Goal: Information Seeking & Learning: Learn about a topic

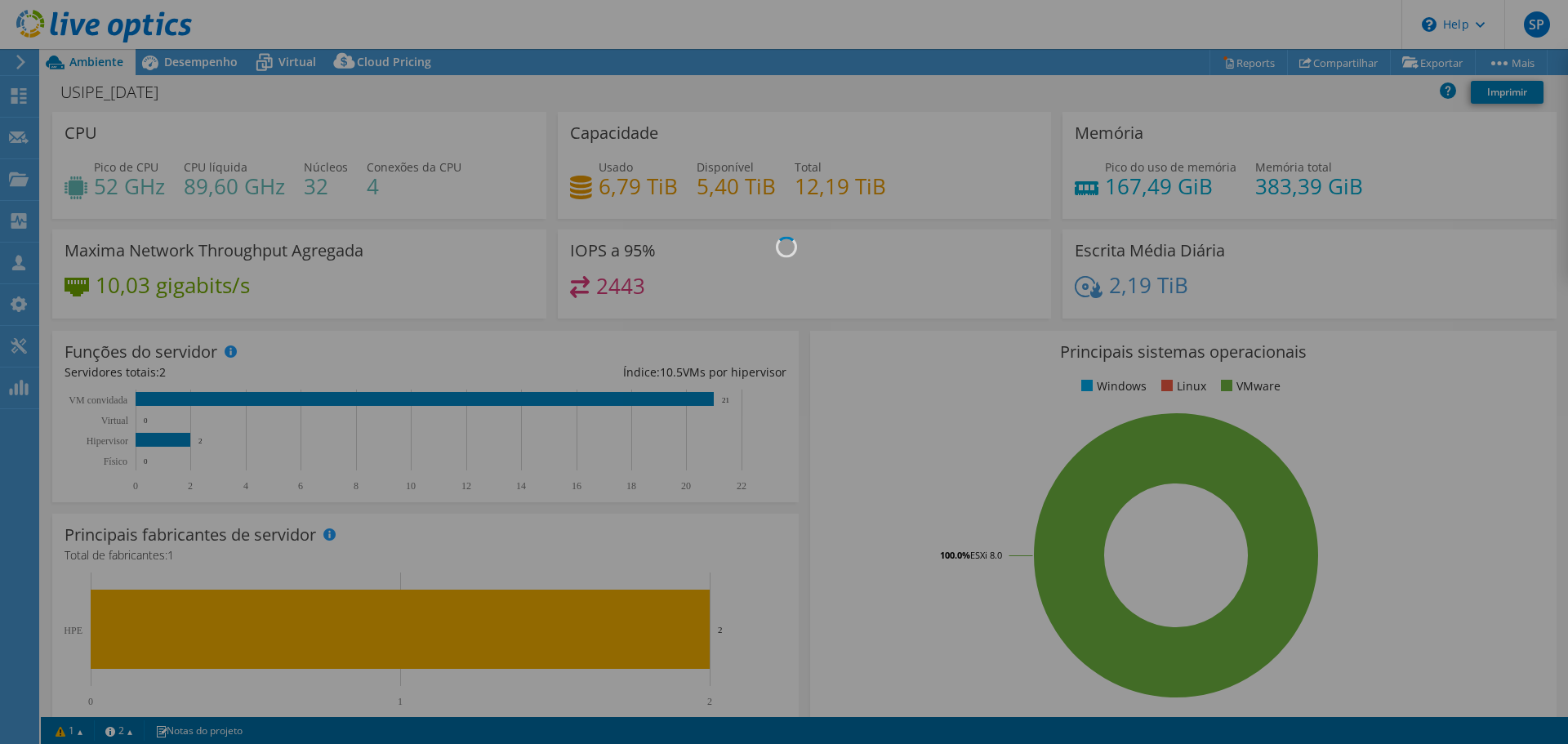
select select "USD"
click at [1544, 31] on div at bounding box center [784, 372] width 1568 height 744
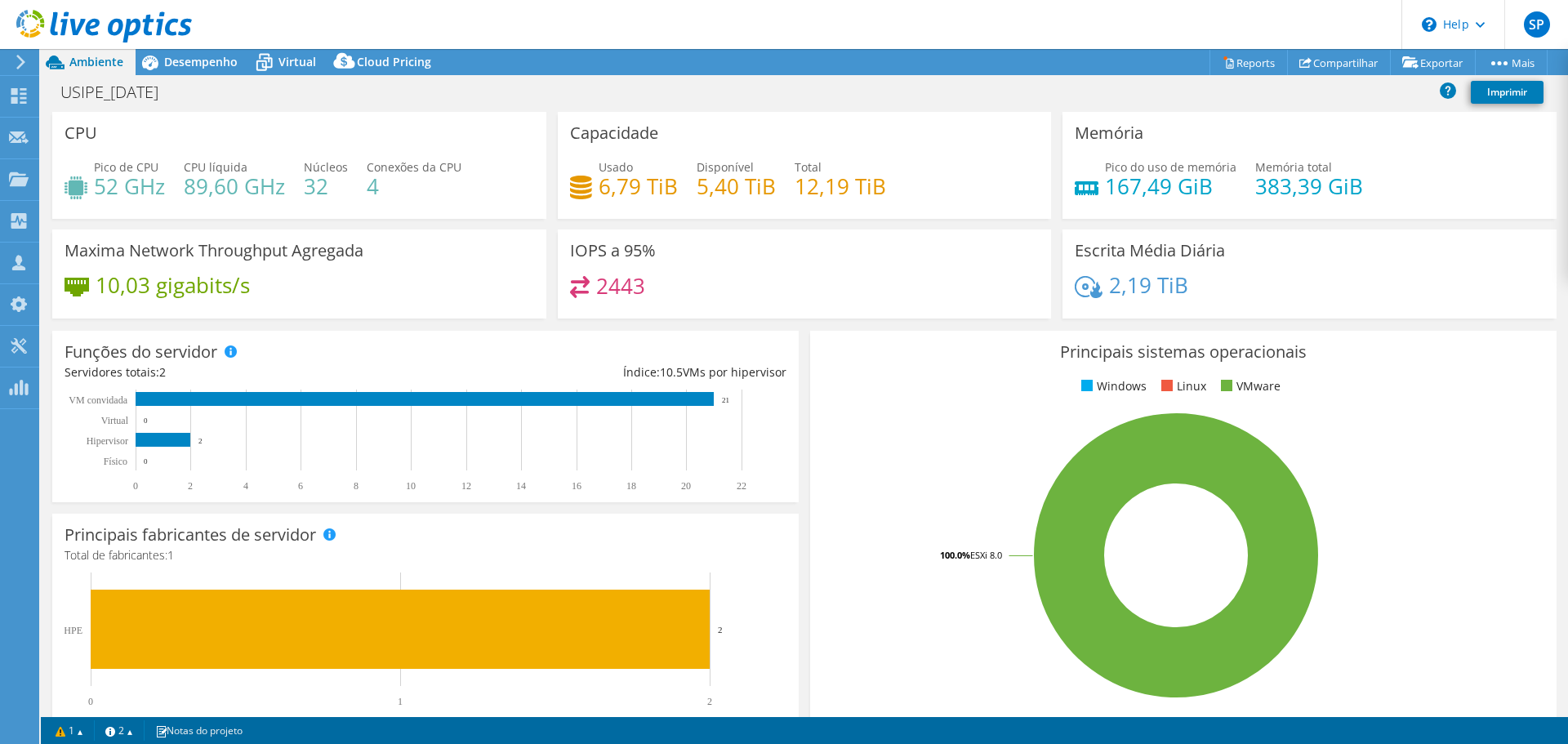
click at [328, 282] on div "10,03 gigabits/s" at bounding box center [299, 293] width 470 height 34
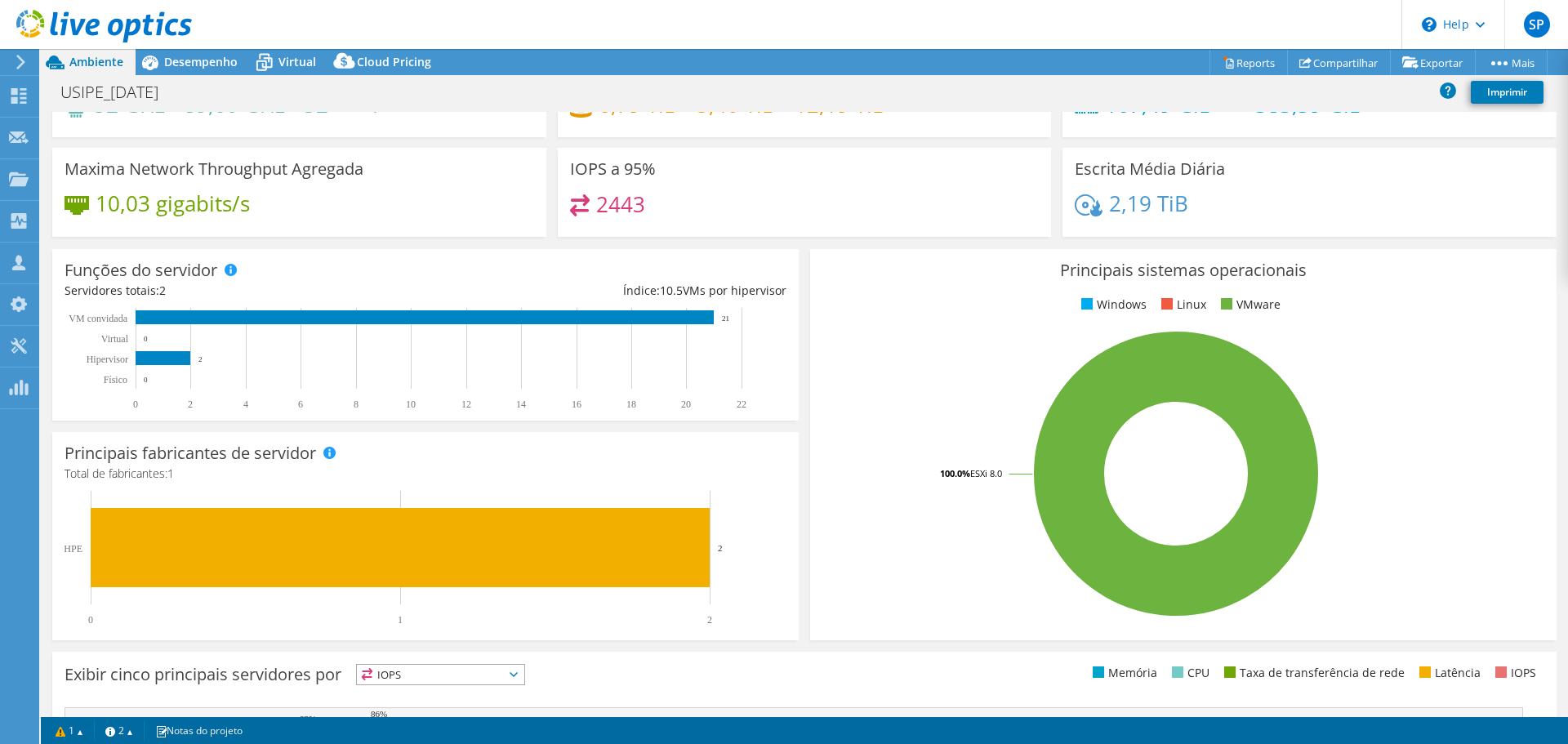
scroll to position [0, 0]
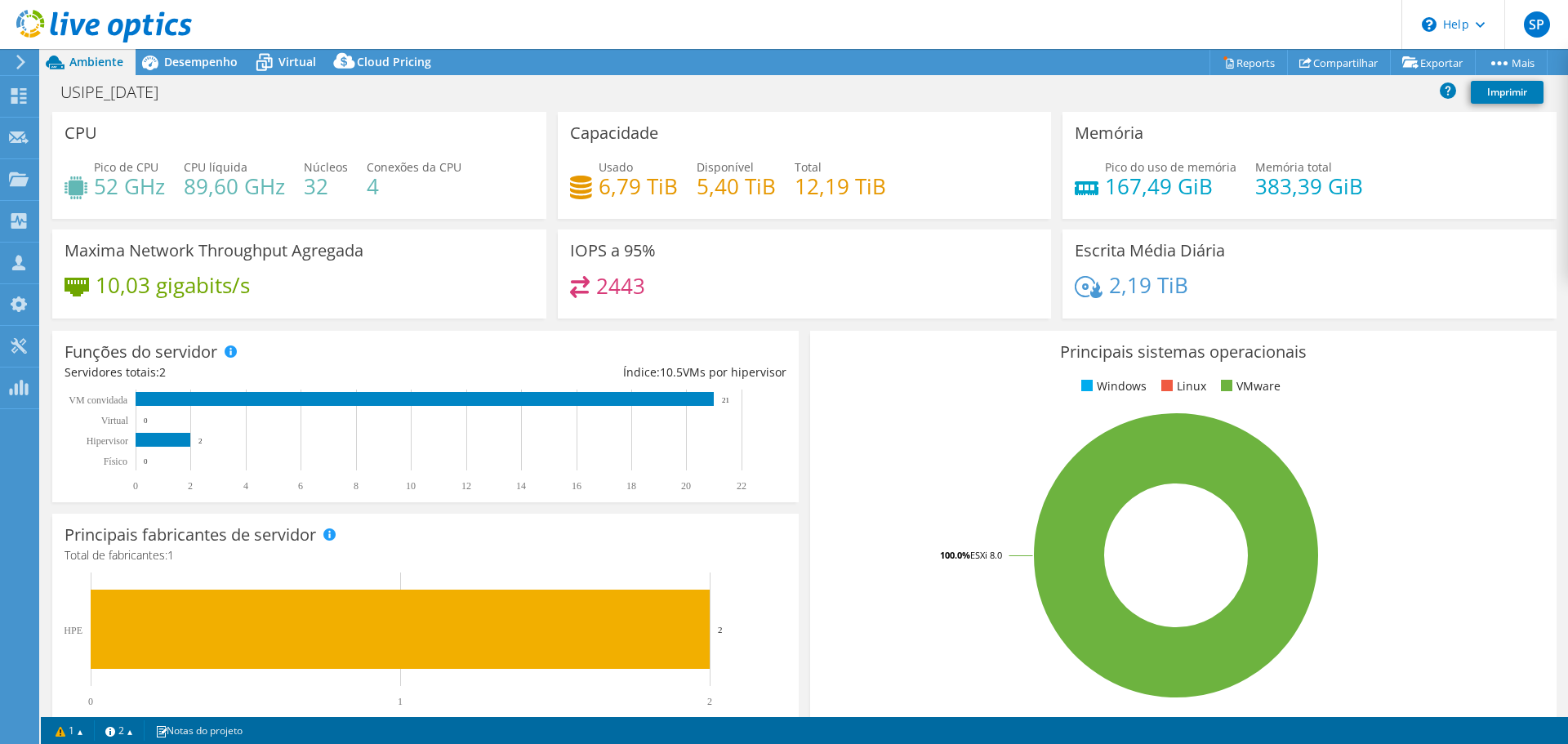
click at [878, 202] on div "Usado 6,79 TiB Disponível 5,40 TiB Total 12,19 TiB" at bounding box center [805, 185] width 470 height 53
click at [164, 66] on span "Desempenho" at bounding box center [201, 61] width 73 height 16
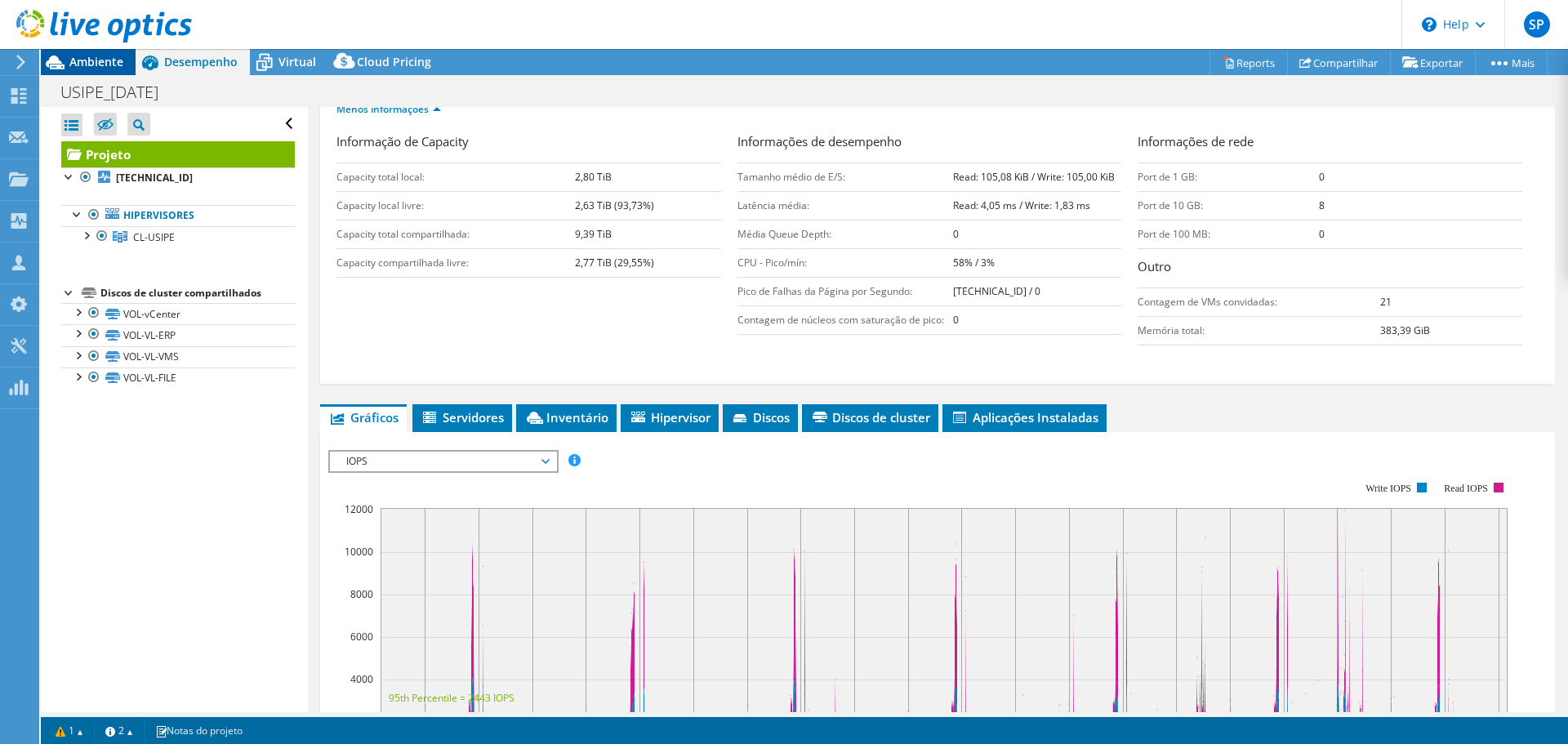
click at [77, 59] on span "Ambiente" at bounding box center [97, 61] width 54 height 16
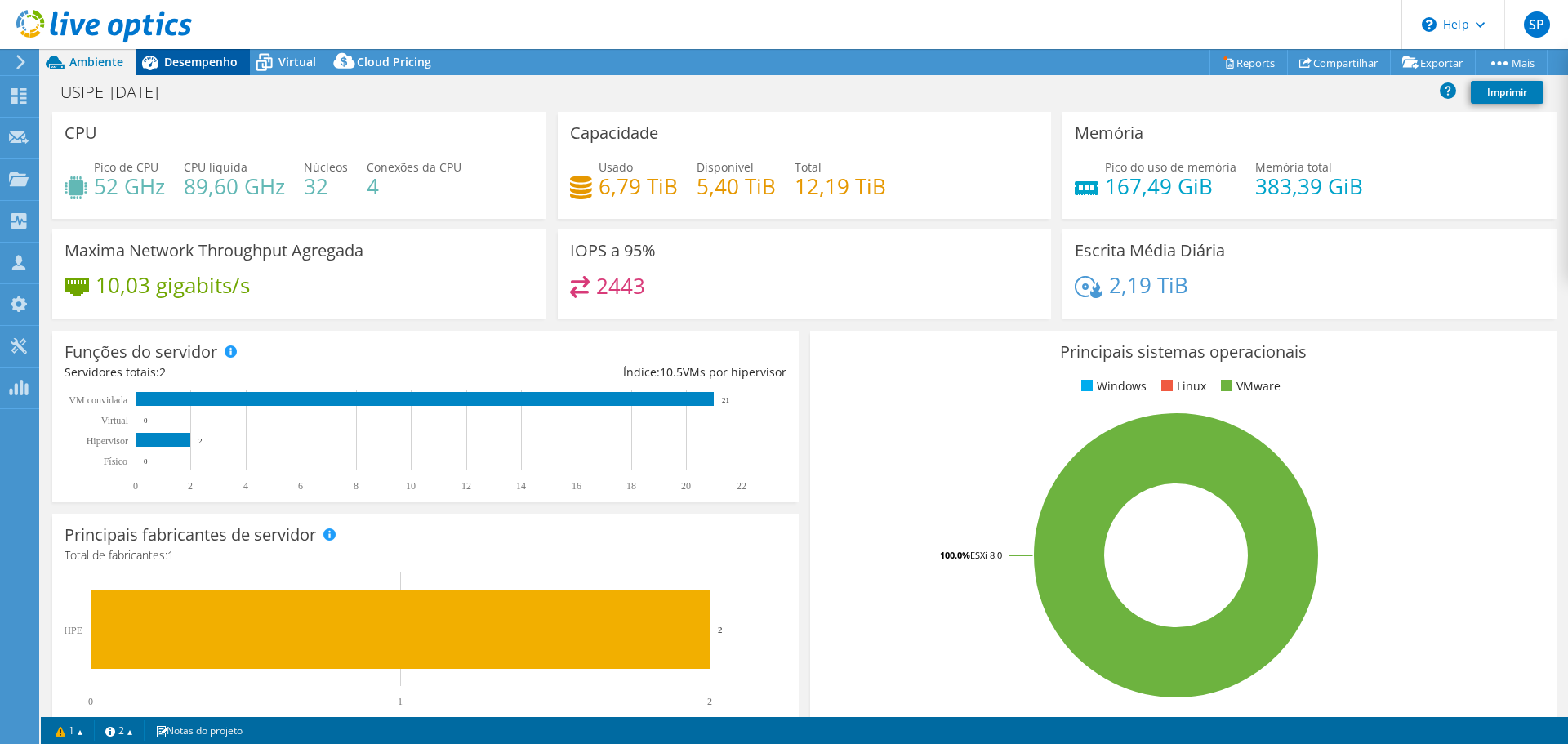
click at [188, 69] on span "Desempenho" at bounding box center [201, 61] width 73 height 16
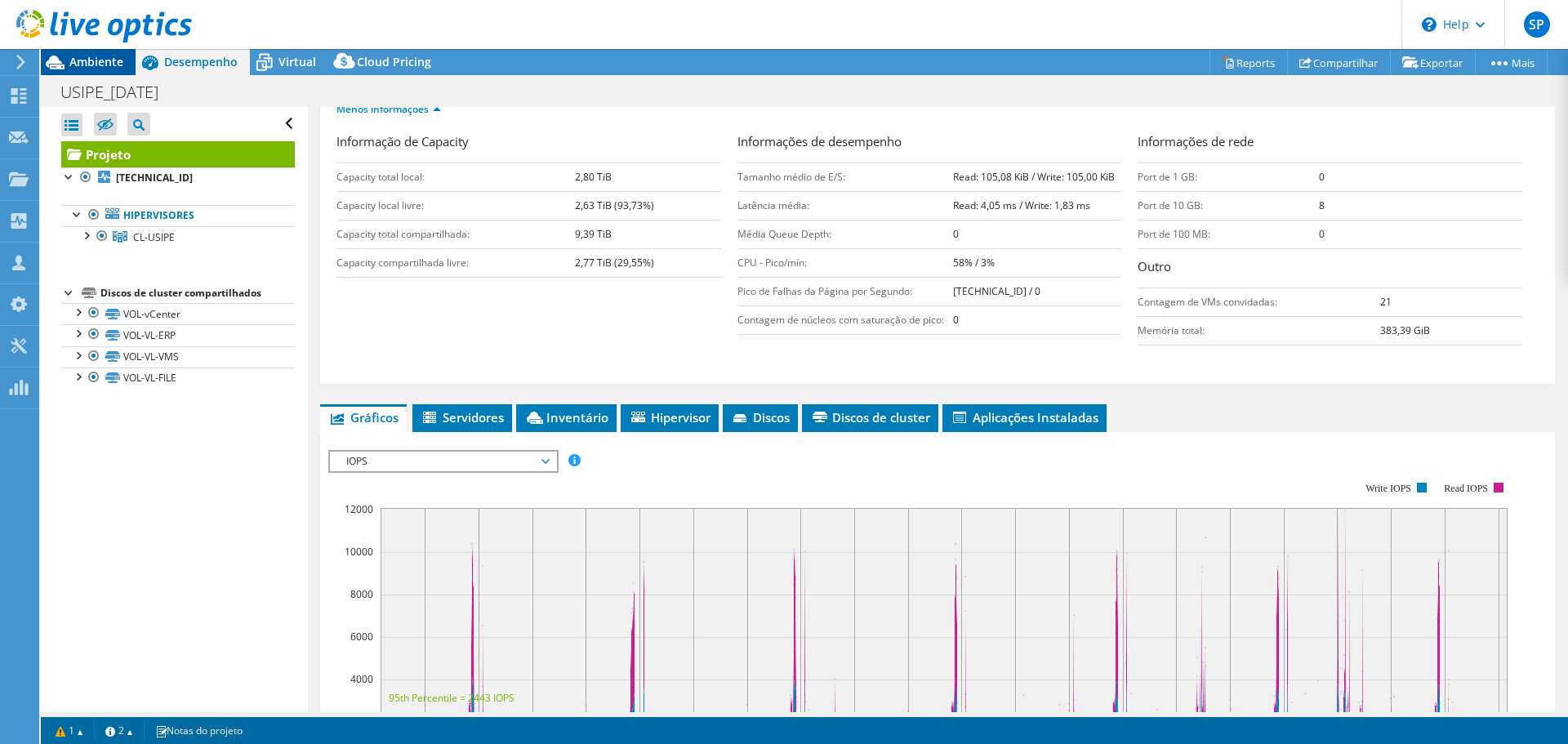
click at [84, 69] on span "Ambiente" at bounding box center [97, 61] width 54 height 16
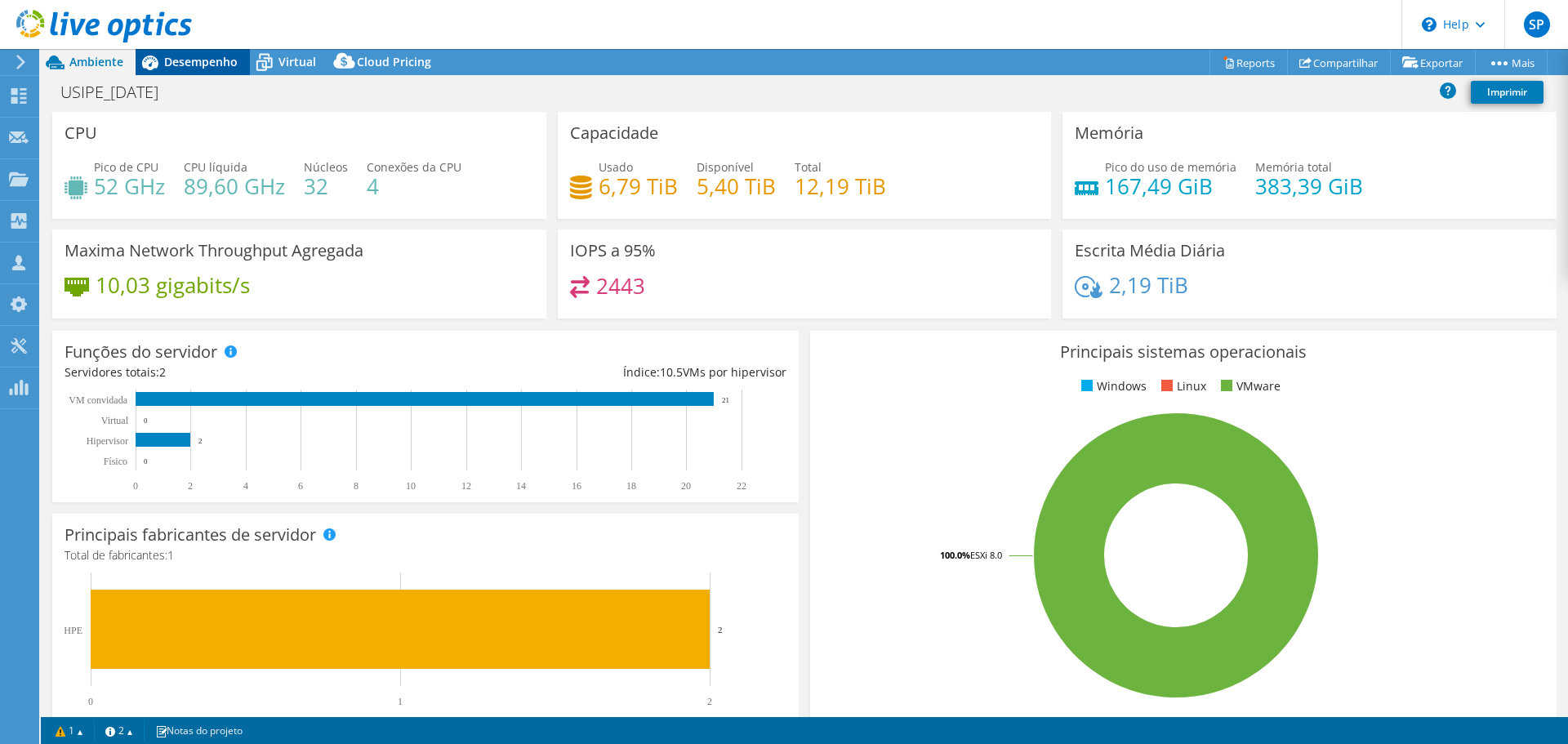
click at [213, 65] on span "Desempenho" at bounding box center [201, 61] width 73 height 16
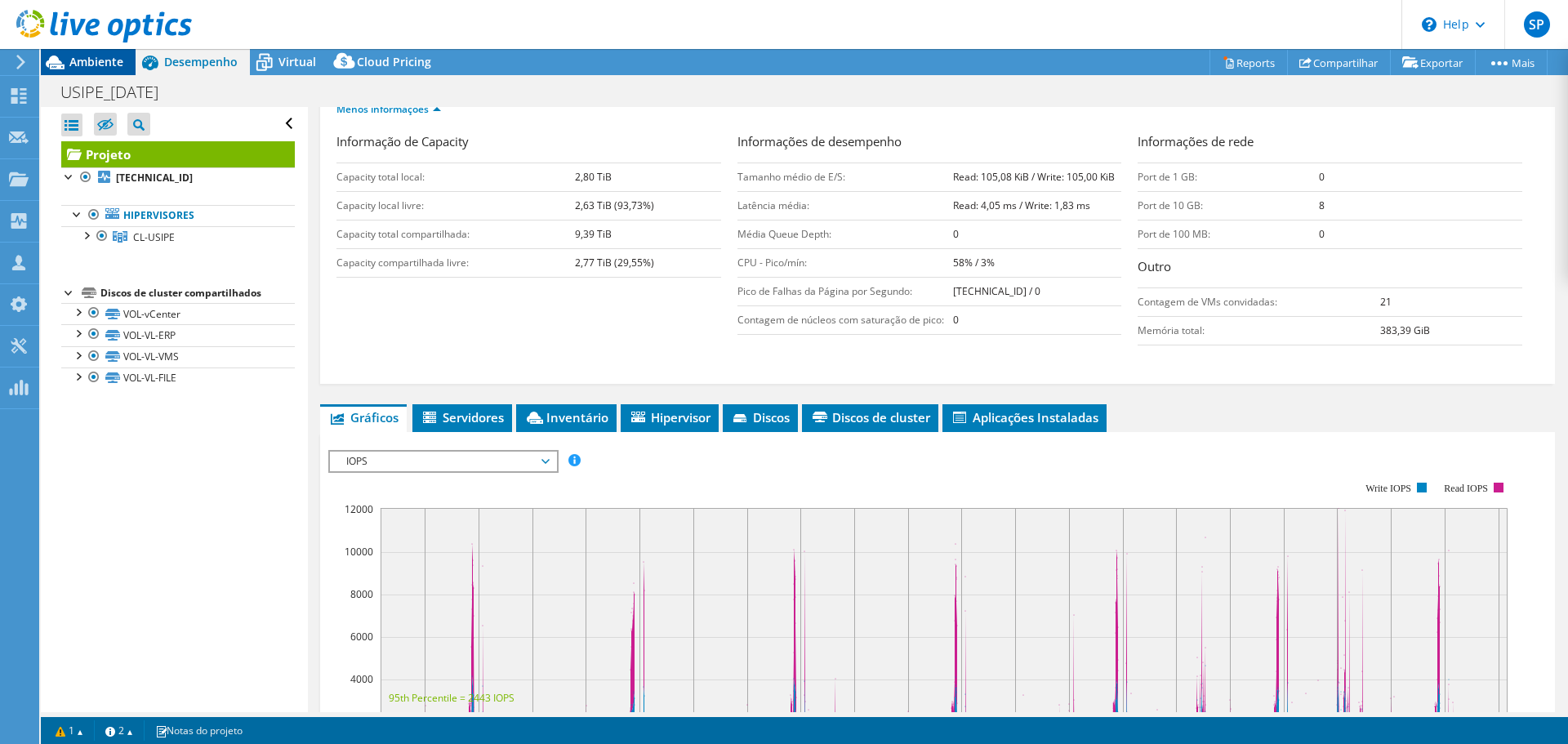
click at [97, 73] on div "Ambiente" at bounding box center [88, 62] width 95 height 26
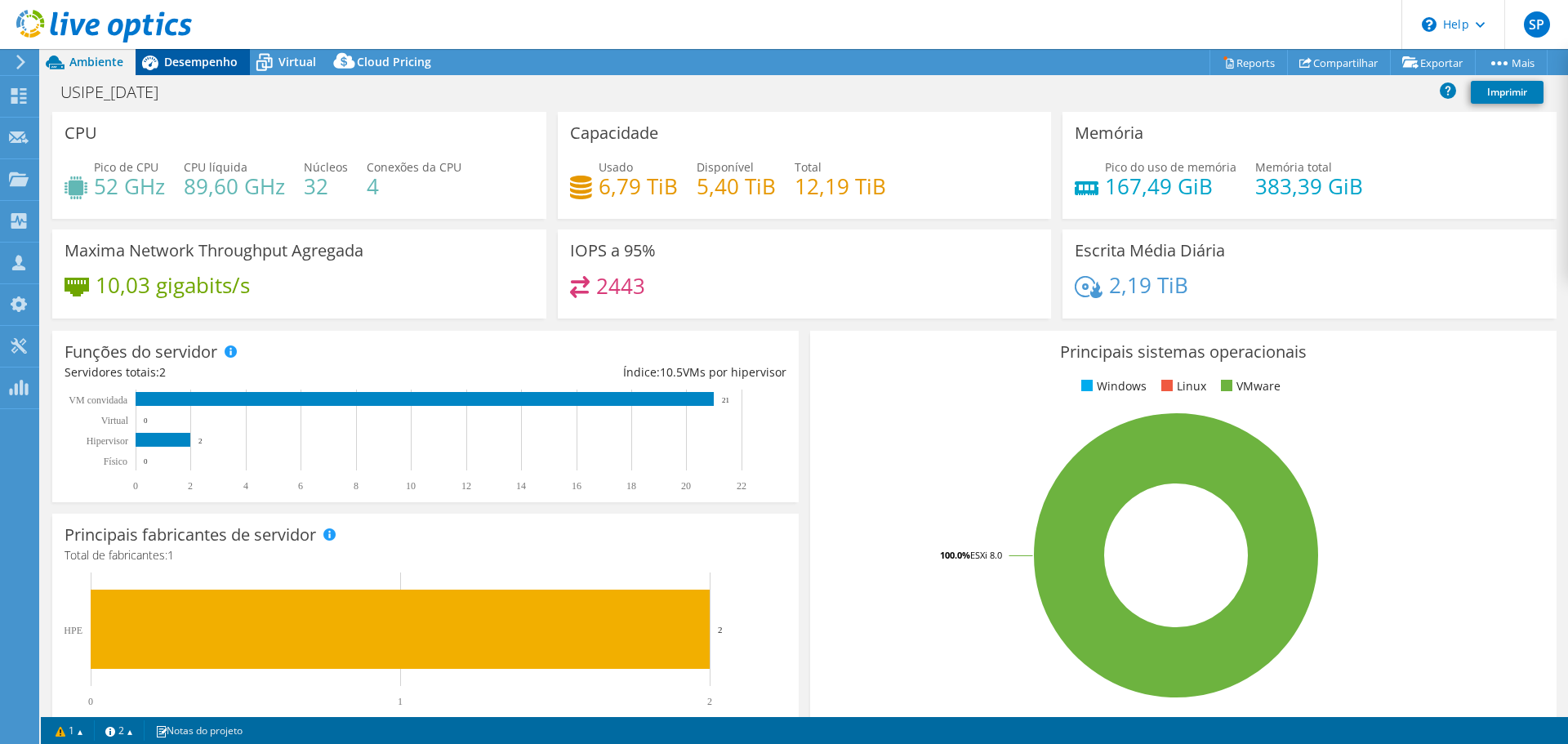
click at [218, 66] on span "Desempenho" at bounding box center [201, 61] width 73 height 16
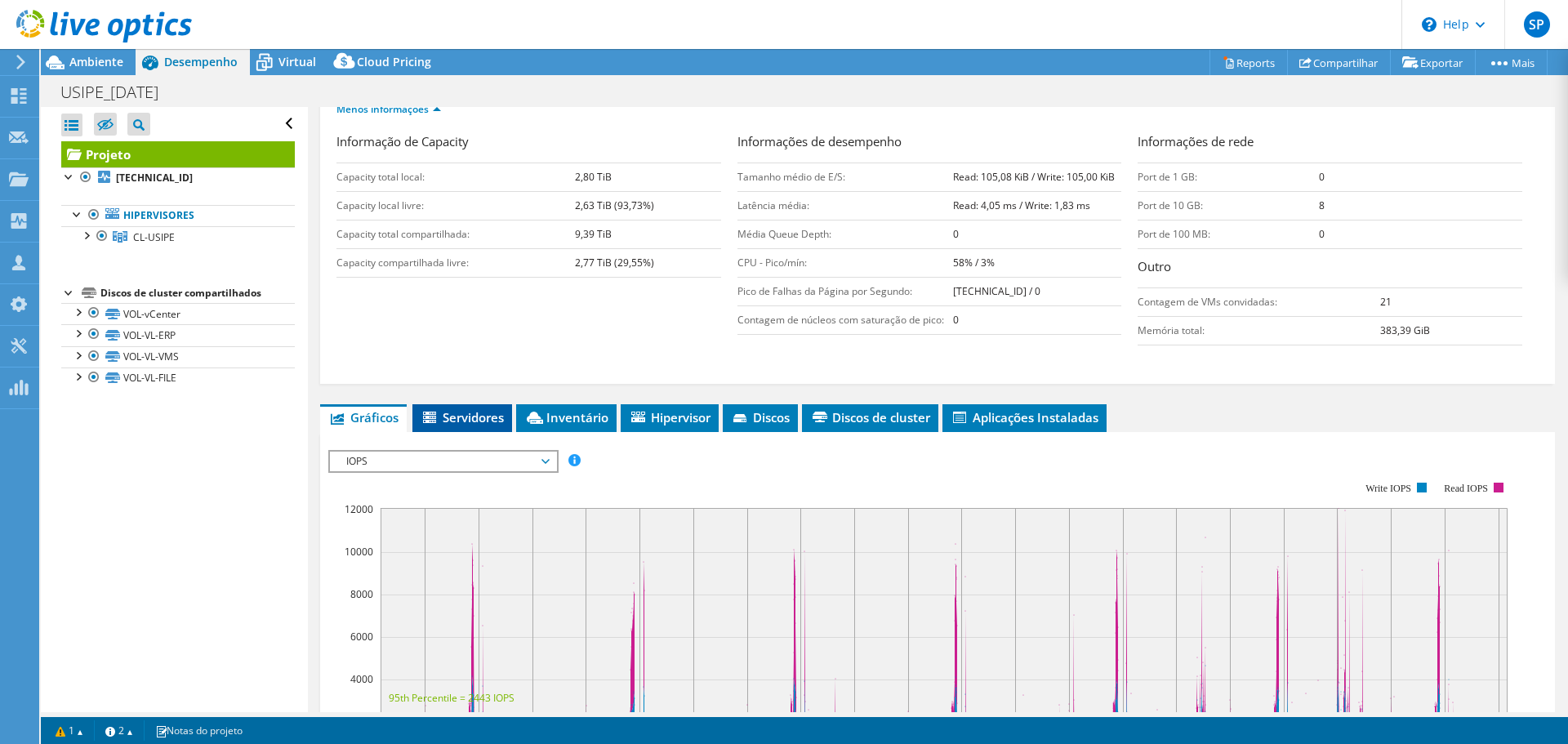
click at [449, 425] on li "Servidores" at bounding box center [461, 418] width 99 height 28
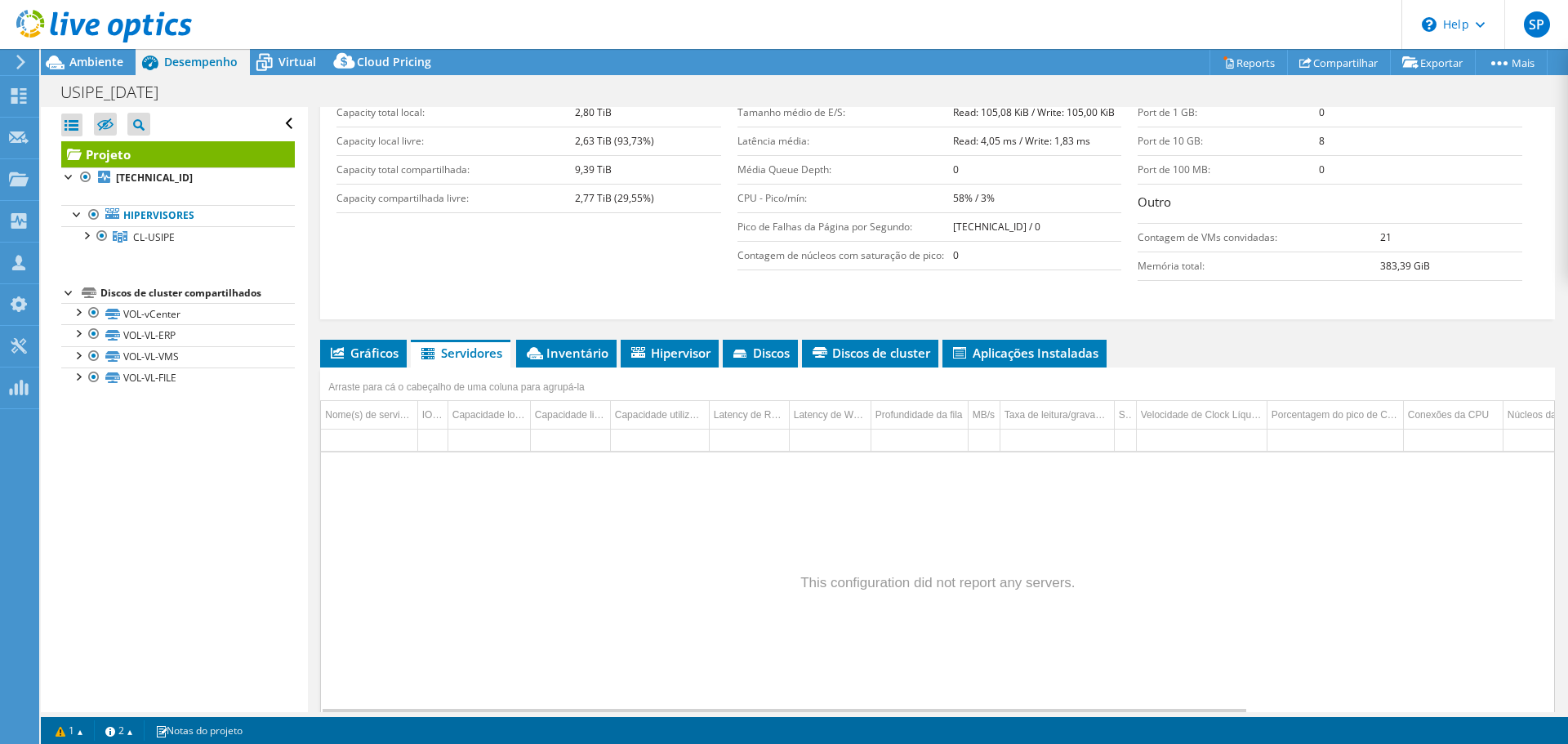
scroll to position [370, 0]
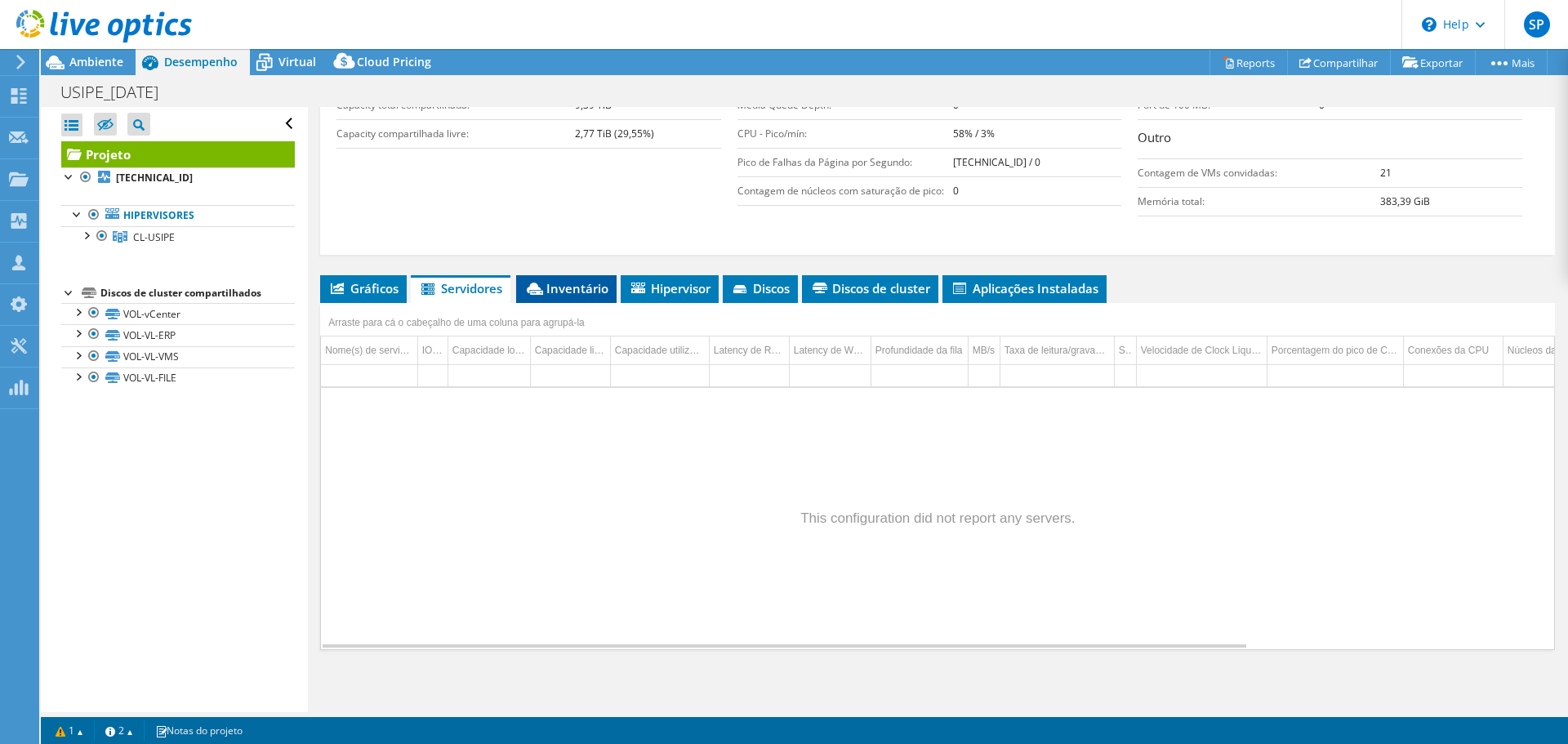
click at [552, 275] on li "Inventário" at bounding box center [566, 289] width 100 height 28
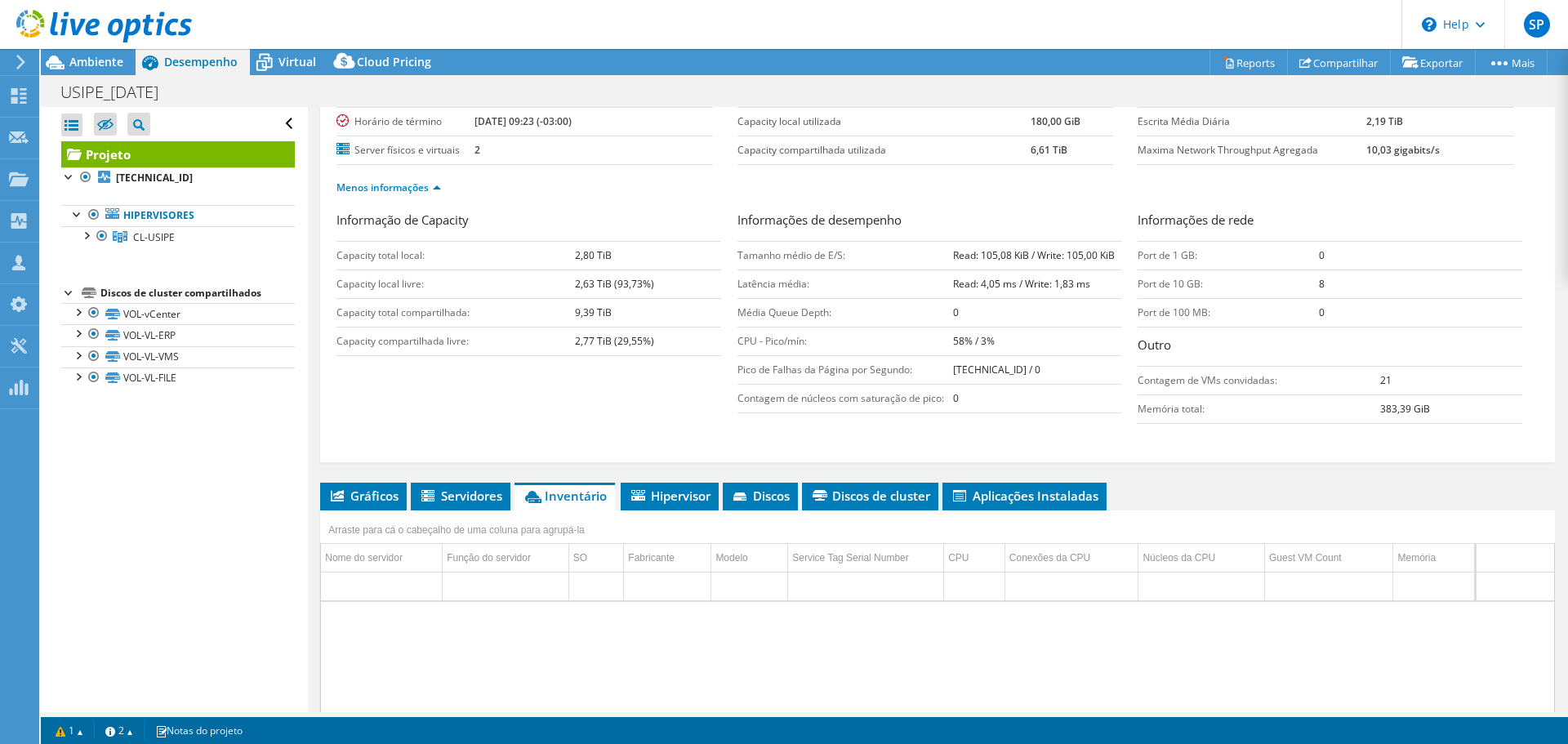
scroll to position [0, 0]
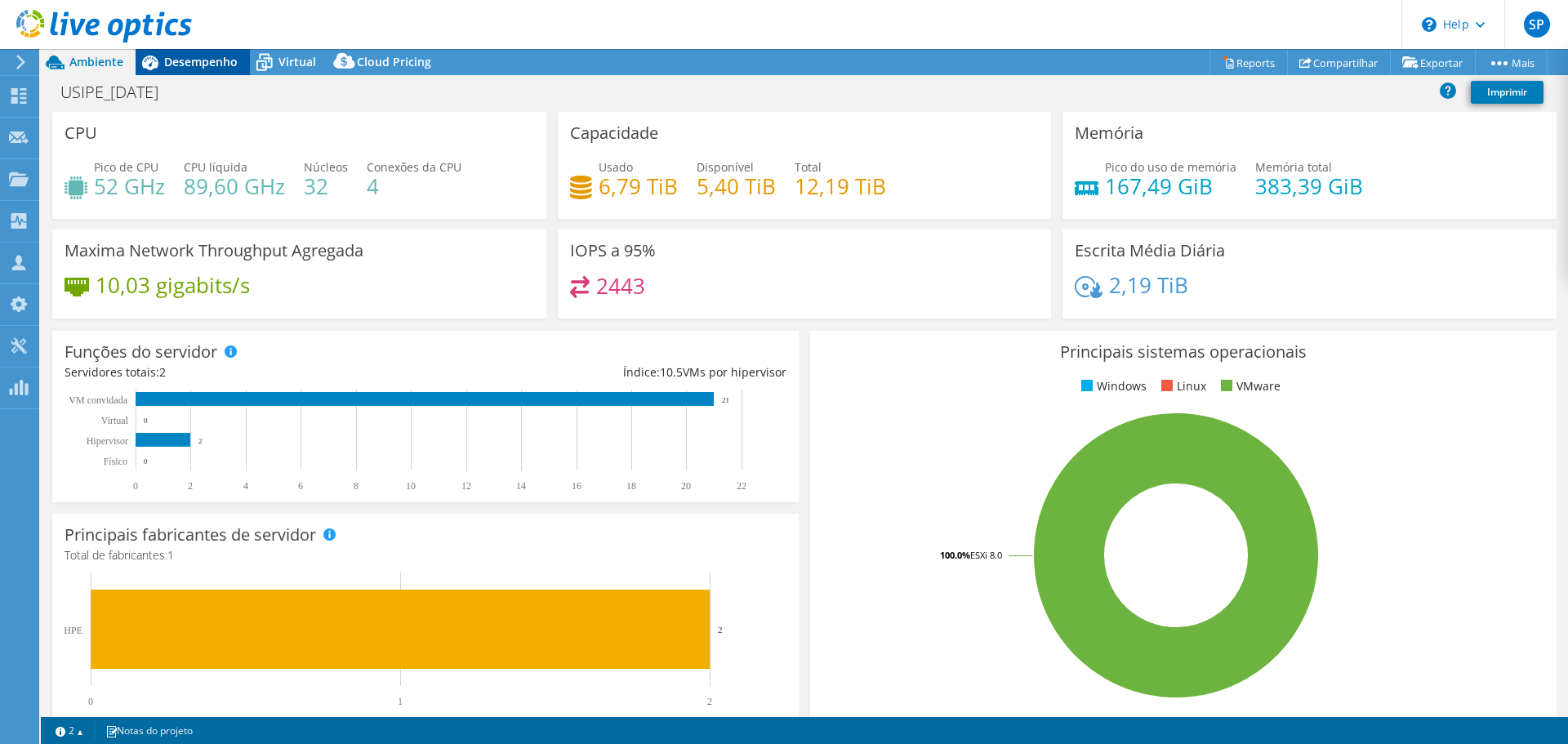
click at [195, 60] on span "Desempenho" at bounding box center [201, 61] width 73 height 16
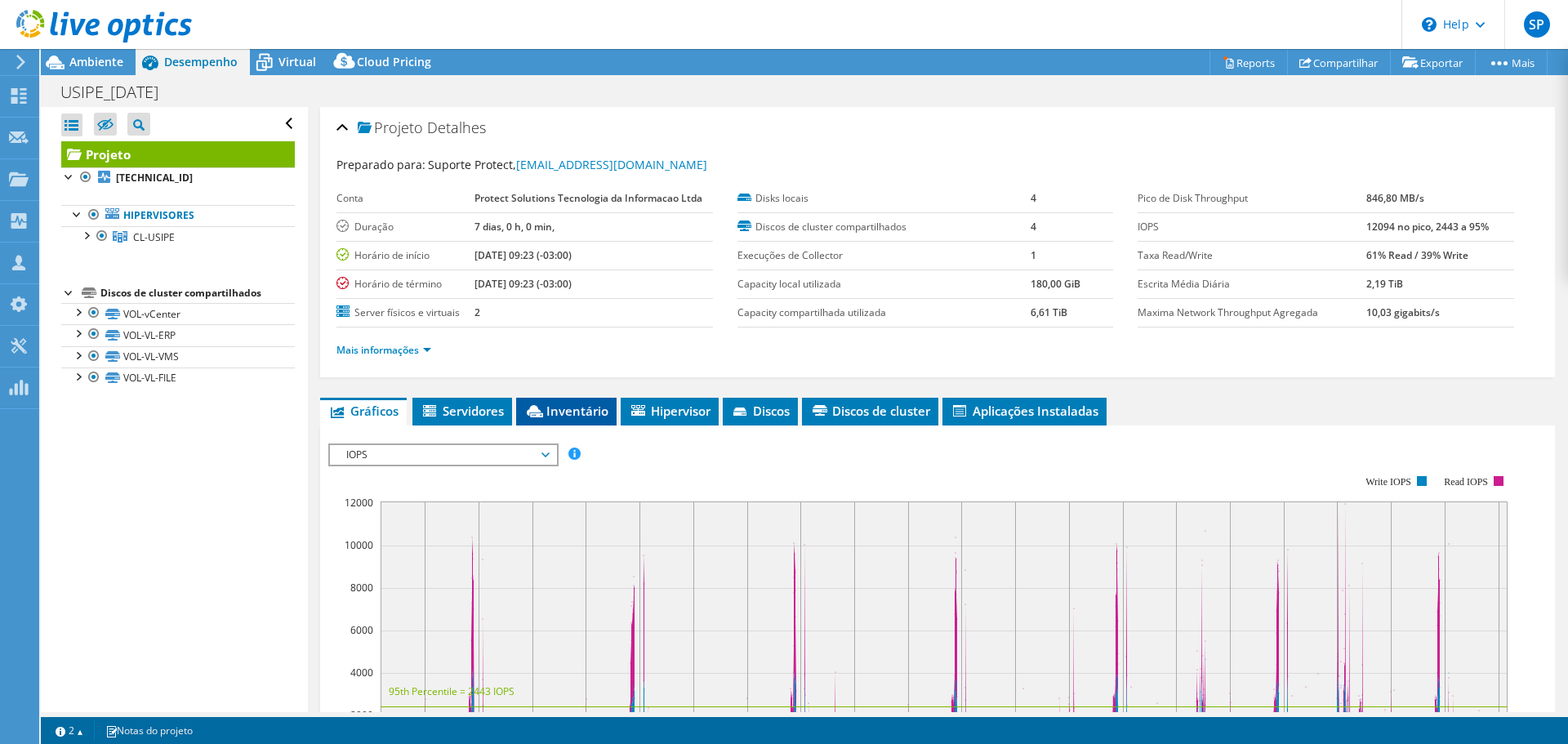
click at [546, 400] on li "Inventário" at bounding box center [566, 411] width 100 height 28
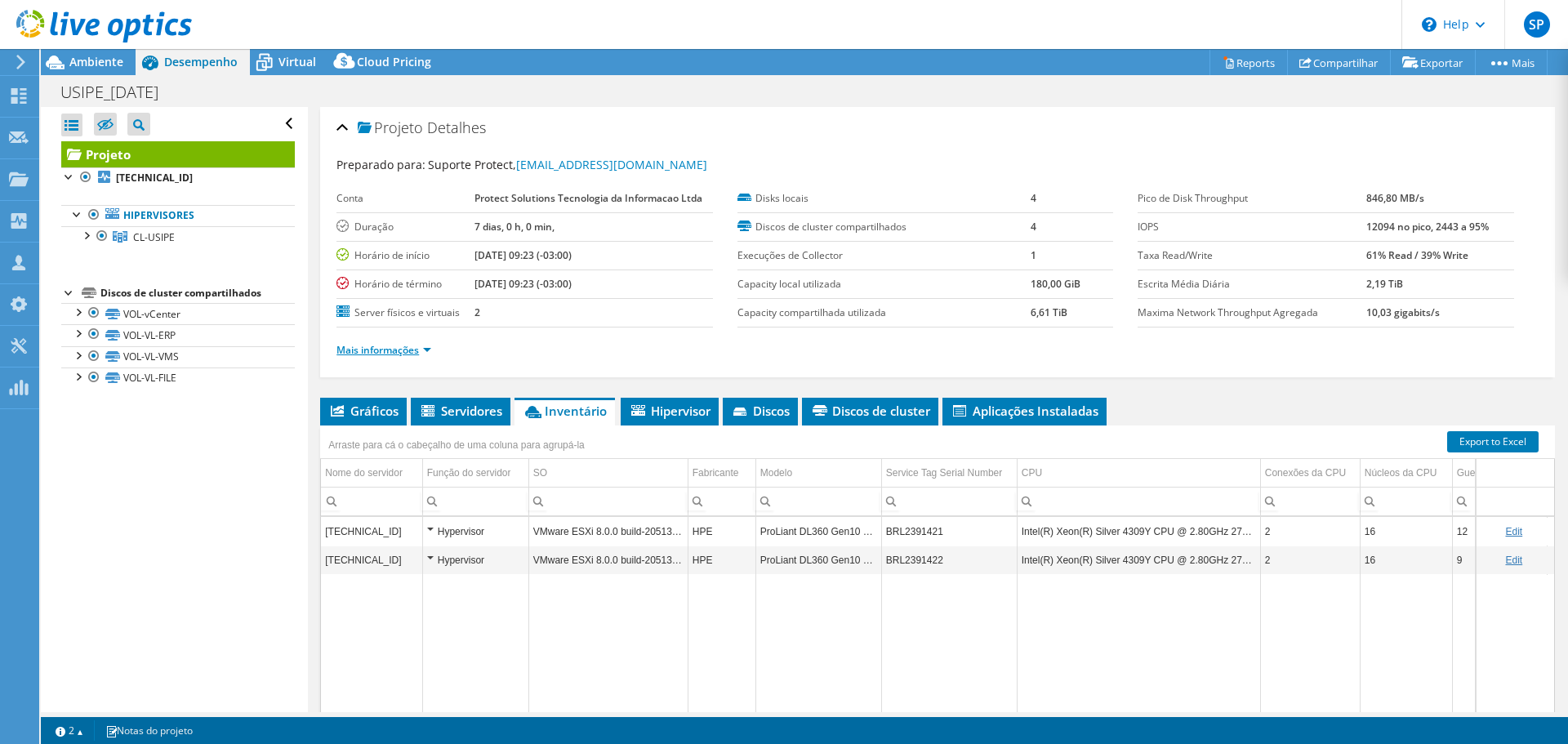
click at [421, 354] on link "Mais informações" at bounding box center [383, 349] width 95 height 14
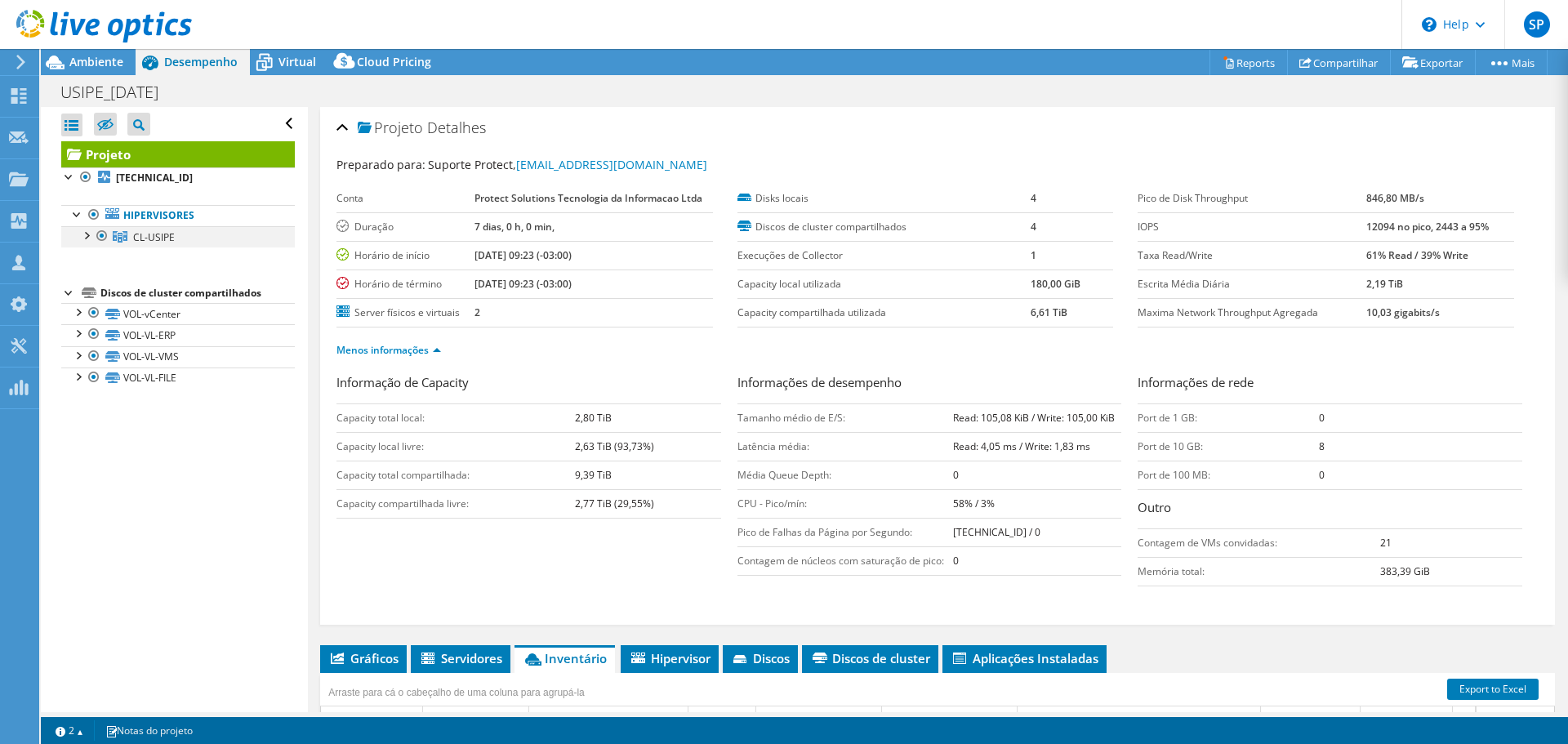
click at [84, 234] on div at bounding box center [86, 235] width 17 height 17
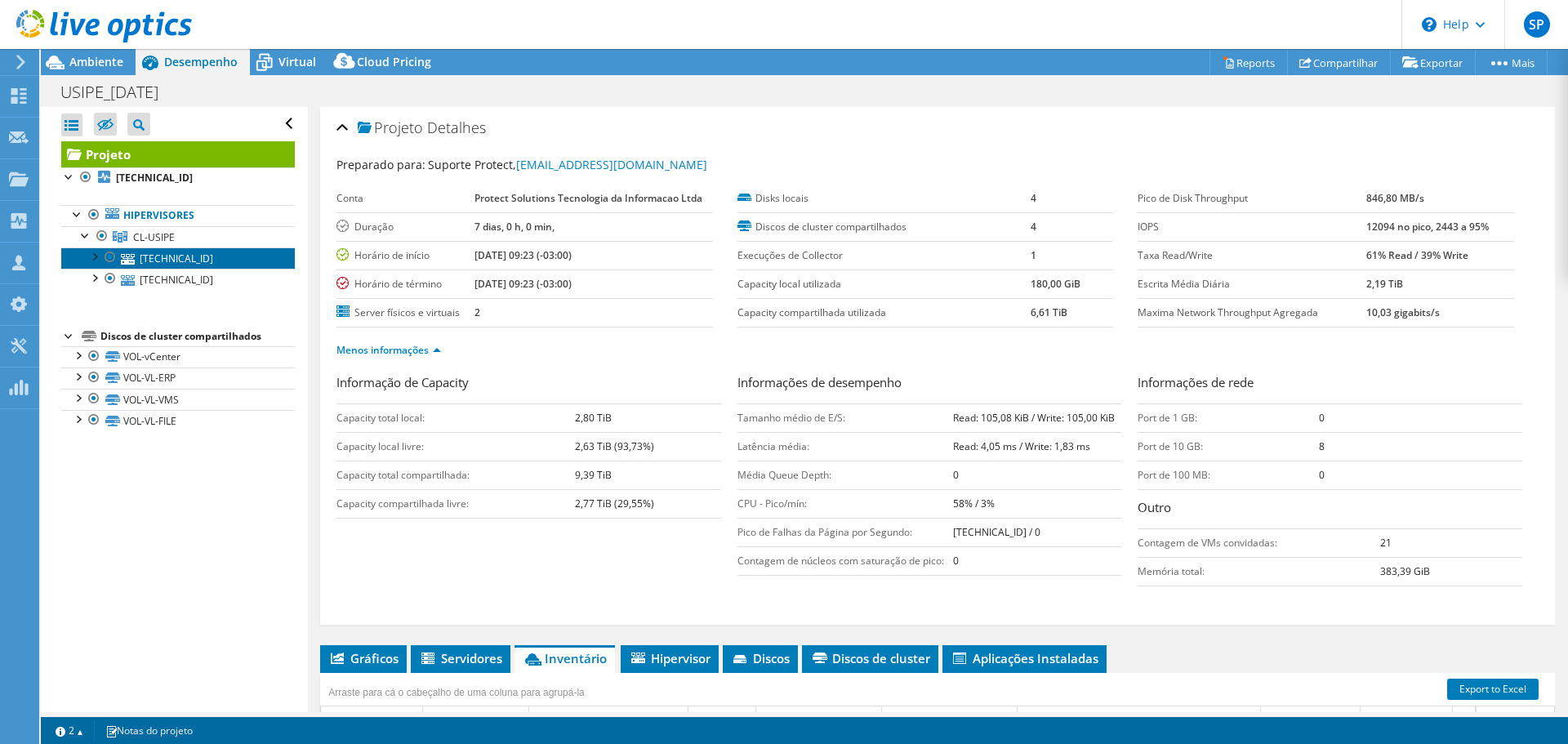
click at [179, 261] on link "[TECHNICAL_ID]" at bounding box center [178, 258] width 234 height 21
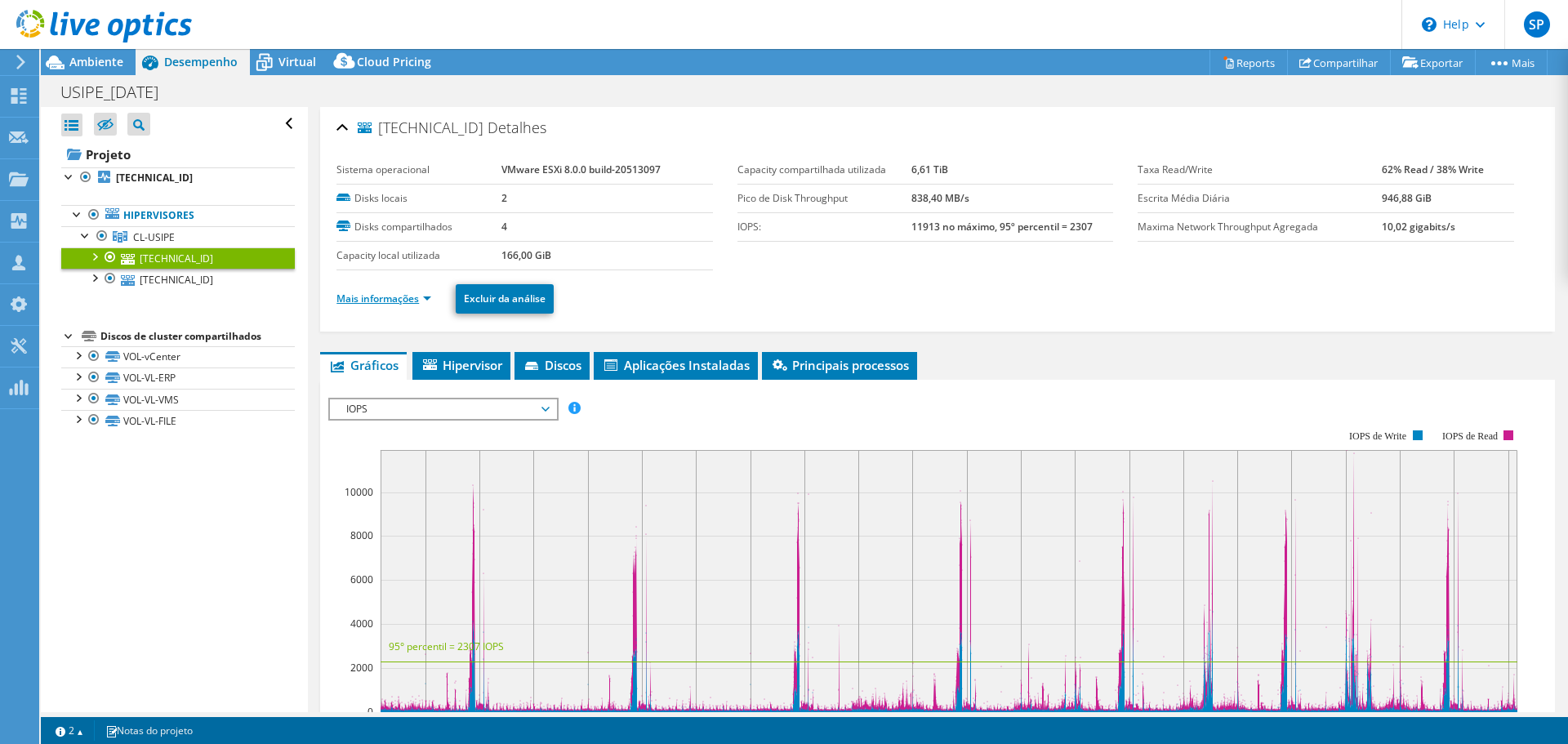
click at [395, 302] on link "Mais informações" at bounding box center [383, 298] width 95 height 14
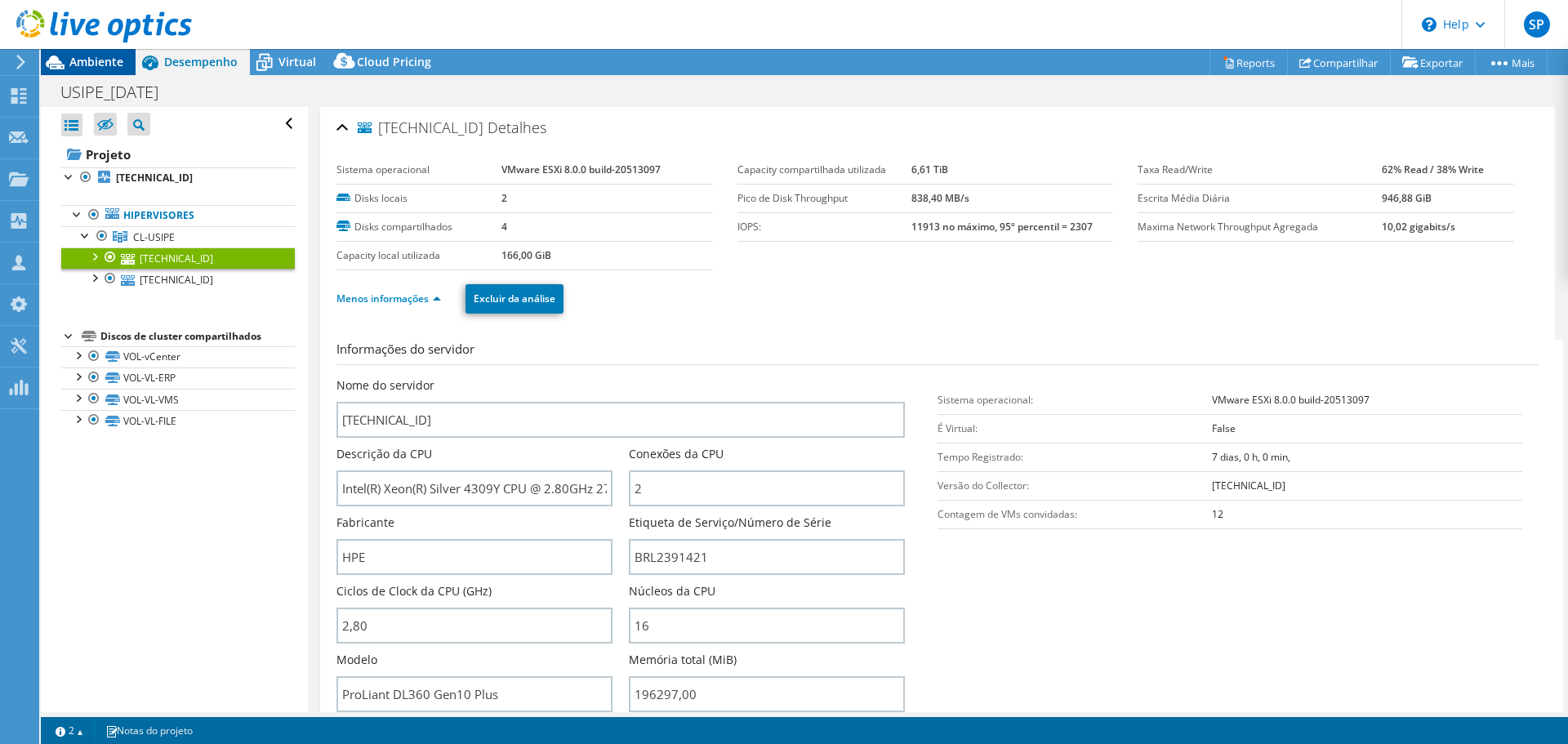
click at [113, 61] on span "Ambiente" at bounding box center [97, 61] width 54 height 16
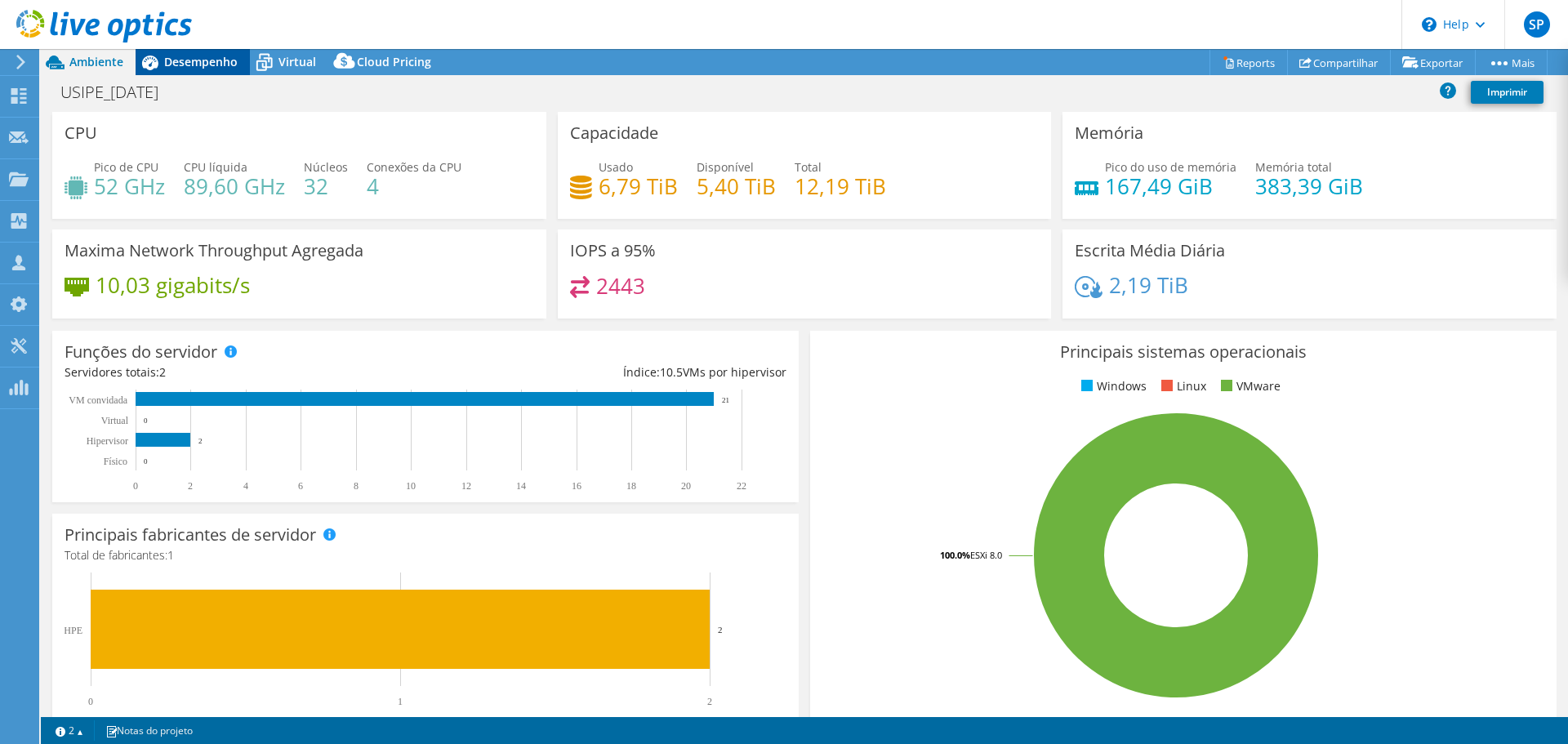
click at [220, 68] on span "Desempenho" at bounding box center [201, 61] width 73 height 16
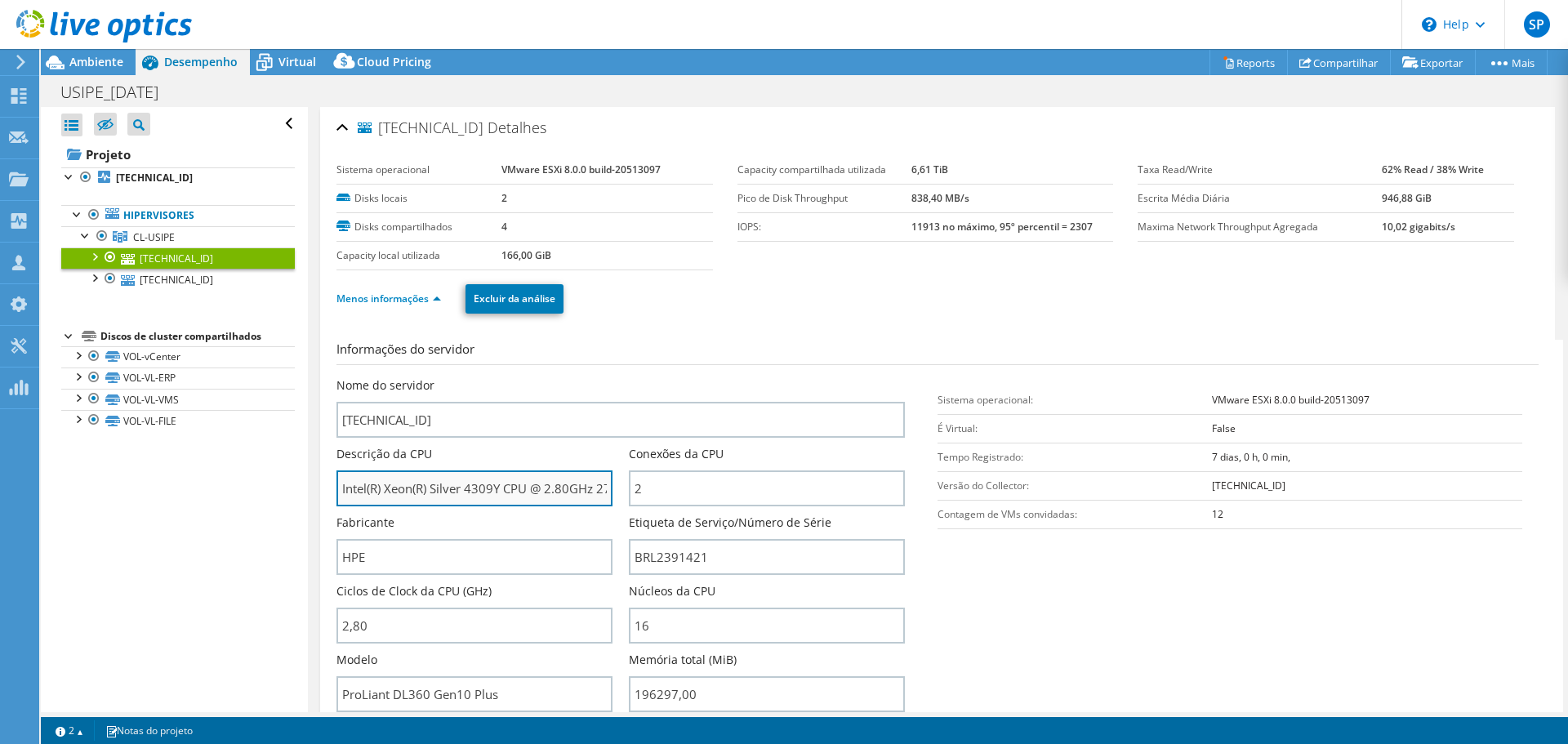
click at [459, 503] on input "Intel(R) Xeon(R) Silver 4309Y CPU @ 2.80GHz 279 GHz" at bounding box center [473, 489] width 276 height 36
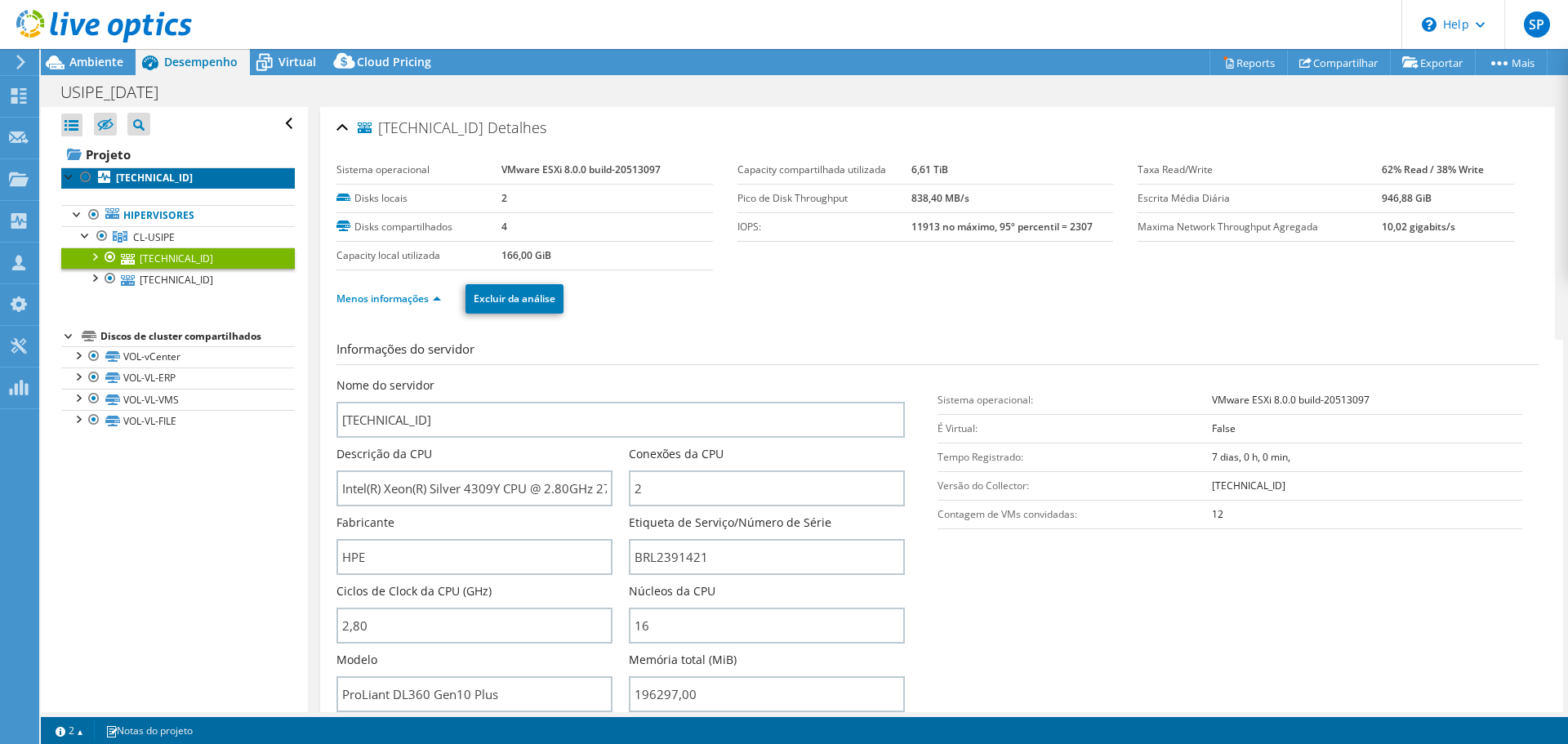
click at [114, 173] on link "[TECHNICAL_ID]" at bounding box center [178, 177] width 234 height 21
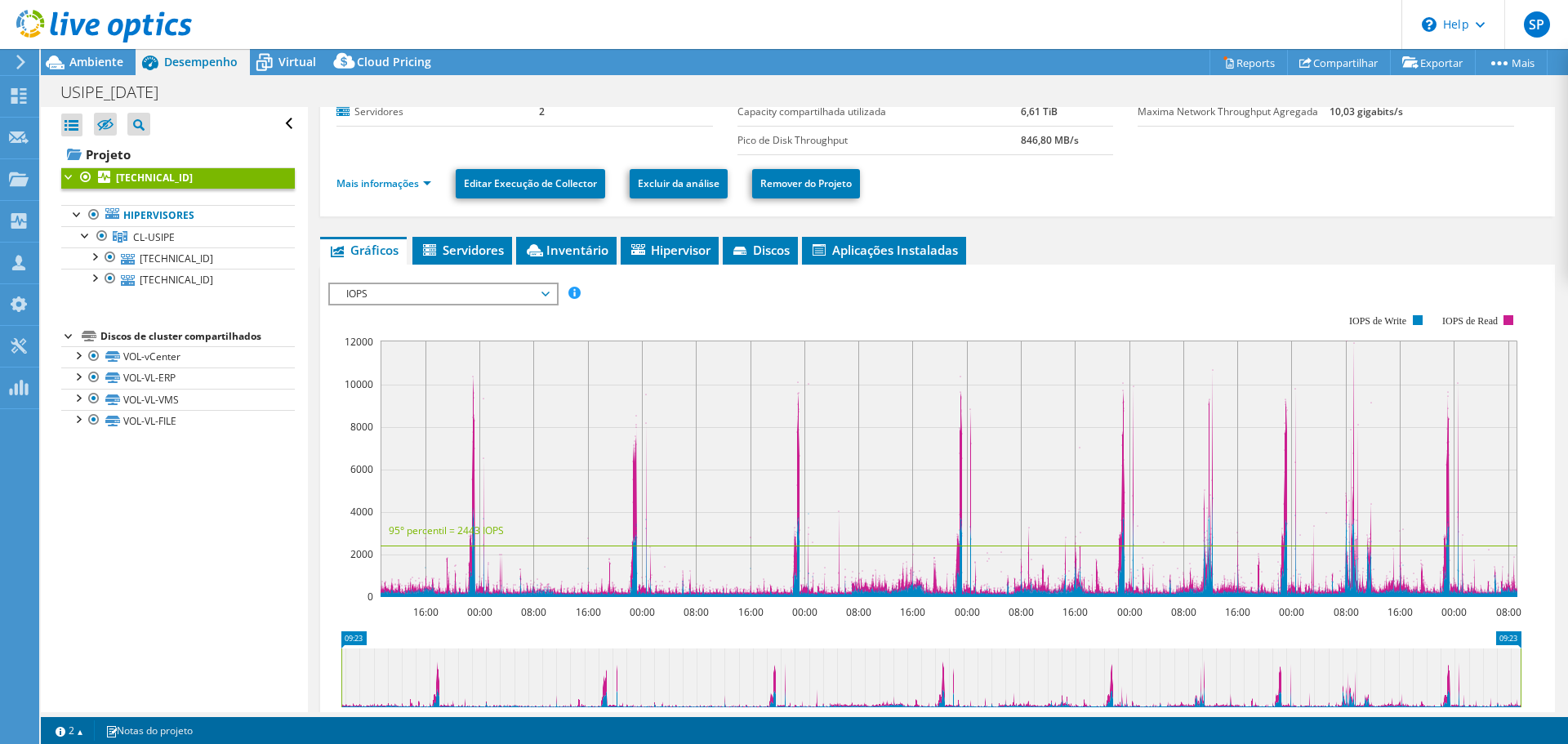
scroll to position [139, 0]
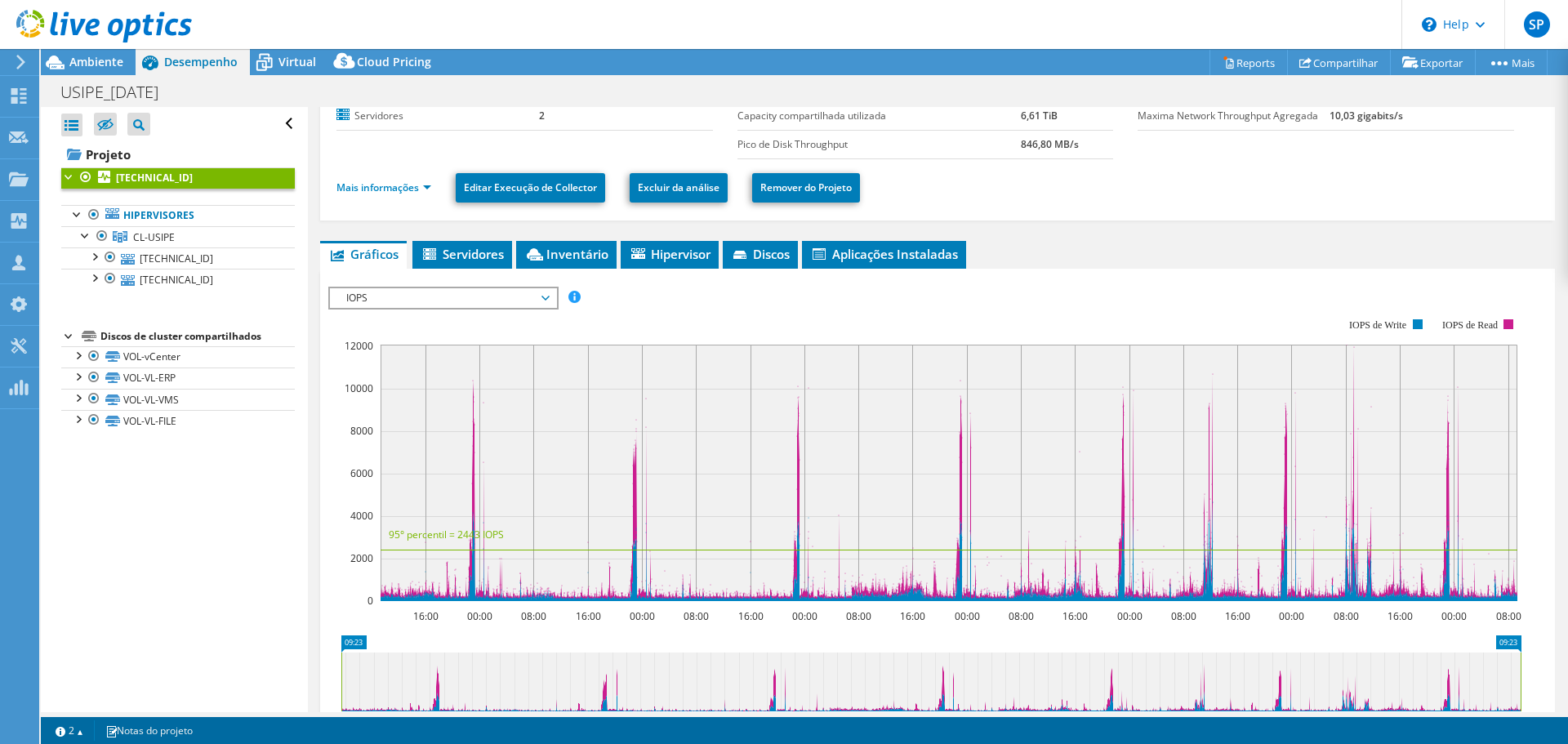
click at [417, 307] on span "IOPS" at bounding box center [443, 297] width 210 height 20
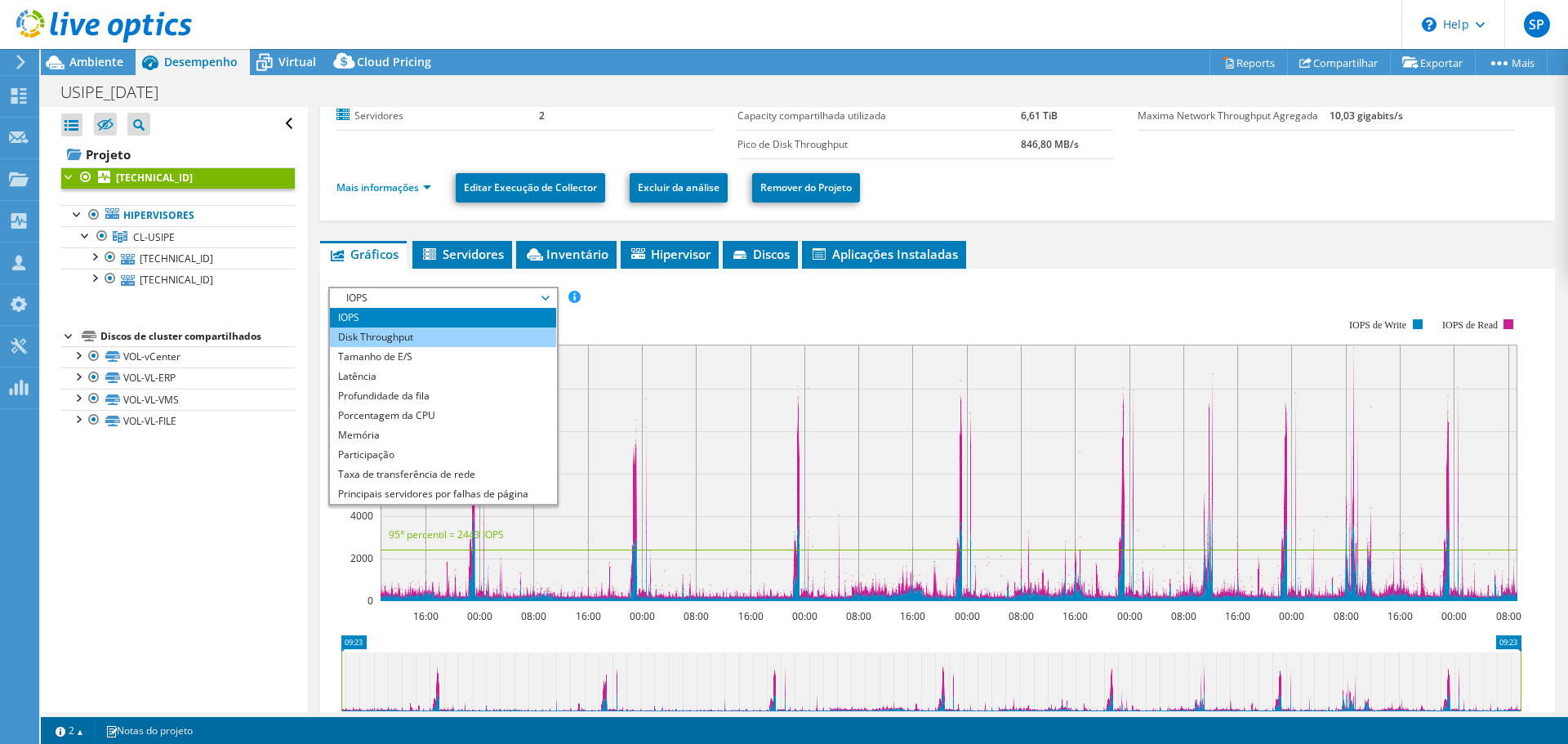
click at [417, 337] on li "Disk Throughput" at bounding box center [443, 337] width 227 height 20
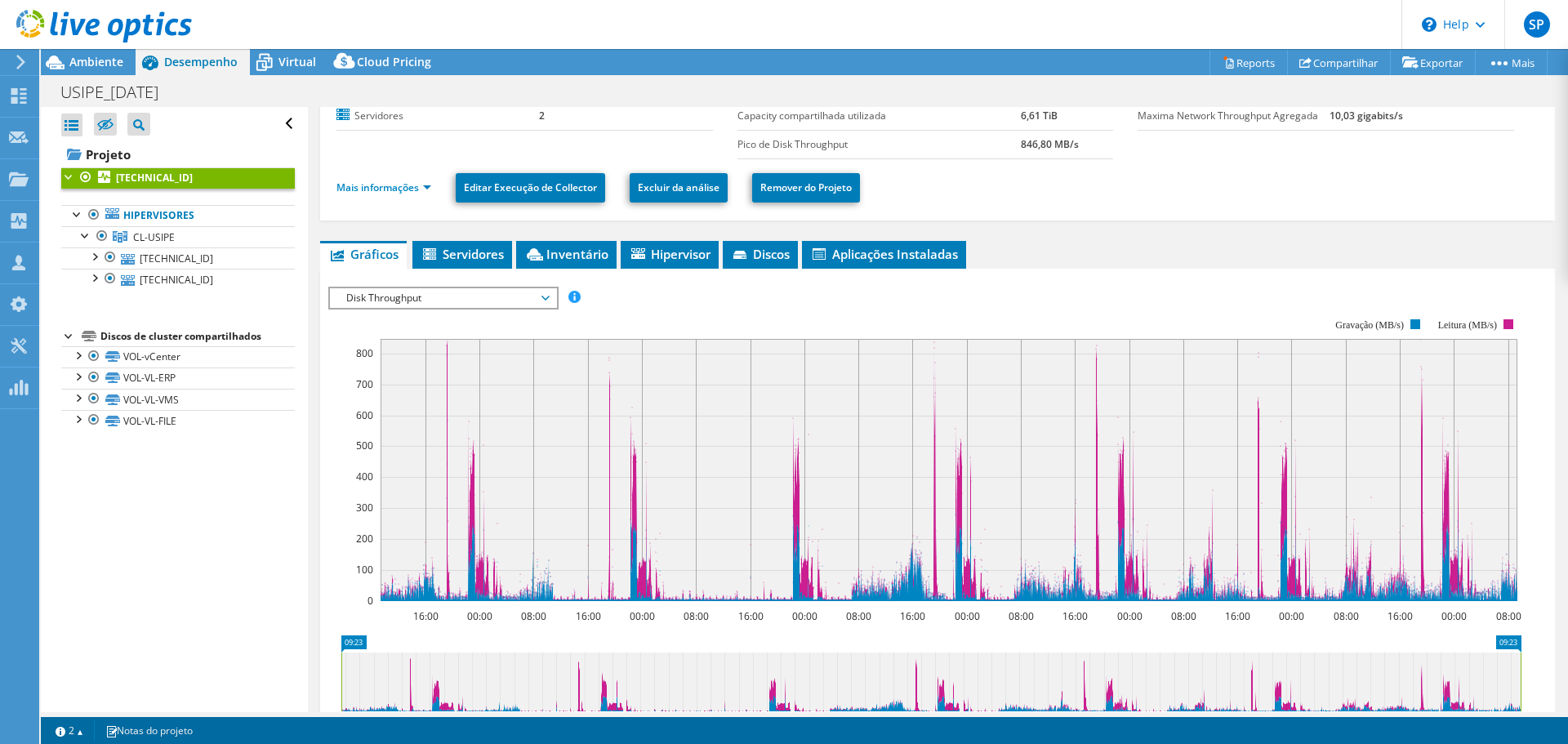
click at [446, 351] on rect at bounding box center [949, 470] width 1136 height 262
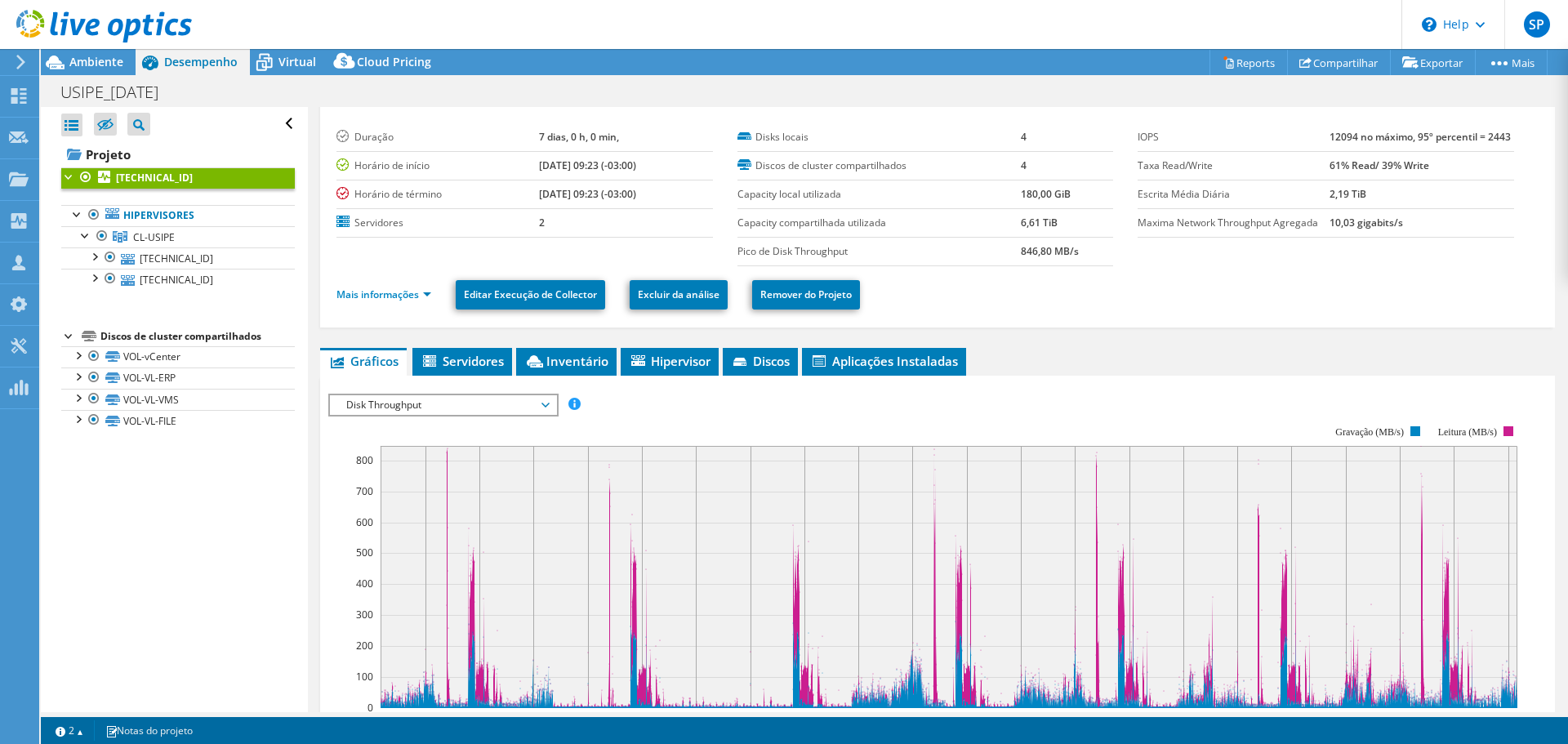
scroll to position [0, 0]
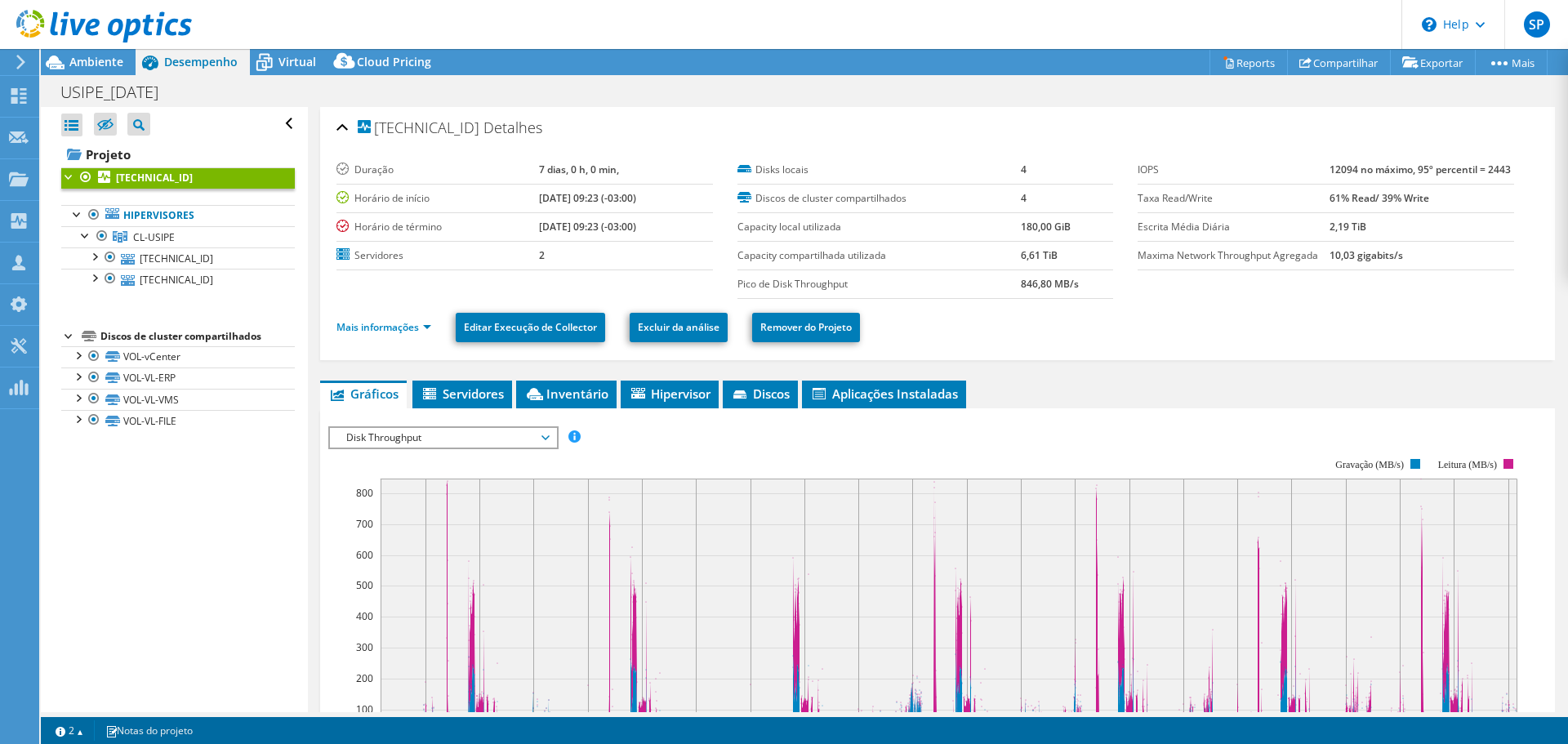
click at [1197, 347] on div "Mais informações Editar Execução de Collector Excluir da análise Remover do Pro…" at bounding box center [937, 328] width 1202 height 58
click at [1176, 268] on td "Maxima Network Throughput Agregada" at bounding box center [1233, 255] width 192 height 29
click at [1179, 268] on td "Maxima Network Throughput Agregada" at bounding box center [1233, 255] width 192 height 29
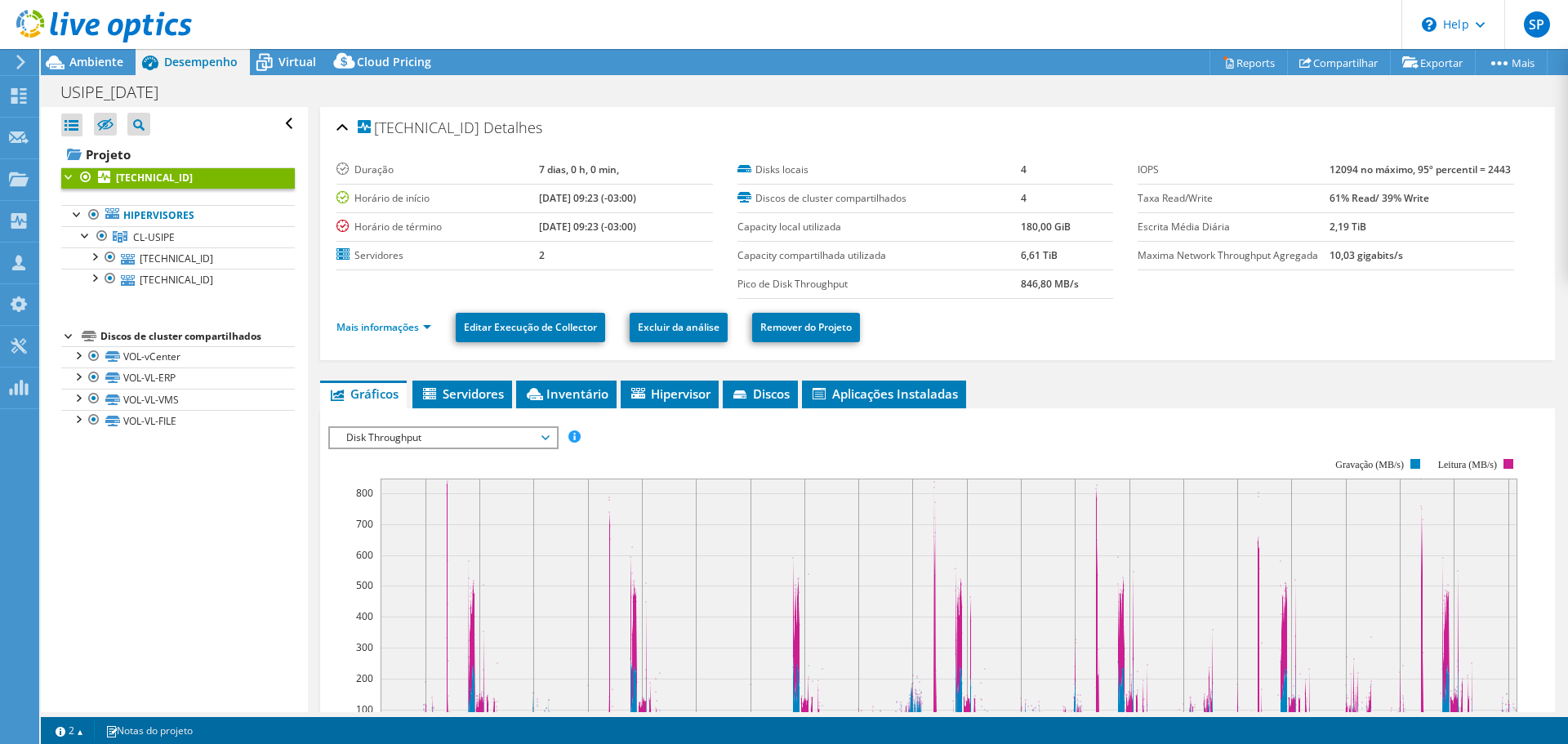
click at [1205, 313] on ul "Mais informações Editar Execução de Collector Excluir da análise Remover do Pro…" at bounding box center [937, 325] width 1202 height 33
click at [492, 444] on span "Disk Throughput" at bounding box center [443, 437] width 210 height 20
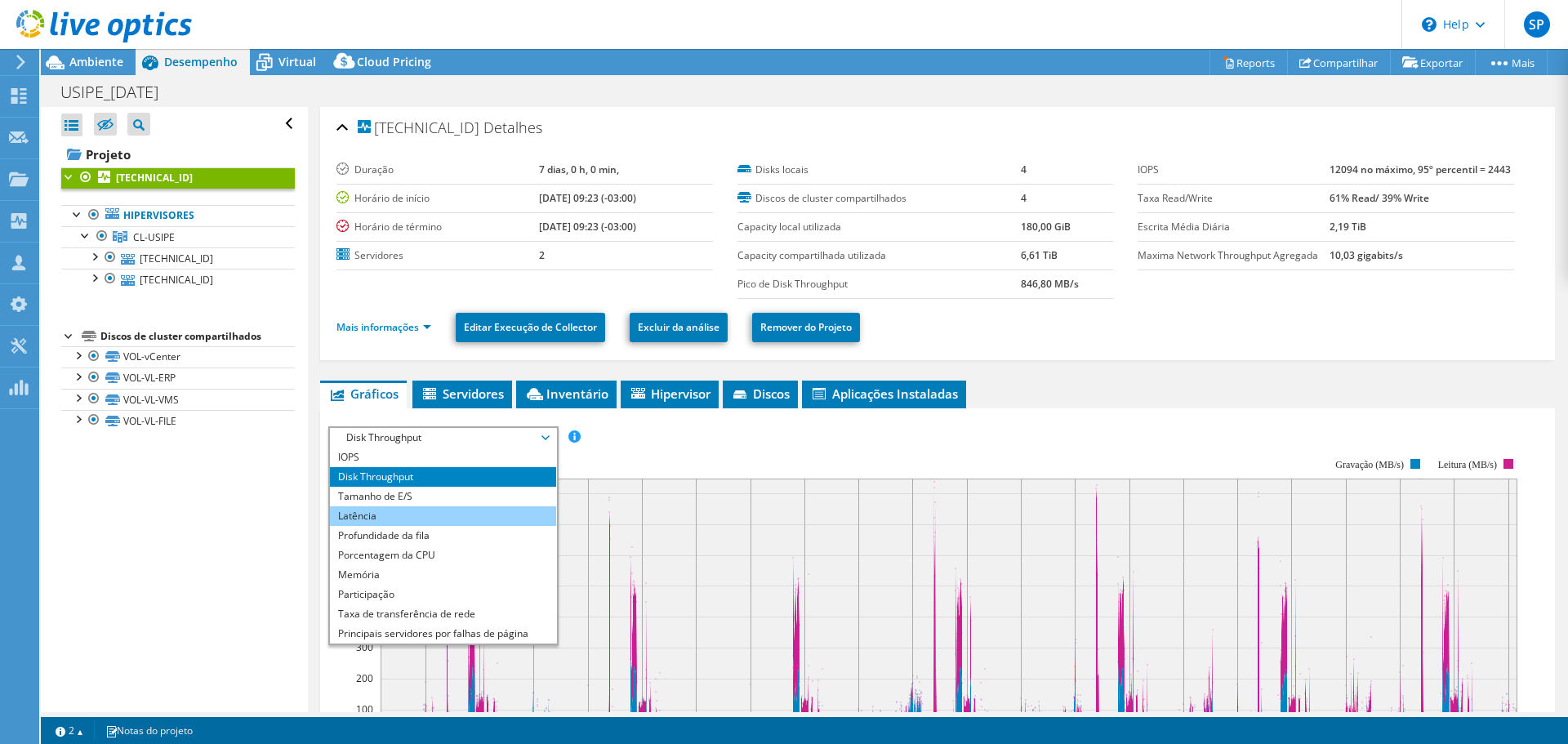
click at [448, 516] on li "Latência" at bounding box center [443, 516] width 227 height 20
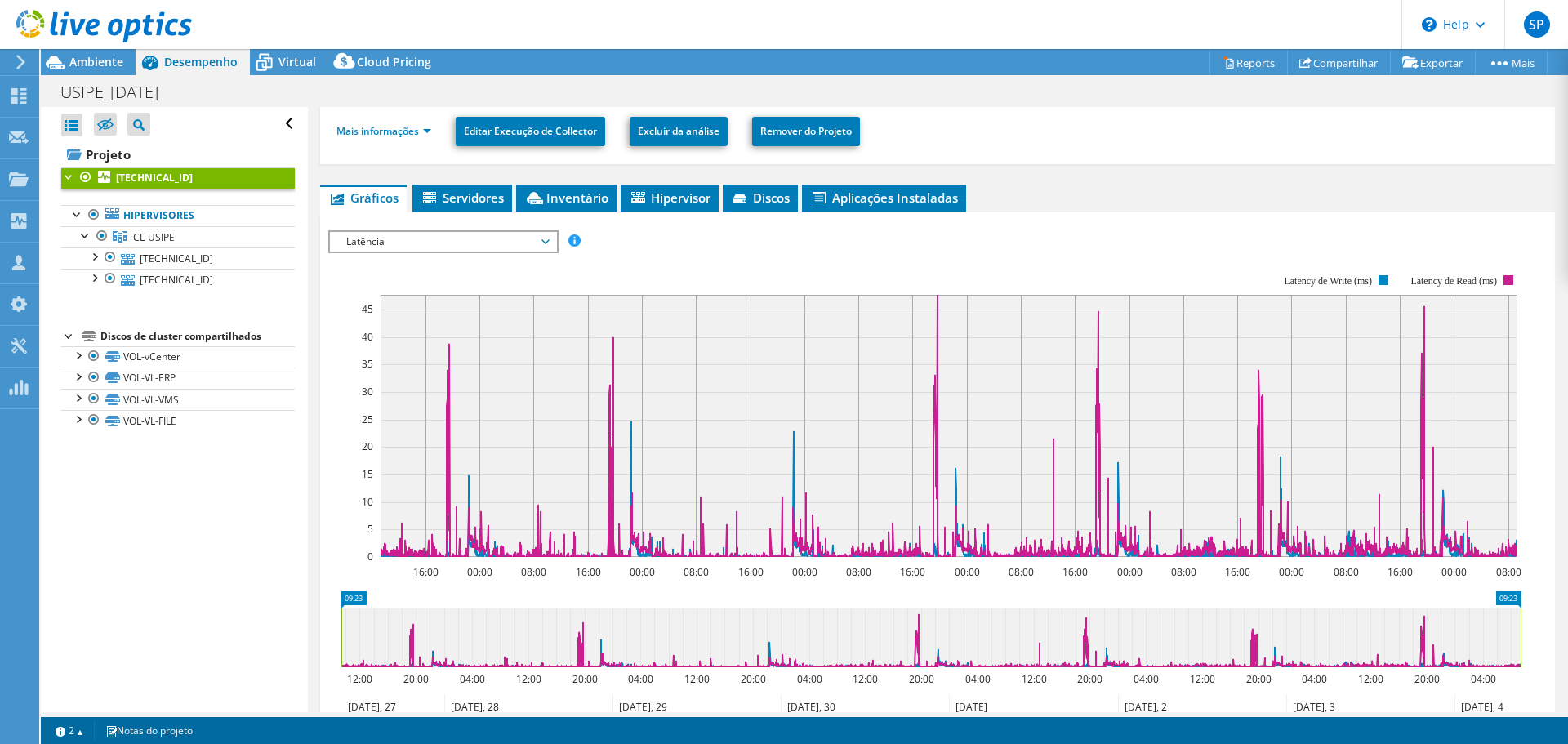
scroll to position [245, 0]
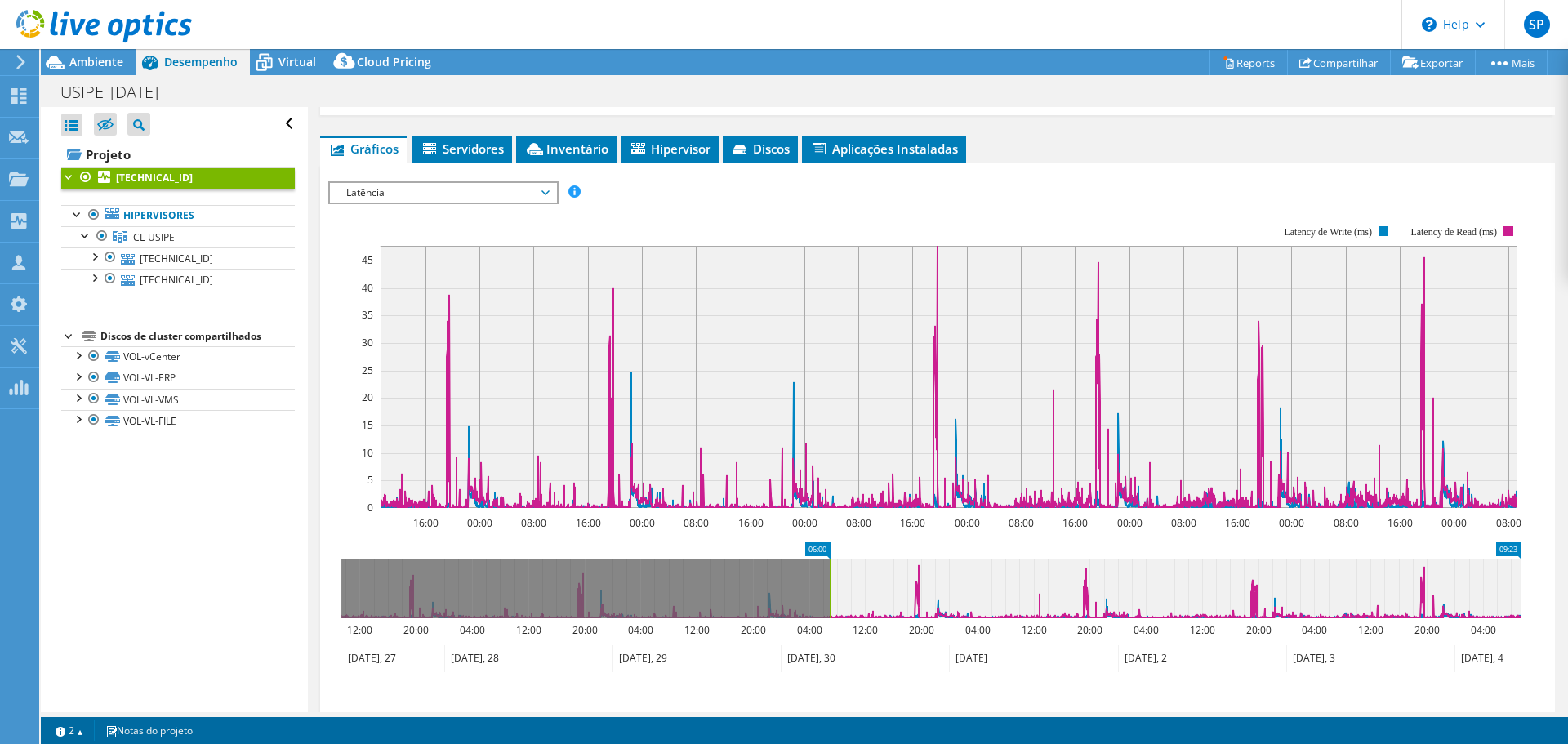
drag, startPoint x: 344, startPoint y: 607, endPoint x: 833, endPoint y: 588, distance: 489.4
click at [833, 588] on rect at bounding box center [829, 589] width 6 height 59
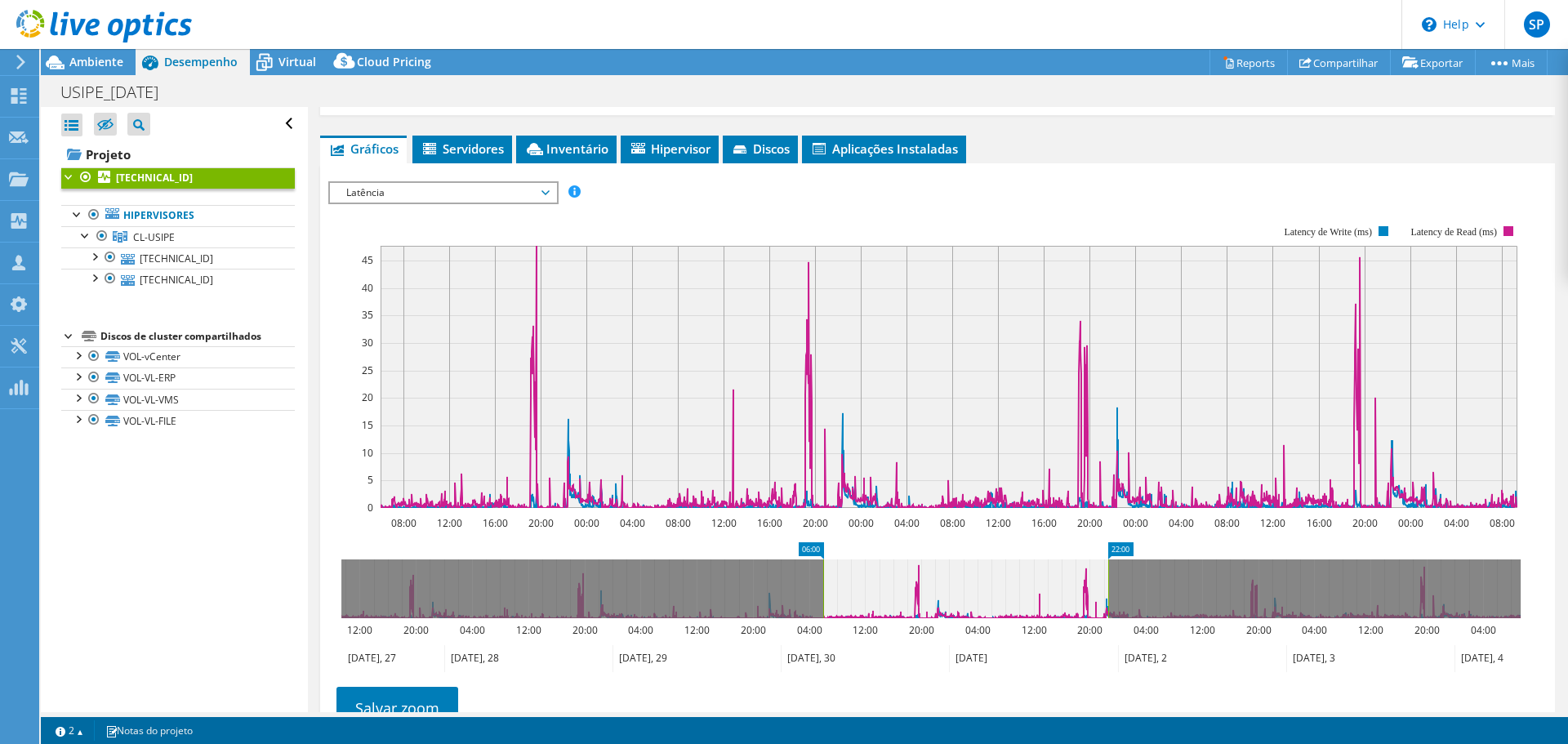
drag, startPoint x: 1522, startPoint y: 599, endPoint x: 1108, endPoint y: 595, distance: 414.0
click at [1108, 595] on rect at bounding box center [1108, 589] width 6 height 59
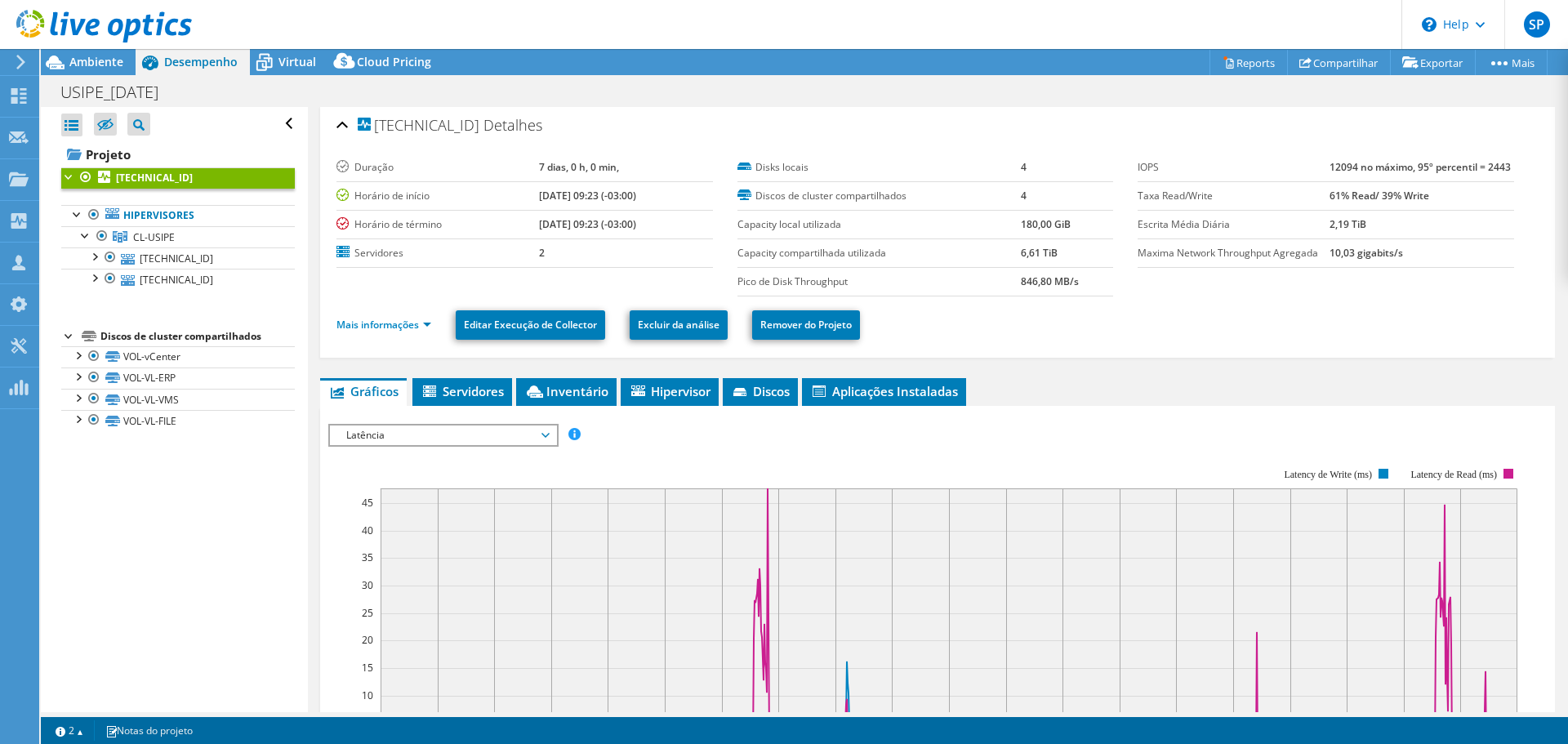
scroll to position [0, 0]
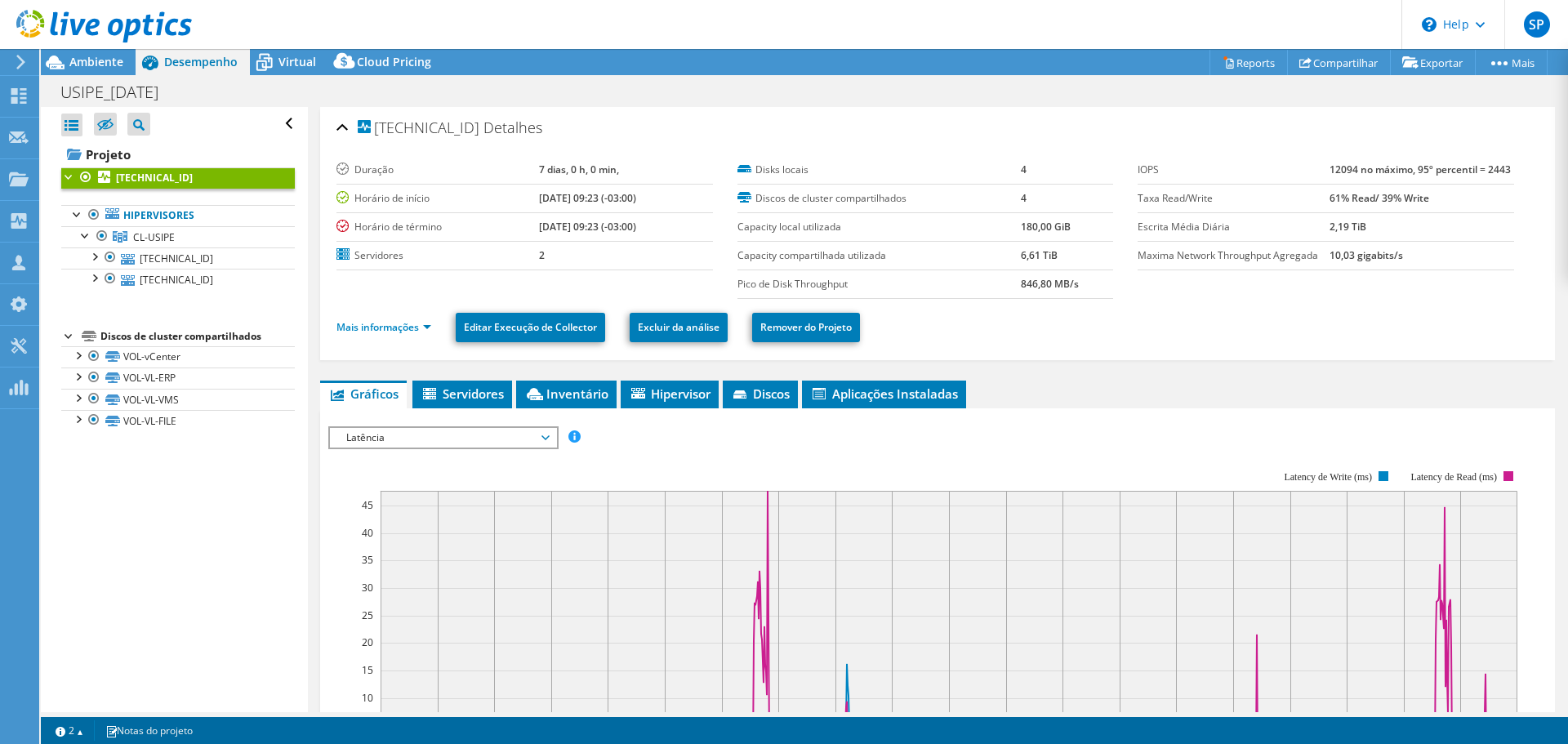
click at [477, 443] on span "Latência" at bounding box center [443, 437] width 210 height 20
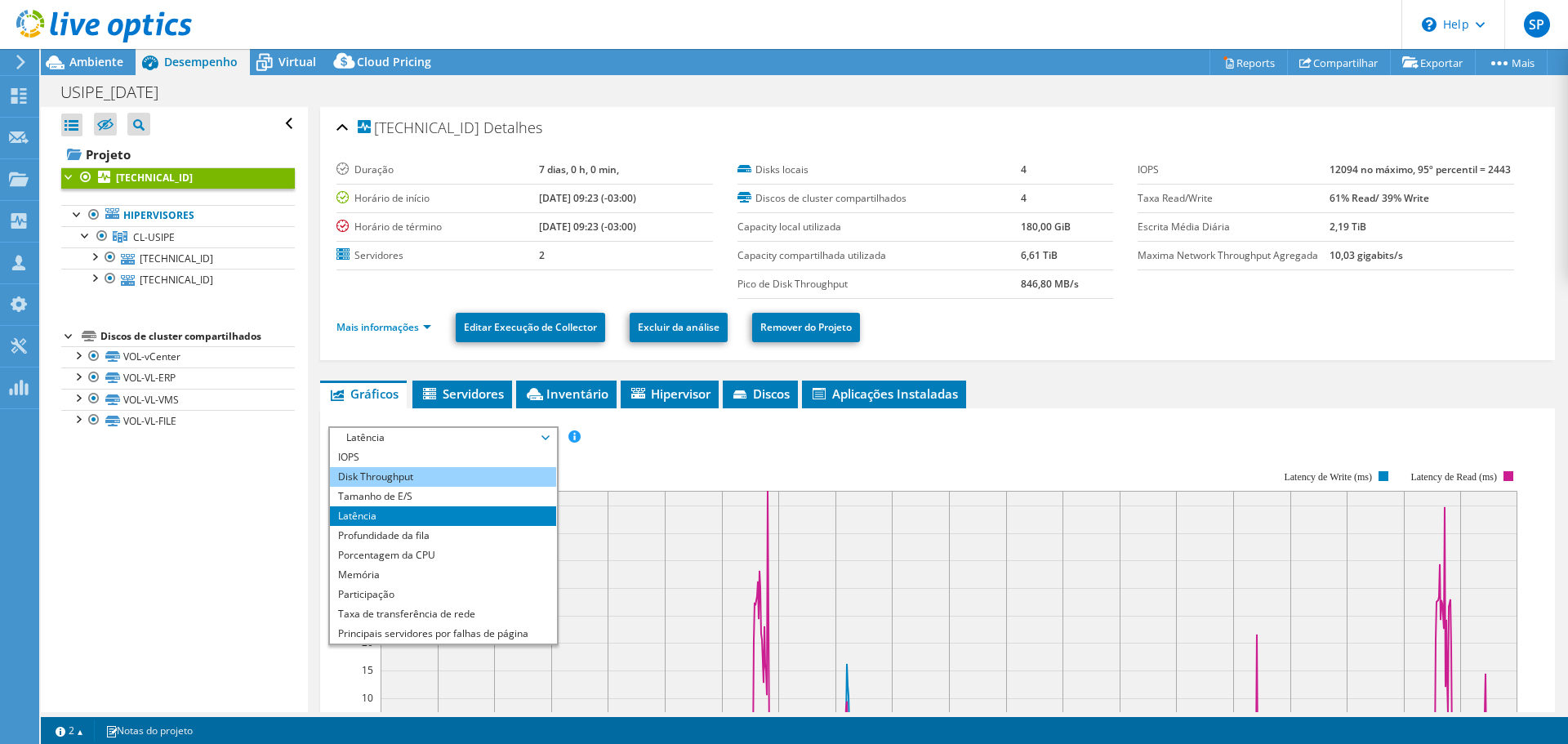
click at [437, 478] on li "Disk Throughput" at bounding box center [443, 476] width 227 height 20
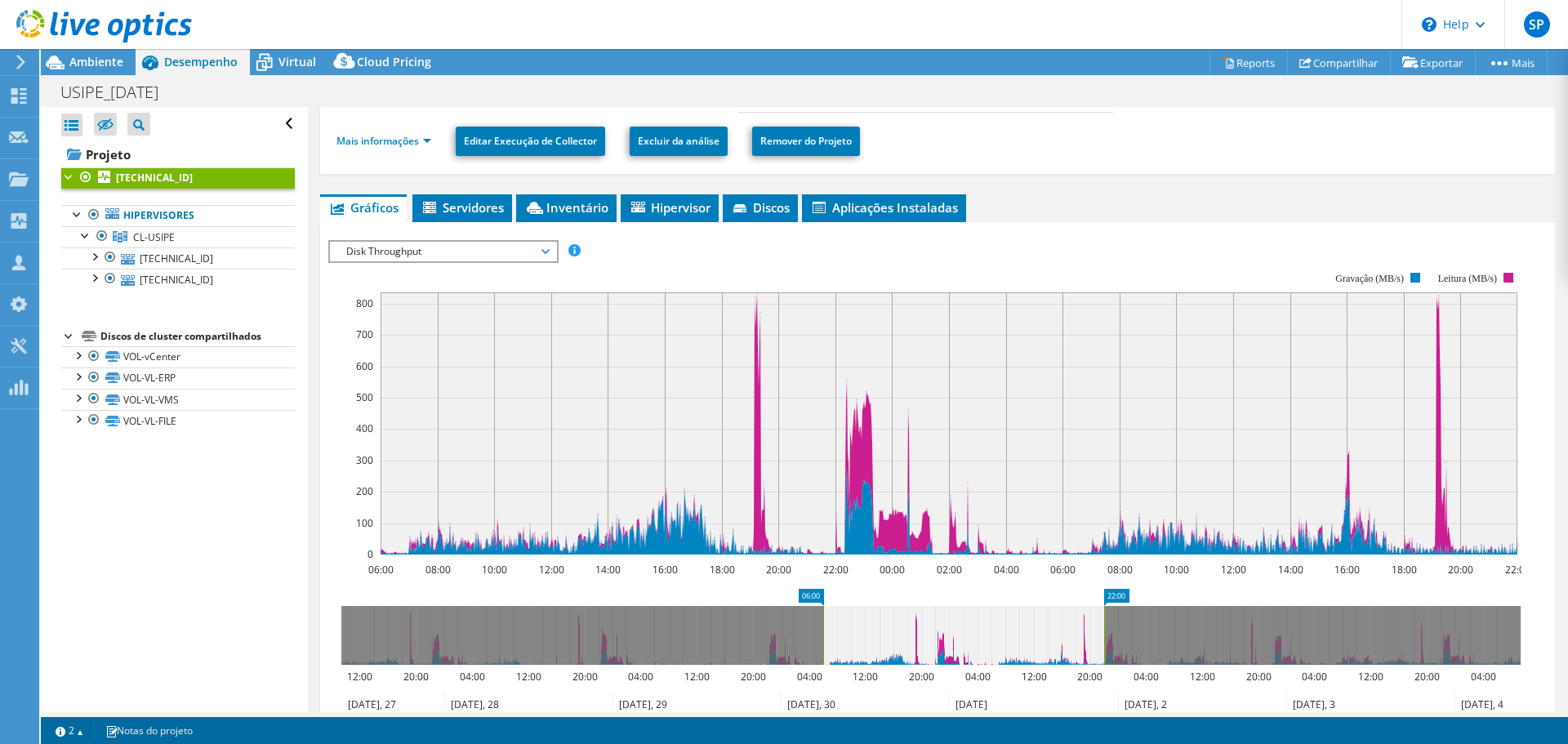
scroll to position [163, 0]
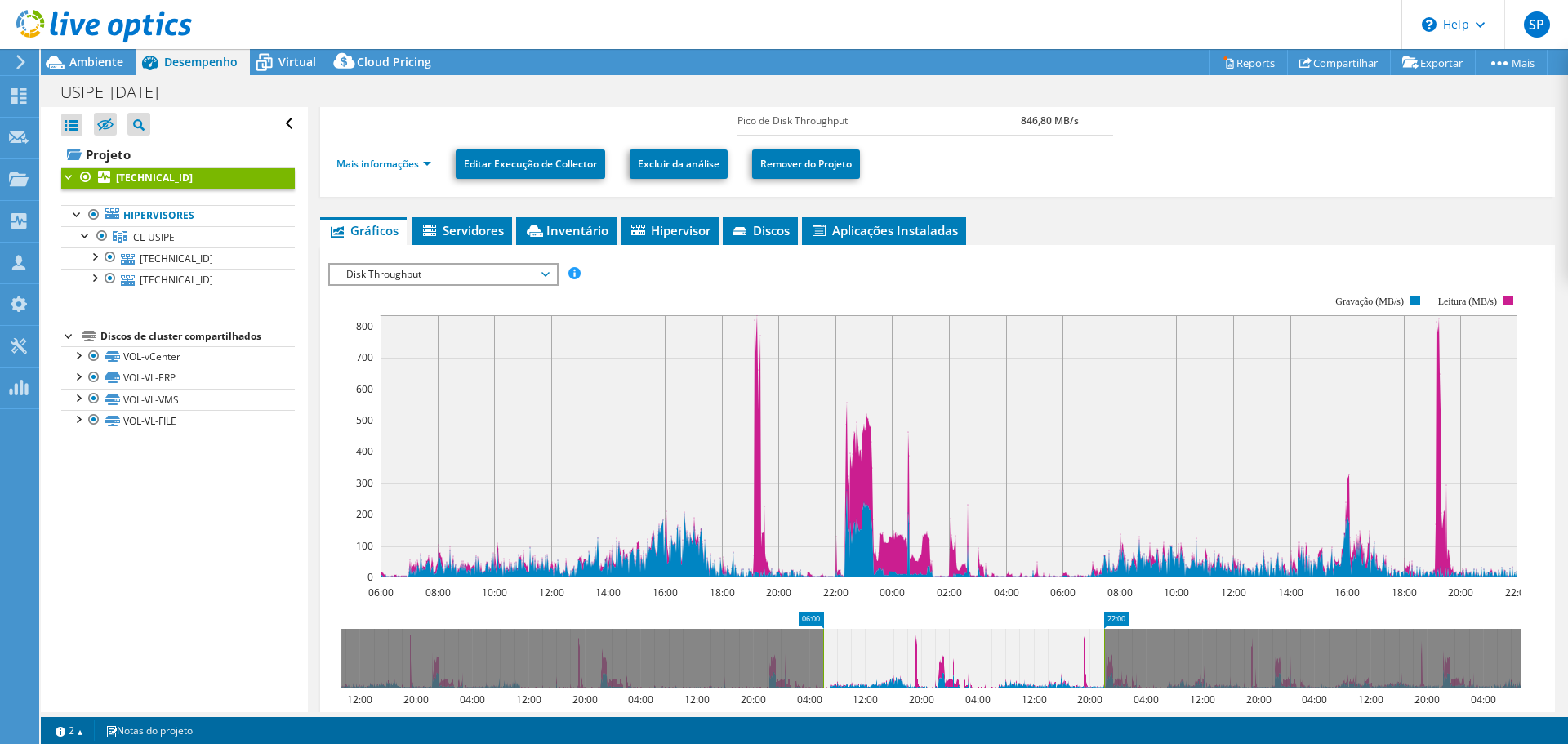
click at [526, 278] on span "Disk Throughput" at bounding box center [443, 274] width 210 height 20
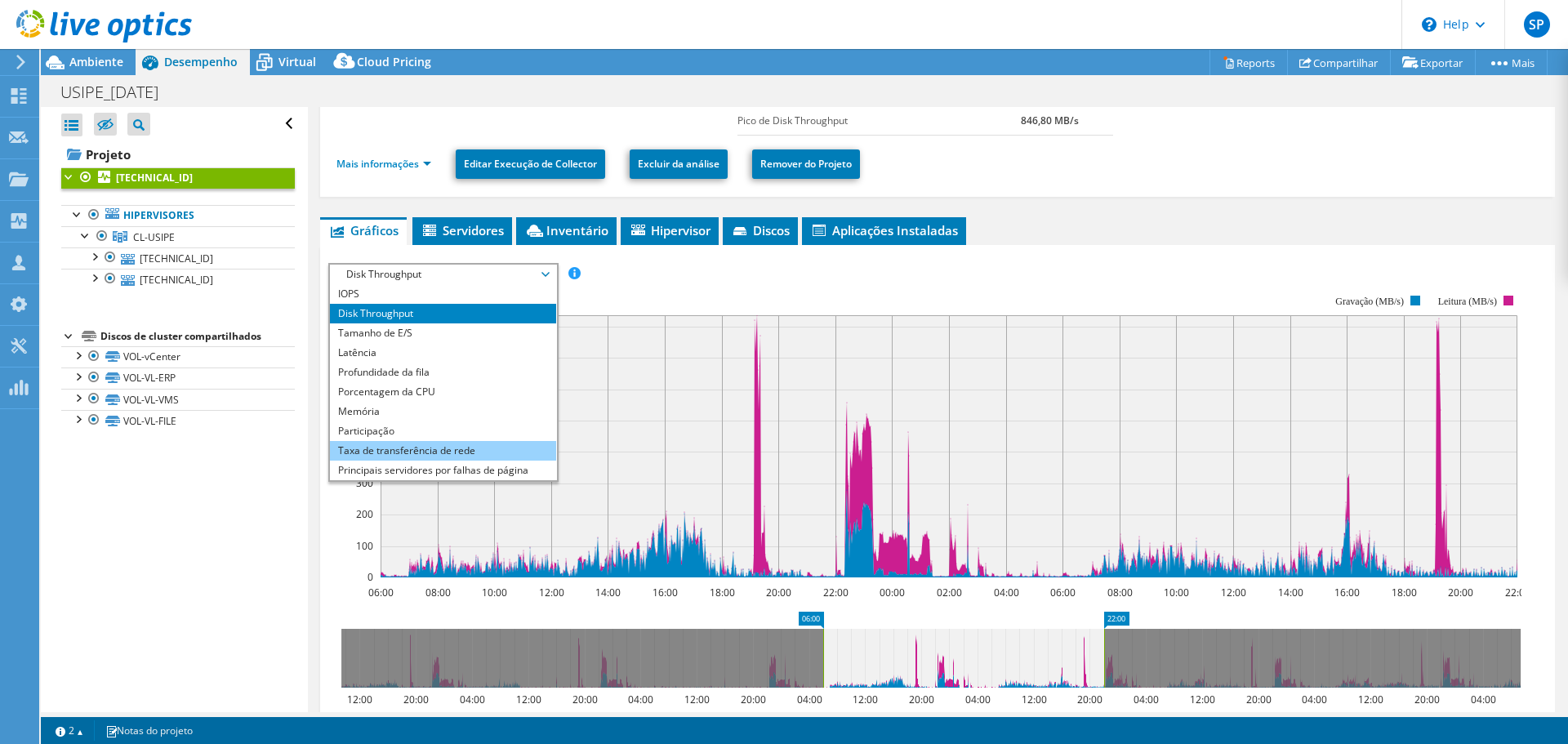
click at [472, 447] on li "Taxa de transferência de rede" at bounding box center [443, 450] width 227 height 20
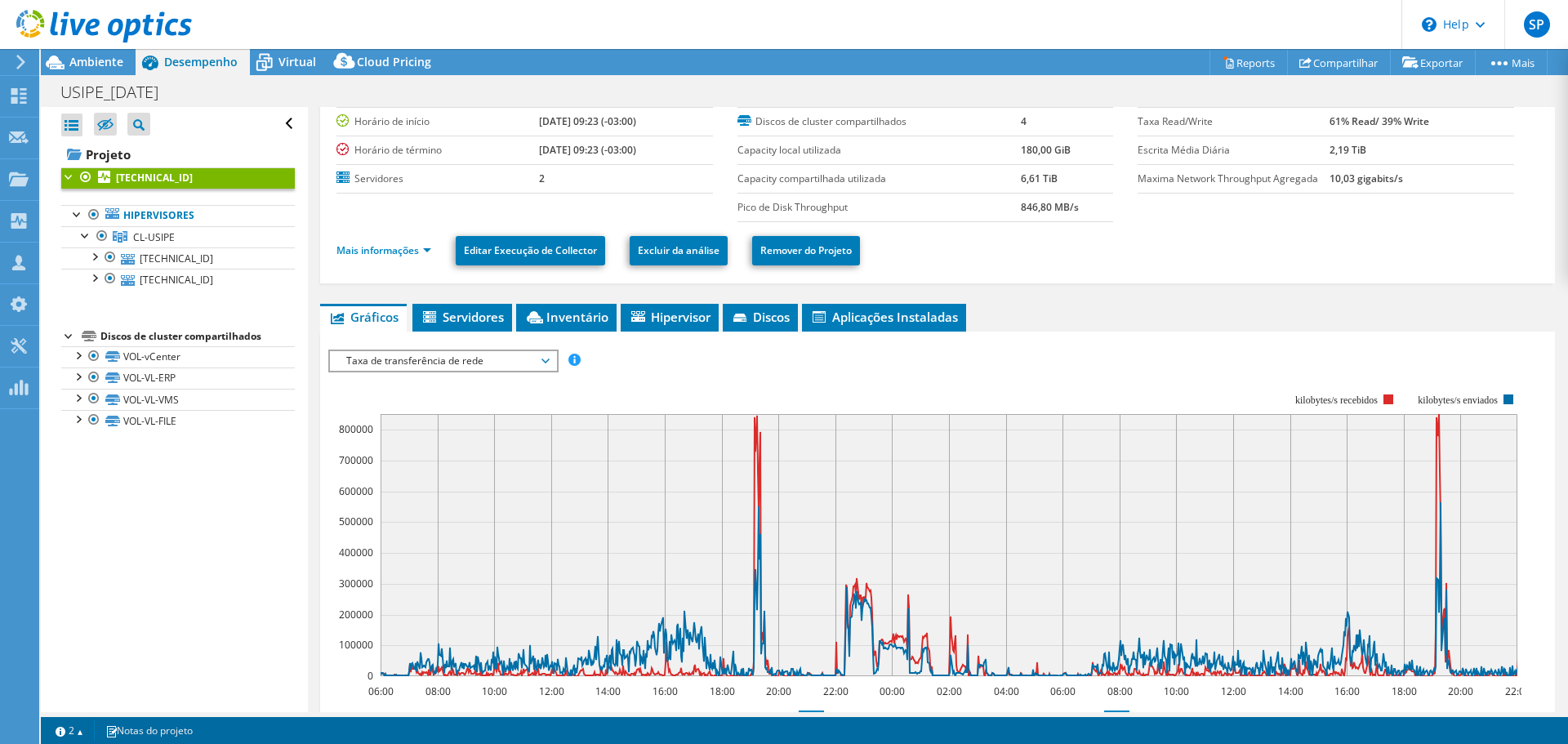
scroll to position [0, 0]
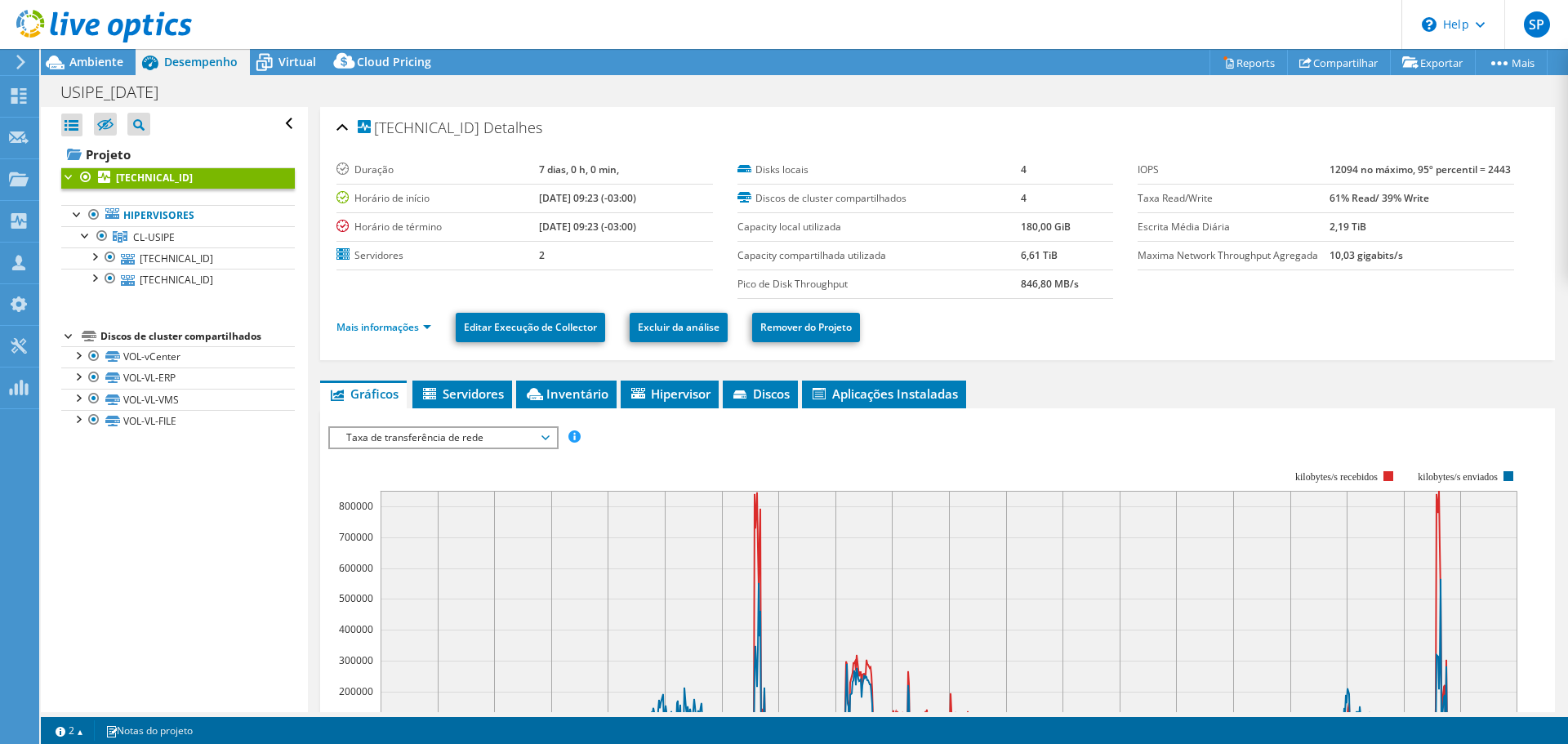
click at [477, 437] on span "Taxa de transferência de rede" at bounding box center [443, 437] width 210 height 20
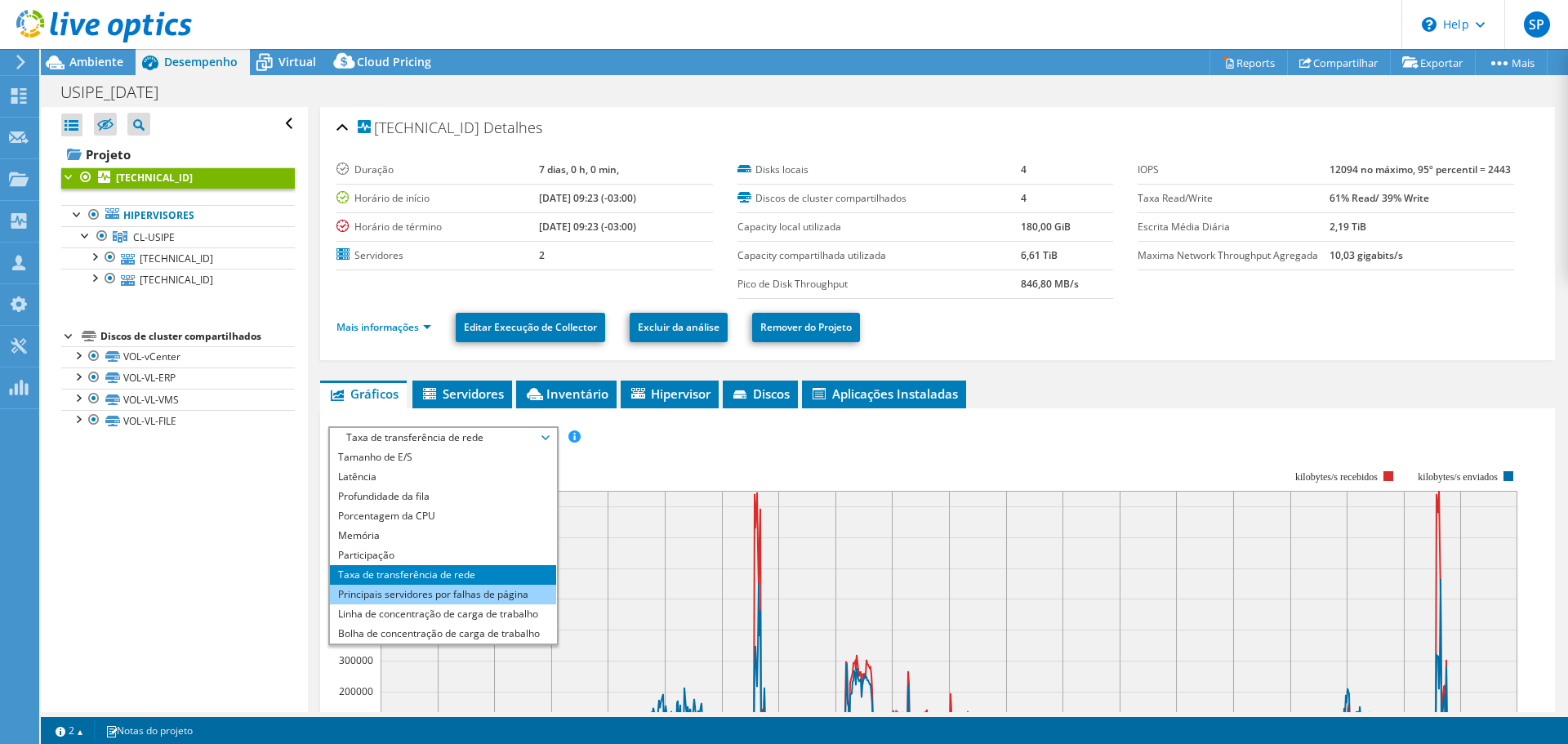
scroll to position [59, 0]
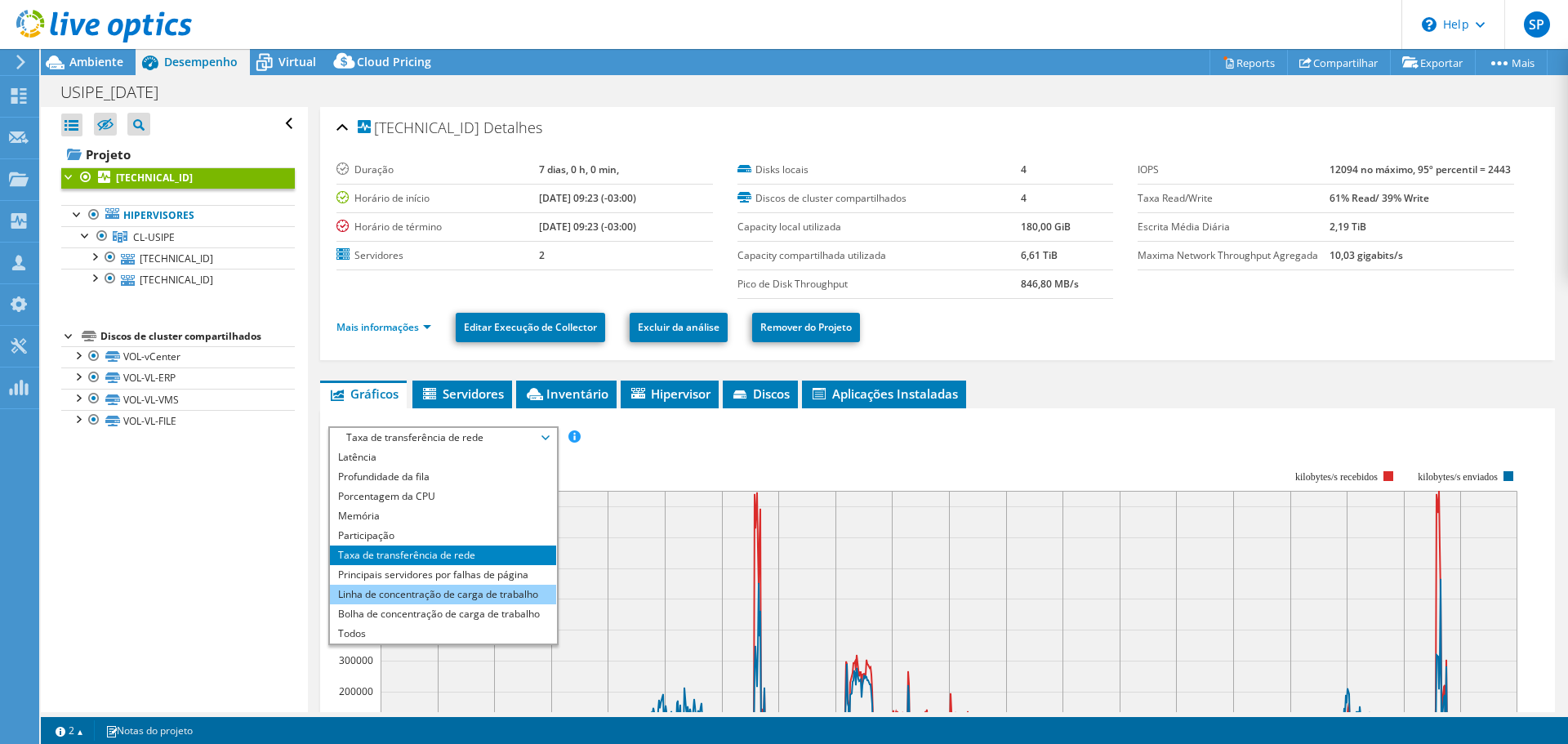
click at [477, 599] on li "Linha de concentração de carga de trabalho" at bounding box center [443, 594] width 227 height 20
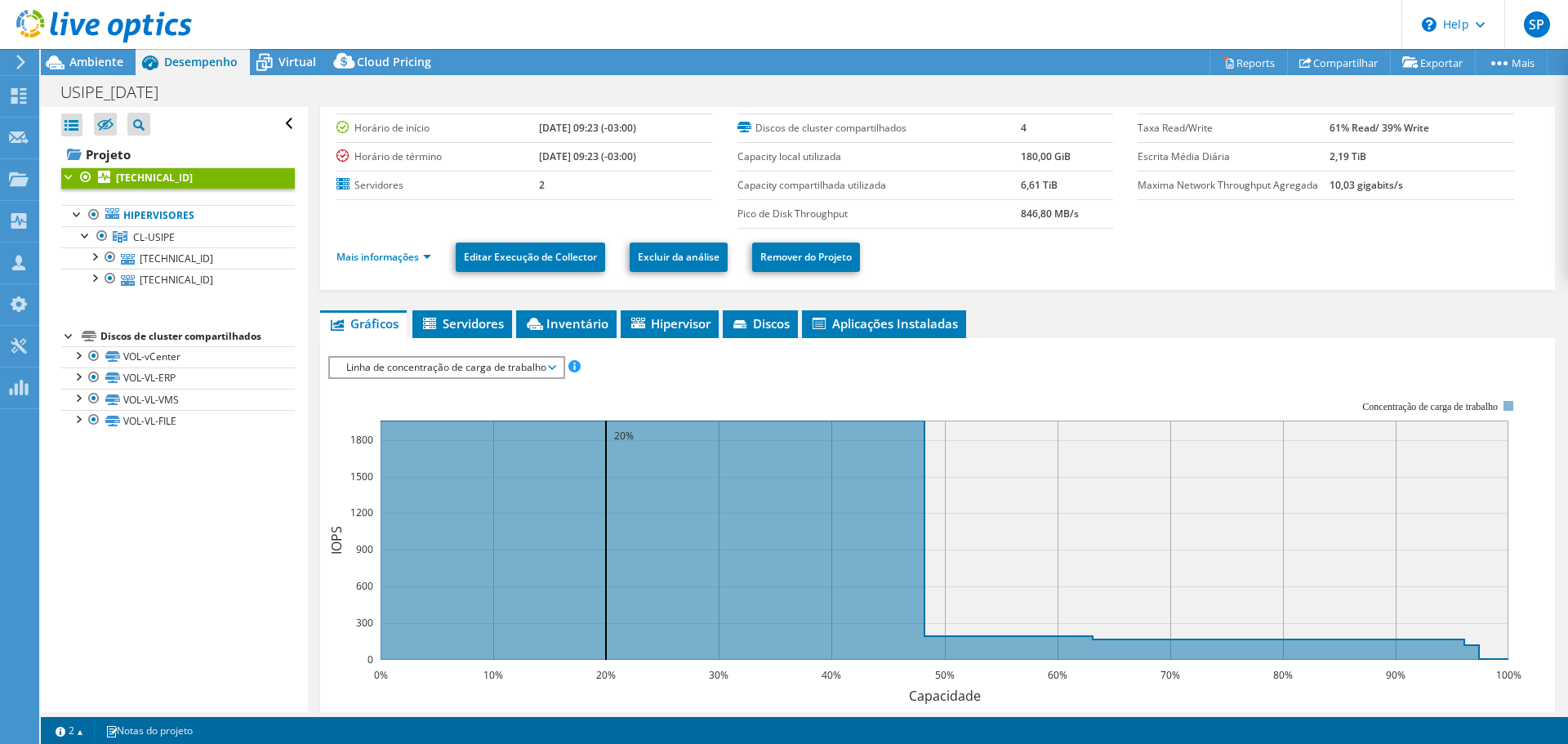
scroll to position [397, 0]
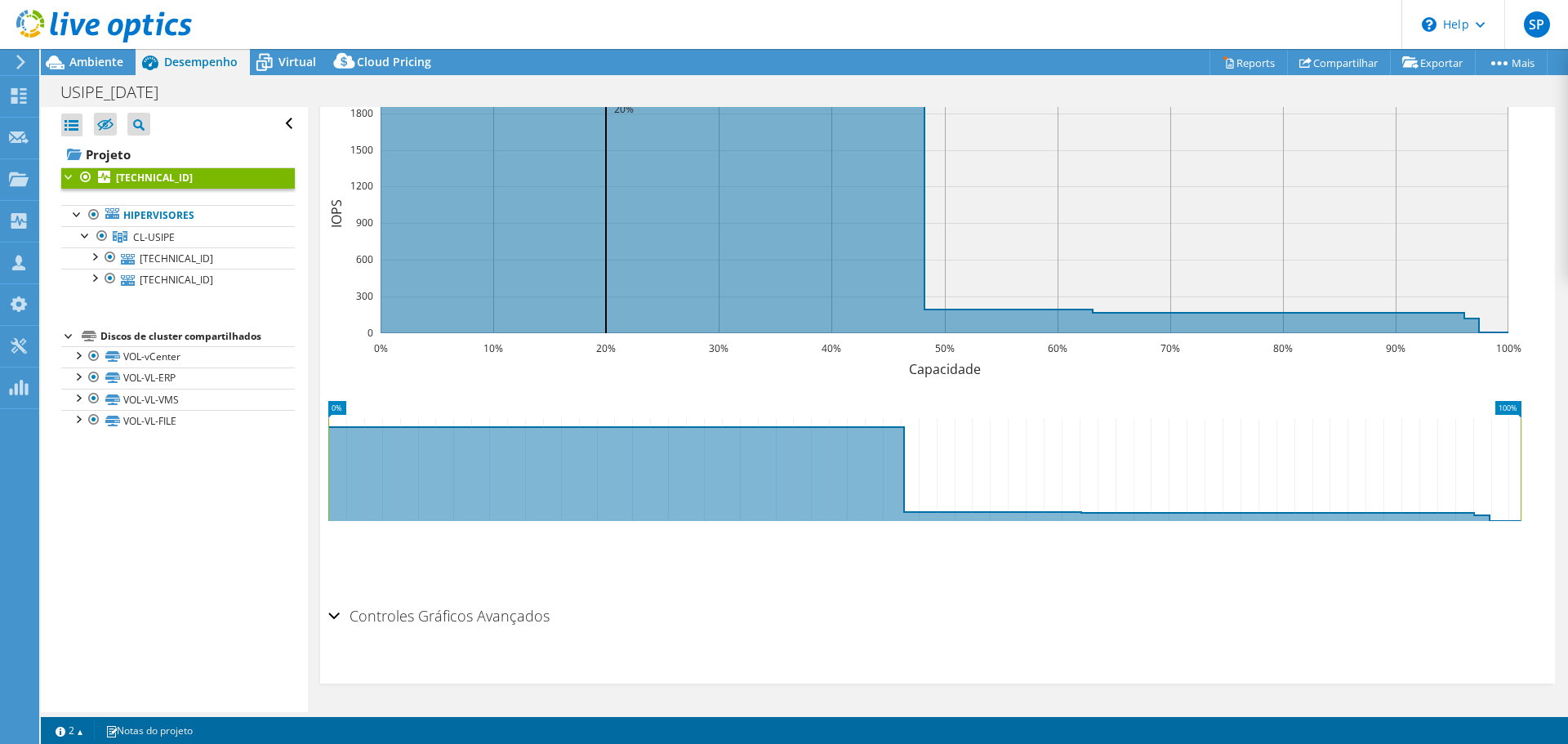
click at [870, 492] on icon at bounding box center [925, 469] width 1192 height 103
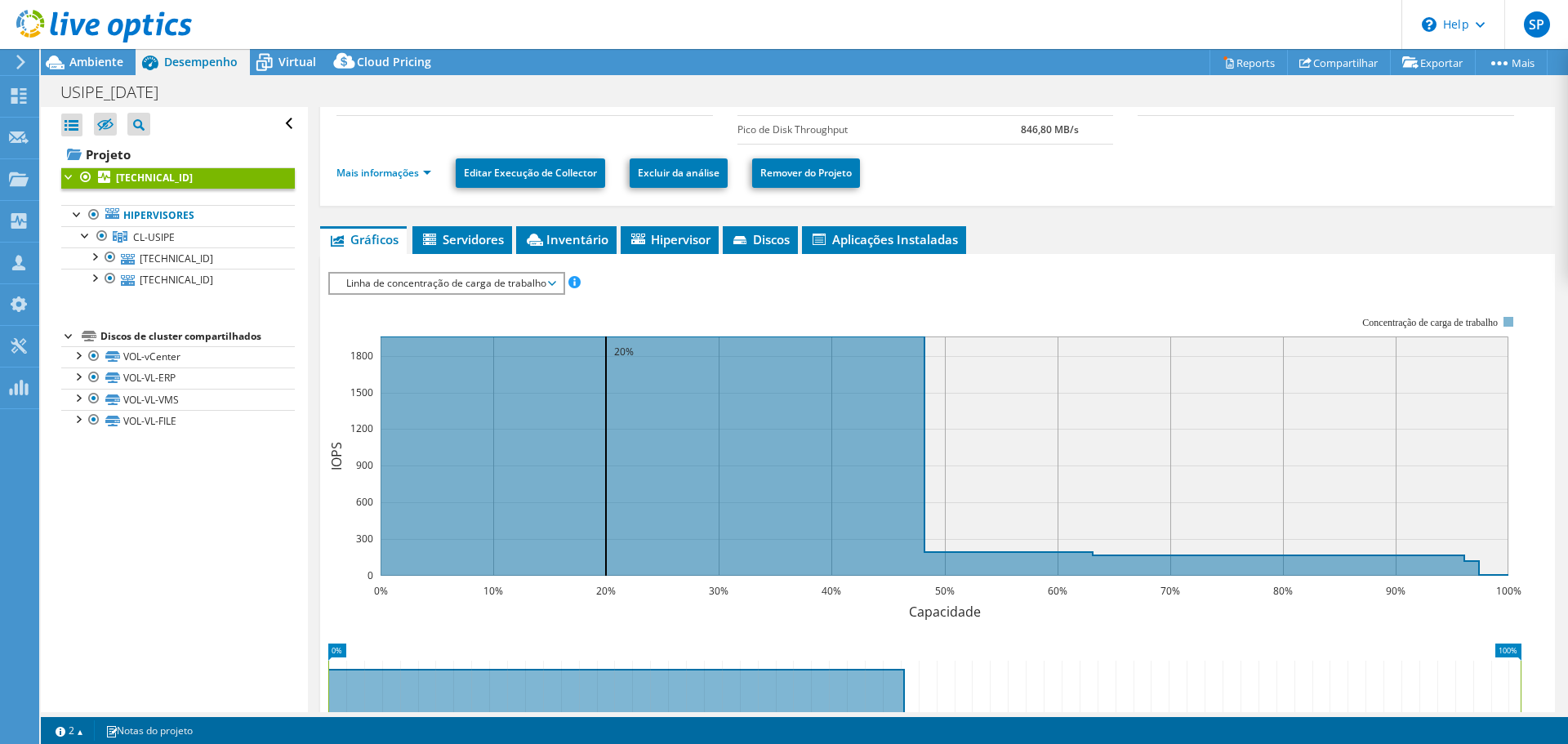
scroll to position [152, 0]
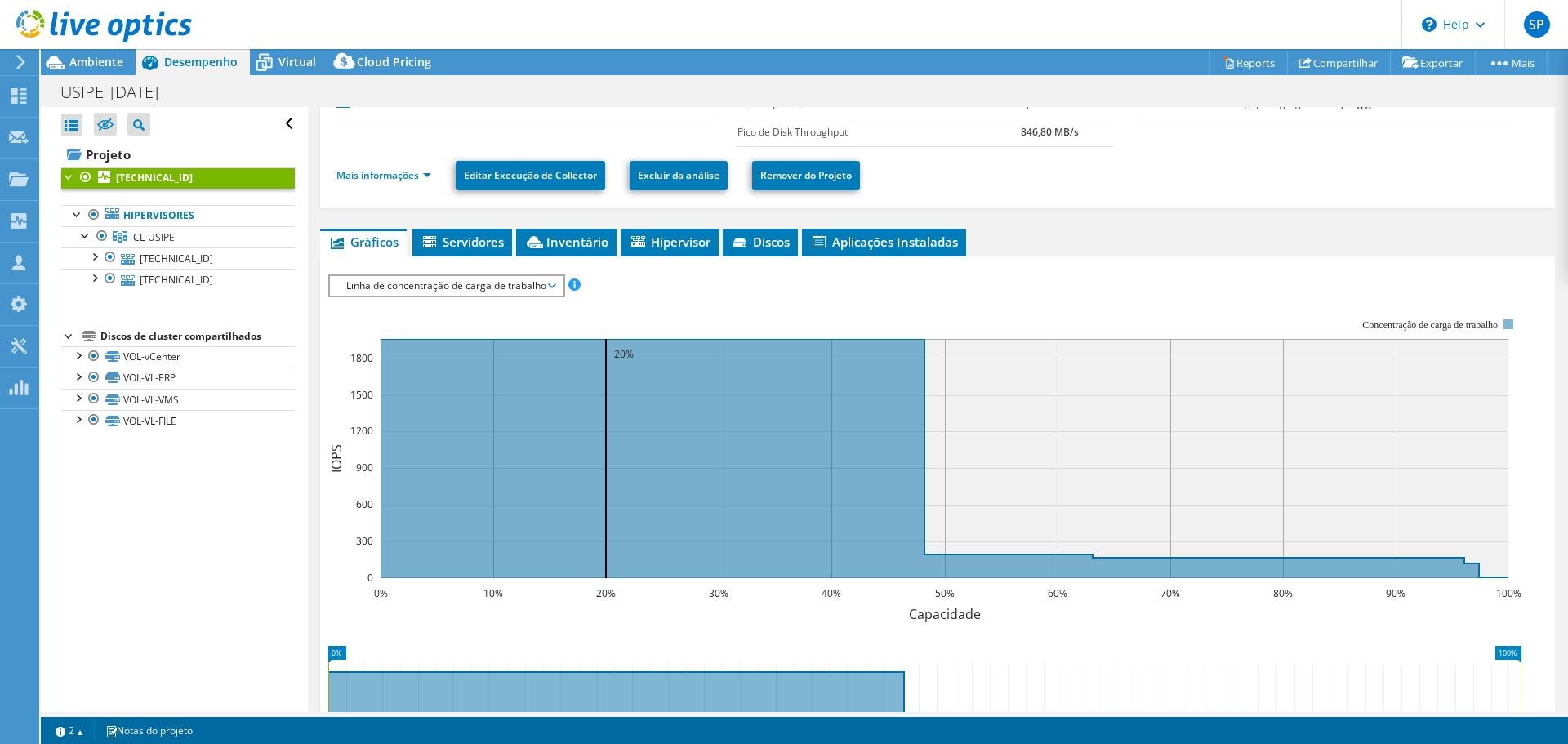
click at [450, 272] on div "IOPS Disk Throughput Tamanho de E/S Latência Profundidade da fila Porcentagem d…" at bounding box center [938, 555] width 1218 height 579
click at [451, 281] on span "Linha de concentração de carga de trabalho" at bounding box center [446, 285] width 216 height 20
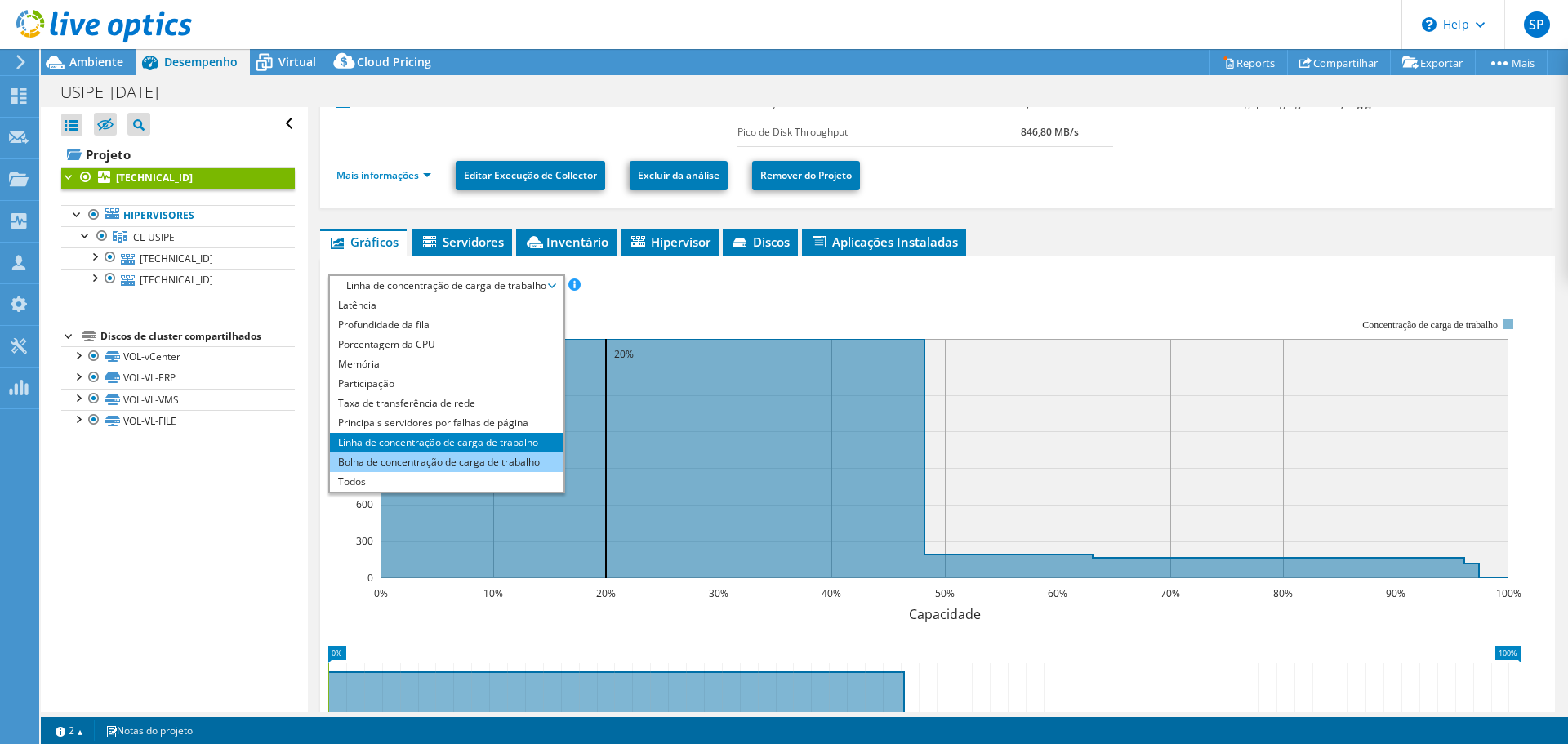
click at [426, 472] on li "Bolha de concentração de carga de trabalho" at bounding box center [446, 462] width 233 height 20
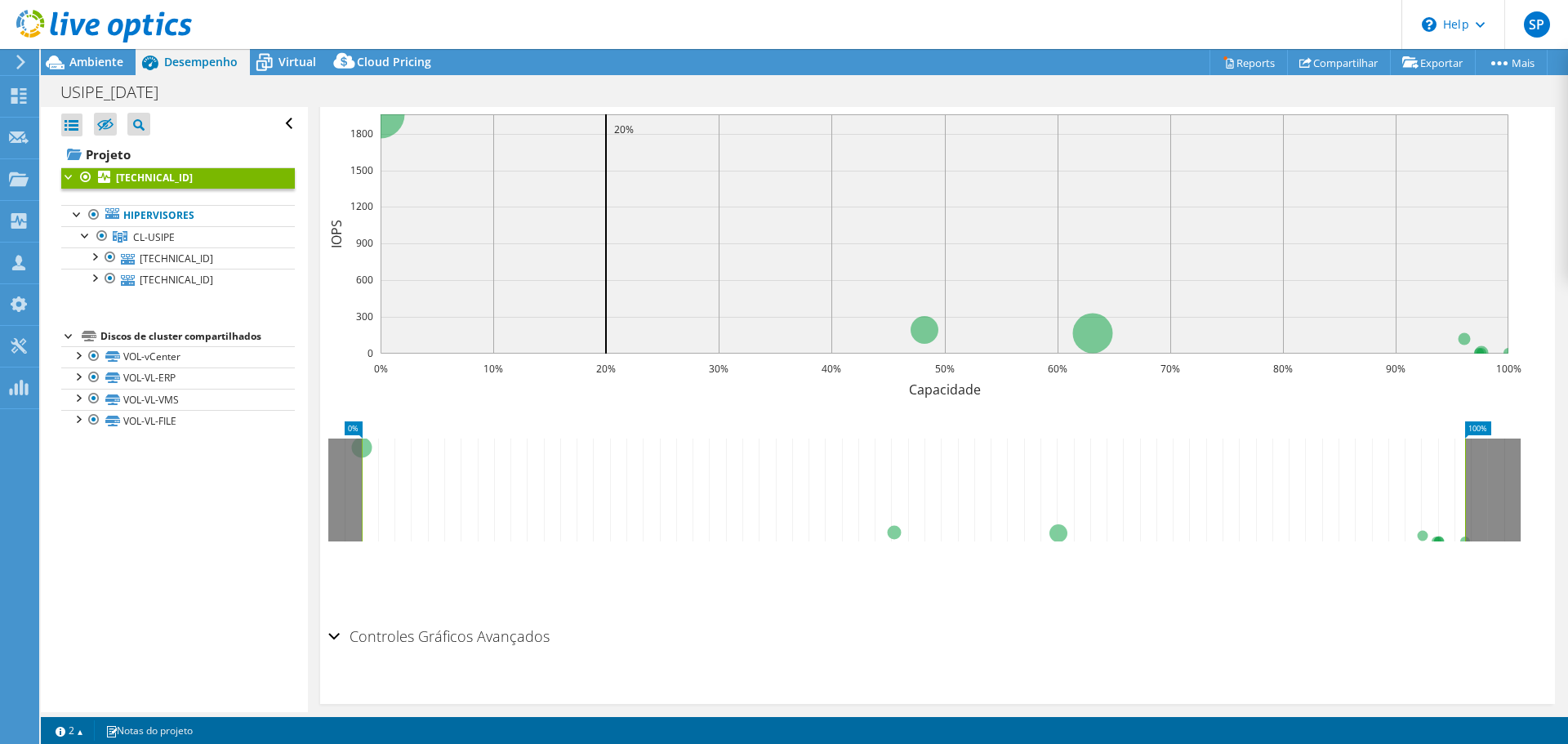
scroll to position [397, 0]
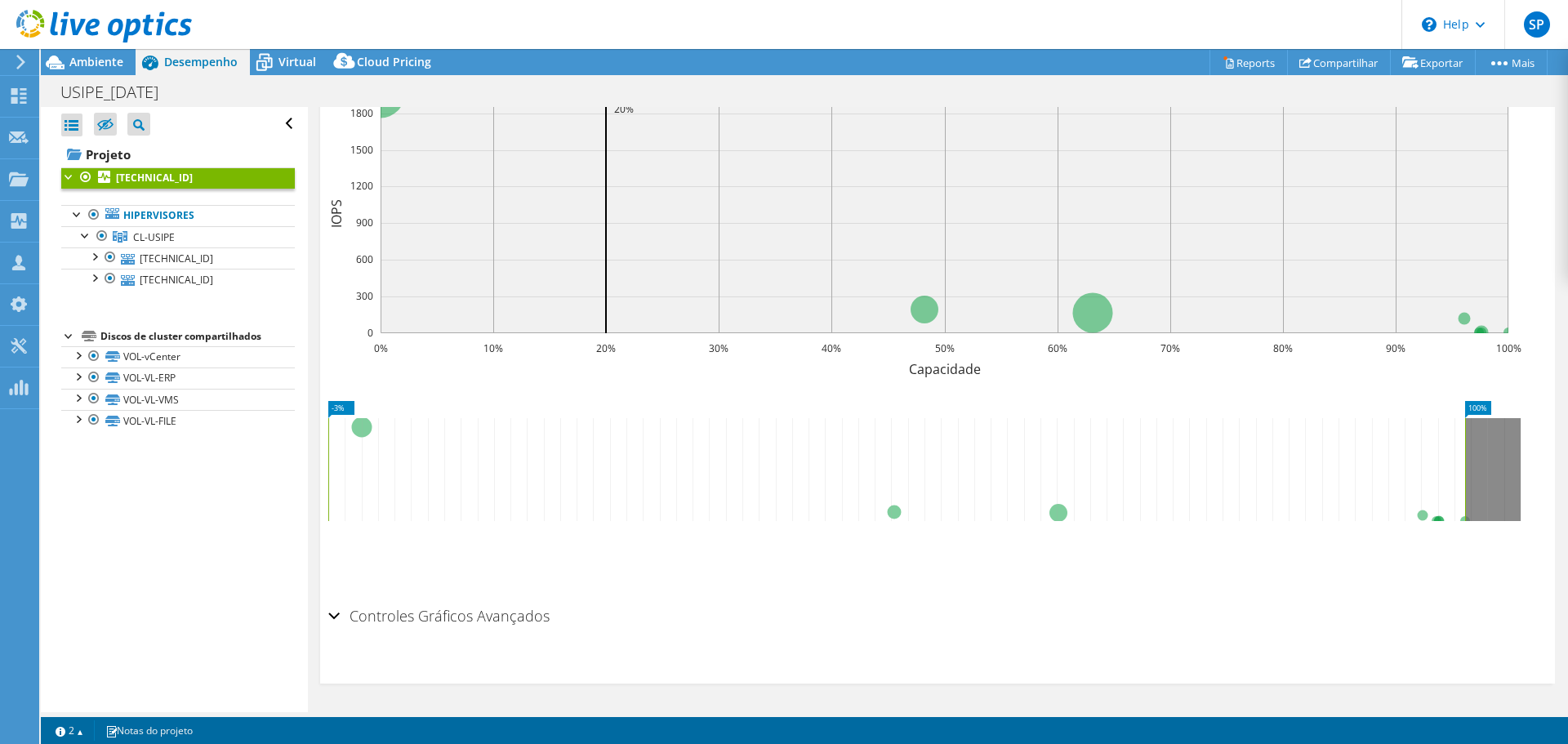
drag, startPoint x: 364, startPoint y: 444, endPoint x: 305, endPoint y: 449, distance: 59.2
click at [305, 449] on div "Abrir Todos Fechar Todos Ocultar nós excluídos Filtro de árvore do projeto" at bounding box center [804, 410] width 1527 height 606
drag, startPoint x: 1467, startPoint y: 443, endPoint x: 1567, endPoint y: 458, distance: 101.1
click at [1567, 458] on article "10.1.1.243 Detalhes Duração 7 dias, 0 h, 0 min, Horário de início 06/27/2025, 0…" at bounding box center [938, 410] width 1260 height 606
click at [1422, 584] on div "Salvar zoom" at bounding box center [938, 556] width 1218 height 71
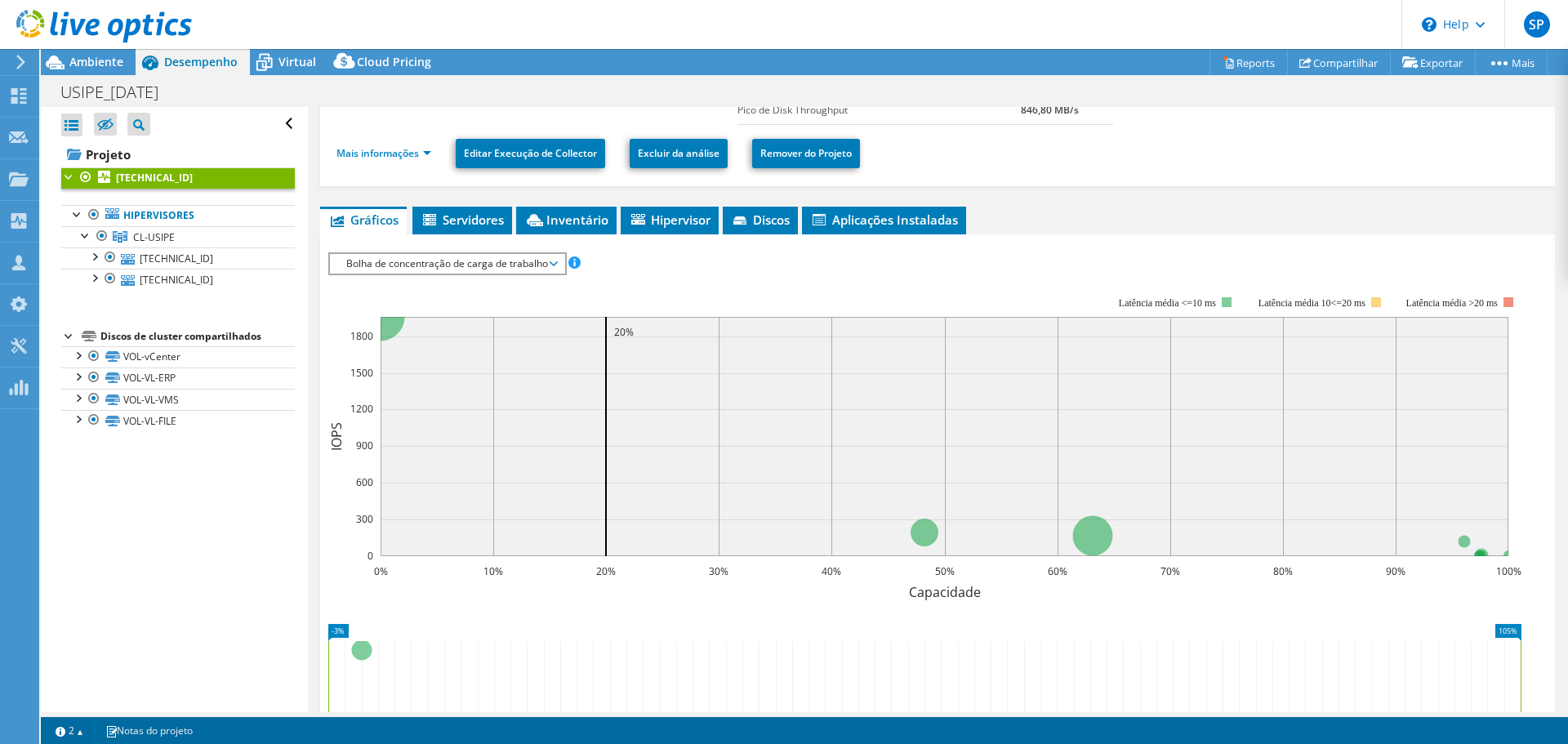
scroll to position [0, 0]
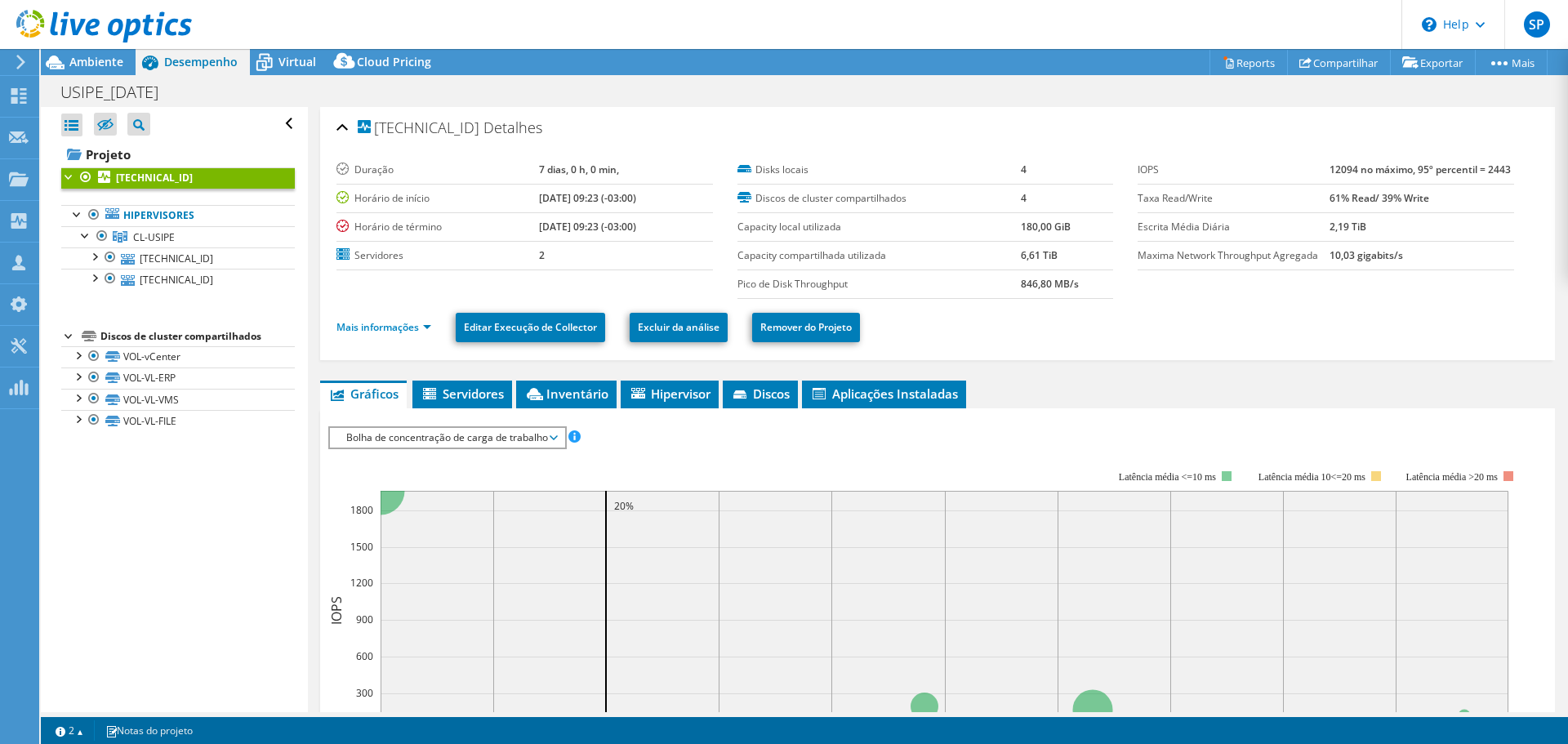
click at [509, 444] on span "Bolha de concentração de carga de trabalho" at bounding box center [447, 437] width 218 height 20
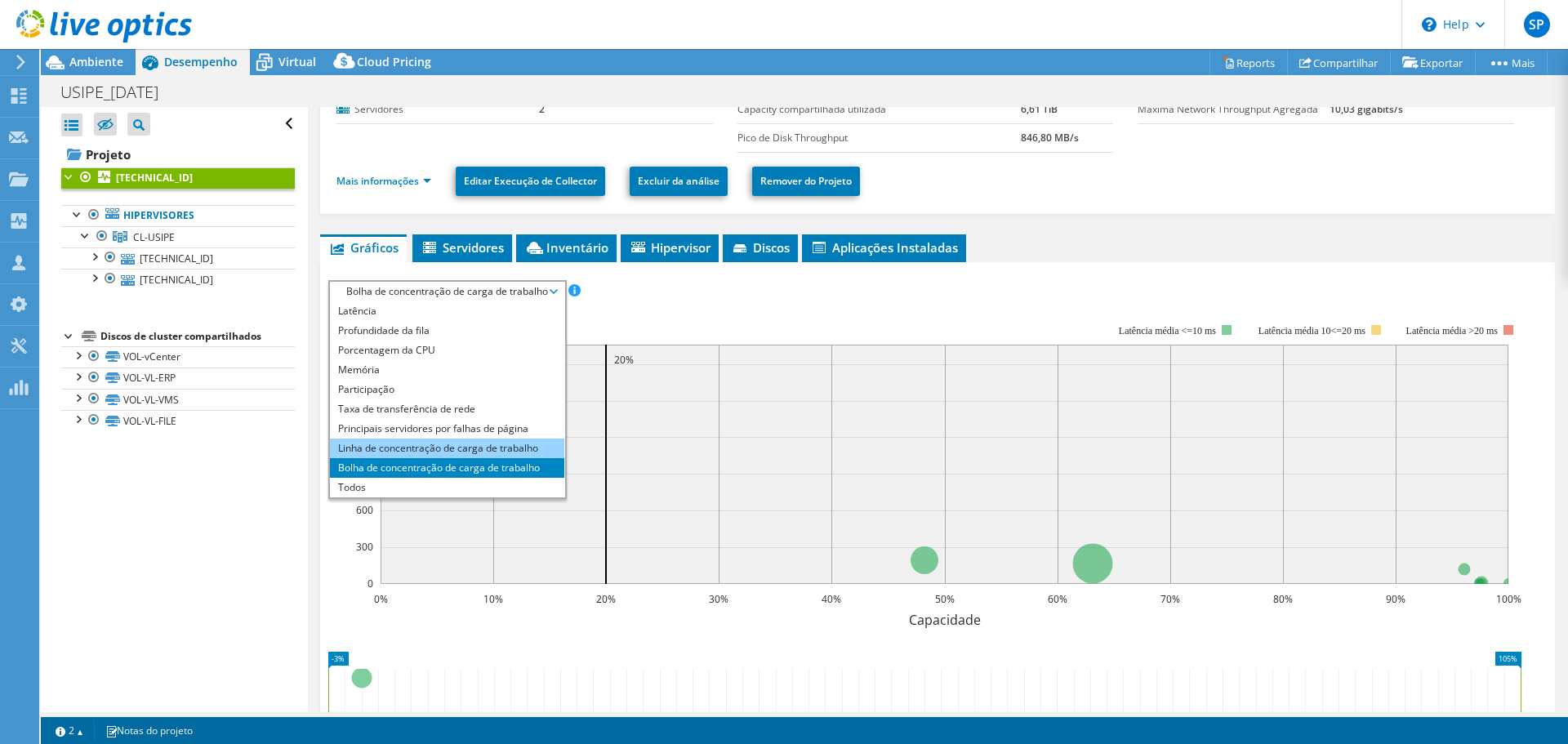
scroll to position [163, 0]
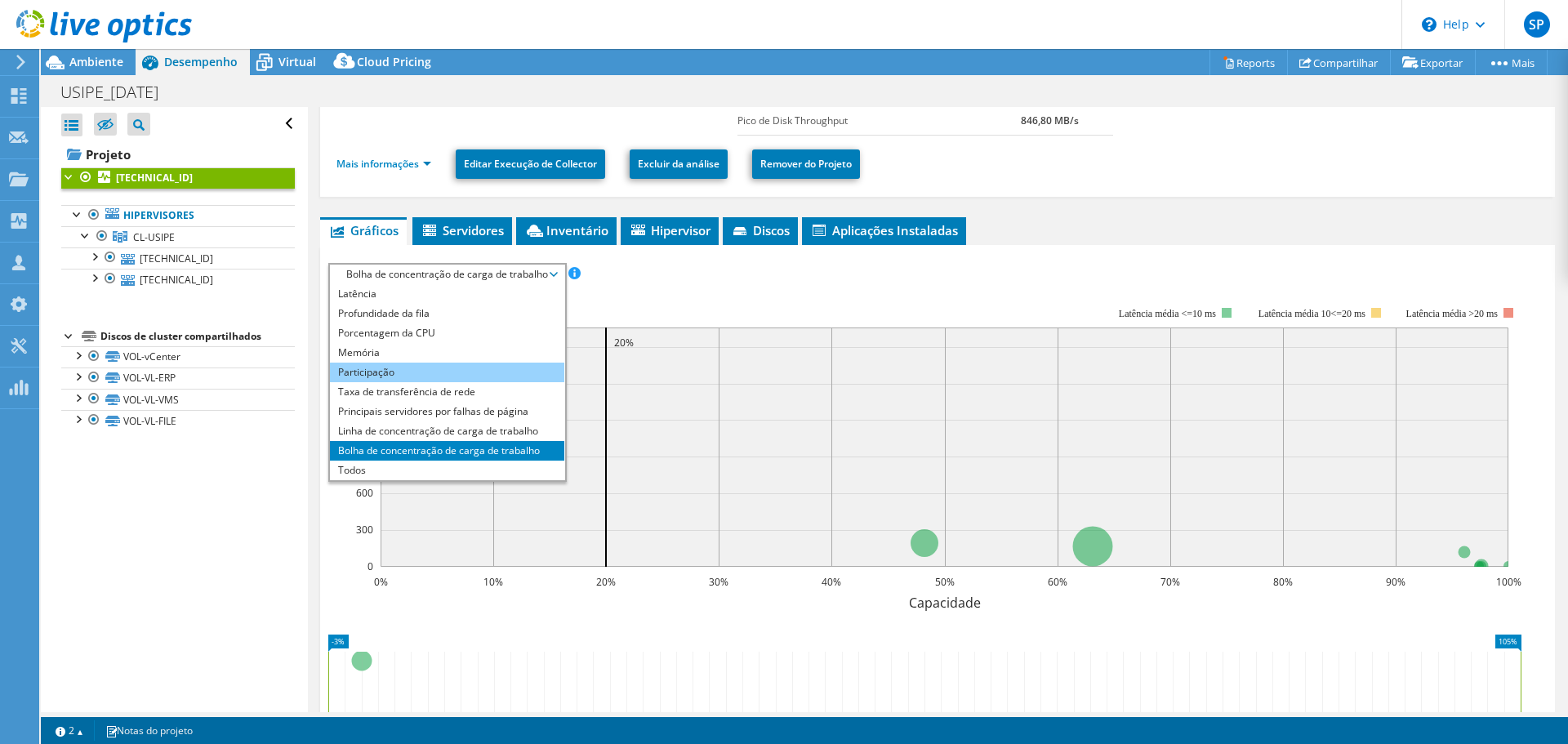
click at [458, 380] on li "Participação" at bounding box center [447, 372] width 234 height 20
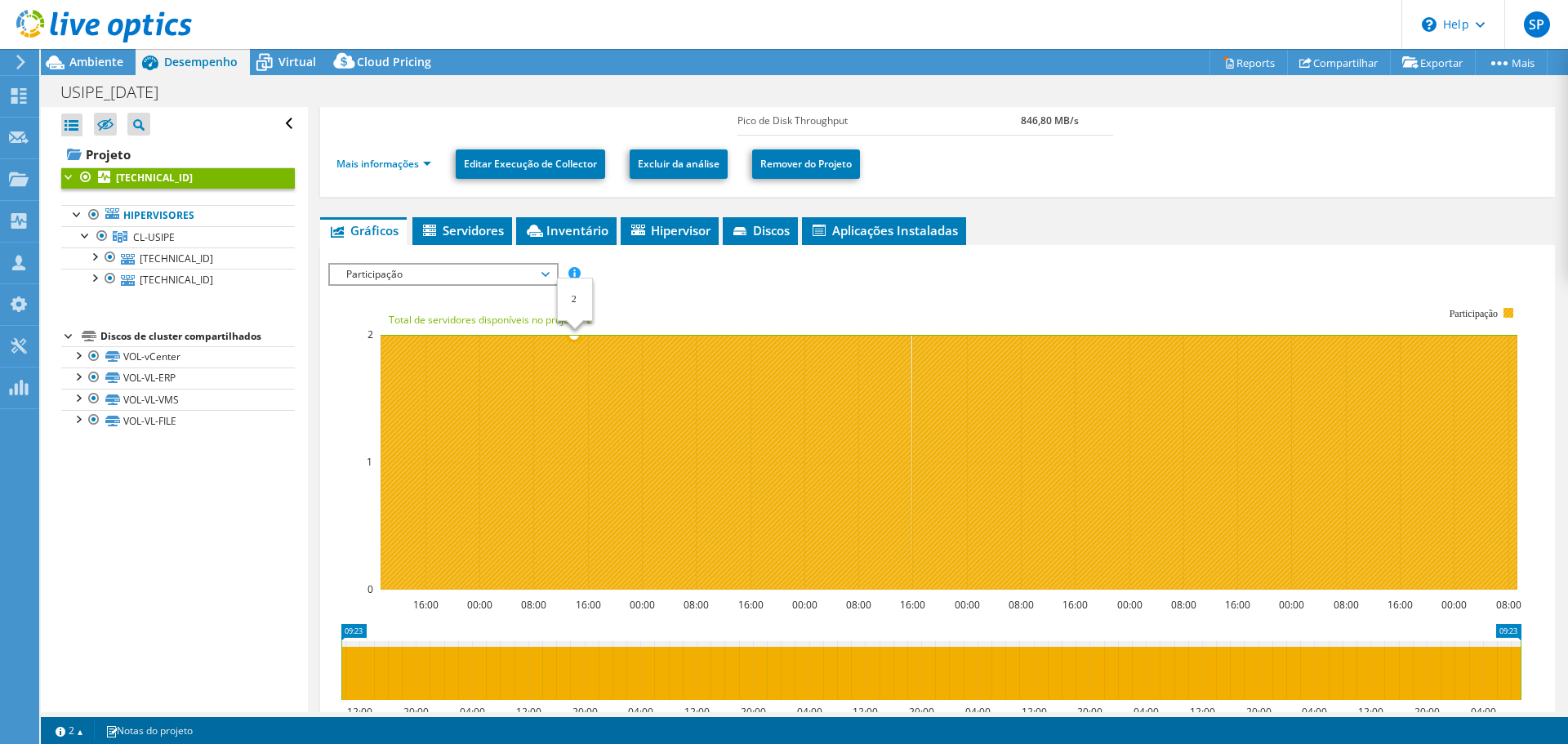
click at [575, 402] on icon at bounding box center [949, 463] width 1136 height 255
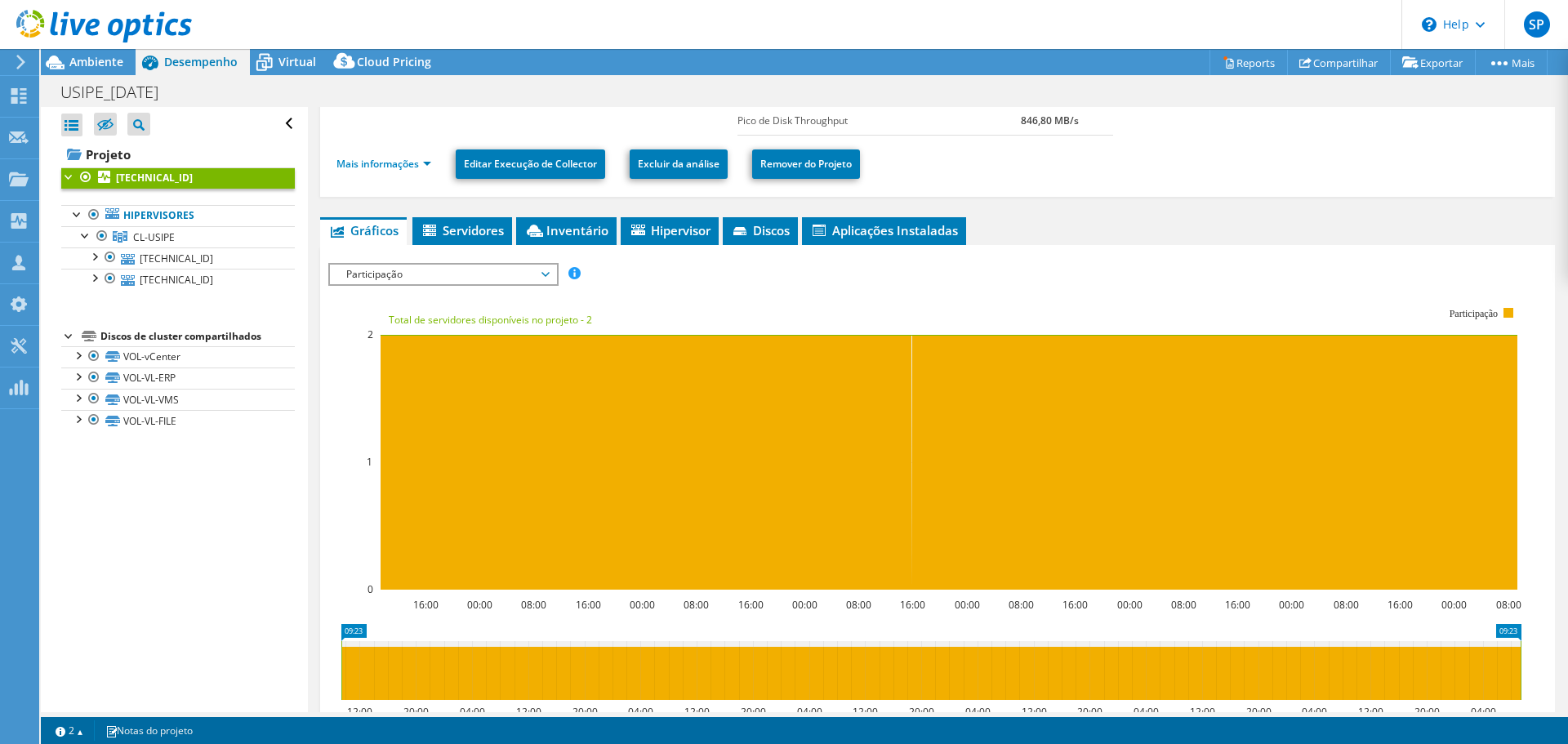
click at [539, 329] on rect at bounding box center [925, 449] width 1193 height 327
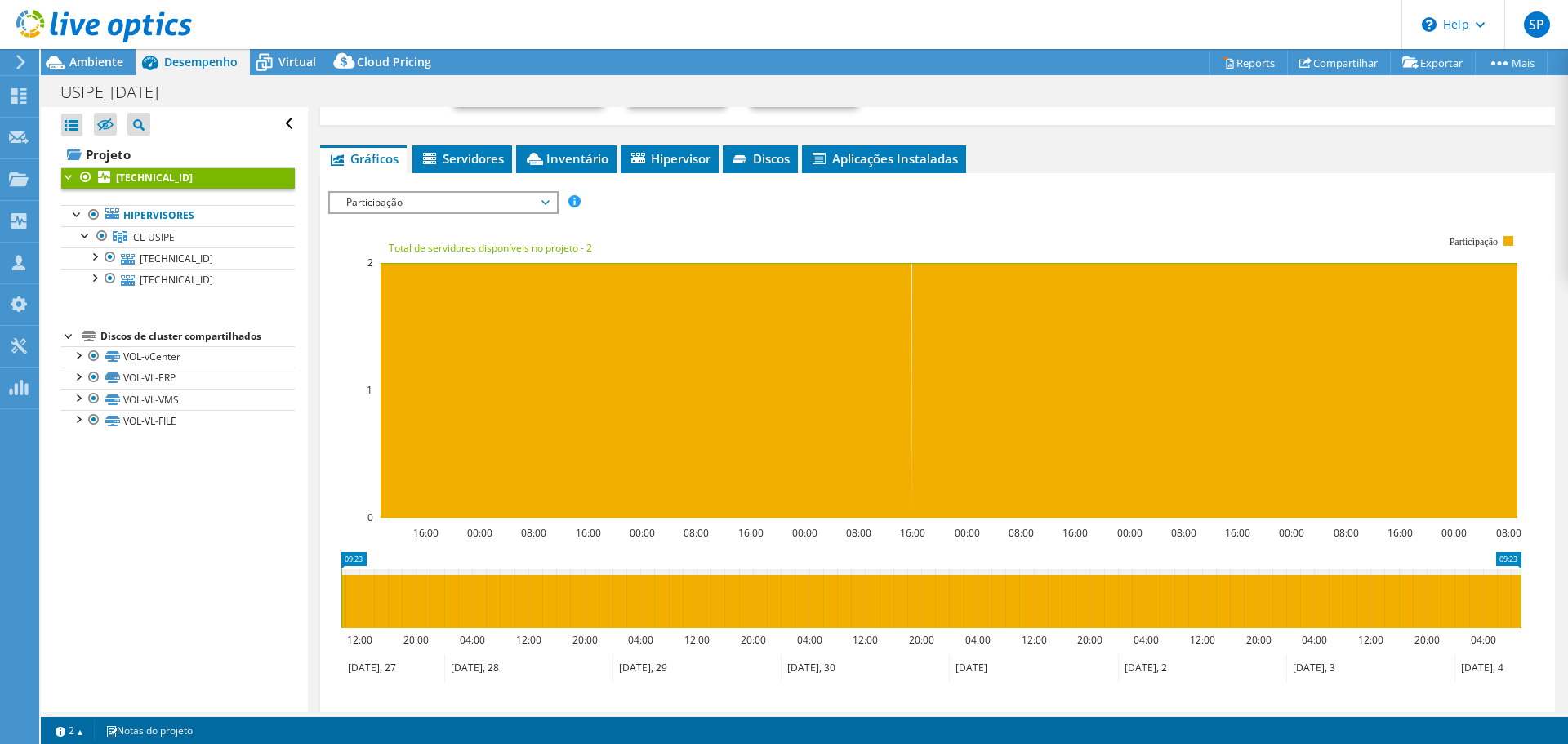
scroll to position [234, 0]
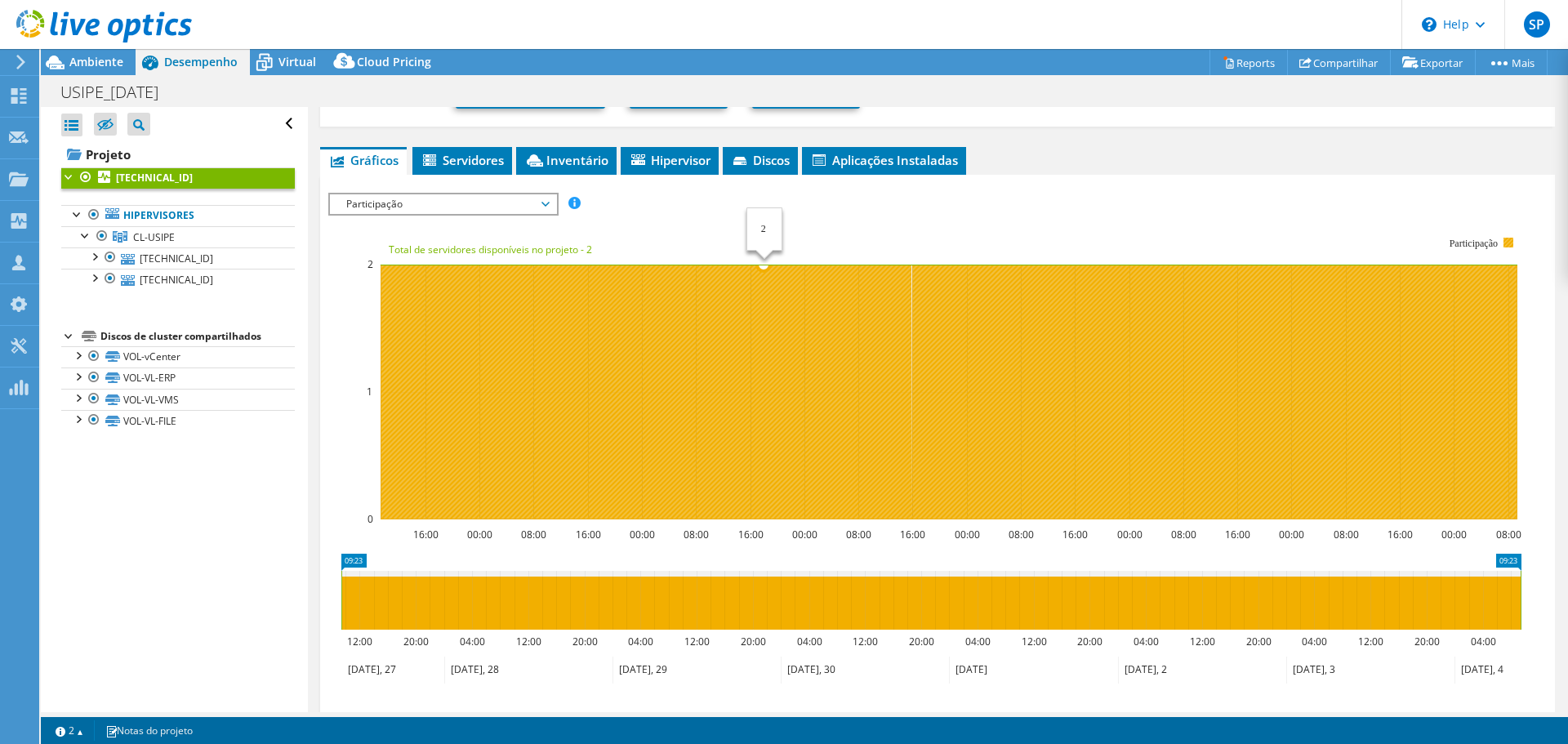
click at [764, 362] on icon at bounding box center [949, 392] width 1136 height 255
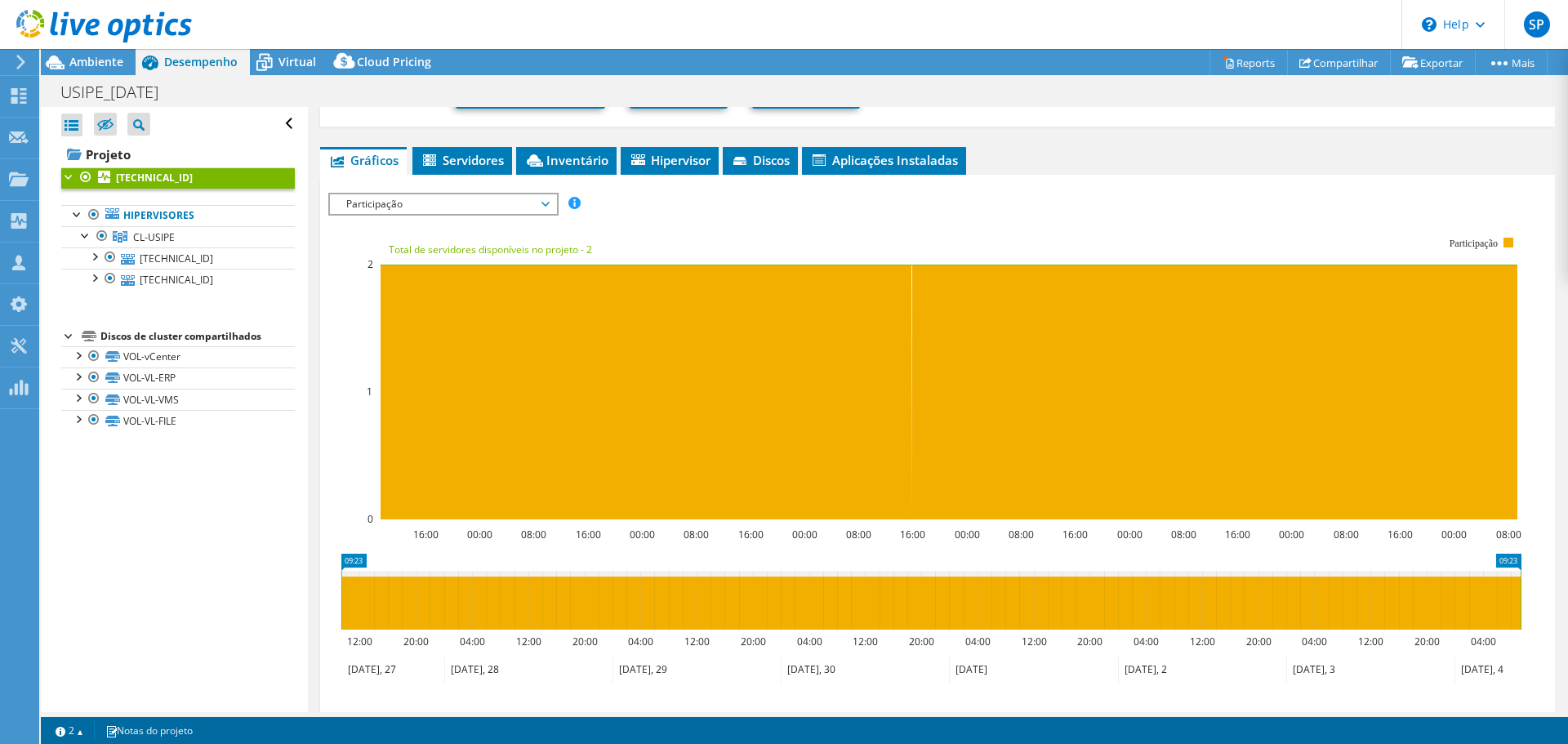
click at [564, 248] on text "Total de servidores disponíveis no projeto - 2" at bounding box center [490, 249] width 203 height 14
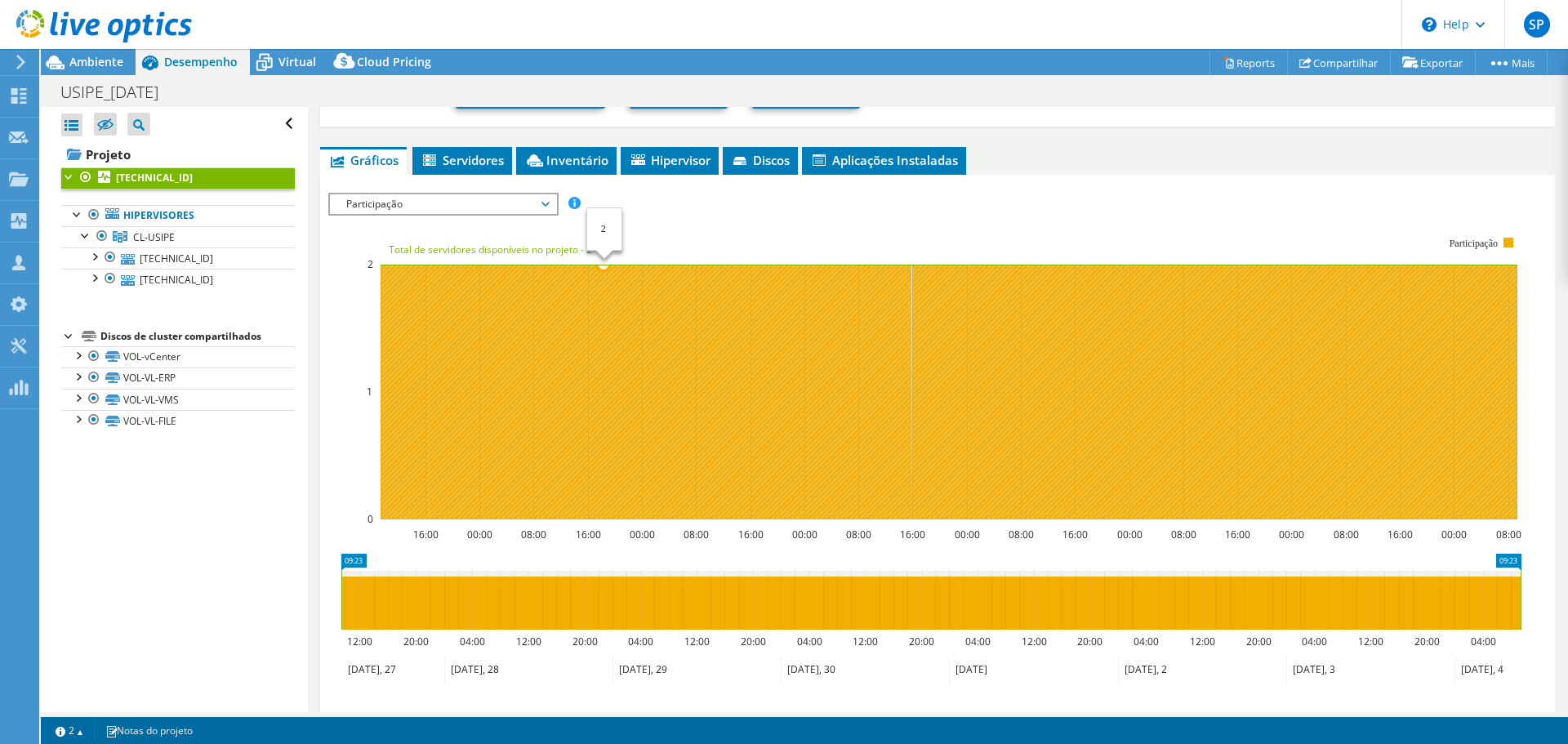
click at [668, 307] on icon at bounding box center [949, 392] width 1136 height 255
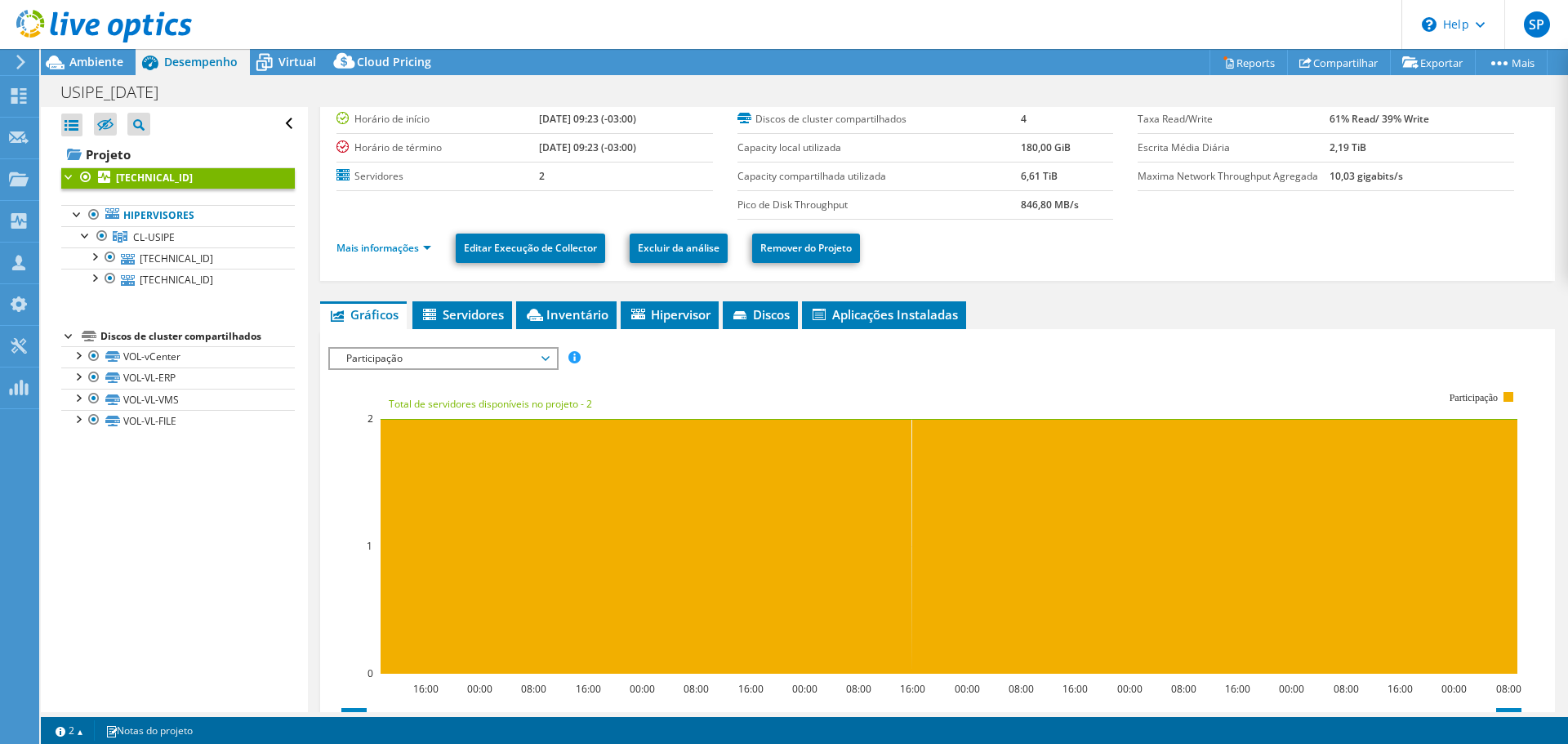
scroll to position [71, 0]
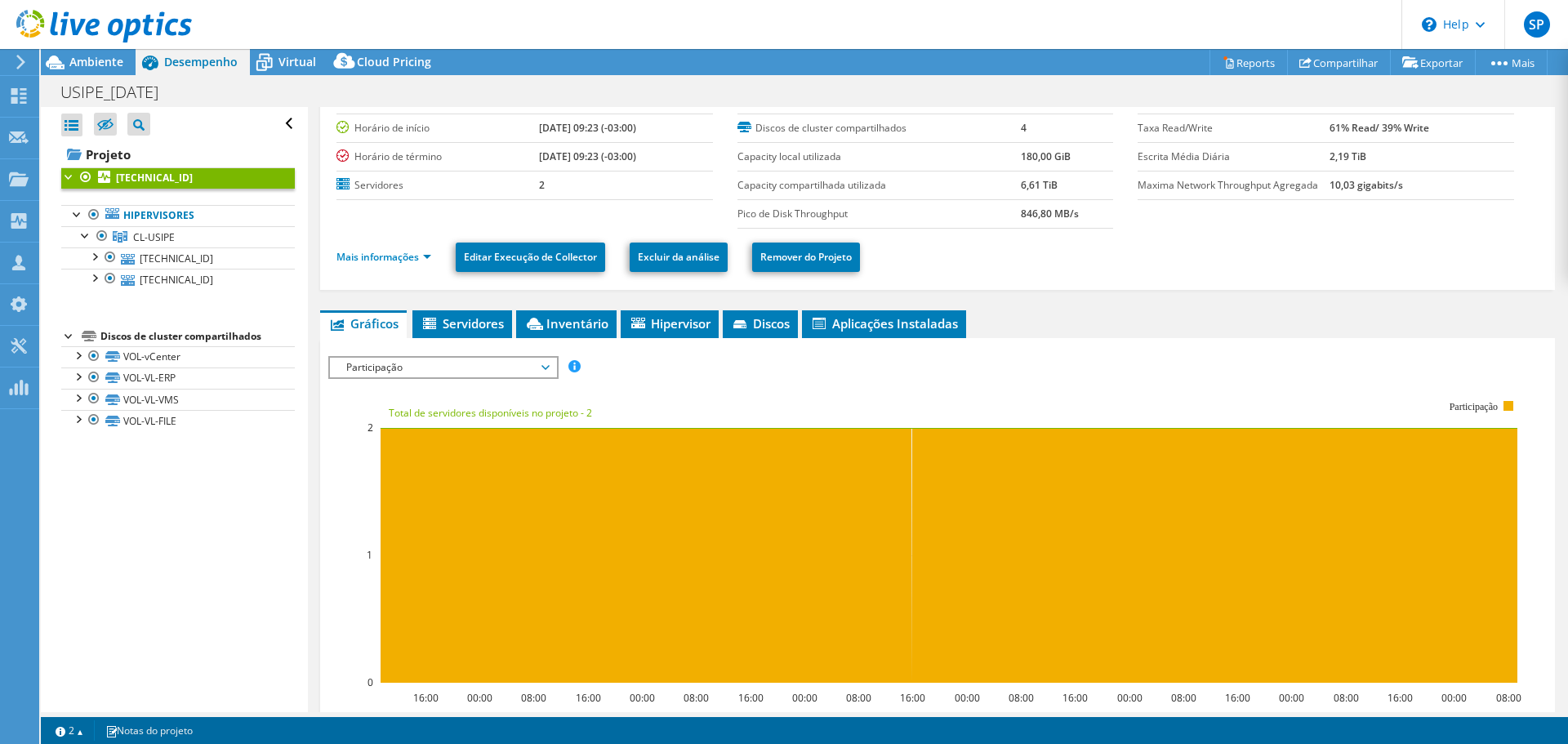
click at [519, 368] on span "Participação" at bounding box center [443, 367] width 210 height 20
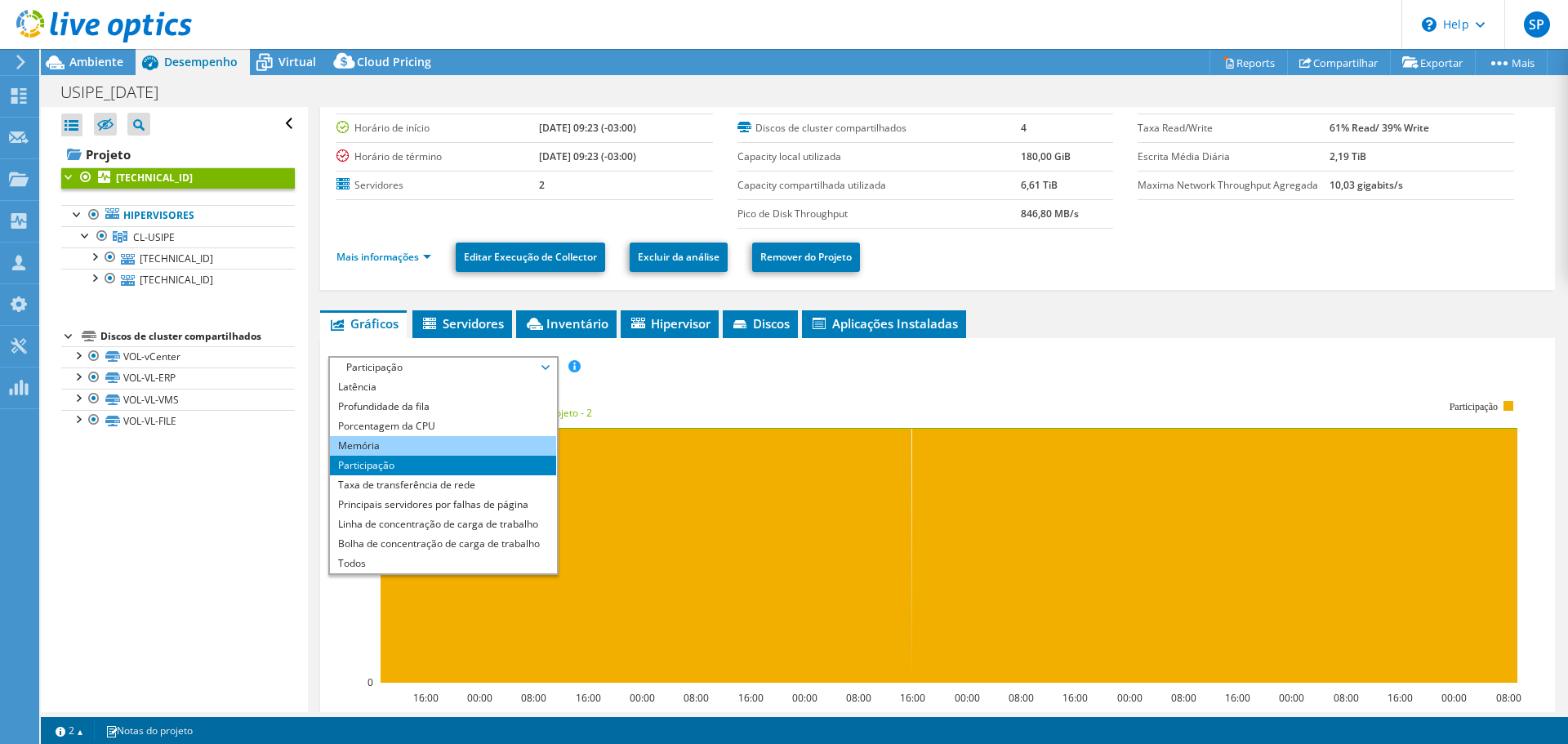
click at [485, 449] on li "Memória" at bounding box center [443, 446] width 227 height 20
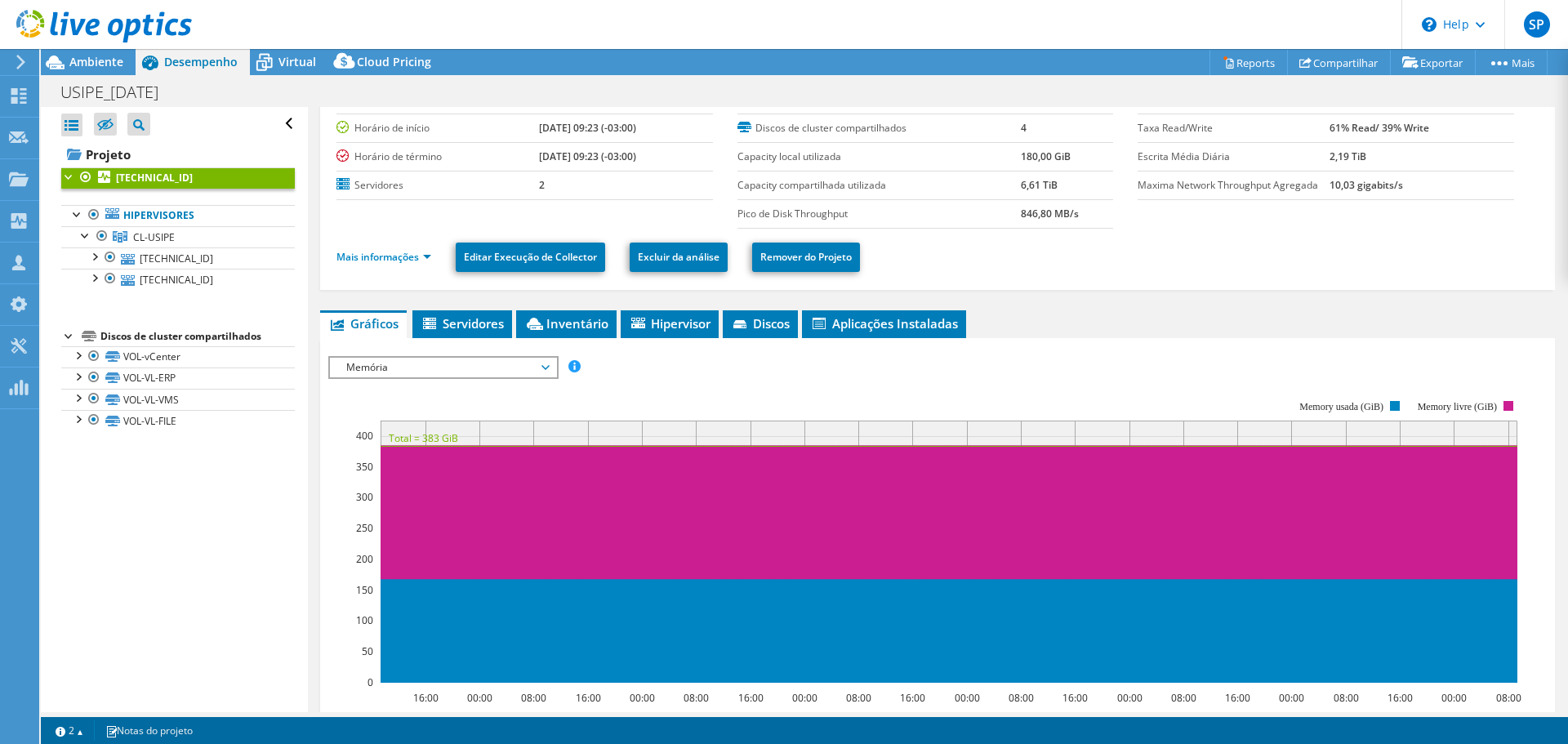
scroll to position [234, 0]
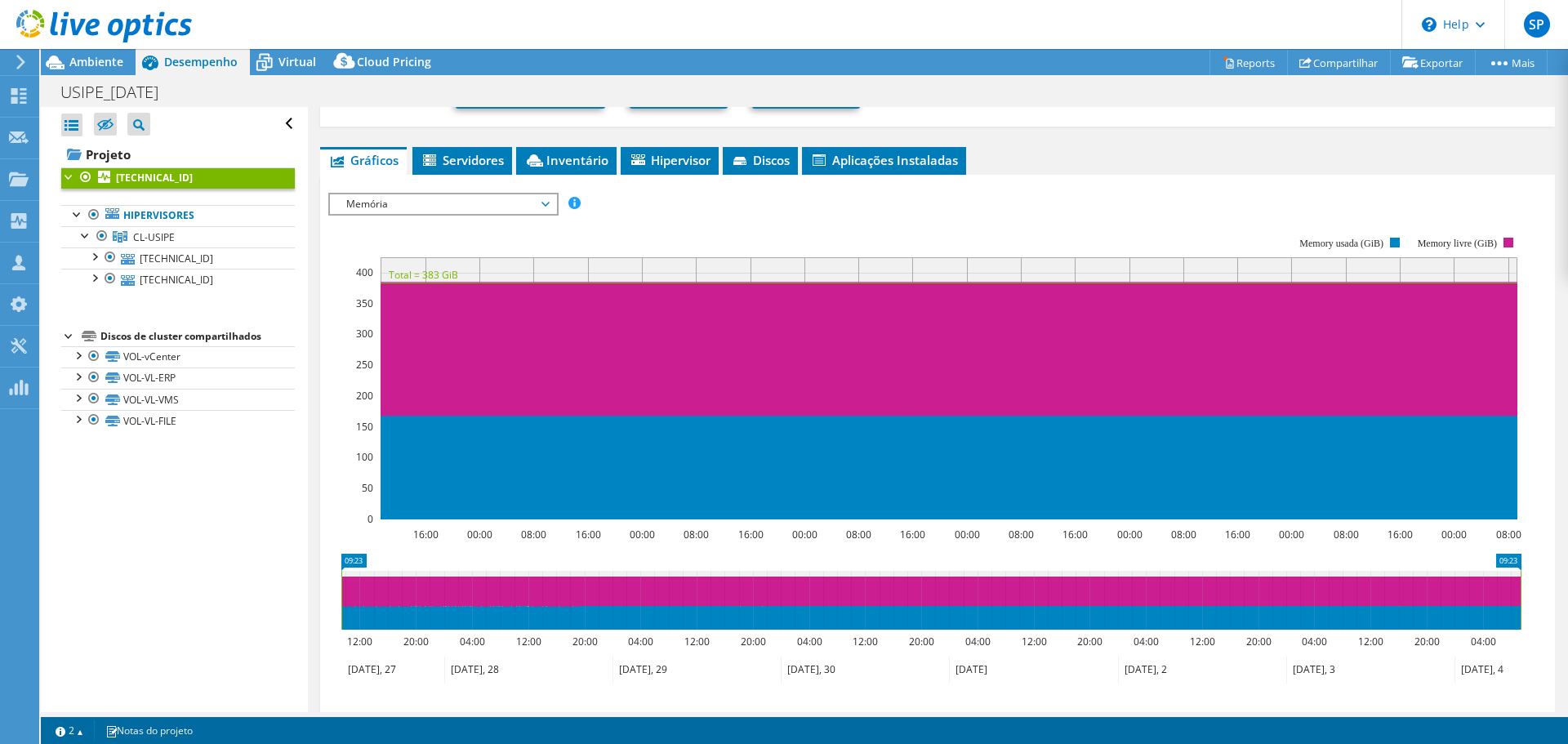
click at [461, 203] on span "Memória" at bounding box center [443, 203] width 210 height 20
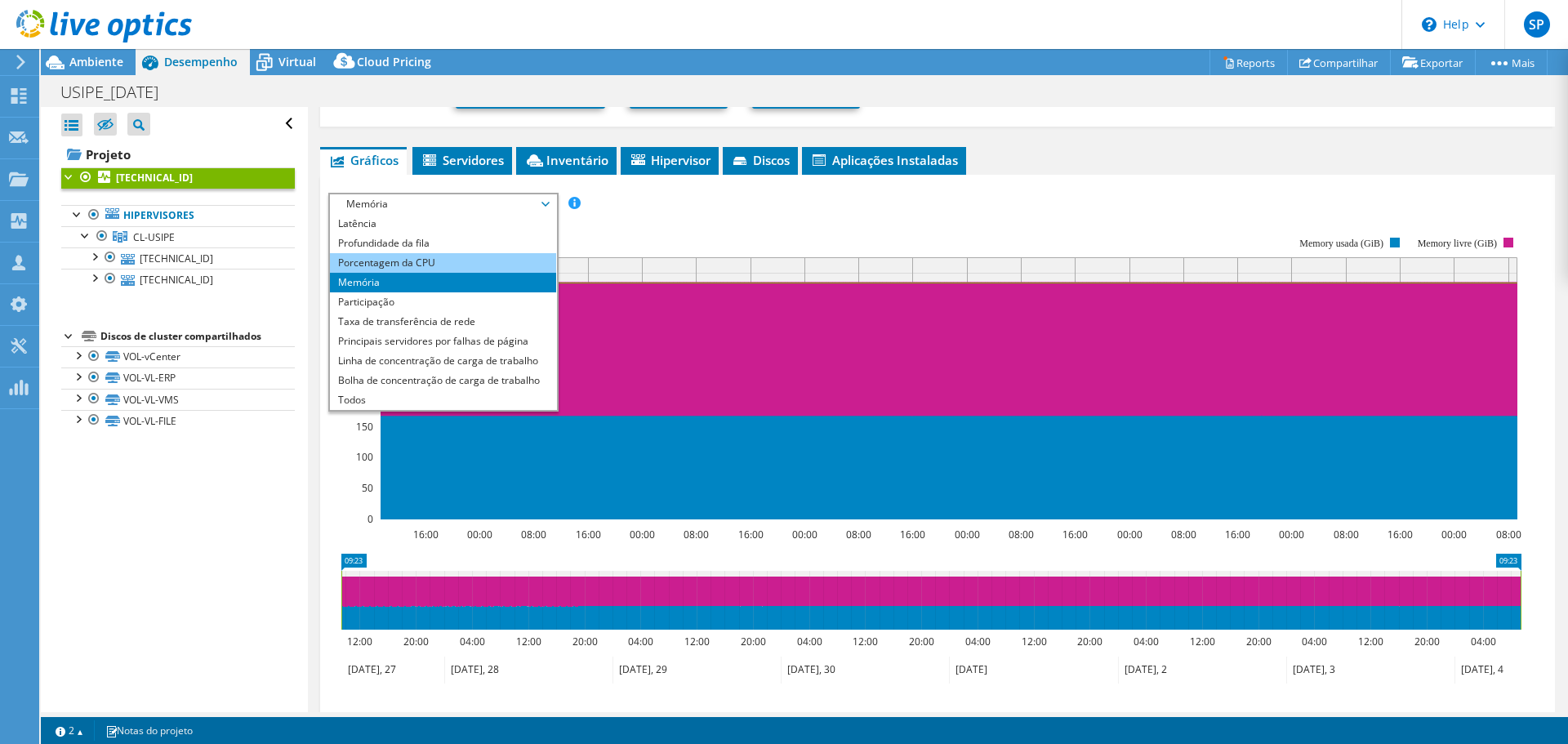
click at [477, 257] on li "Porcentagem da CPU" at bounding box center [443, 263] width 227 height 20
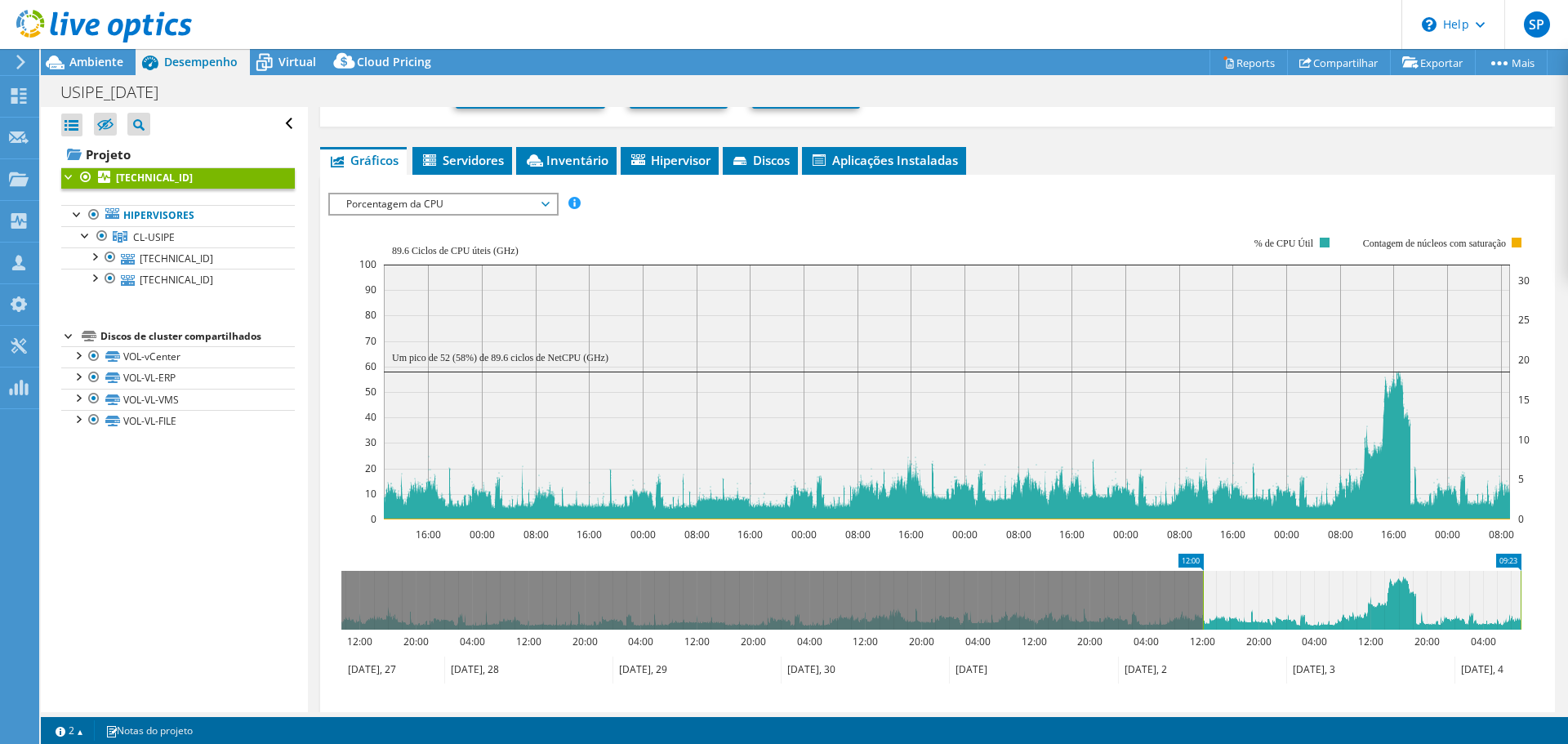
drag, startPoint x: 343, startPoint y: 600, endPoint x: 1508, endPoint y: 607, distance: 1165.0
click at [1206, 594] on rect at bounding box center [1202, 600] width 6 height 59
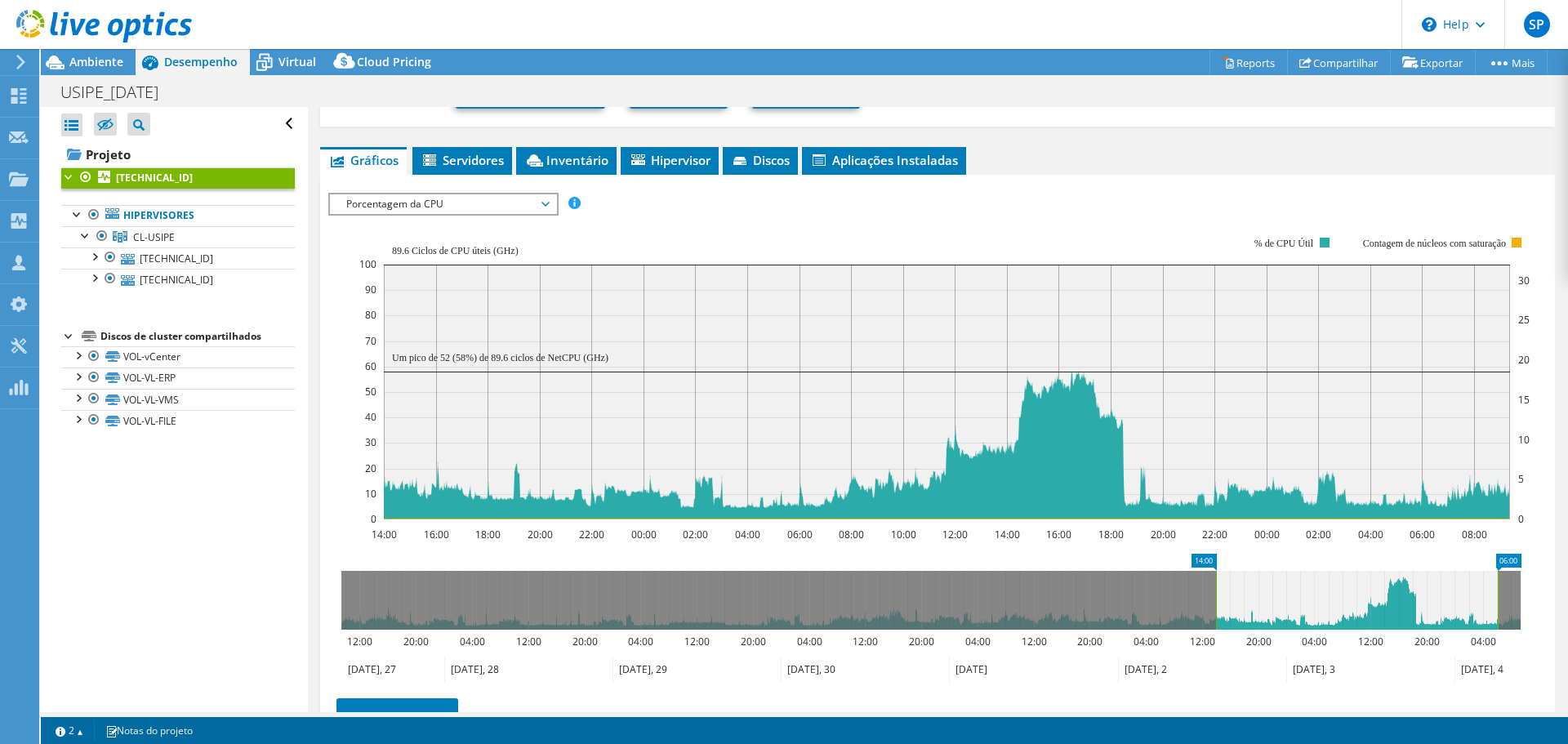
drag, startPoint x: 1520, startPoint y: 606, endPoint x: 1471, endPoint y: 601, distance: 49.3
click at [1495, 601] on rect at bounding box center [1497, 600] width 6 height 59
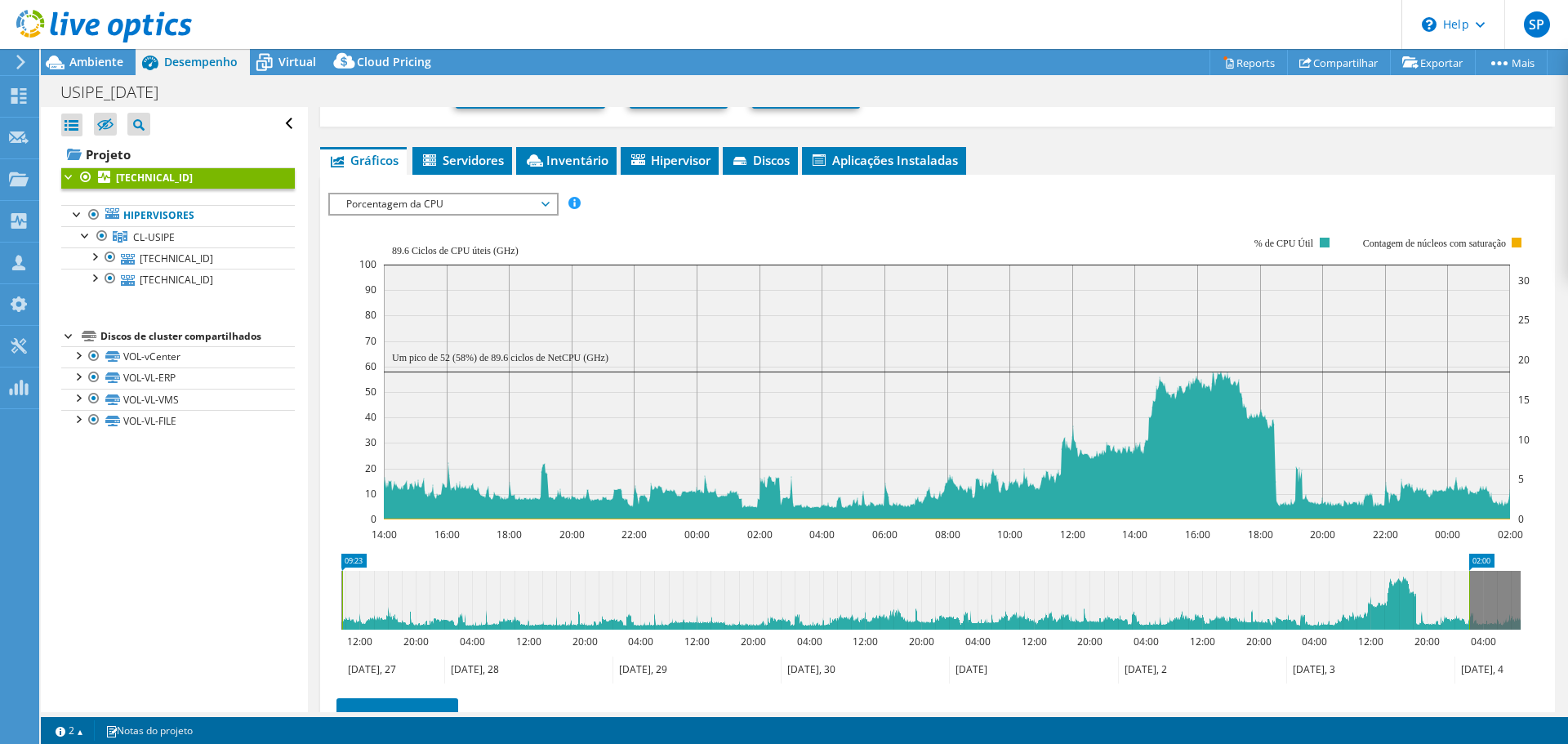
drag, startPoint x: 1213, startPoint y: 607, endPoint x: 306, endPoint y: 581, distance: 907.4
click at [306, 581] on div "Abrir Todos Fechar Todos Ocultar nós excluídos Filtro de árvore do projeto" at bounding box center [804, 410] width 1527 height 606
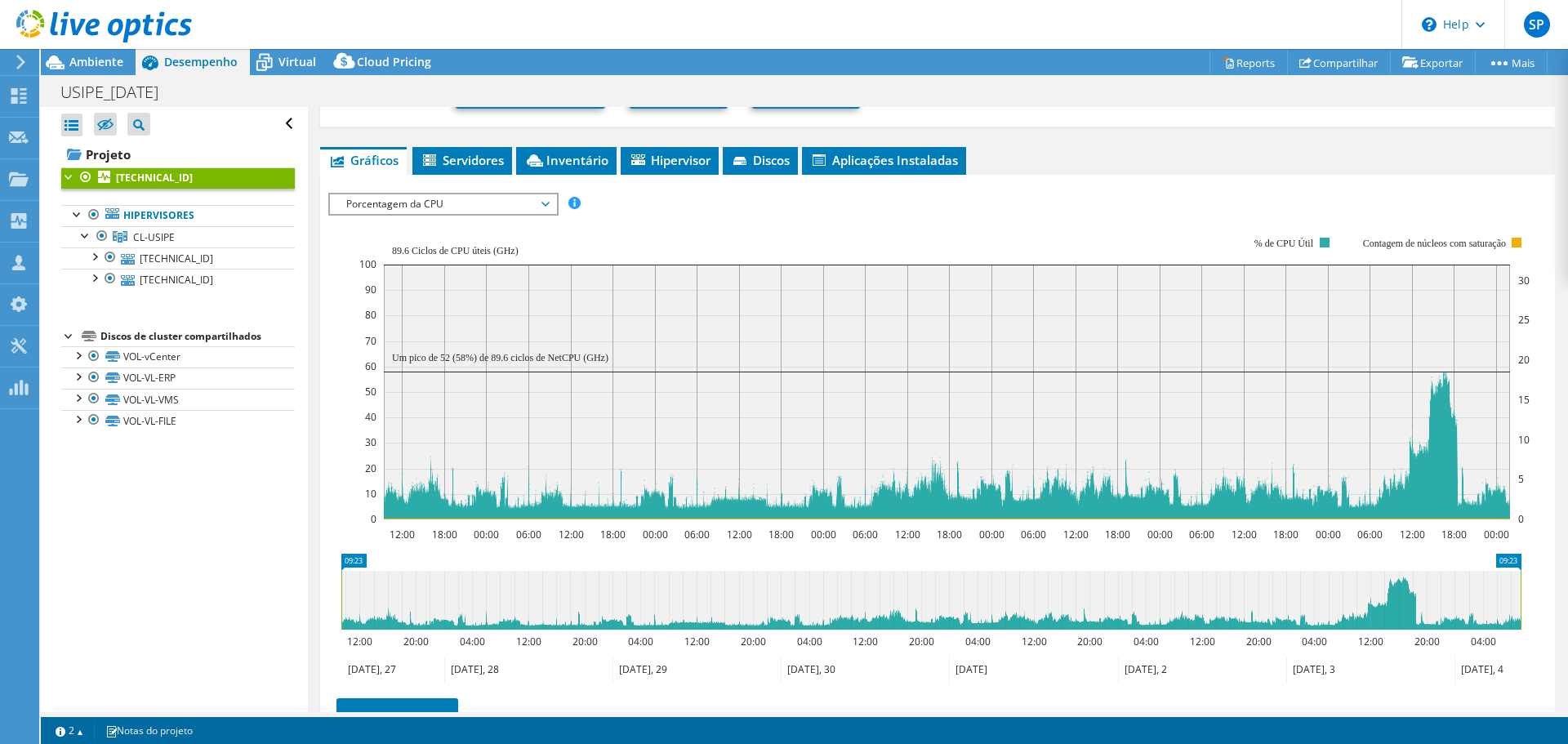
drag, startPoint x: 1467, startPoint y: 607, endPoint x: 1561, endPoint y: 607, distance: 94.0
click at [1561, 607] on article "10.1.1.243 Detalhes Duração 7 dias, 0 h, 0 min, Horário de início 06/27/2025, 0…" at bounding box center [938, 410] width 1260 height 606
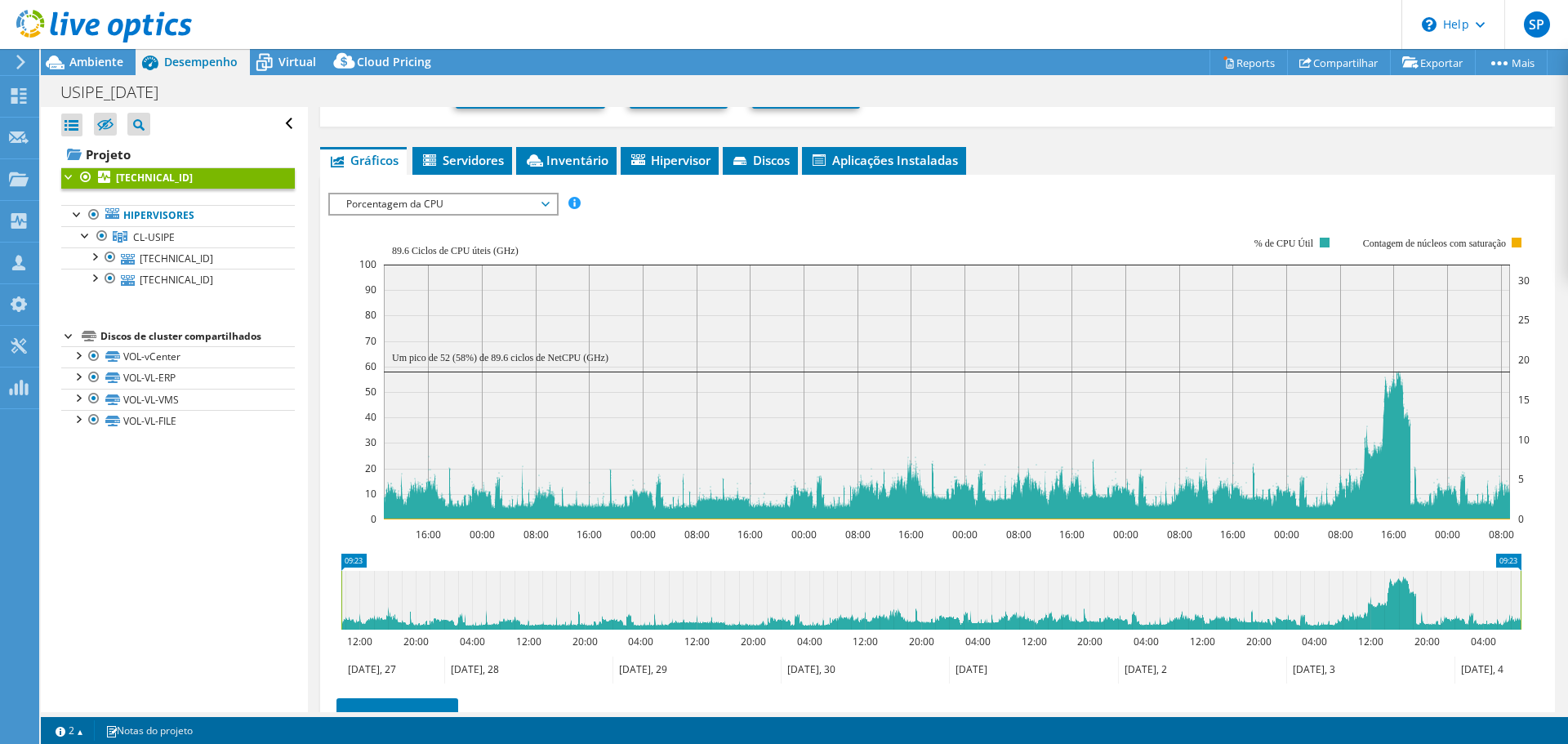
click at [473, 210] on span "Porcentagem da CPU" at bounding box center [443, 203] width 210 height 20
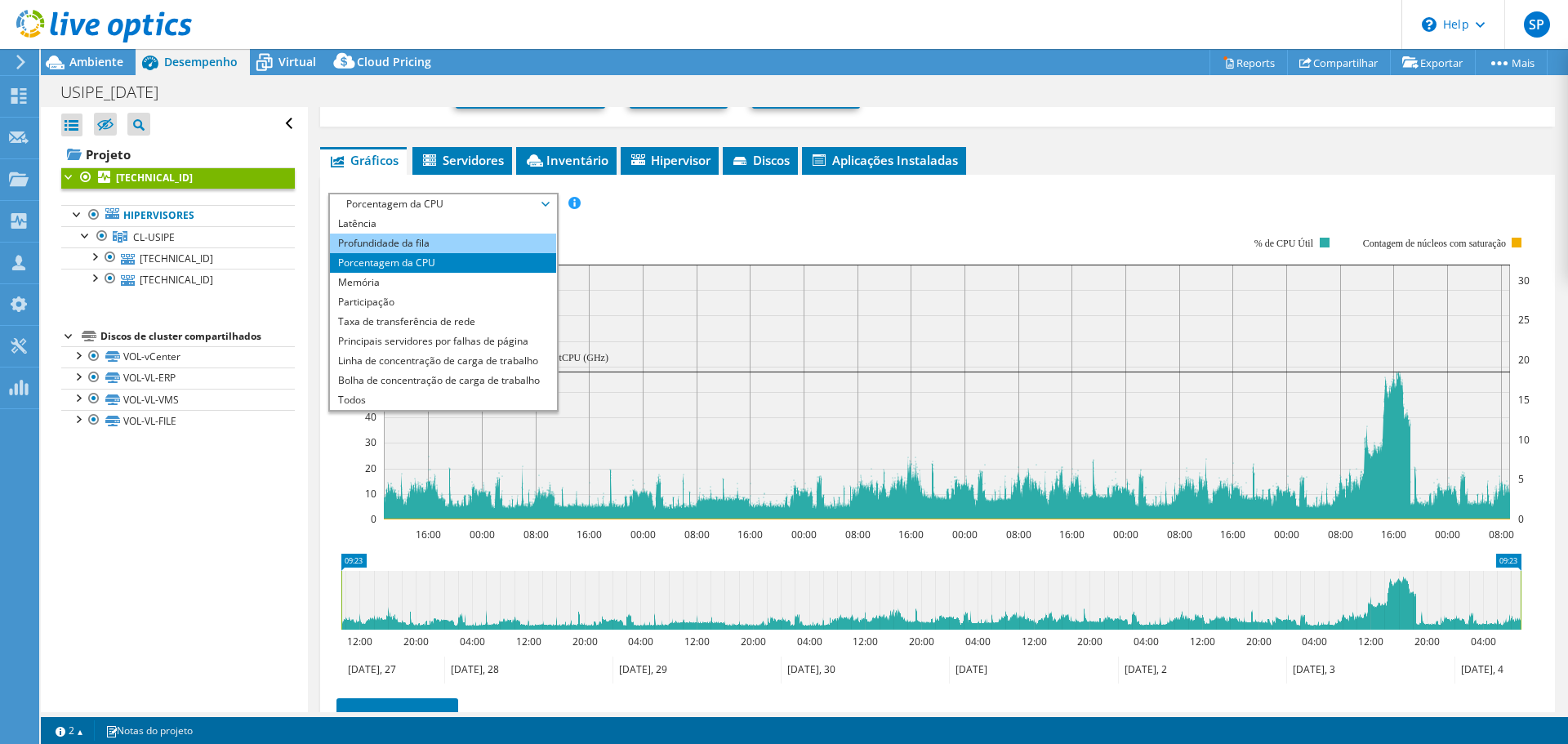
scroll to position [0, 0]
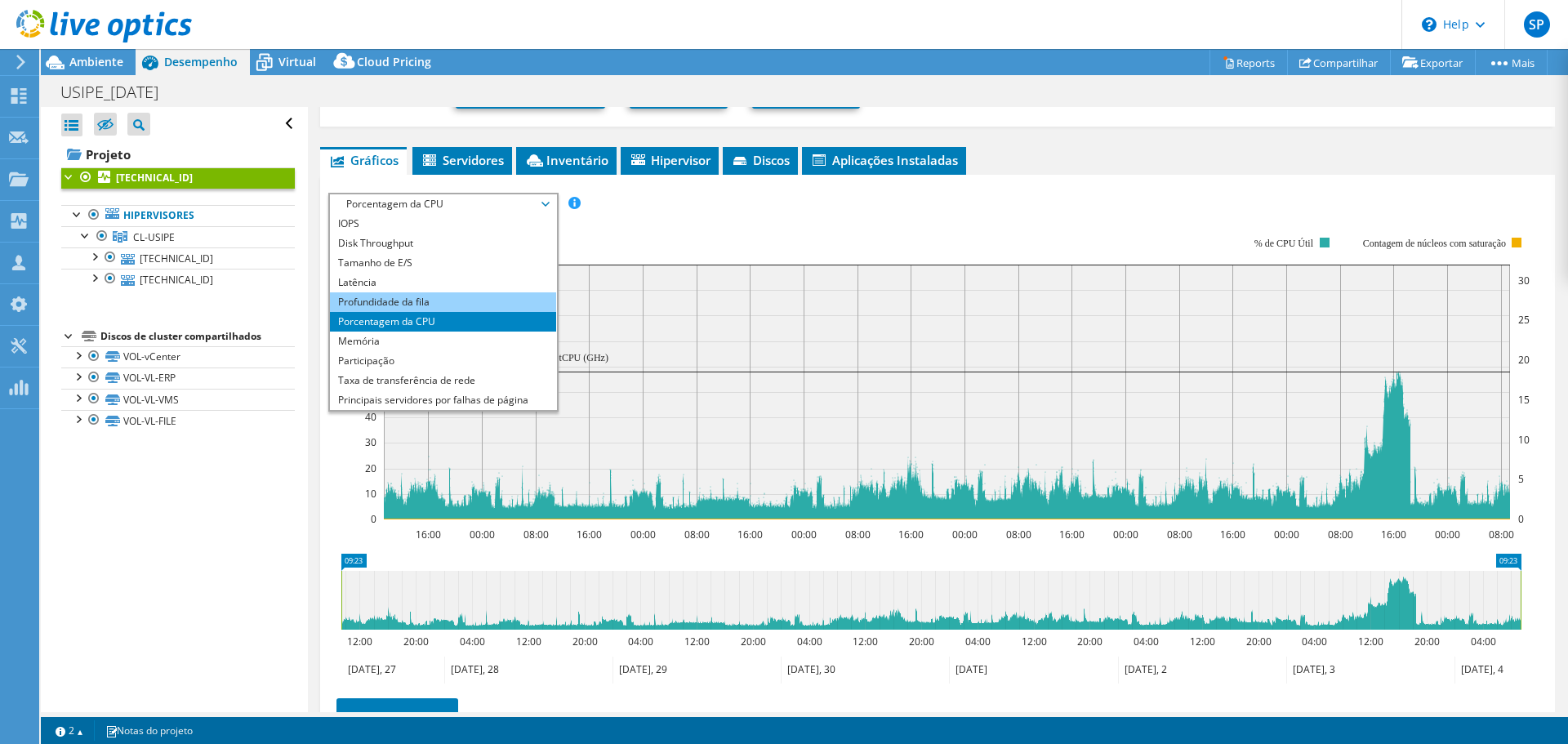
click at [464, 297] on li "Profundidade da fila" at bounding box center [443, 302] width 227 height 20
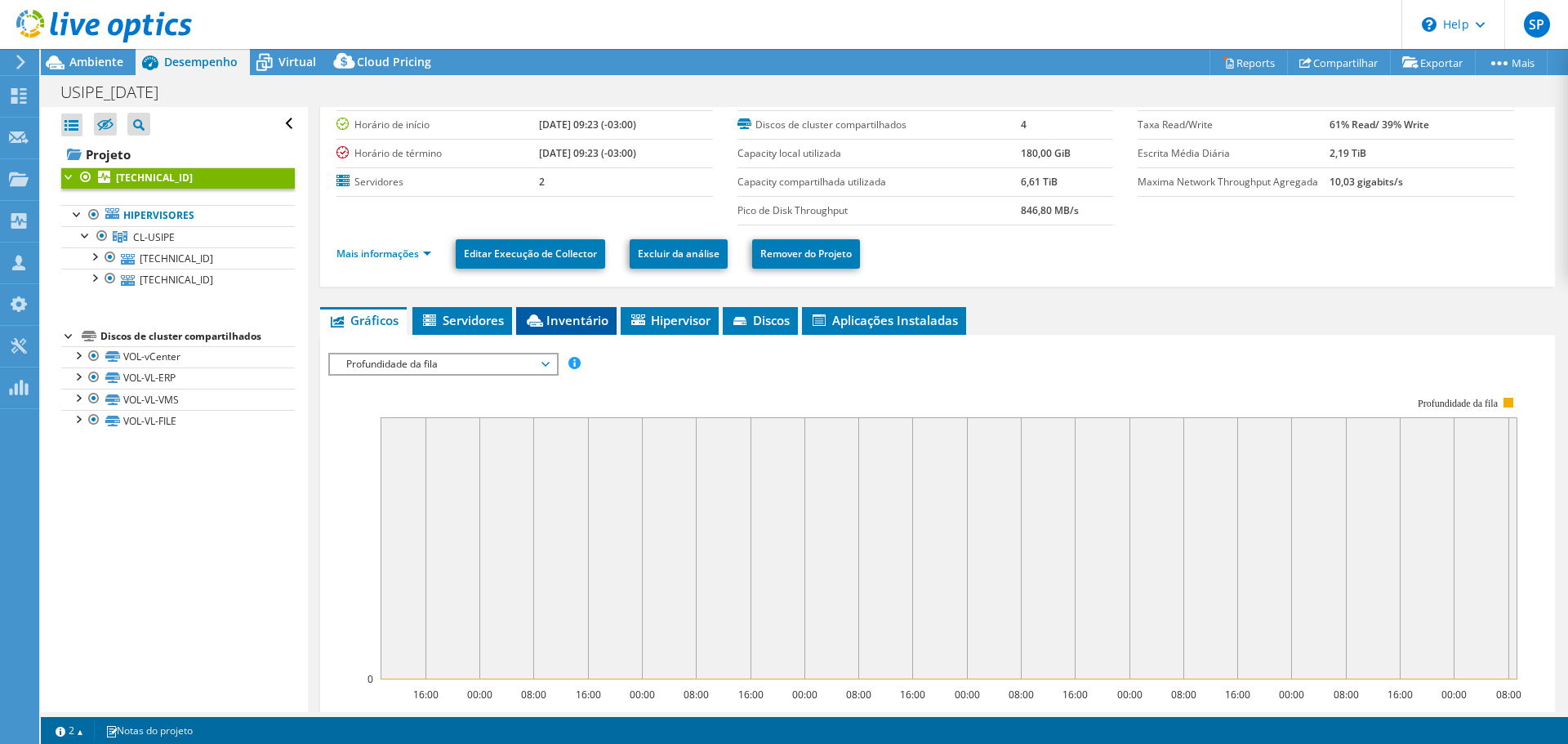
scroll to position [71, 0]
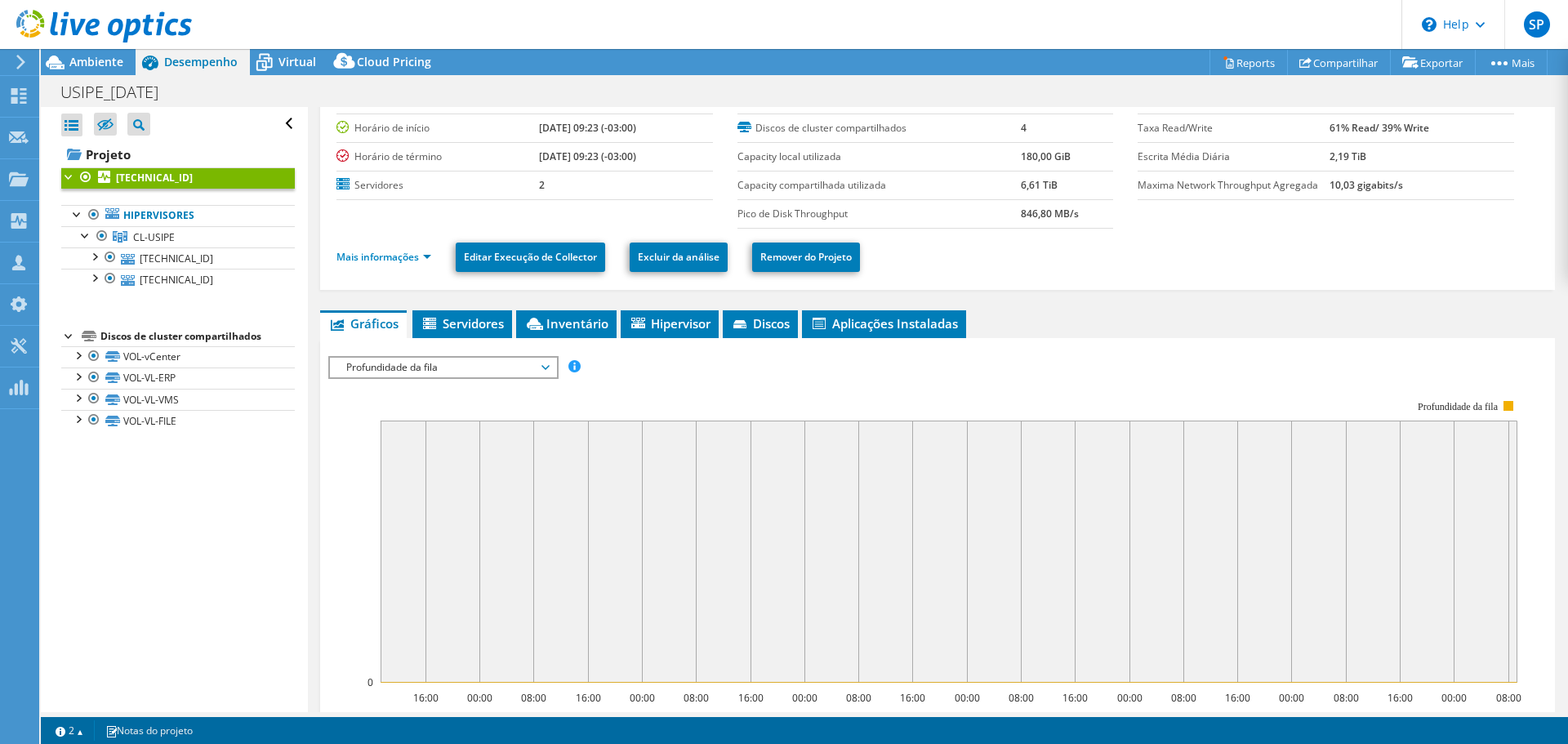
click at [489, 371] on span "Profundidade da fila" at bounding box center [443, 367] width 210 height 20
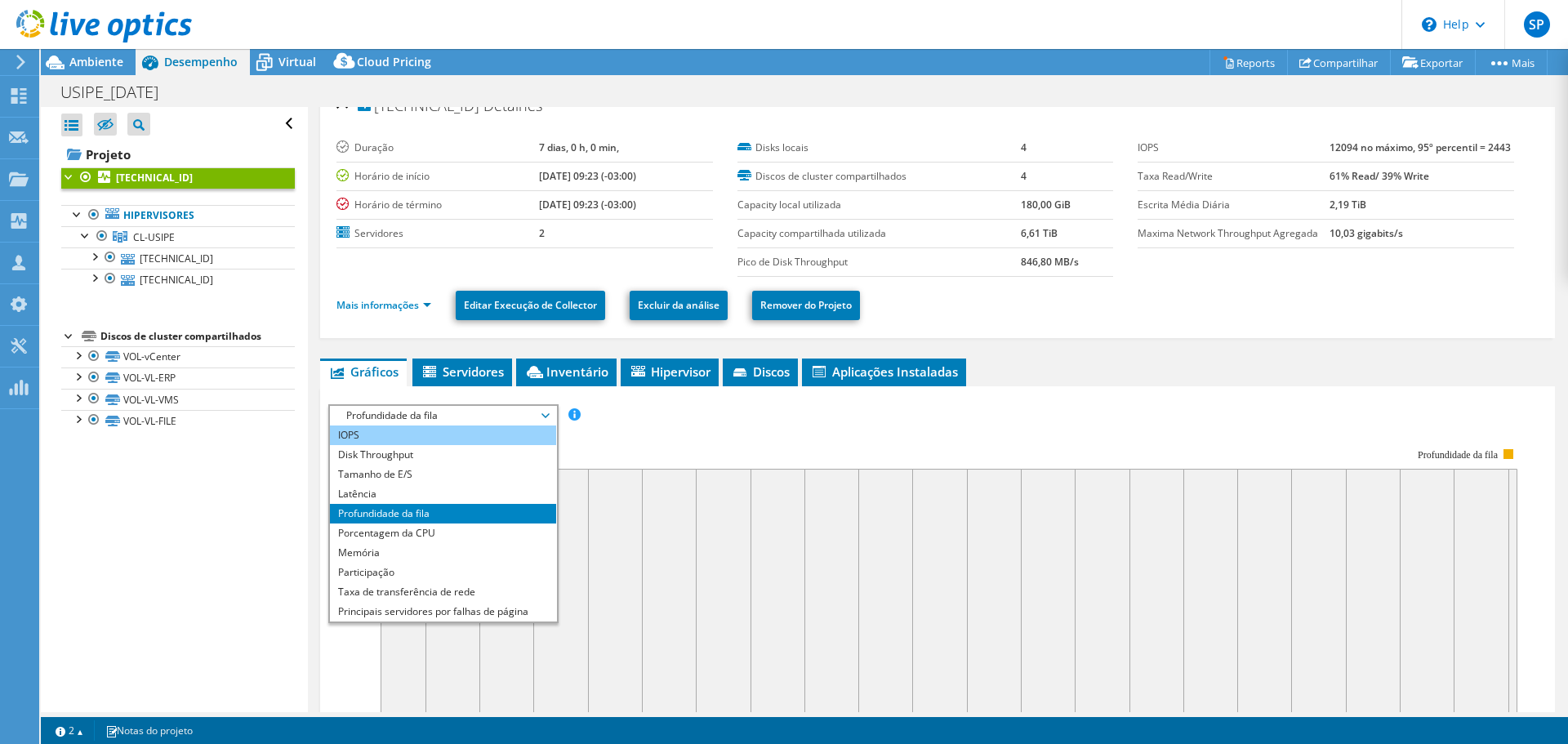
scroll to position [0, 0]
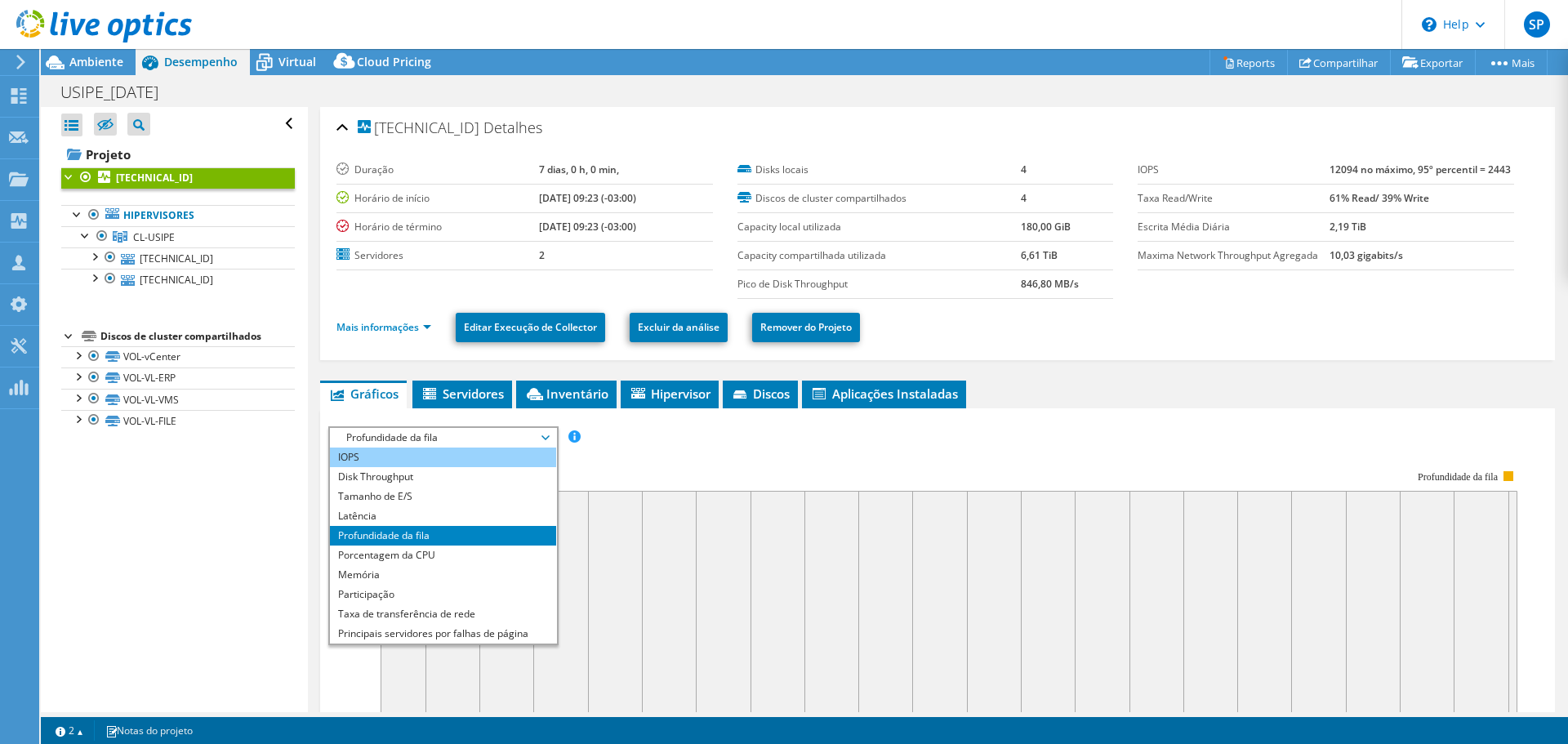
click at [458, 452] on li "IOPS" at bounding box center [443, 457] width 227 height 20
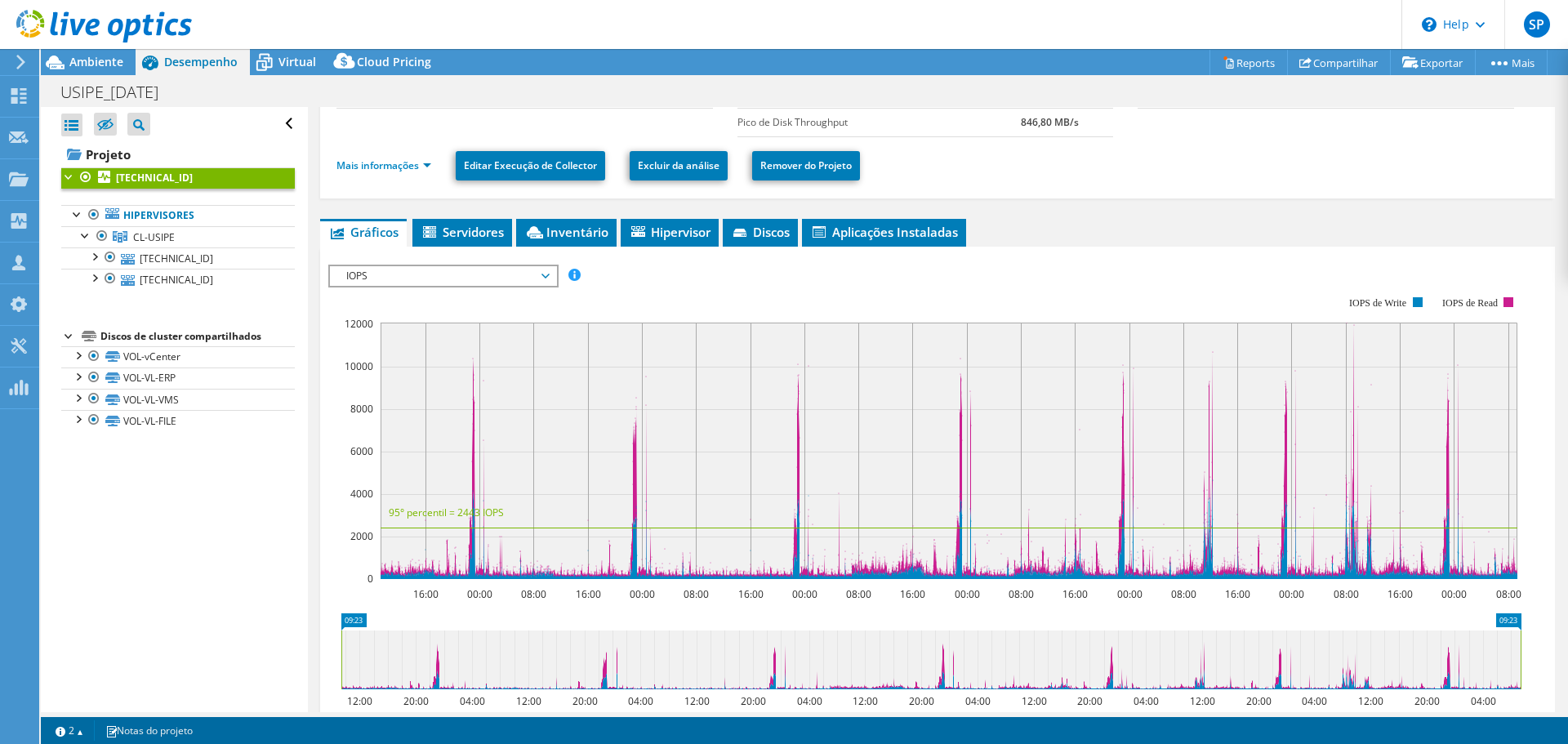
scroll to position [163, 0]
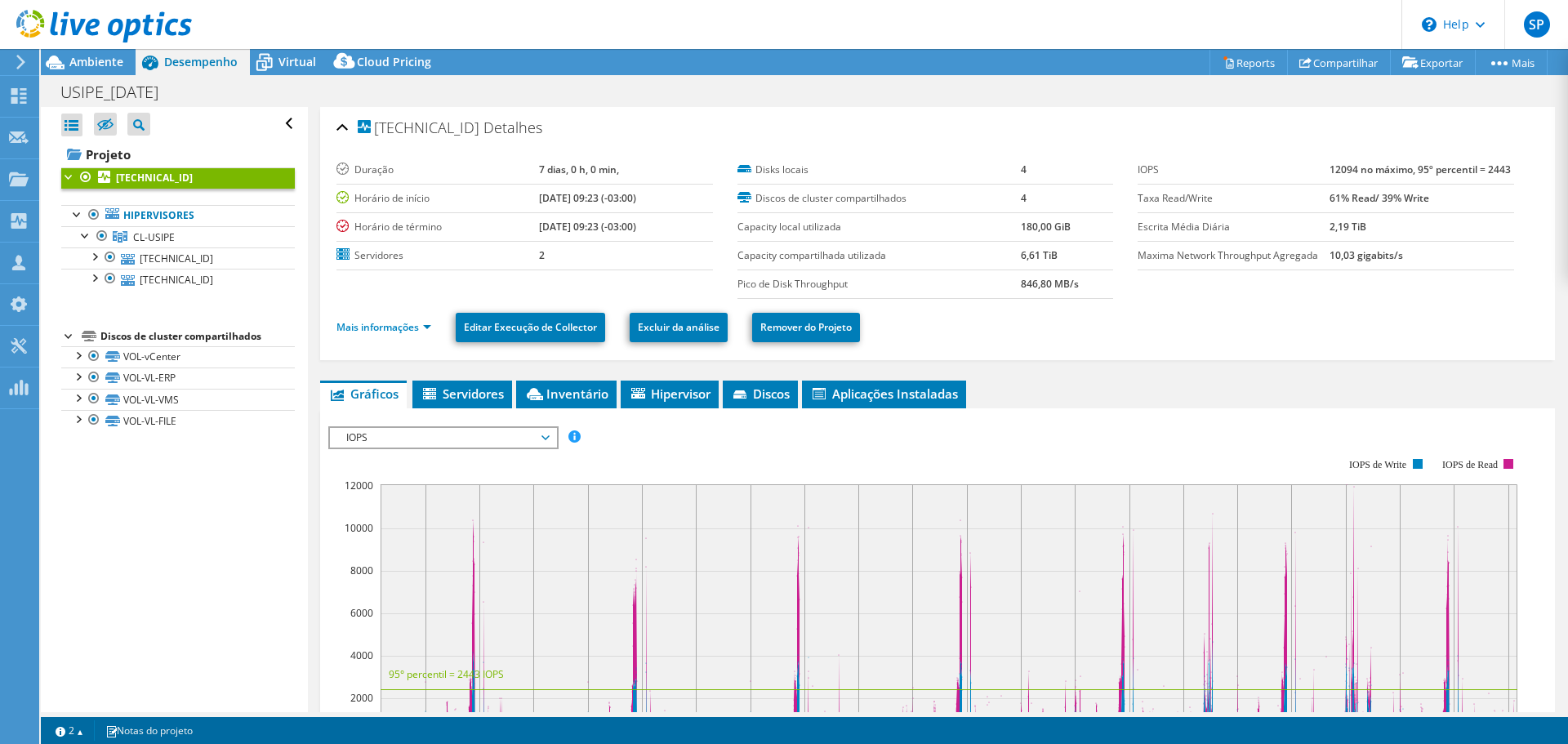
select select "USD"
click at [470, 437] on span "IOPS" at bounding box center [443, 437] width 210 height 20
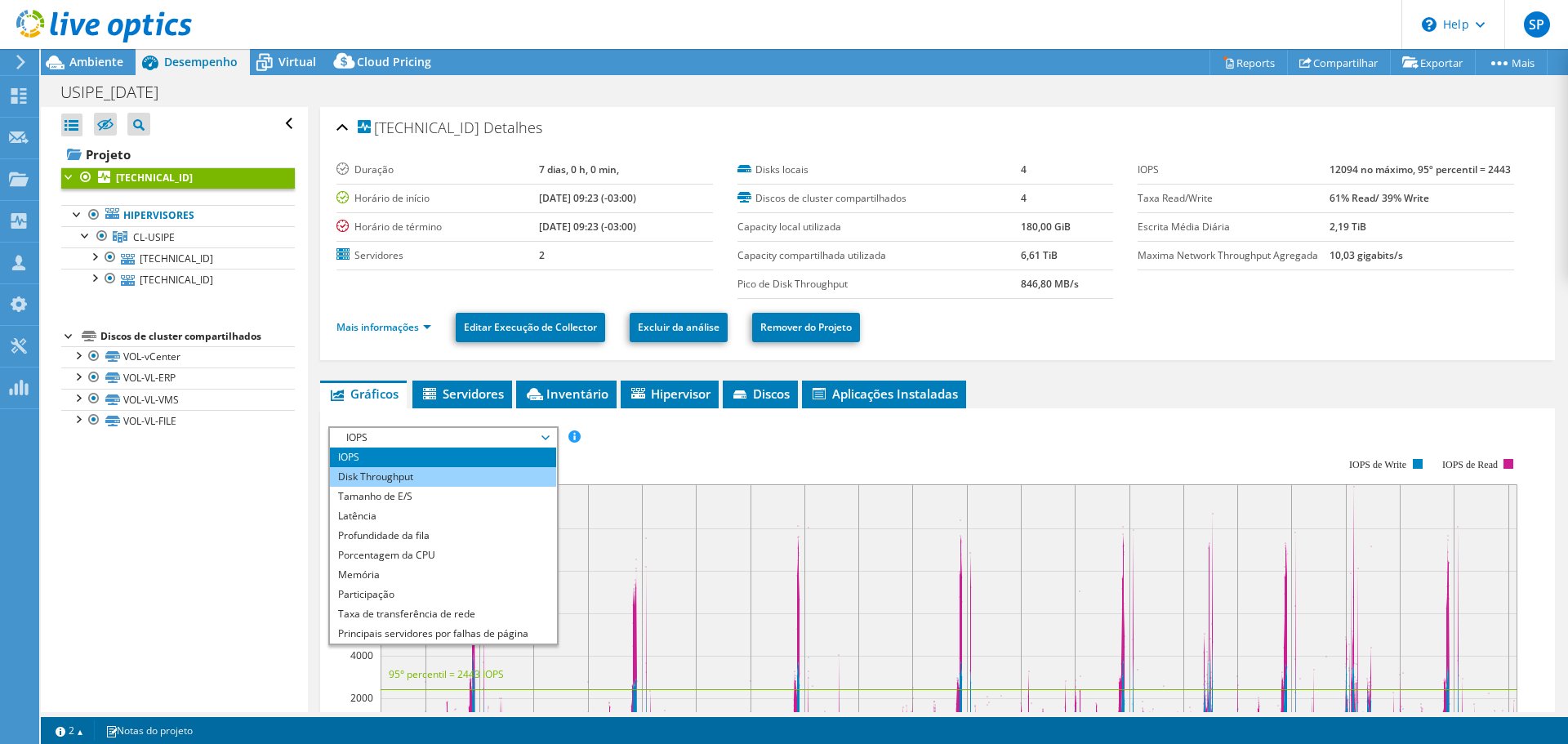
click at [469, 477] on li "Disk Throughput" at bounding box center [443, 476] width 227 height 20
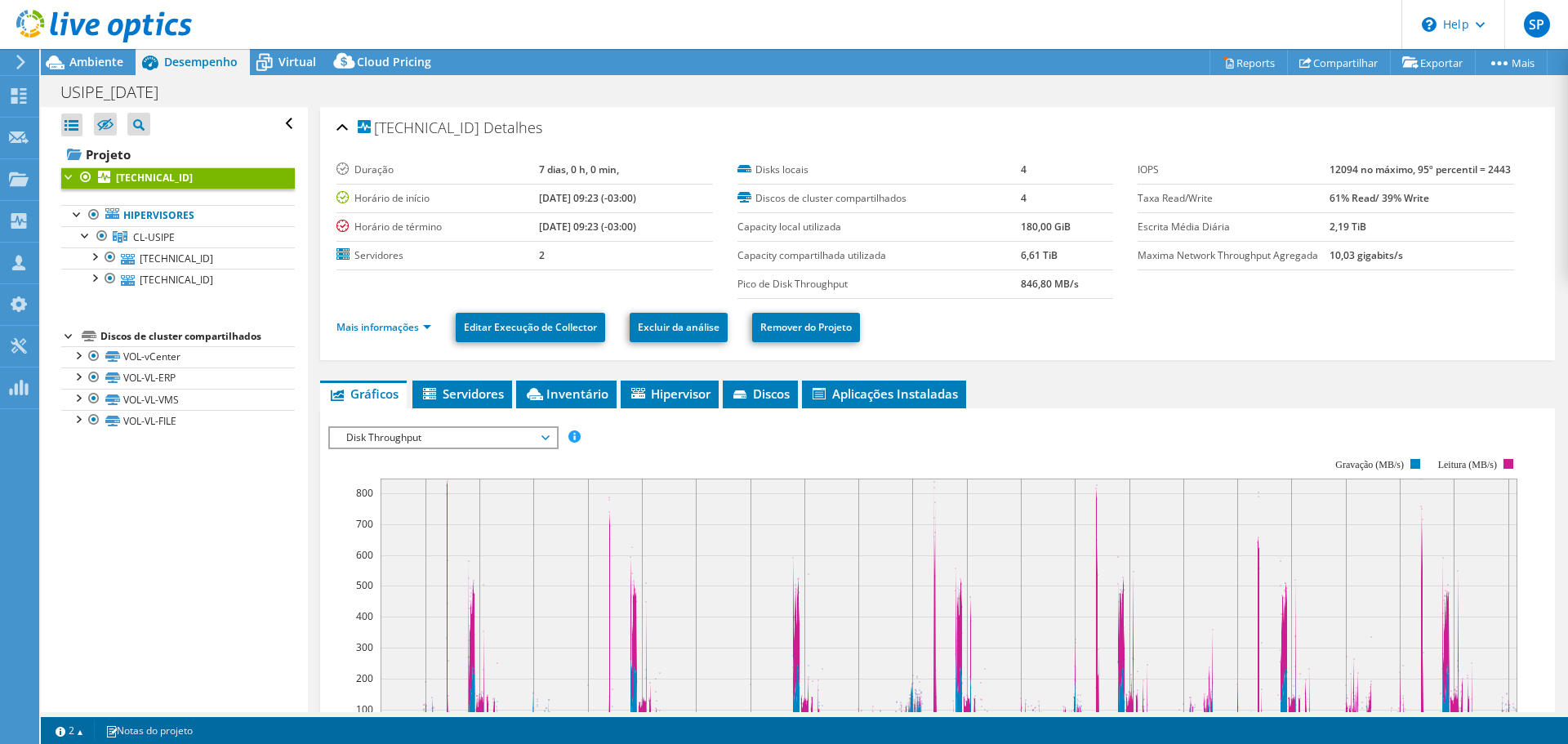
click at [478, 437] on span "Disk Throughput" at bounding box center [443, 437] width 210 height 20
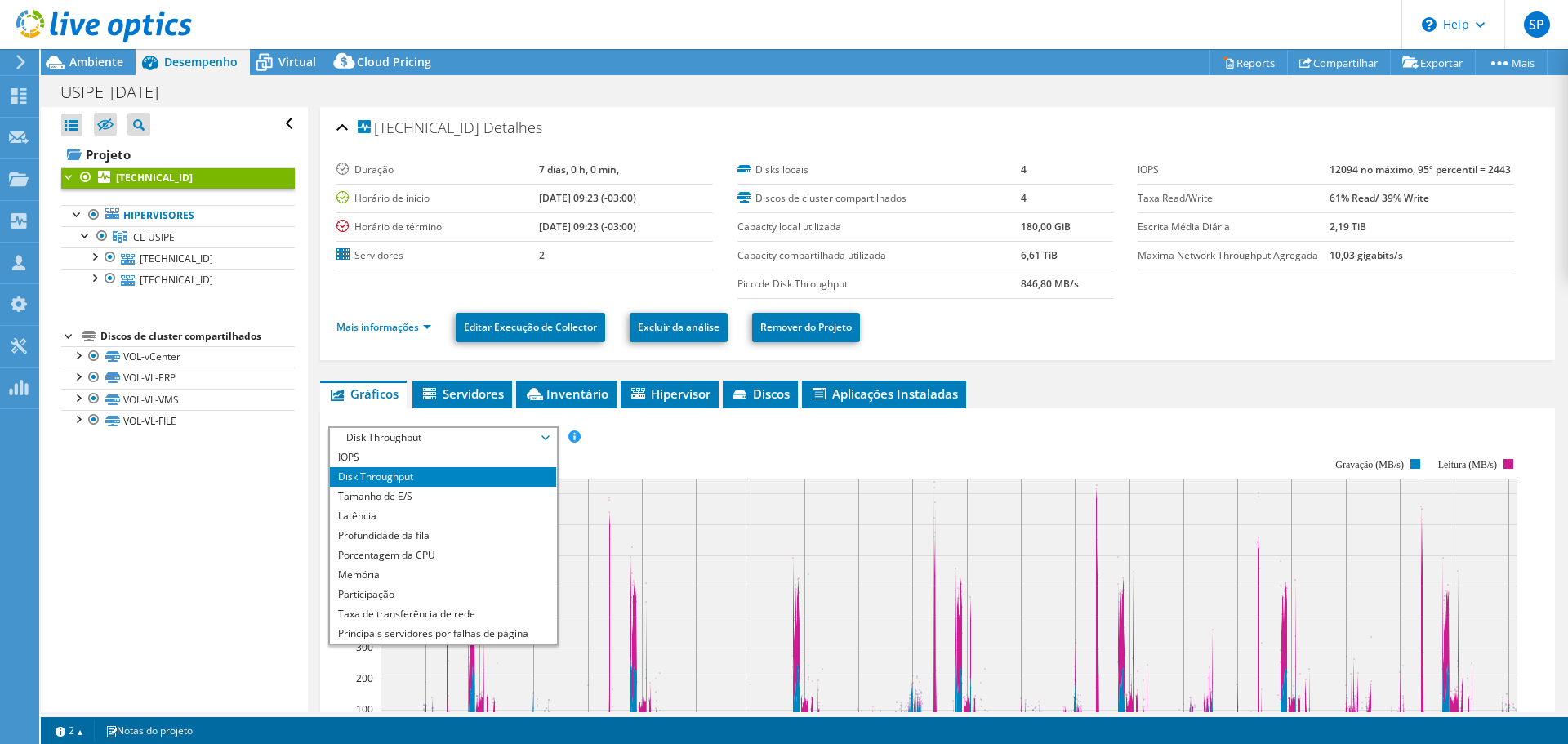
click at [478, 437] on span "Disk Throughput" at bounding box center [443, 437] width 210 height 20
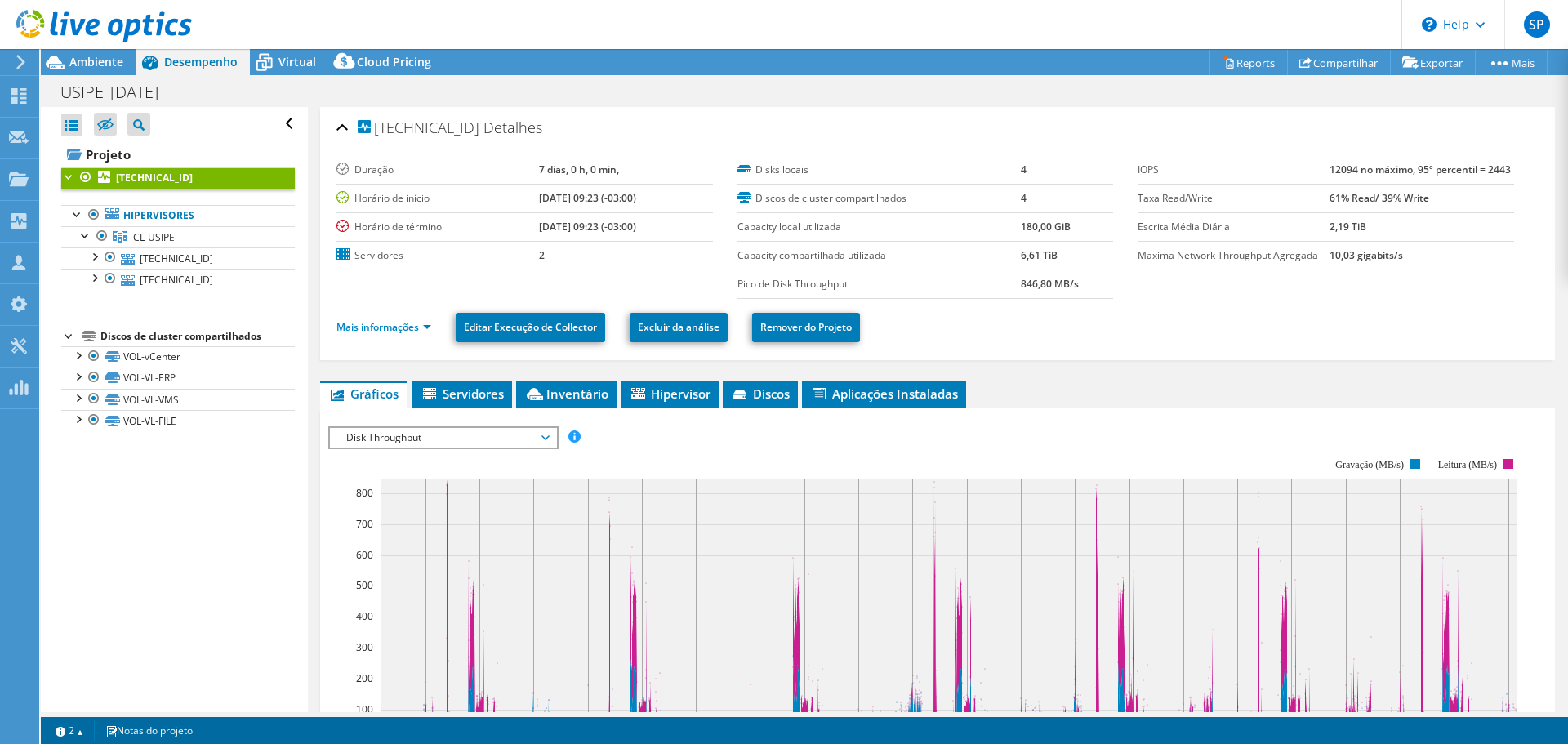
click at [665, 451] on rect at bounding box center [925, 600] width 1193 height 327
click at [1055, 291] on td "846,80 MB/s" at bounding box center [1067, 283] width 93 height 29
click at [1058, 284] on b "846,80 MB/s" at bounding box center [1049, 283] width 58 height 14
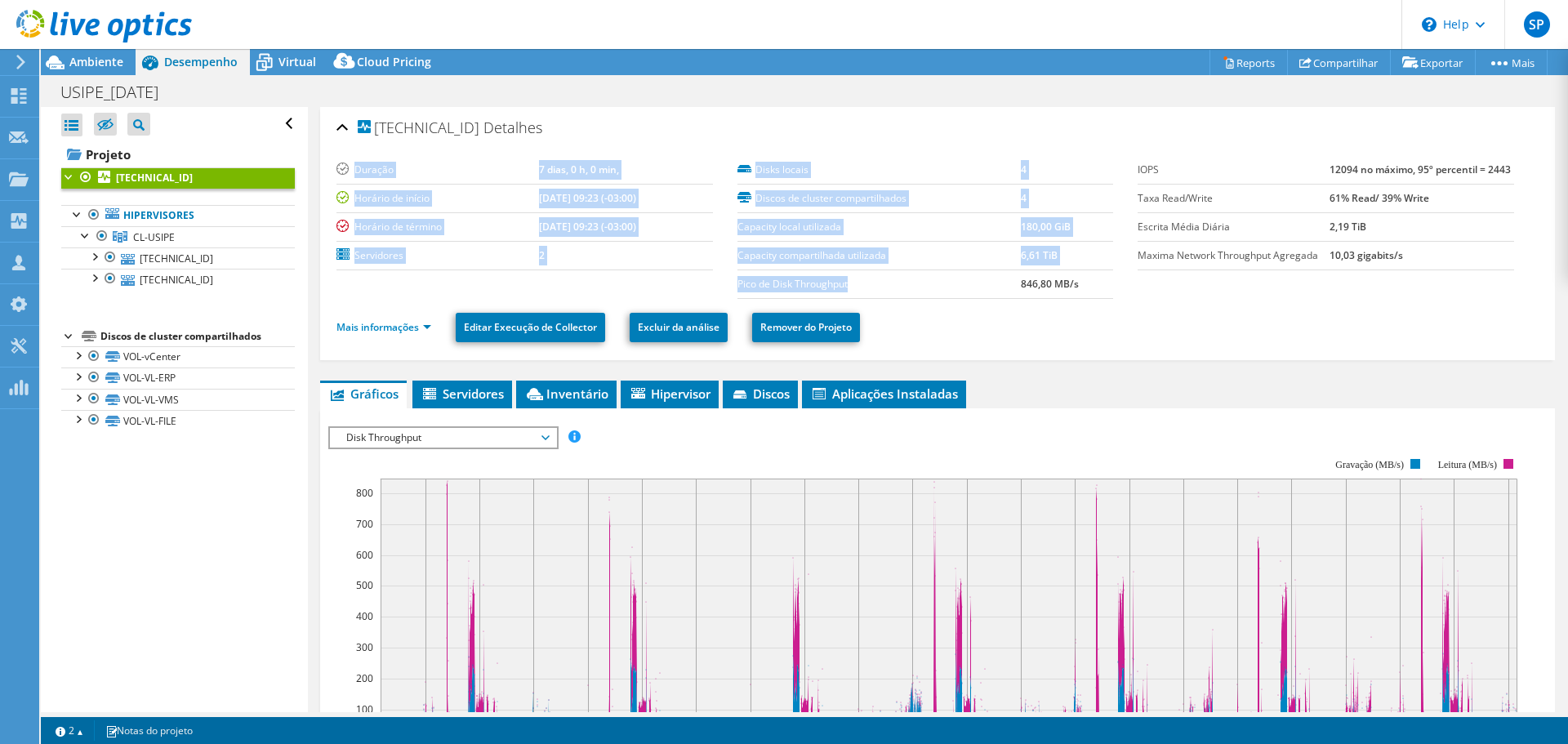
drag, startPoint x: 730, startPoint y: 283, endPoint x: 866, endPoint y: 288, distance: 136.1
click at [863, 288] on section "Duração 7 dias, 0 h, 0 min, Horário de início 06/27/2025, 09:23 (-03:00) Horári…" at bounding box center [736, 228] width 801 height 143
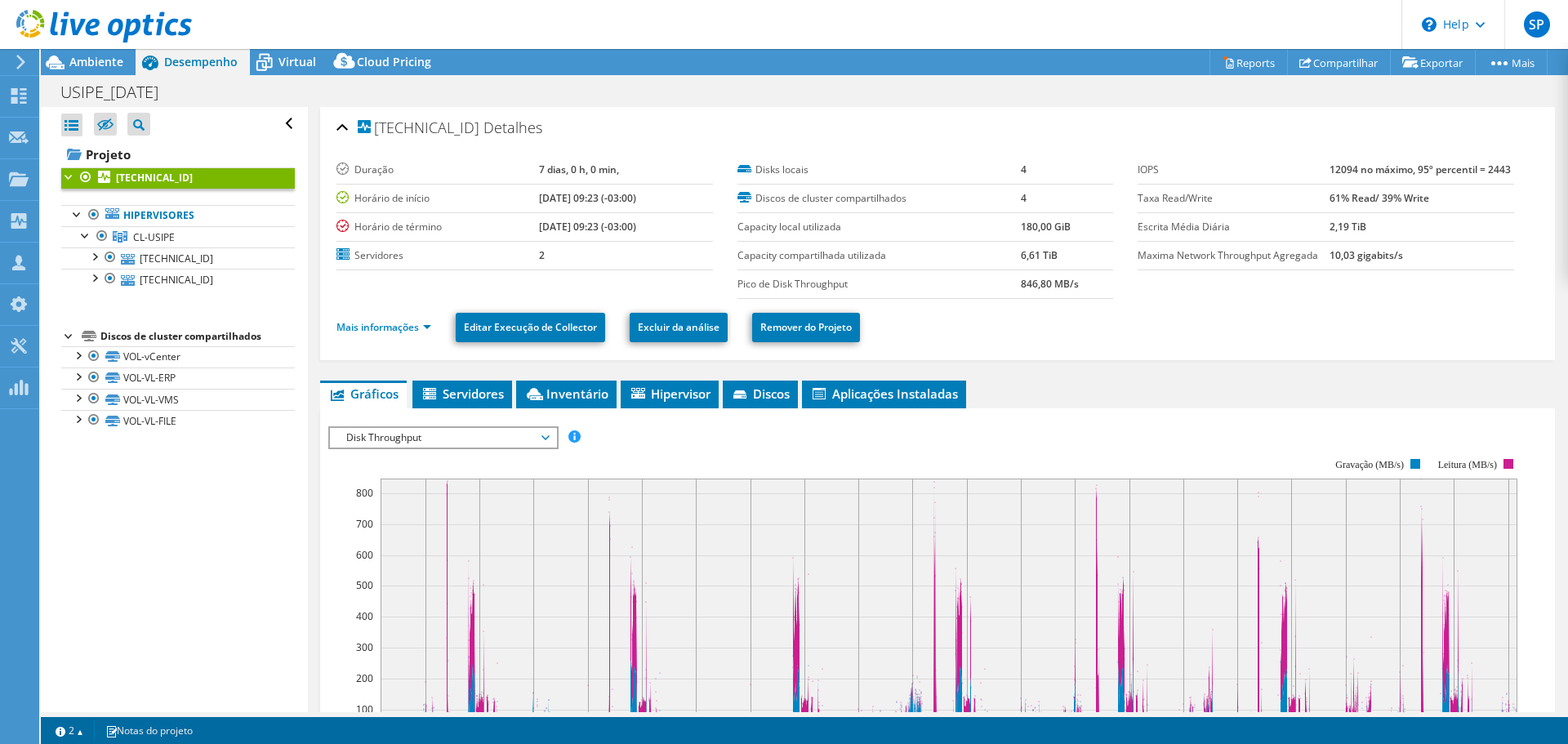
click at [1032, 290] on b "846,80 MB/s" at bounding box center [1049, 283] width 58 height 14
click at [1034, 290] on b "846,80 MB/s" at bounding box center [1049, 283] width 58 height 14
copy section "846,80 MB/s"
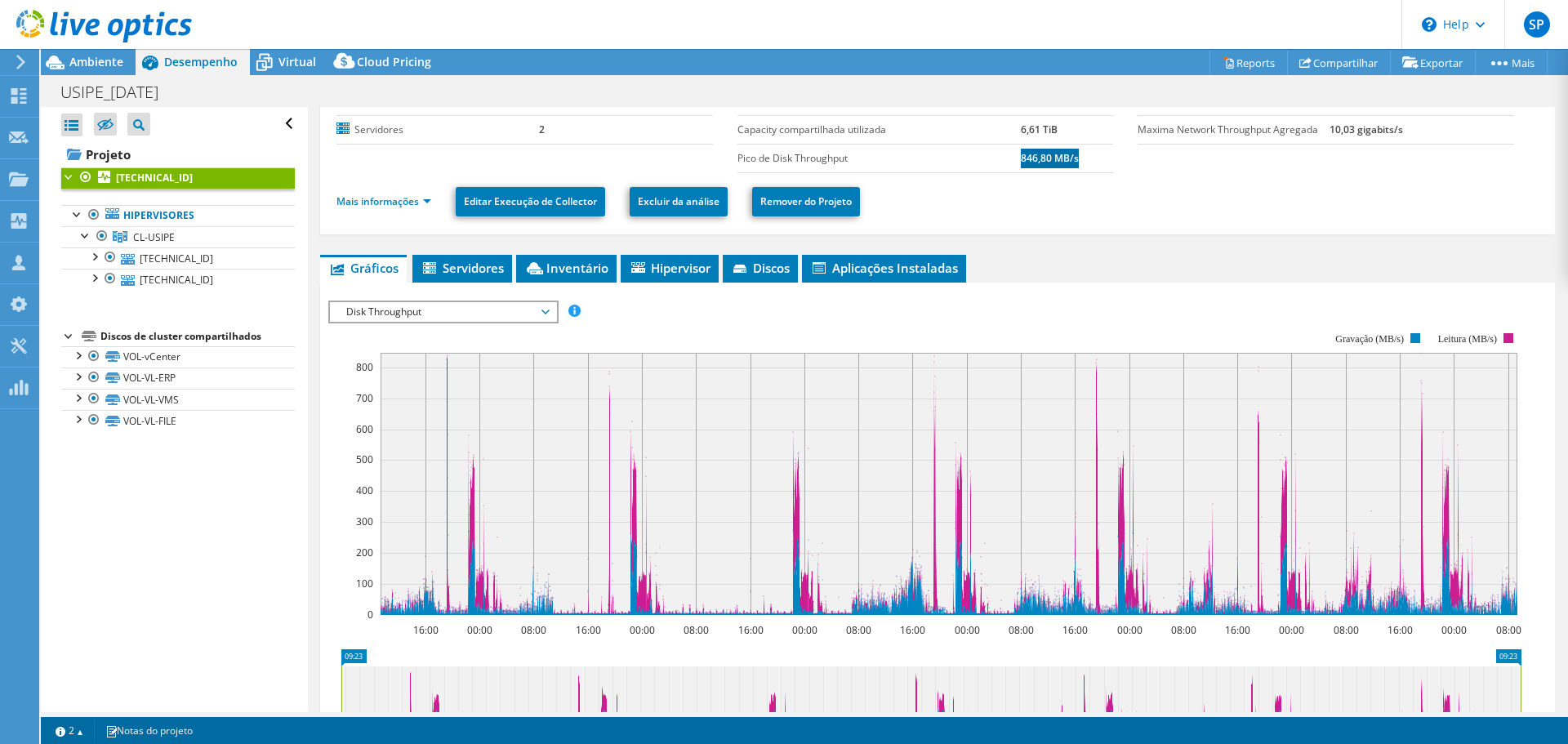
scroll to position [245, 0]
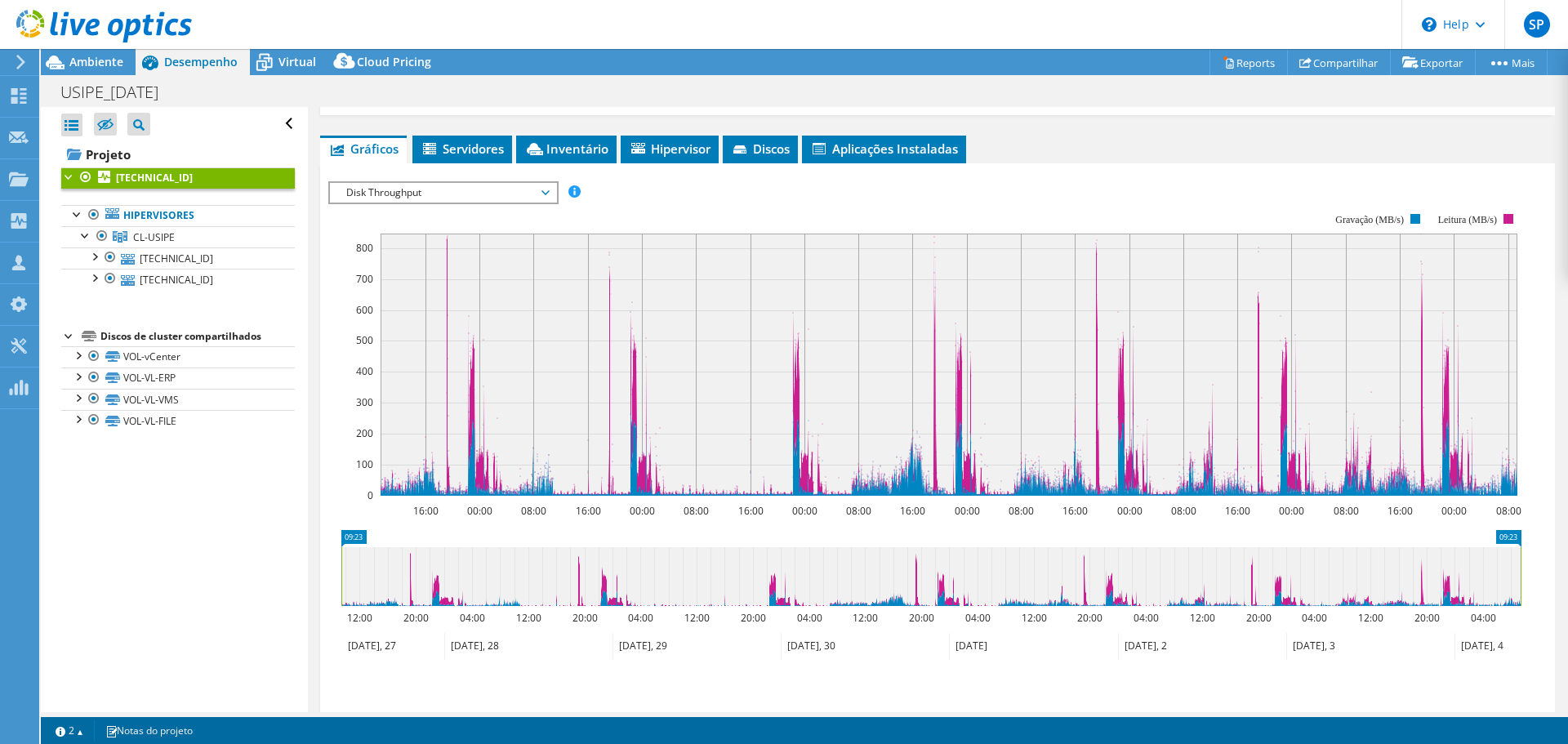
click at [641, 415] on rect at bounding box center [949, 365] width 1136 height 262
drag, startPoint x: 380, startPoint y: 245, endPoint x: 533, endPoint y: 411, distance: 225.8
click at [533, 409] on icon "16:00 00:00 08:00 16:00 00:00 08:00 16:00 00:00 08:00 16:00 00:00 08:00 16:00 0…" at bounding box center [931, 355] width 1205 height 327
click at [435, 191] on span "Disk Throughput" at bounding box center [443, 192] width 210 height 20
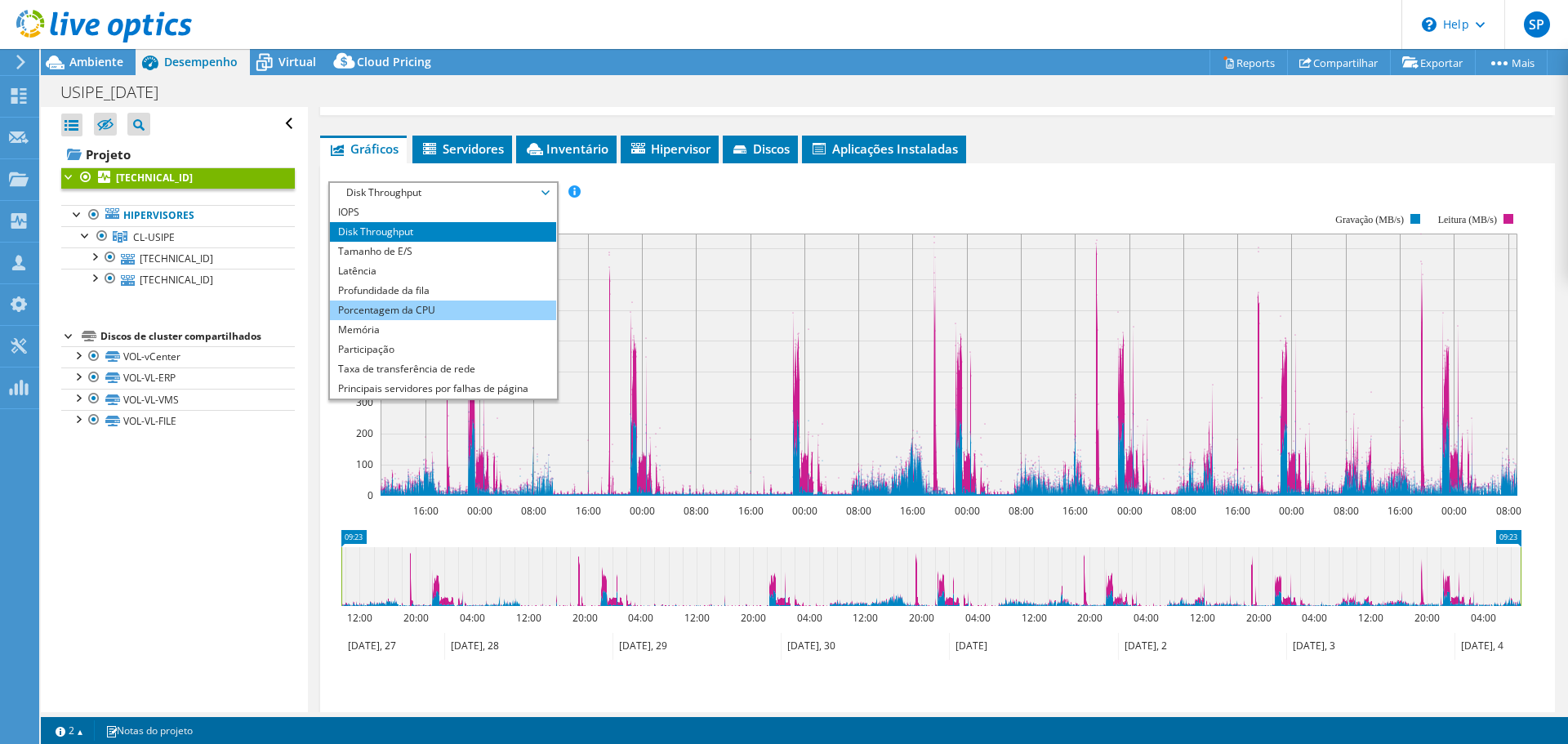
click at [427, 305] on li "Porcentagem da CPU" at bounding box center [443, 310] width 227 height 20
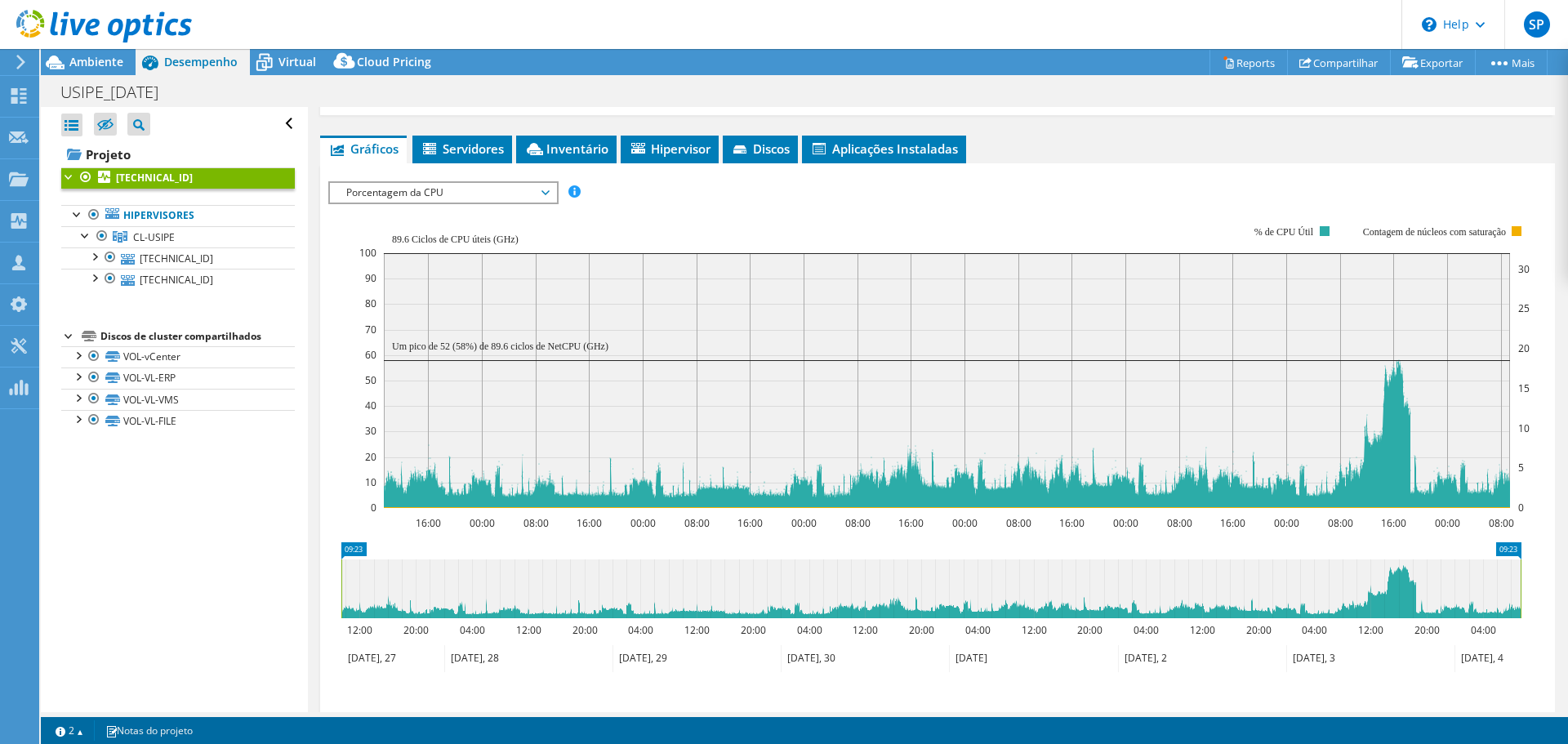
click at [1082, 192] on div "IOPS Disk Throughput Tamanho de E/S Latência Profundidade da fila Porcentagem d…" at bounding box center [938, 192] width 1218 height 22
click at [187, 258] on link "[TECHNICAL_ID]" at bounding box center [178, 258] width 234 height 21
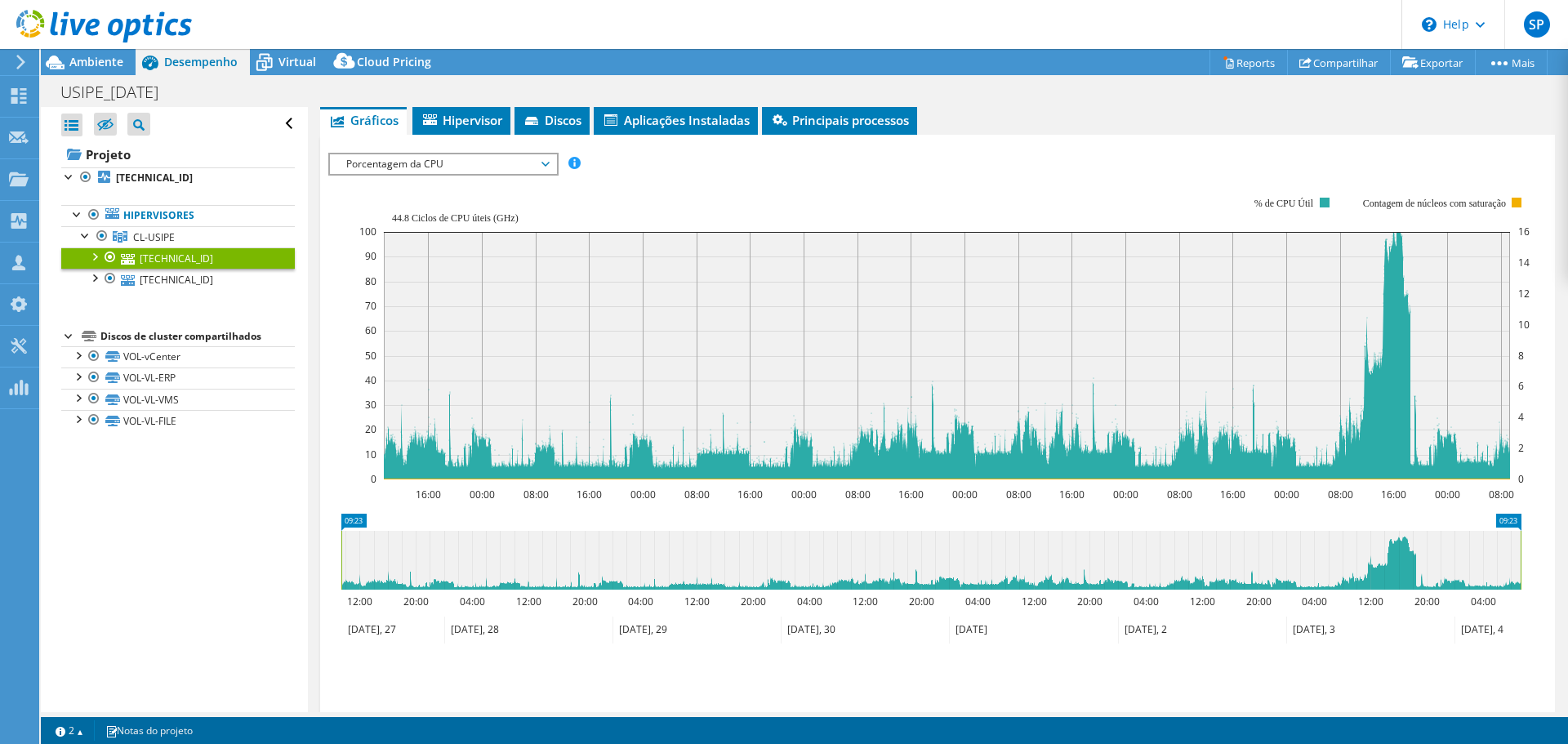
scroll to position [163, 0]
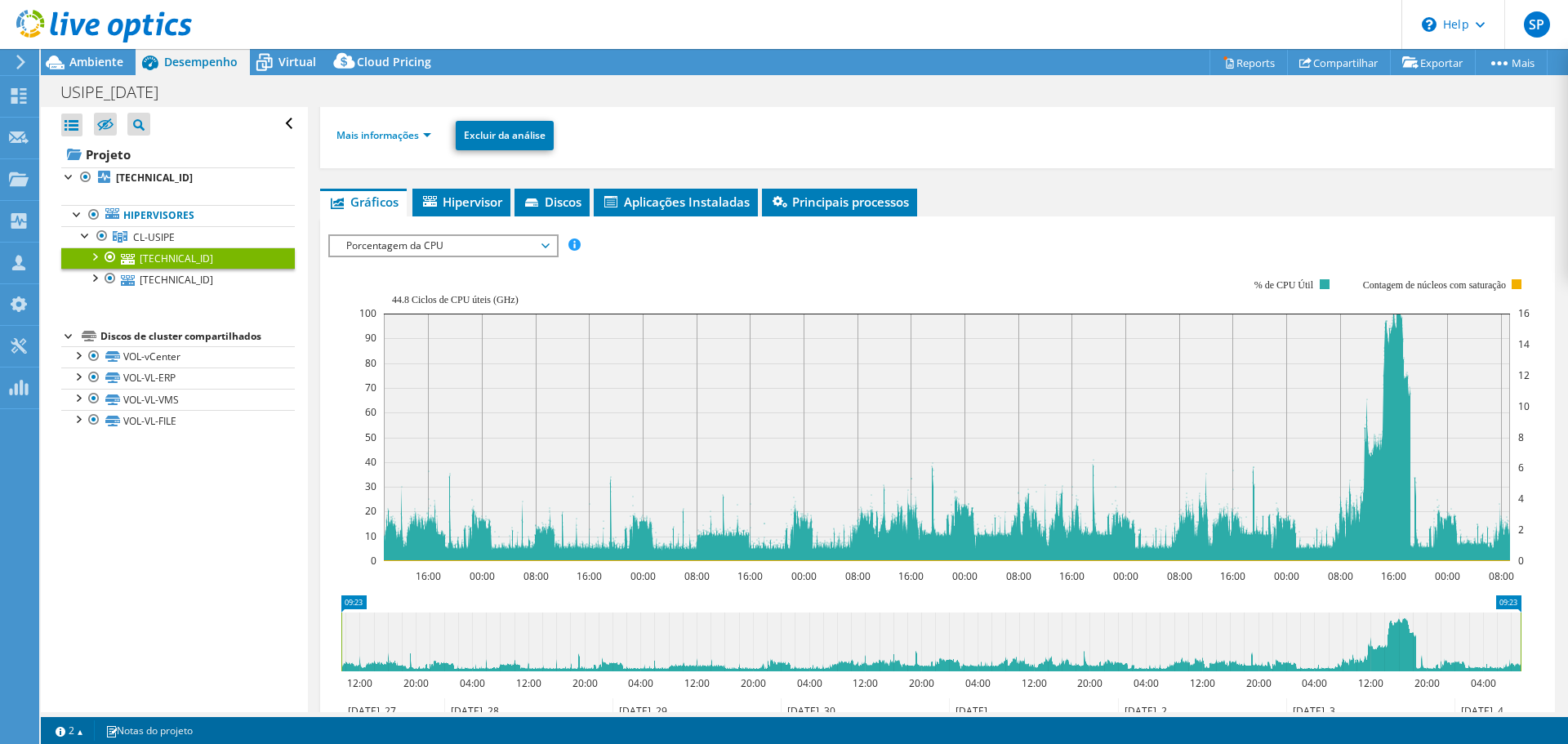
click at [463, 175] on div "10.1.1.243 Detalhes Sistema operacional VMware ESXi 8.0.0 build-20513097 Disks …" at bounding box center [938, 430] width 1259 height 973
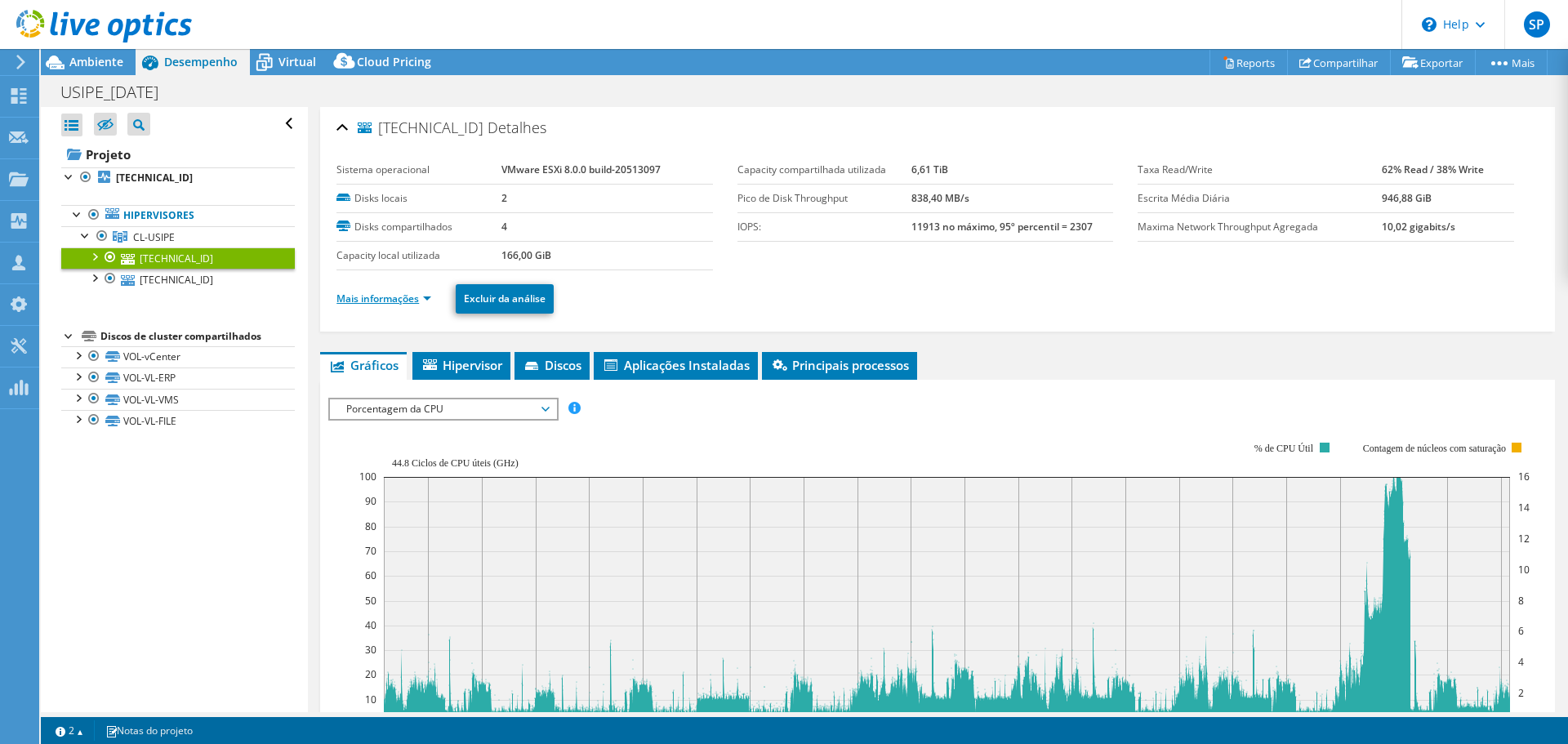
click at [418, 301] on link "Mais informações" at bounding box center [383, 298] width 95 height 14
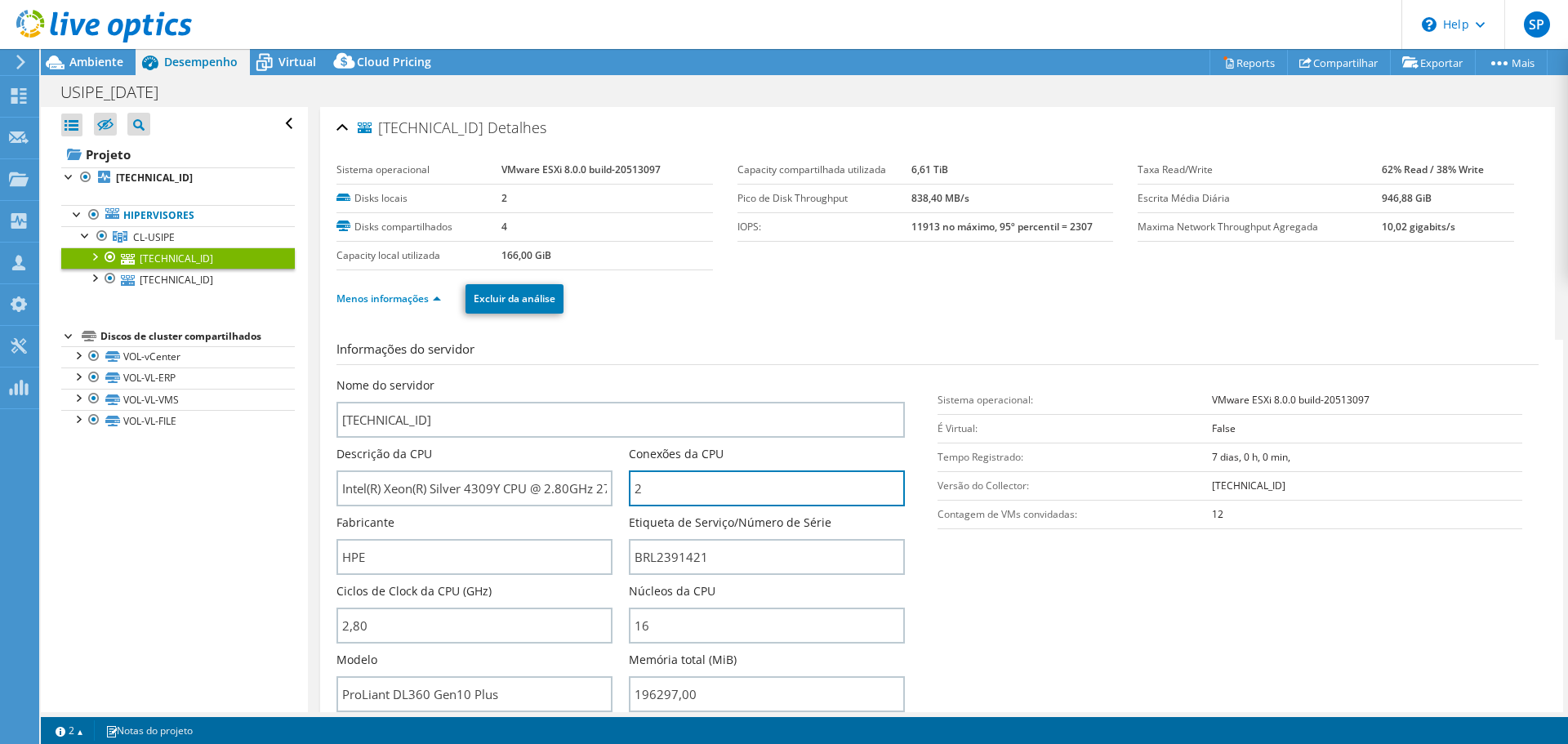
drag, startPoint x: 758, startPoint y: 495, endPoint x: 610, endPoint y: 485, distance: 148.3
click at [613, 377] on div "Nome do servidor 10.1.1.243 Descrição da CPU Intel(R) Xeon(R) Silver 4309Y CPU …" at bounding box center [628, 377] width 585 height 0
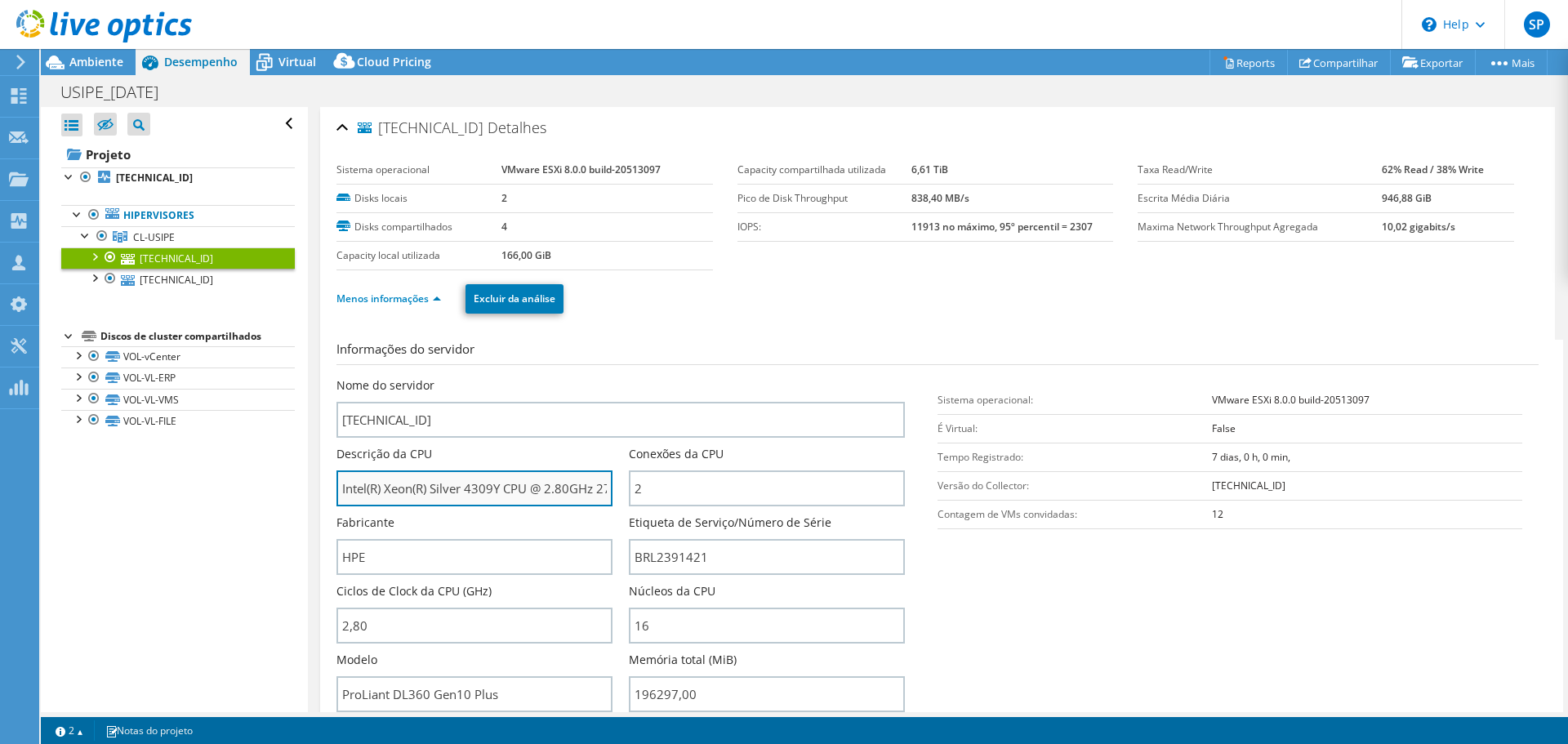
click at [549, 475] on input "Intel(R) Xeon(R) Silver 4309Y CPU @ 2.80GHz 279 GHz" at bounding box center [473, 489] width 276 height 36
click at [540, 493] on input "Intel(R) Xeon(R) Silver 4309Y CPU @ 2.80GHz 279 GHz" at bounding box center [473, 489] width 276 height 36
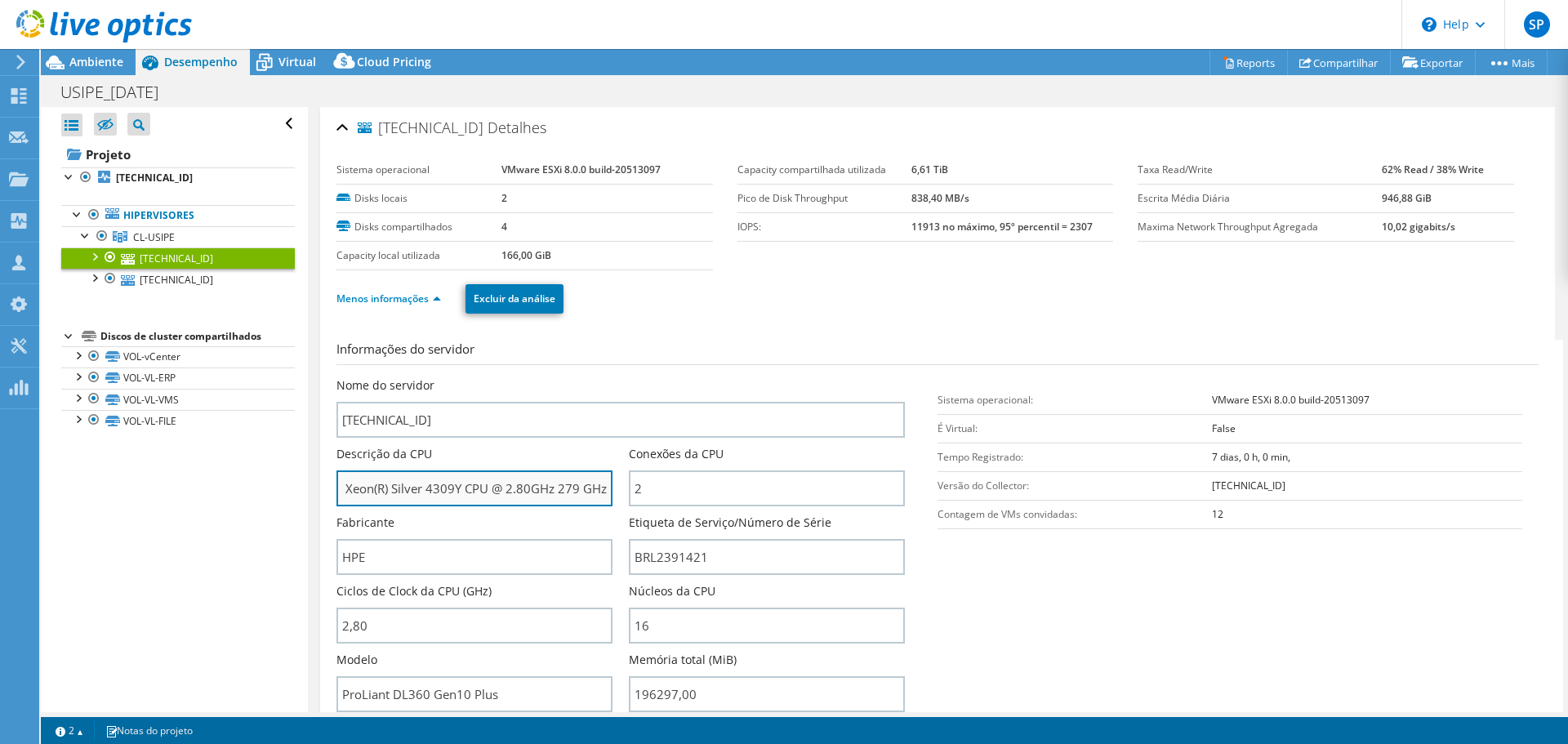
drag, startPoint x: 545, startPoint y: 493, endPoint x: 537, endPoint y: 494, distance: 8.1
click at [537, 494] on input "Intel(R) Xeon(R) Silver 4309Y CPU @ 2.80GHz 279 GHz" at bounding box center [473, 489] width 276 height 36
click at [516, 499] on input "Intel(R) Xeon(R) Silver 4309Y CPU @ 2.80GHz 279 GHz" at bounding box center [473, 489] width 276 height 36
drag, startPoint x: 505, startPoint y: 498, endPoint x: 528, endPoint y: 498, distance: 23.0
click at [528, 498] on input "Intel(R) Xeon(R) Silver 4309Y CPU @ 2.80GHz 279 GHz" at bounding box center [473, 489] width 276 height 36
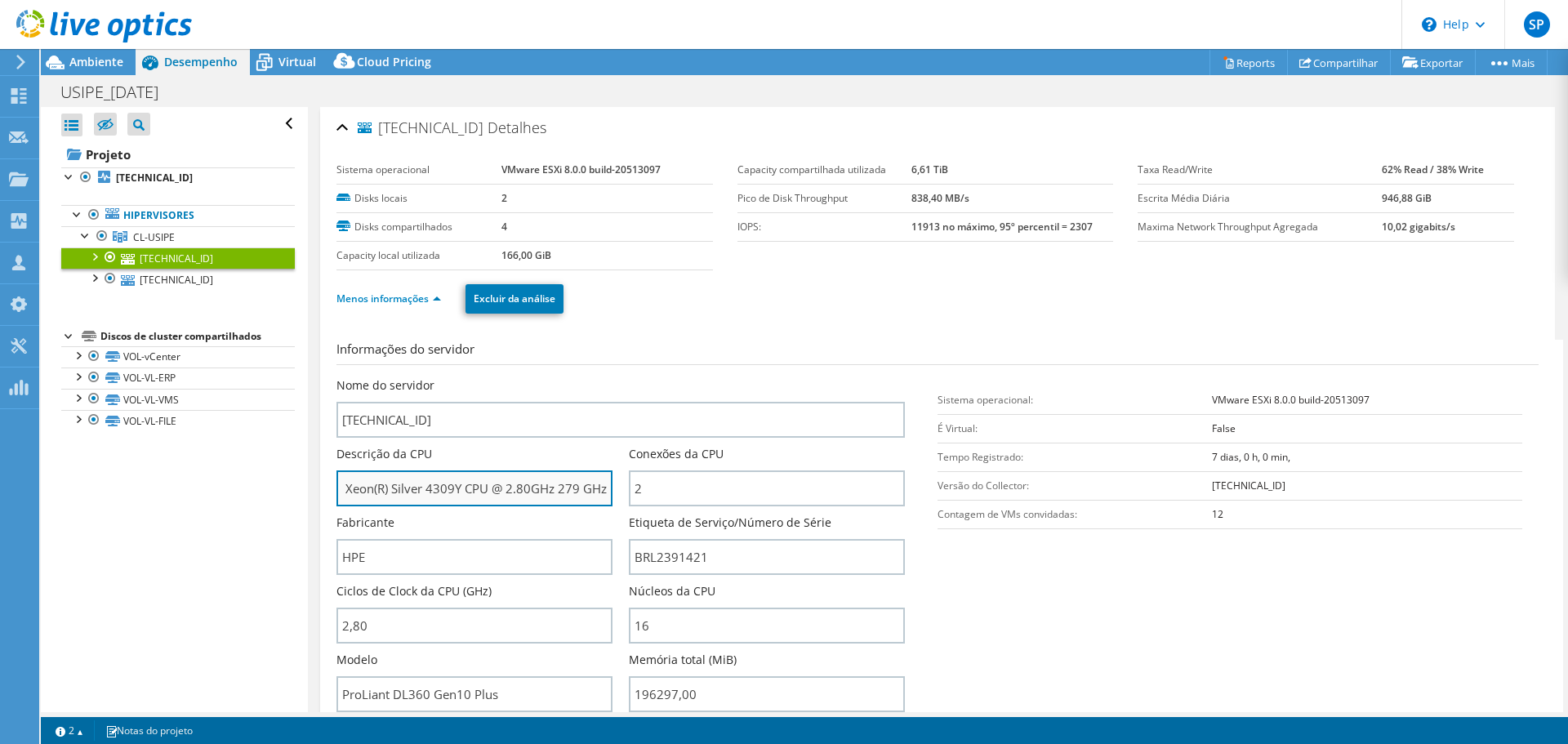
click at [442, 498] on input "Intel(R) Xeon(R) Silver 4309Y CPU @ 2.80GHz 279 GHz" at bounding box center [473, 489] width 276 height 36
click at [100, 61] on span "Ambiente" at bounding box center [97, 61] width 54 height 16
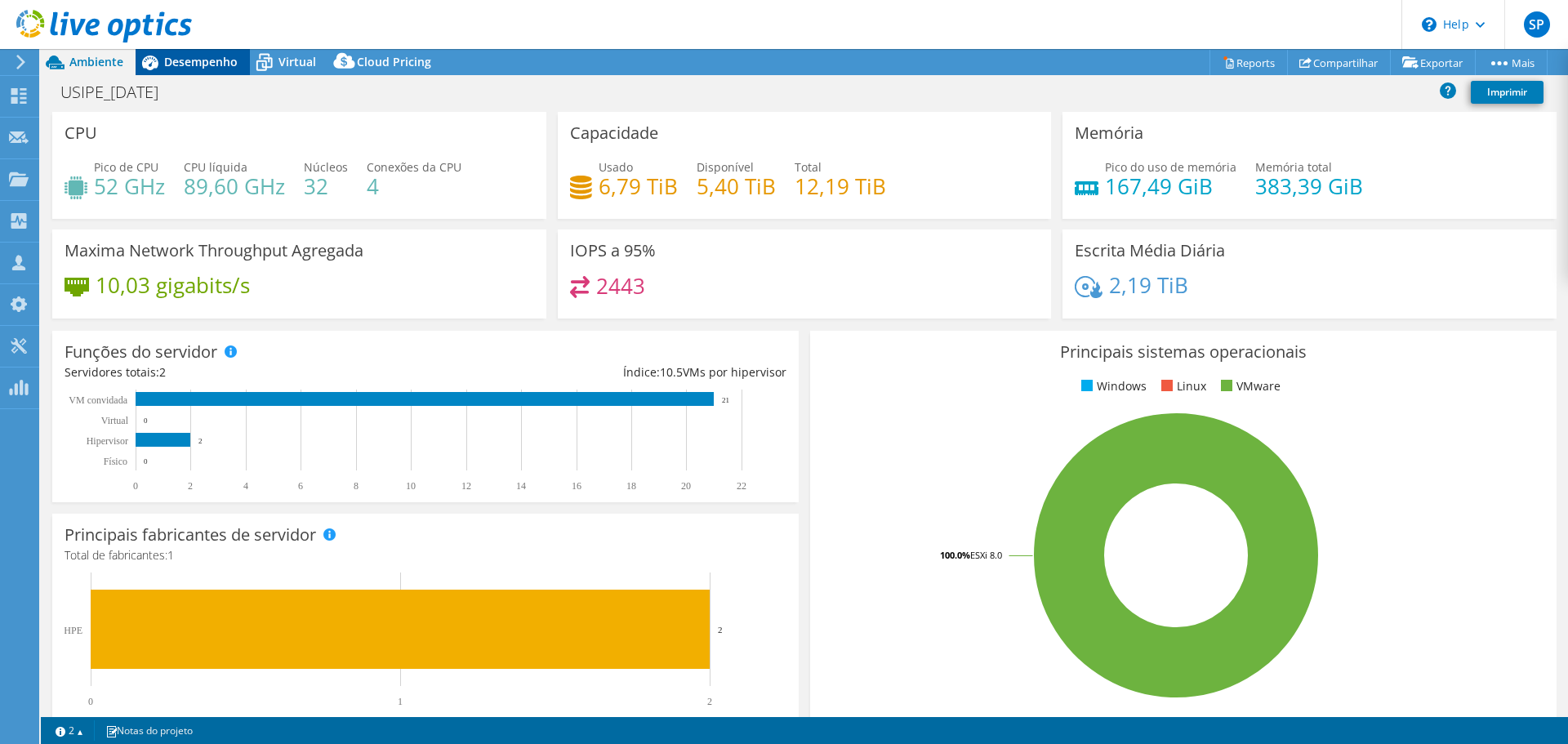
click at [192, 58] on span "Desempenho" at bounding box center [201, 61] width 73 height 16
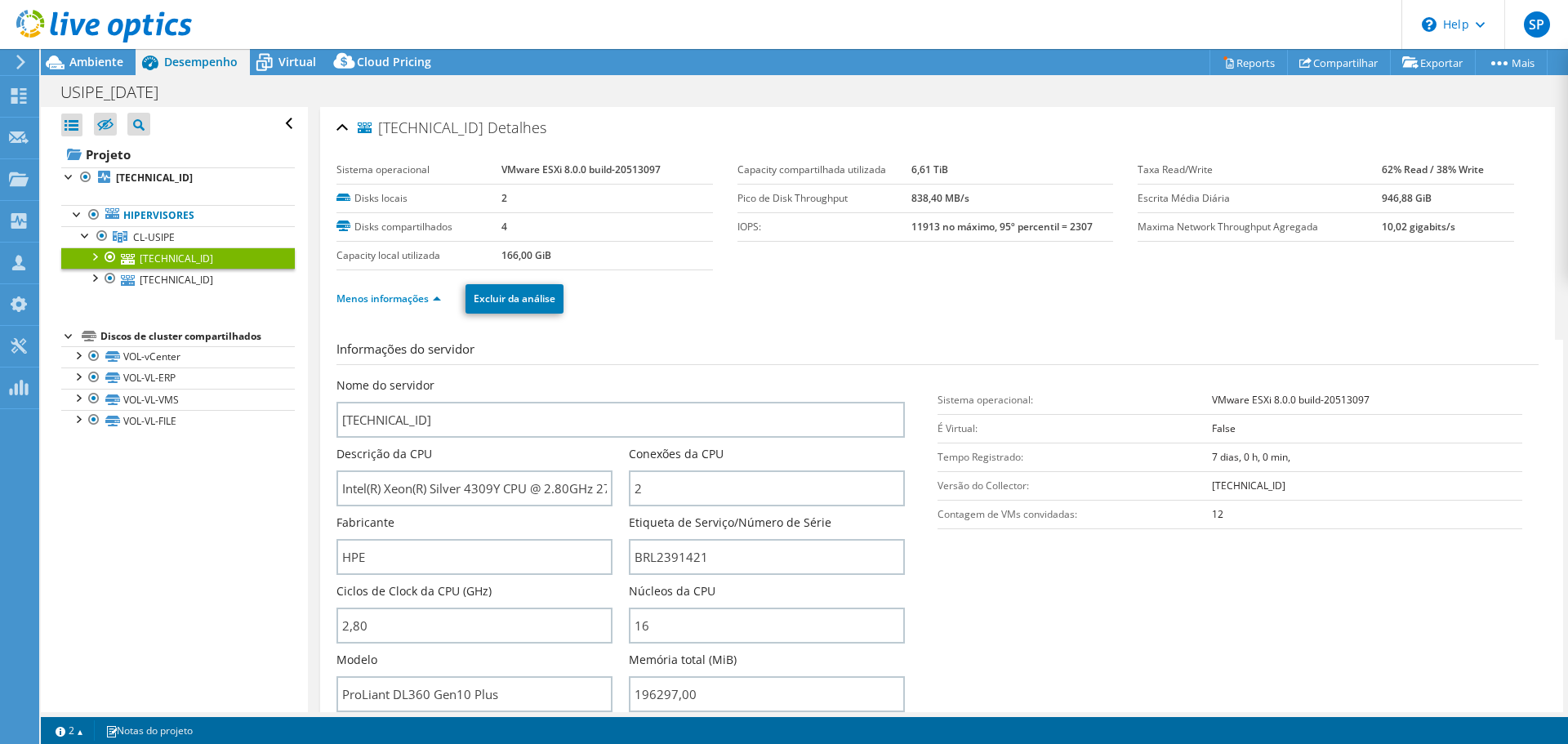
click at [112, 257] on div at bounding box center [110, 257] width 17 height 20
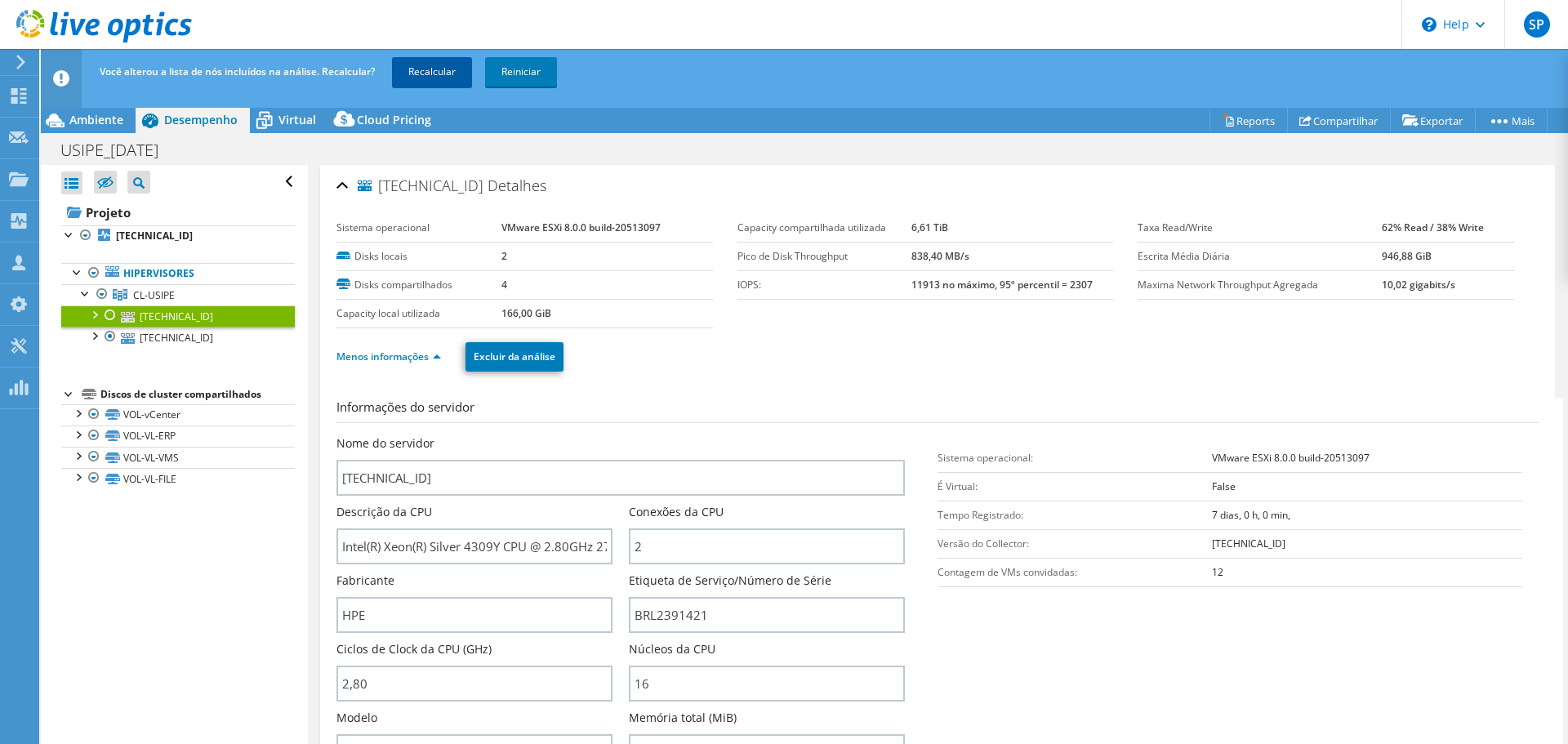
click at [444, 69] on link "Recalcular" at bounding box center [432, 72] width 80 height 30
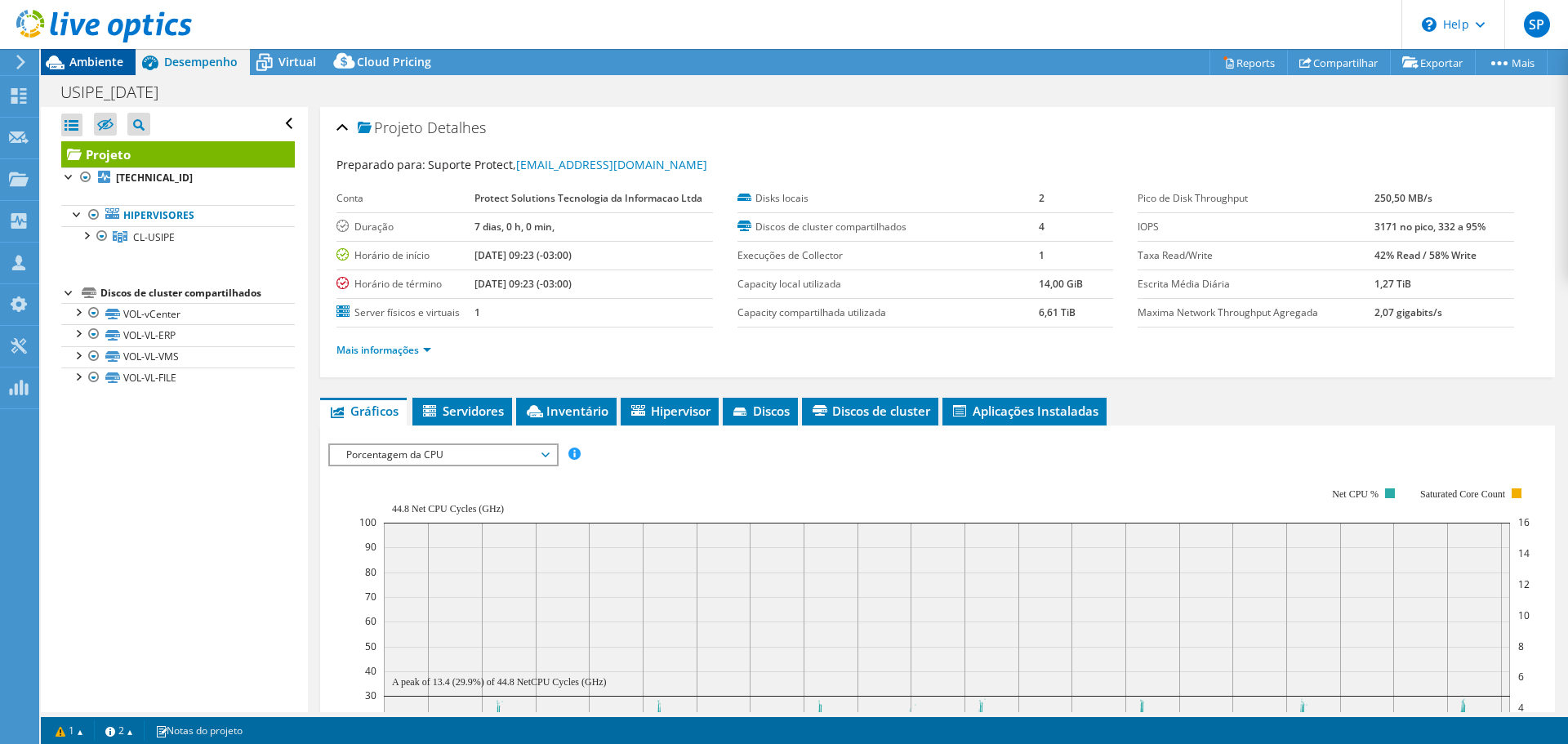
click at [97, 60] on span "Ambiente" at bounding box center [97, 61] width 54 height 16
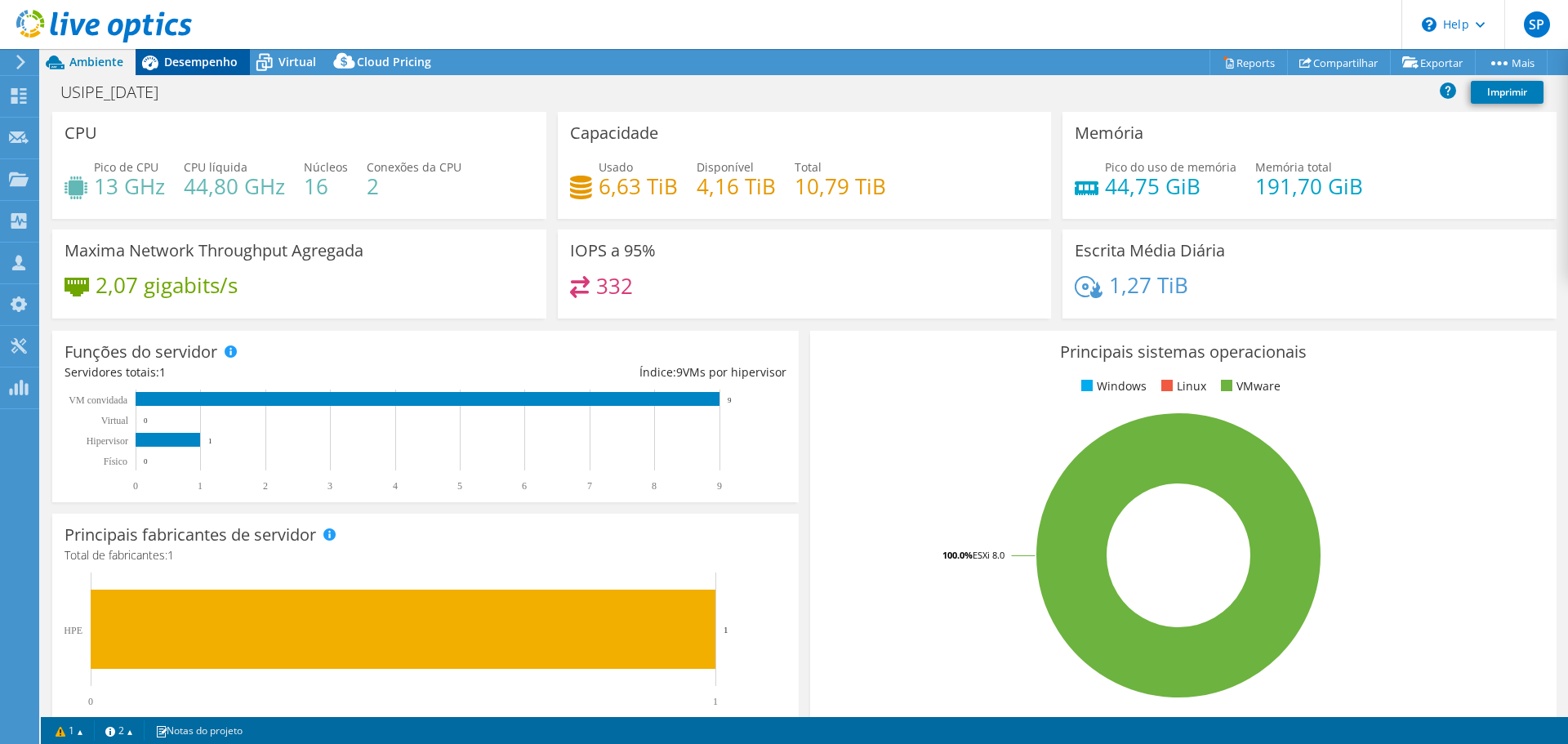
click at [206, 62] on span "Desempenho" at bounding box center [201, 61] width 73 height 16
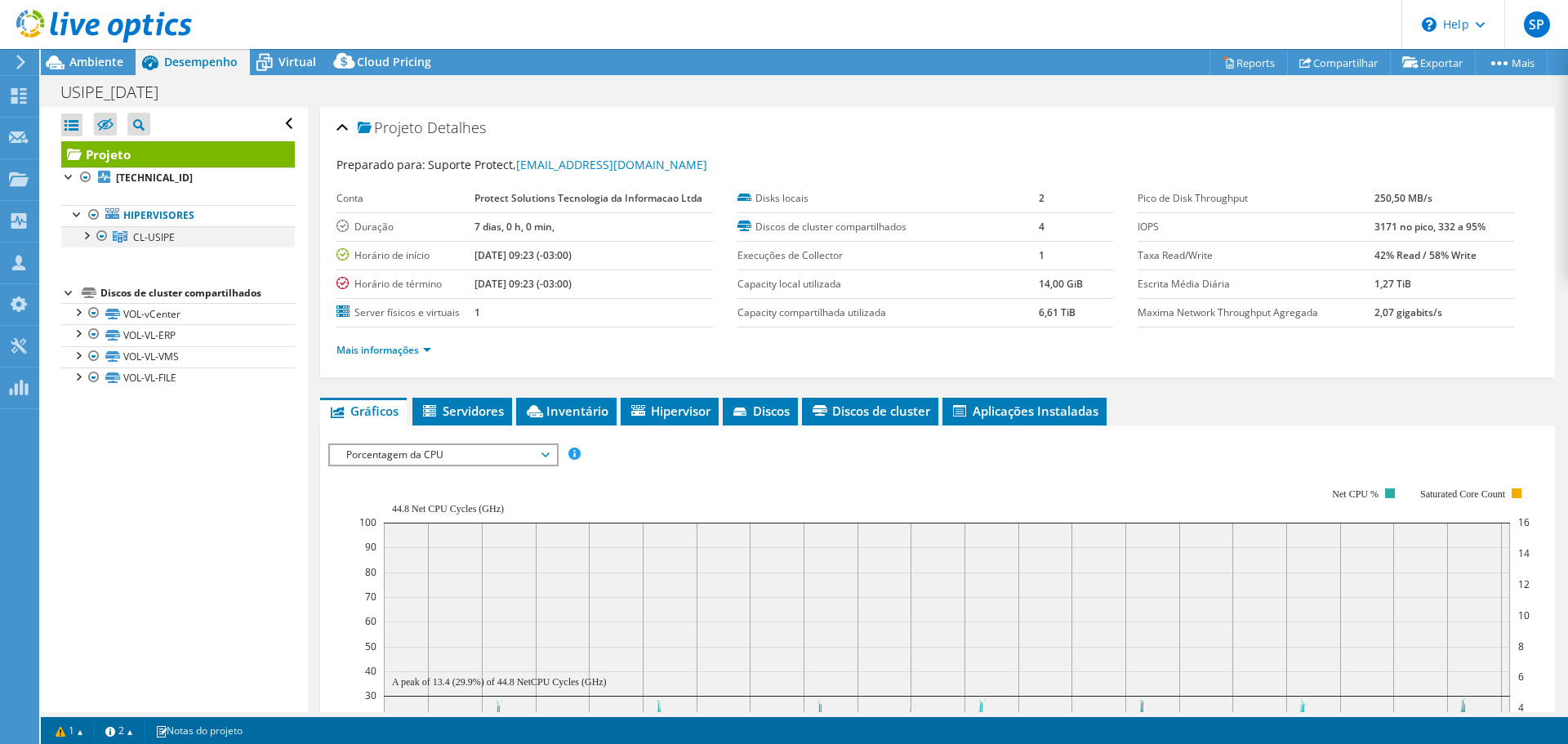
click at [87, 235] on div at bounding box center [86, 235] width 17 height 17
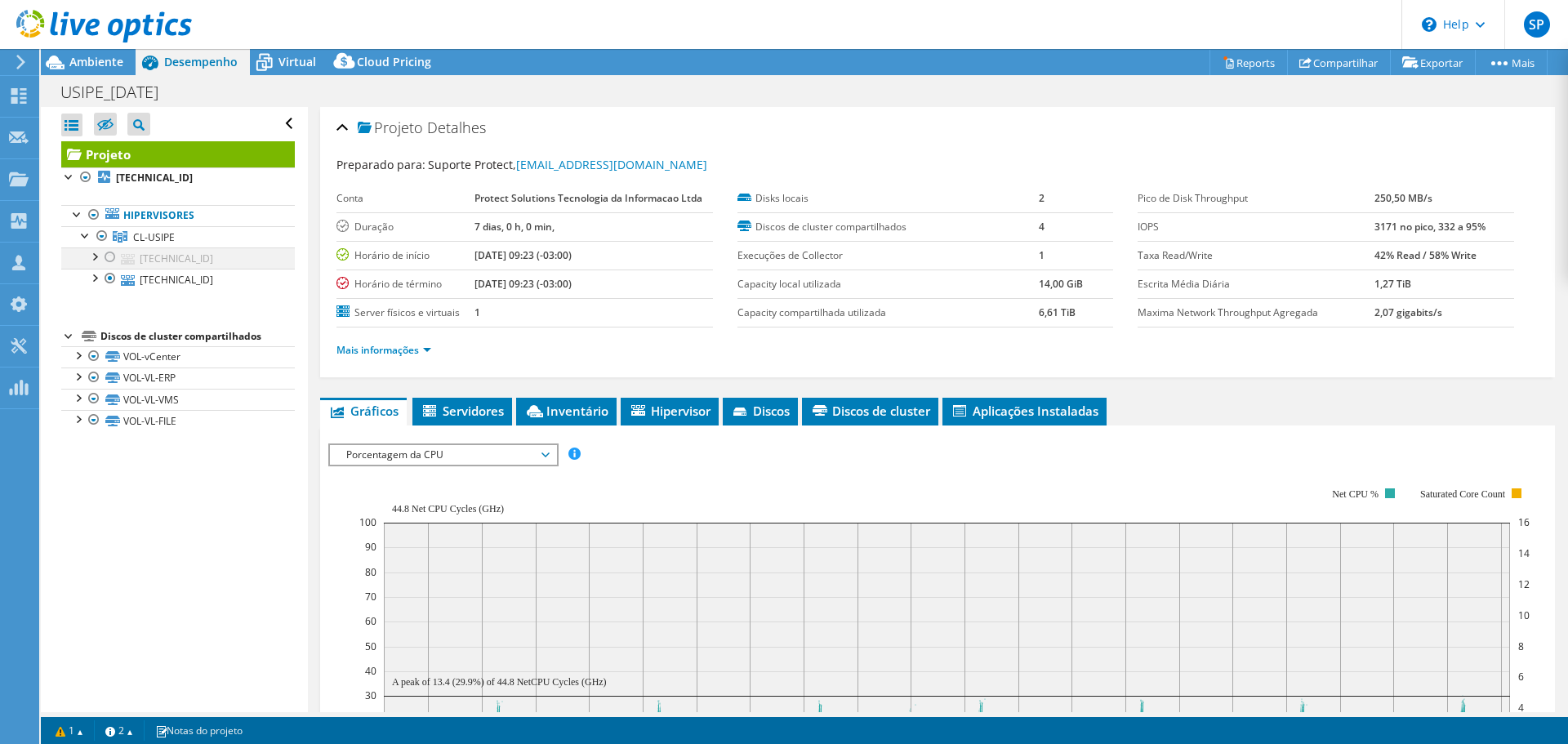
click at [108, 257] on div at bounding box center [110, 257] width 17 height 20
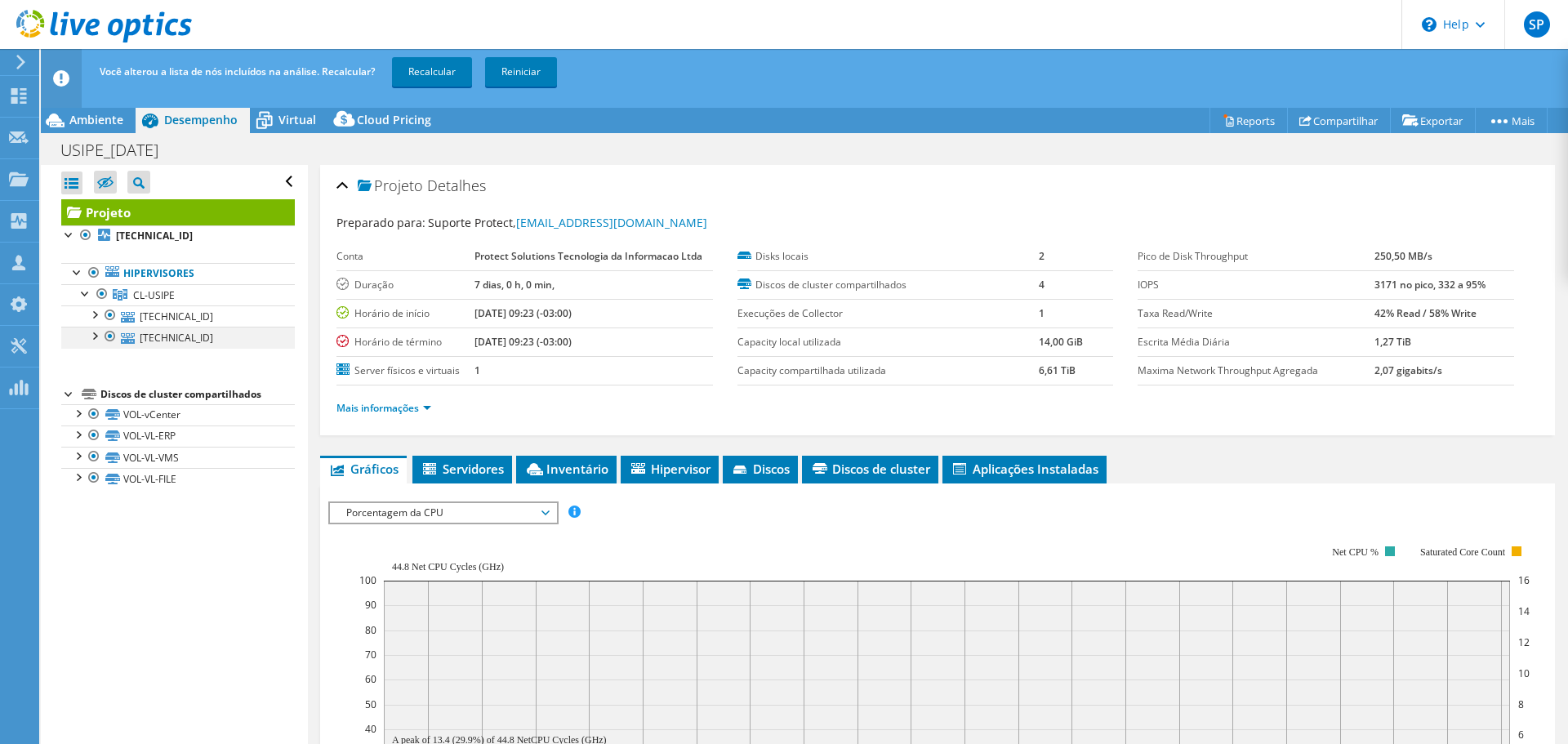
click at [109, 338] on div at bounding box center [110, 336] width 17 height 20
click at [446, 79] on link "Recalcular" at bounding box center [432, 72] width 80 height 30
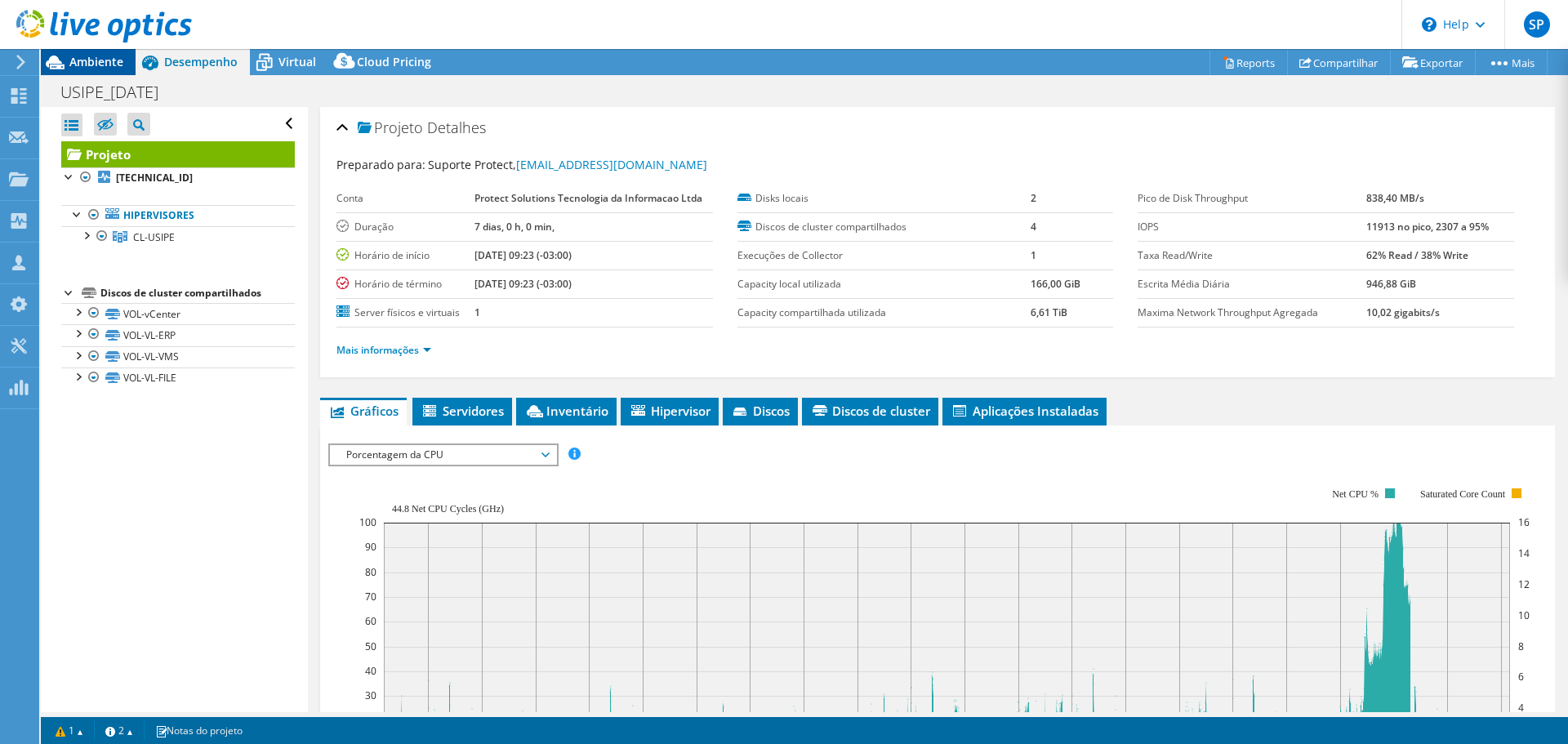
click at [99, 59] on span "Ambiente" at bounding box center [97, 61] width 54 height 16
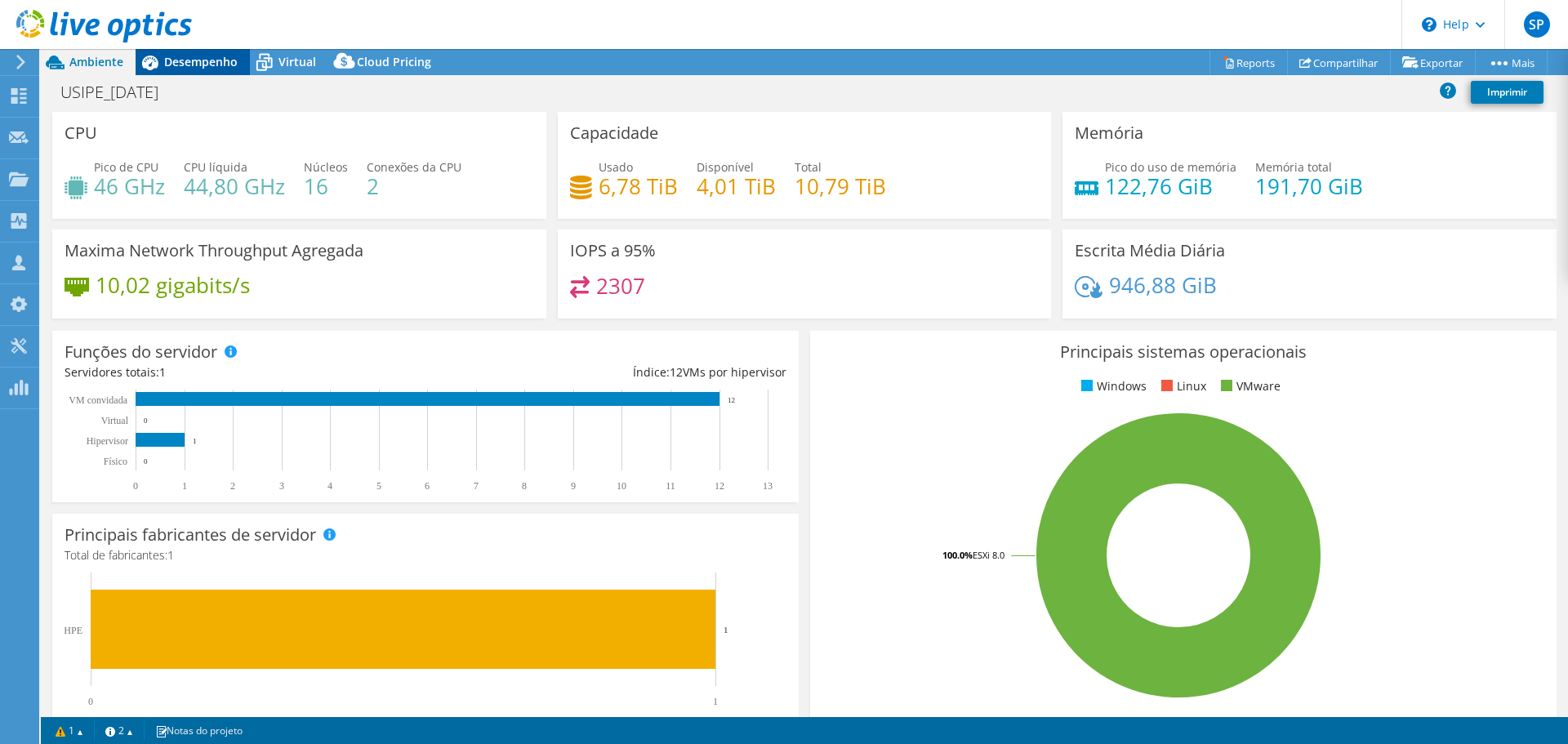
click at [197, 58] on span "Desempenho" at bounding box center [201, 61] width 73 height 16
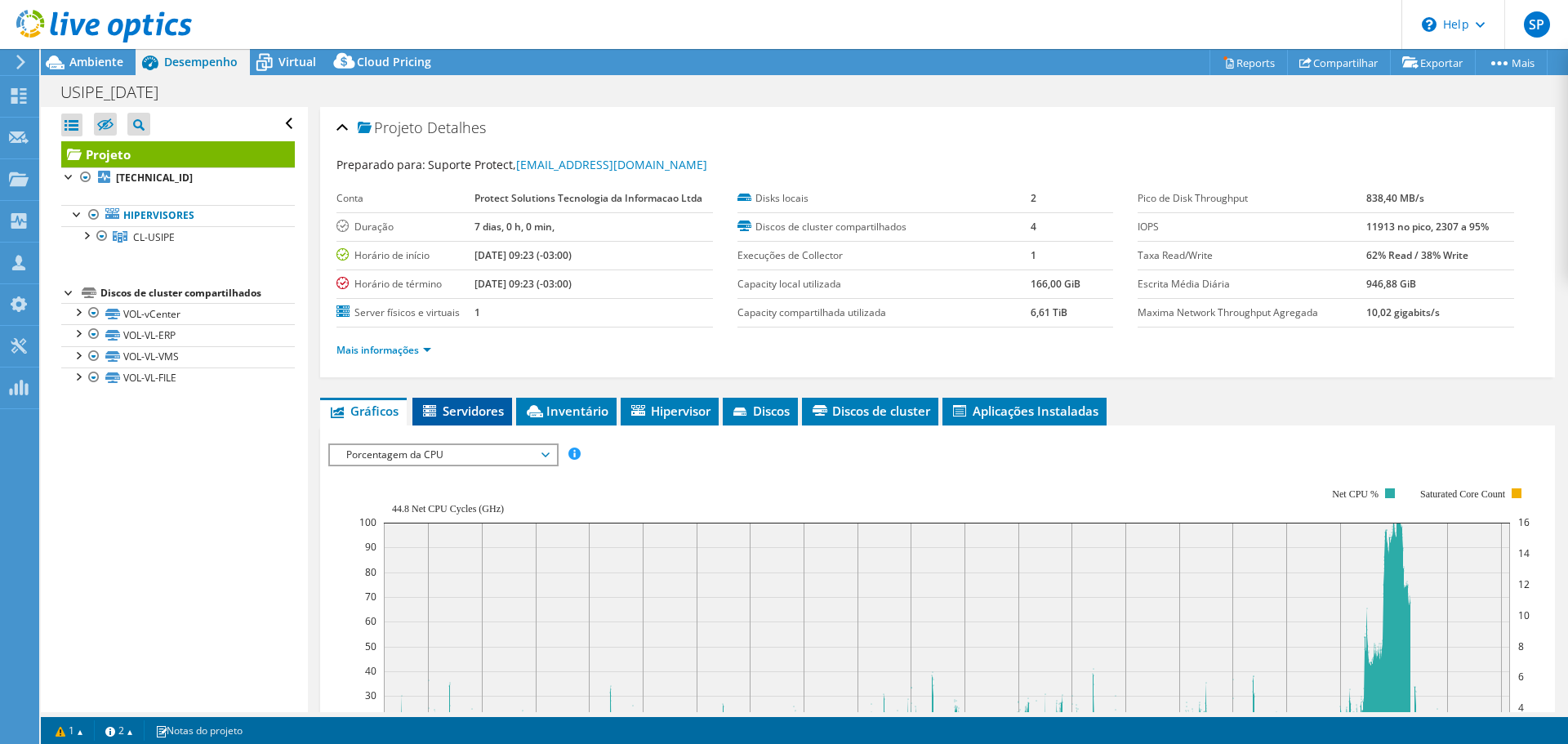
click at [452, 409] on span "Servidores" at bounding box center [462, 411] width 84 height 17
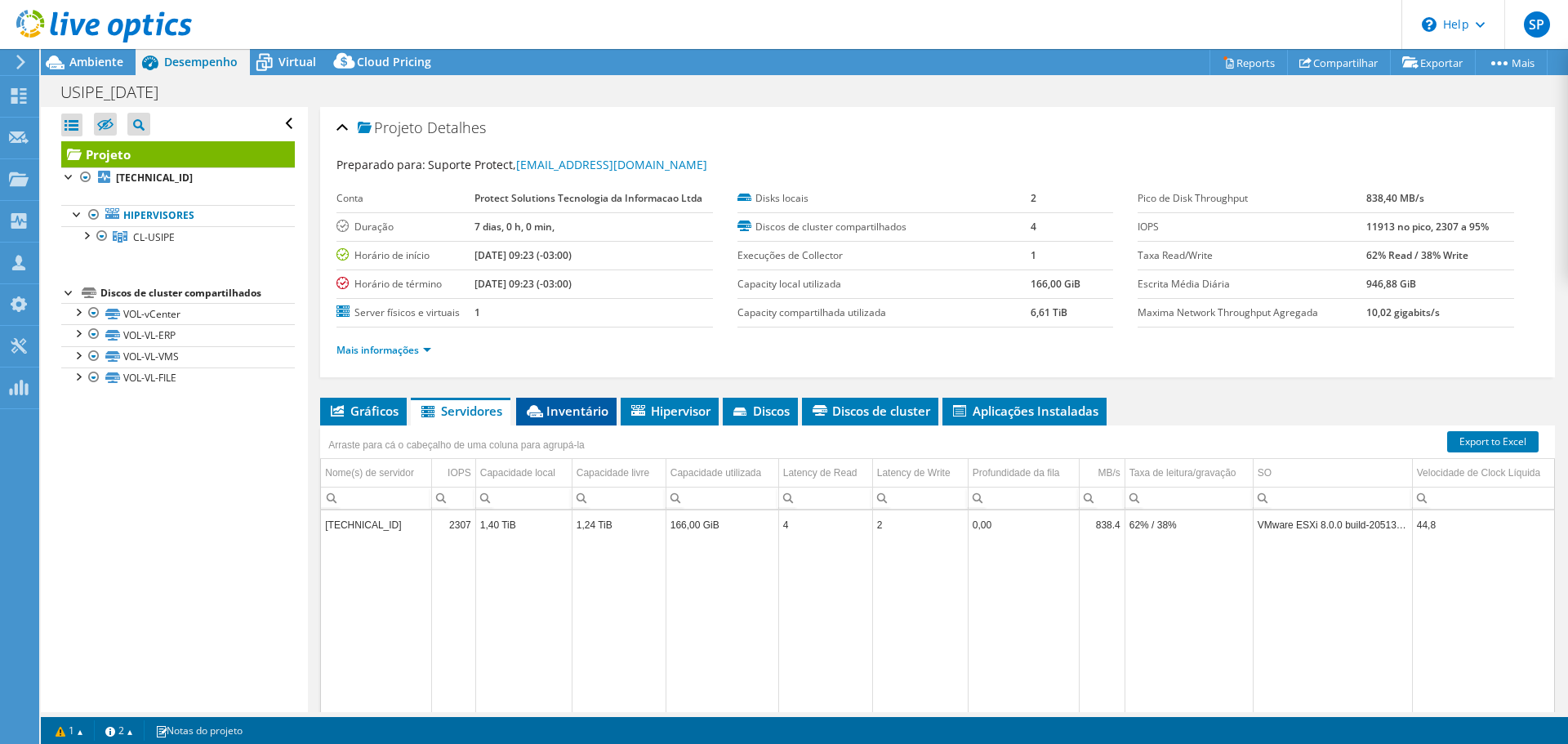
click at [573, 412] on span "Inventário" at bounding box center [566, 411] width 84 height 17
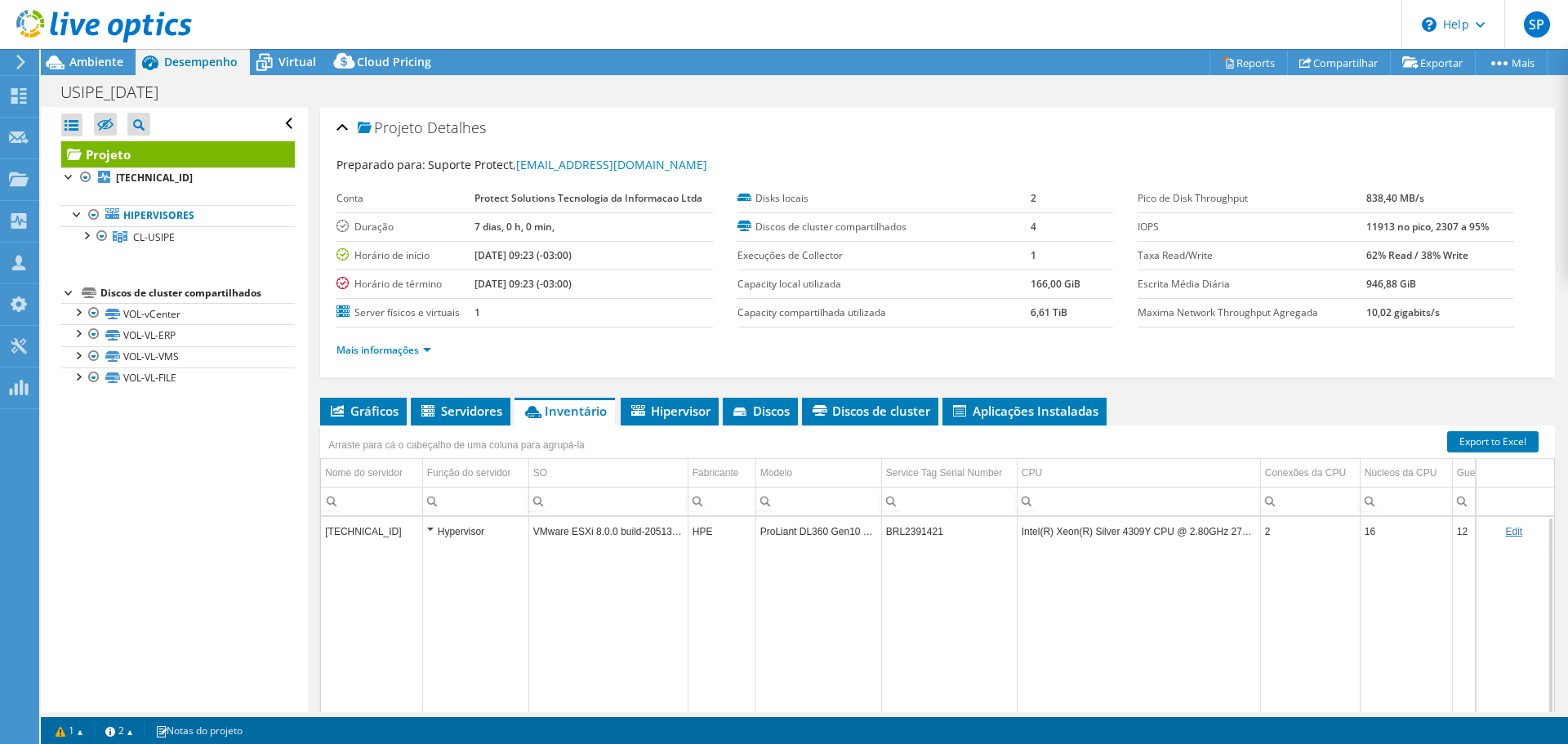
click at [434, 532] on div "Hypervisor" at bounding box center [475, 531] width 97 height 20
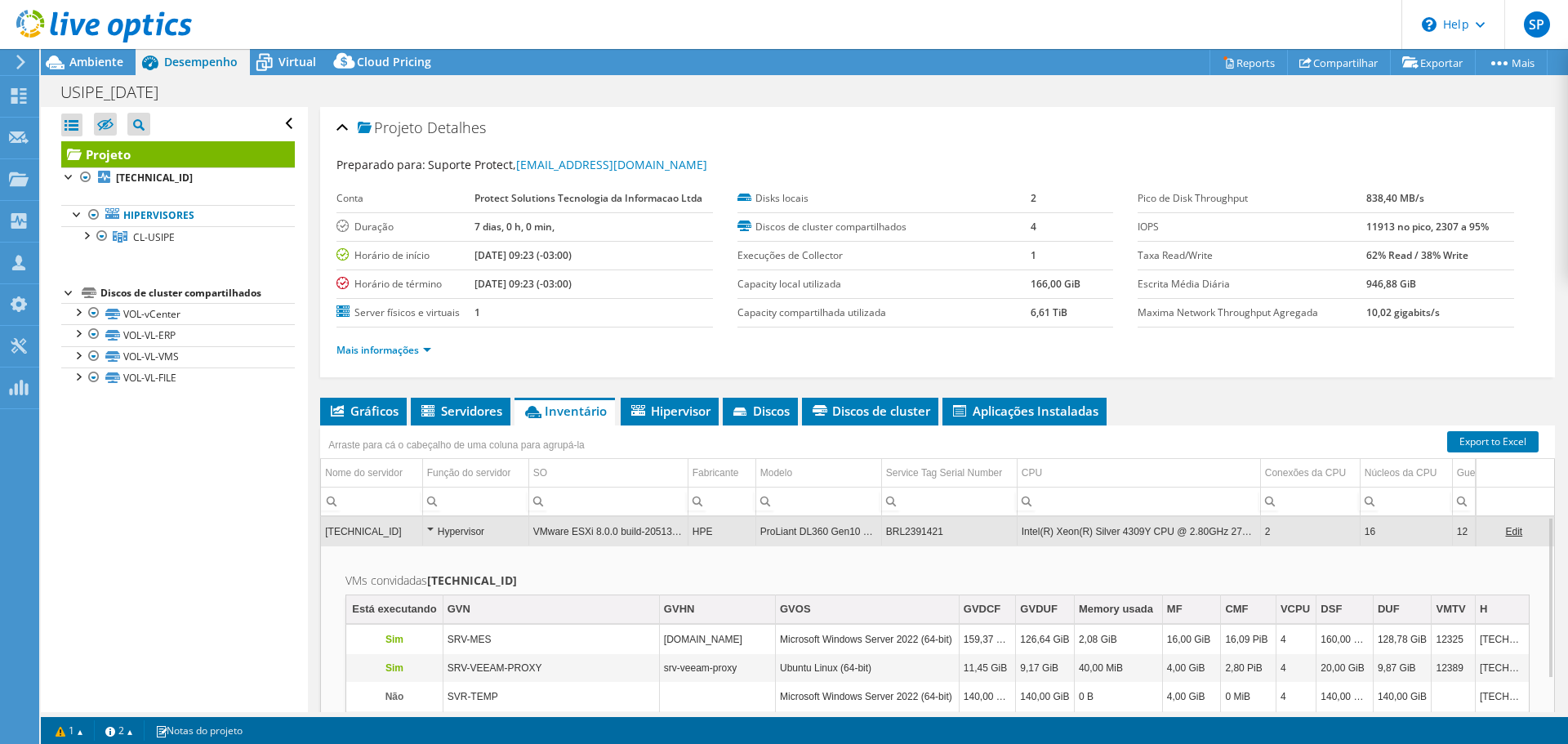
click at [428, 529] on div "Hypervisor" at bounding box center [475, 531] width 97 height 20
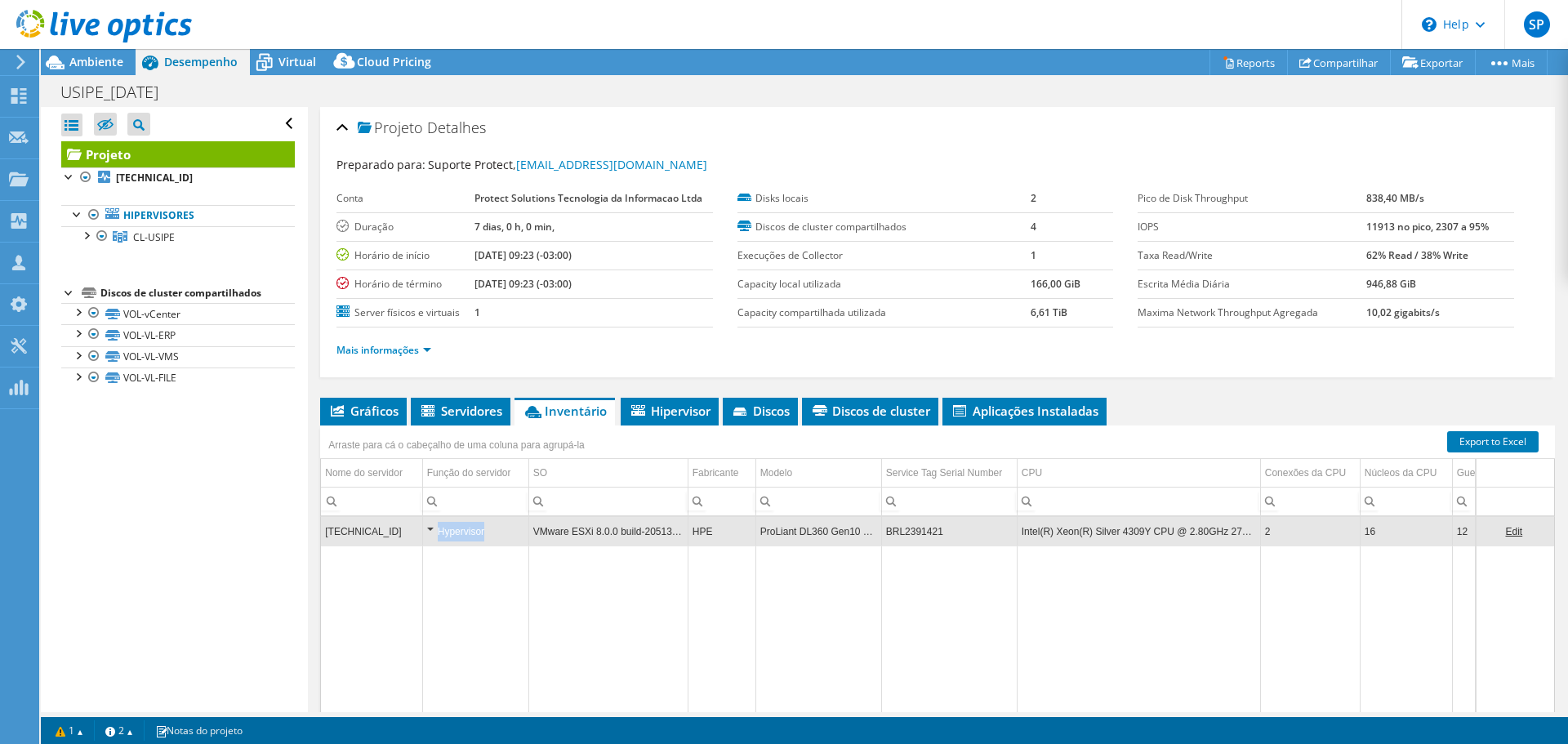
click at [428, 529] on div "Hypervisor" at bounding box center [475, 531] width 97 height 20
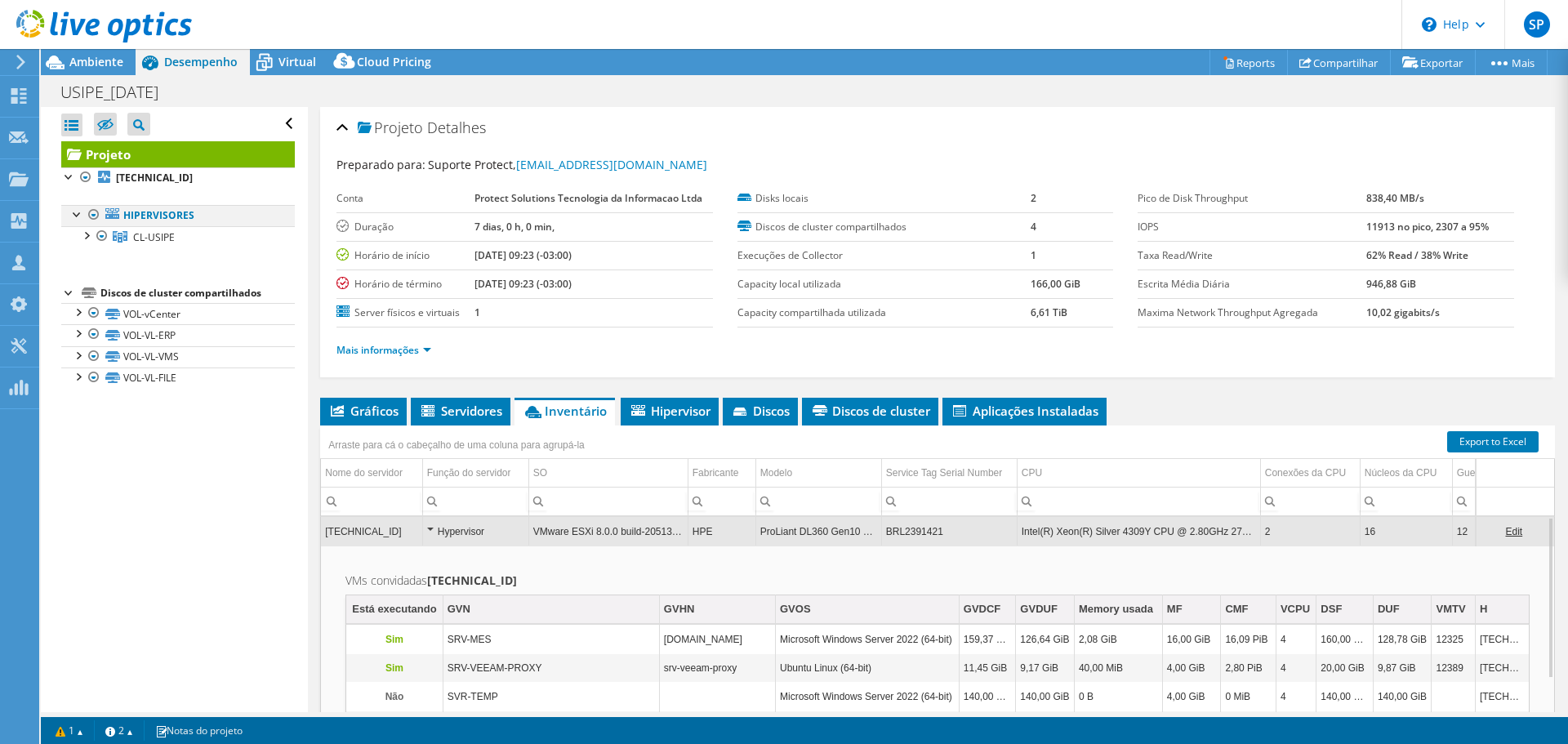
click at [71, 217] on div at bounding box center [78, 214] width 17 height 17
click at [71, 219] on div at bounding box center [78, 214] width 17 height 17
click at [86, 239] on div at bounding box center [86, 235] width 17 height 17
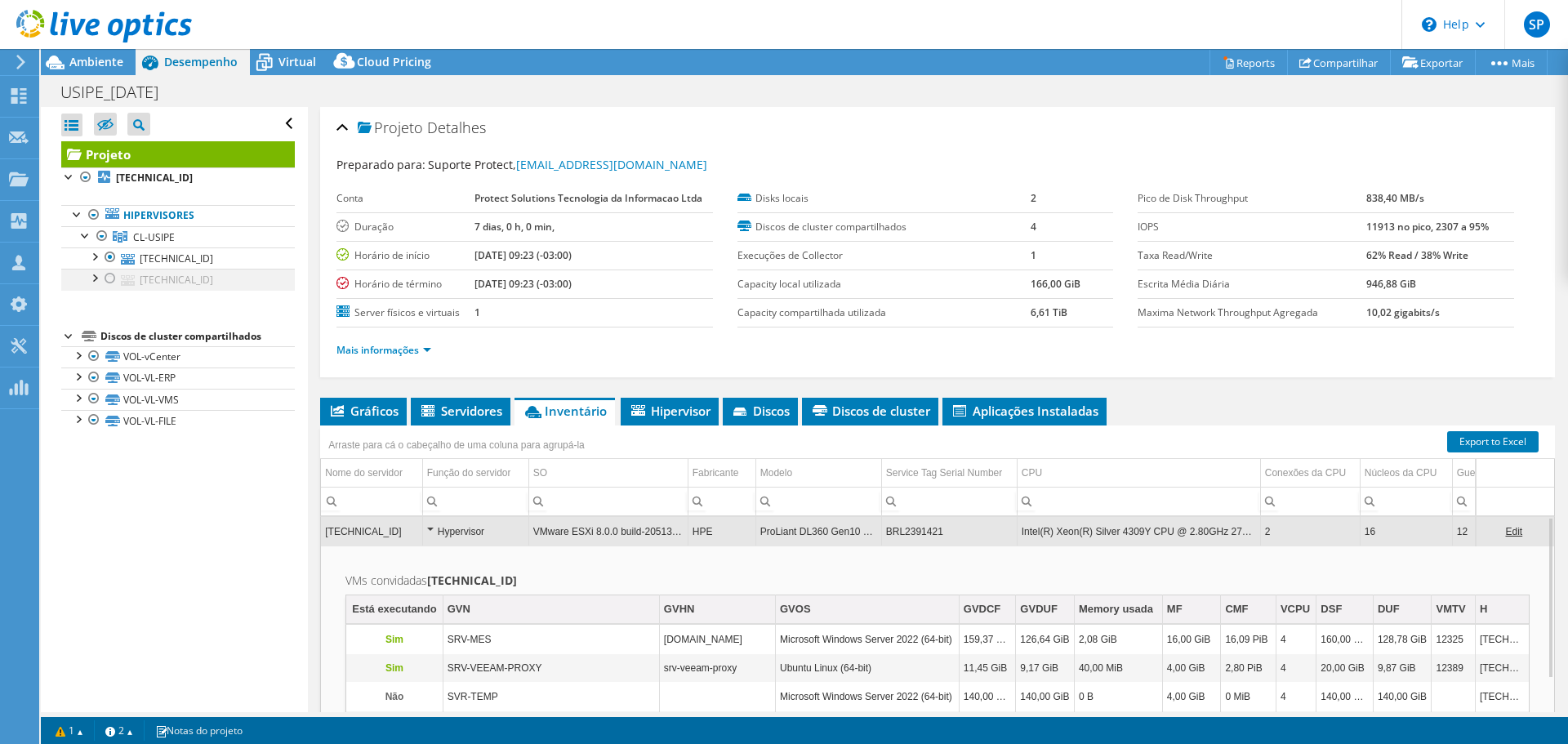
click at [110, 279] on div at bounding box center [110, 278] width 17 height 20
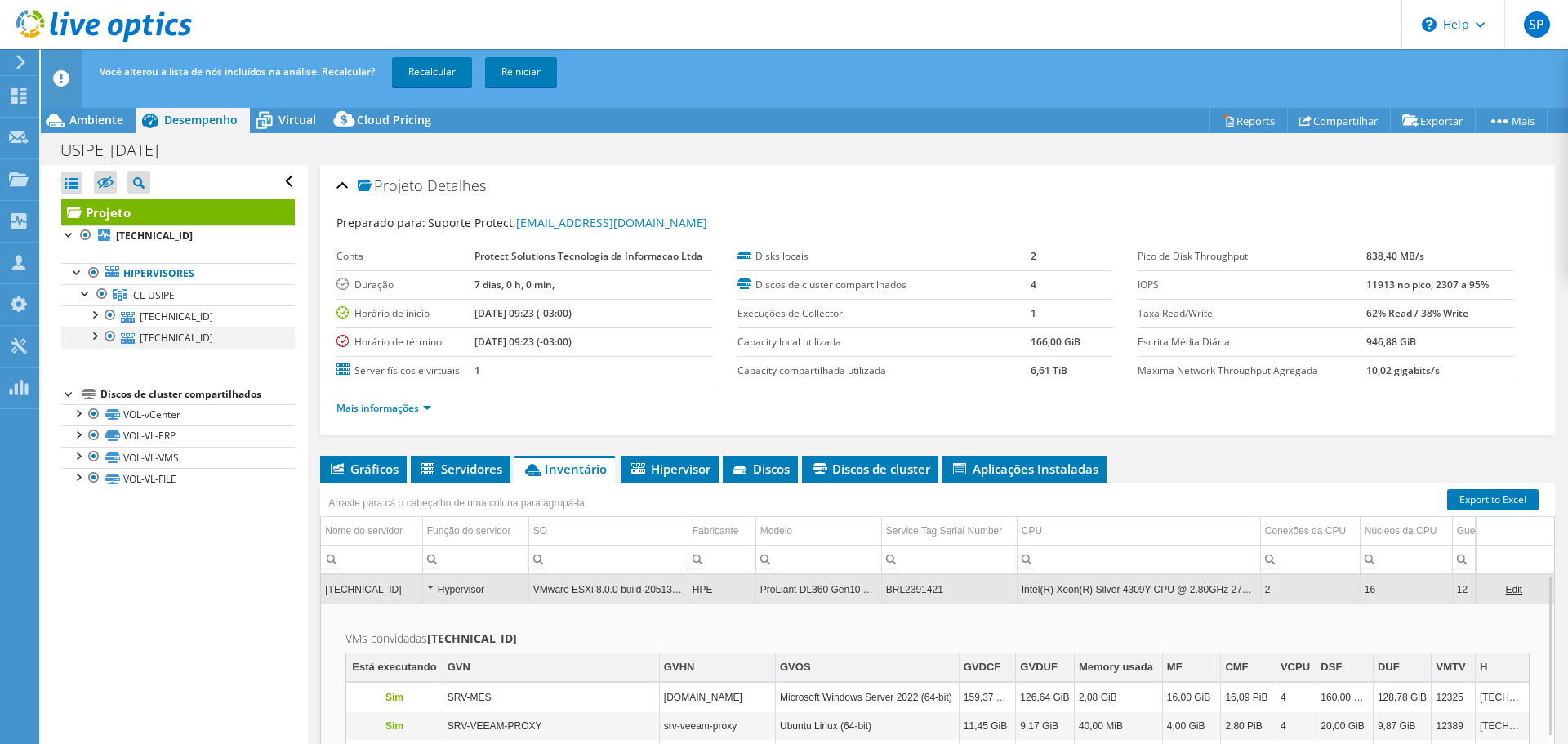
click at [92, 343] on div at bounding box center [94, 335] width 17 height 17
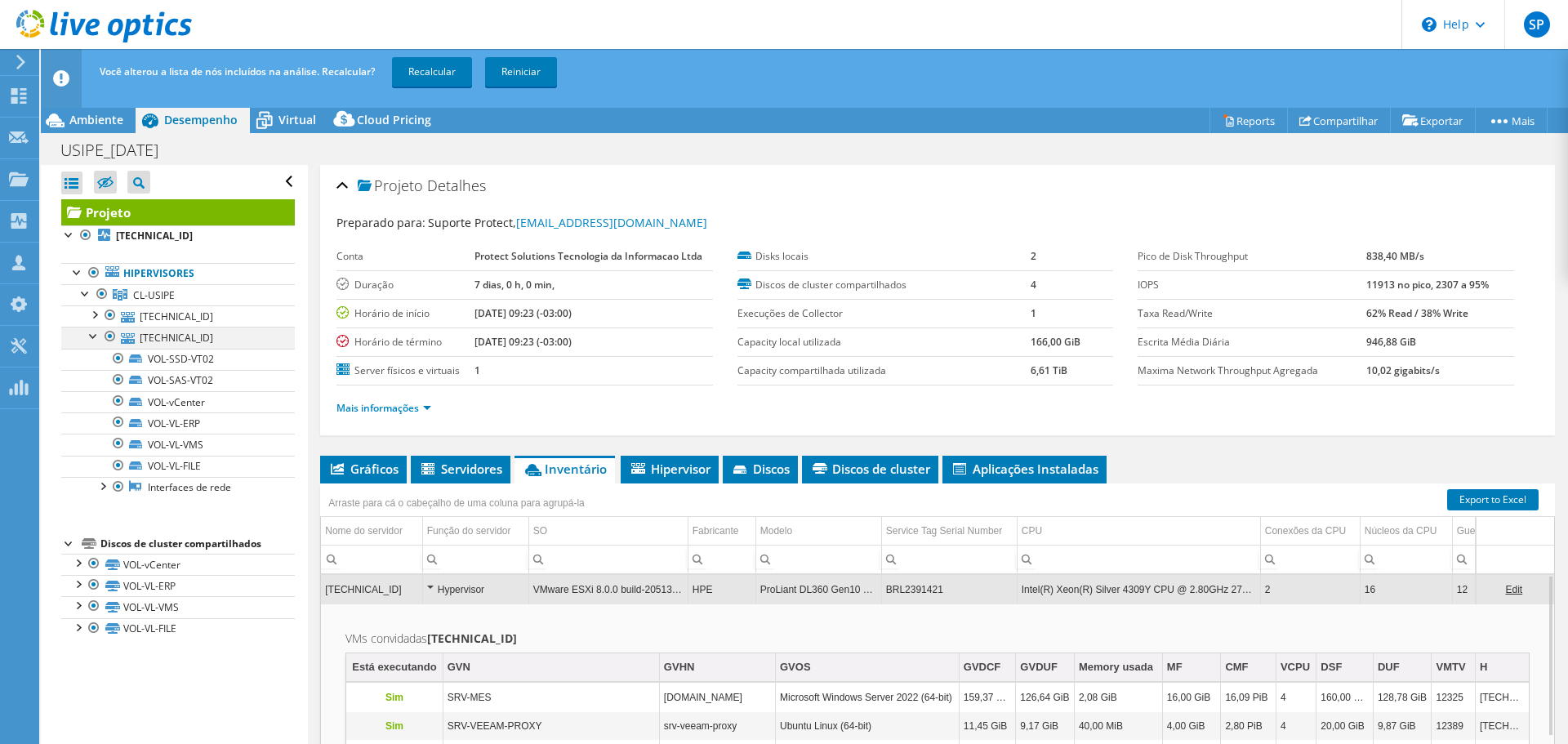
click at [92, 337] on div at bounding box center [94, 335] width 17 height 17
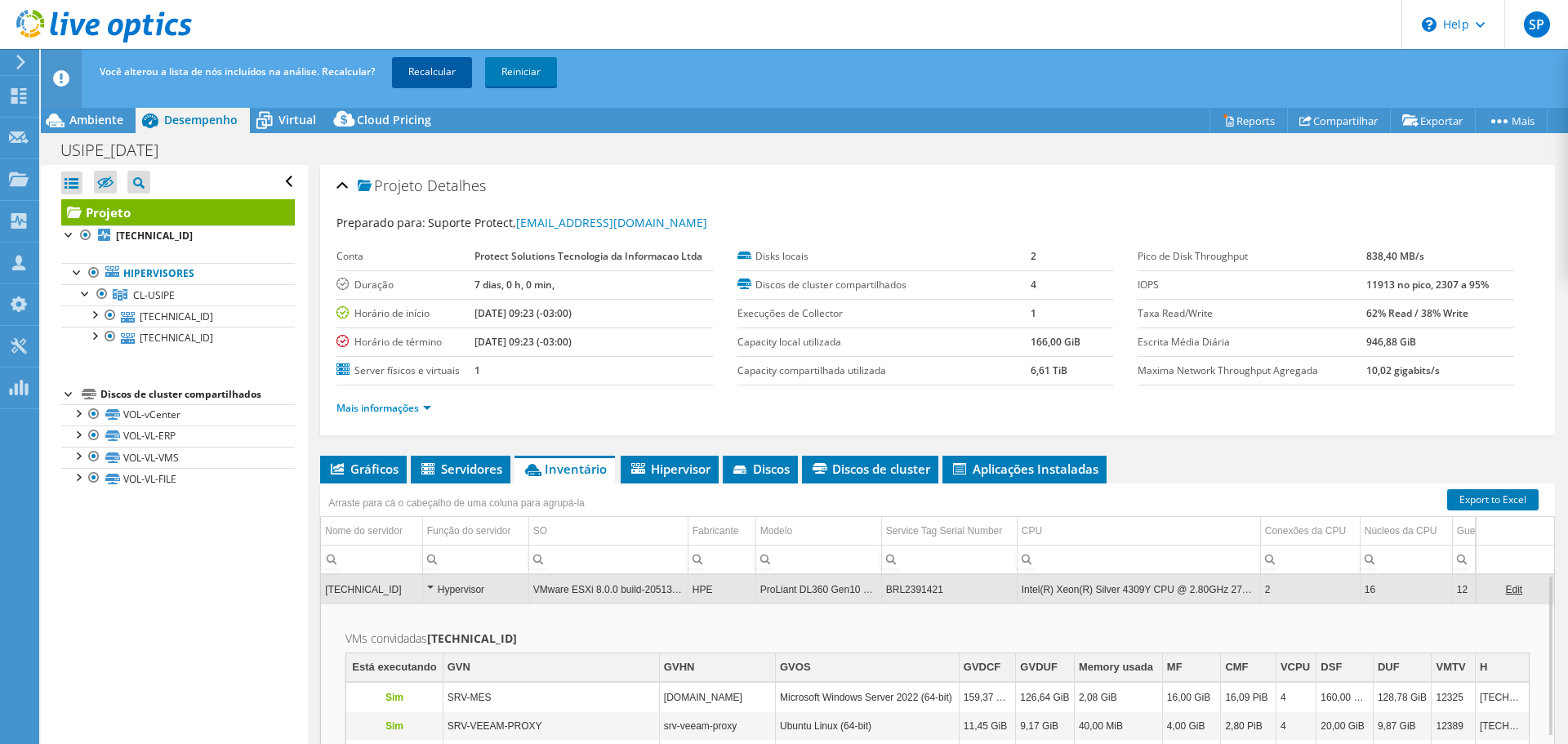
click at [425, 77] on link "Recalcular" at bounding box center [432, 72] width 80 height 30
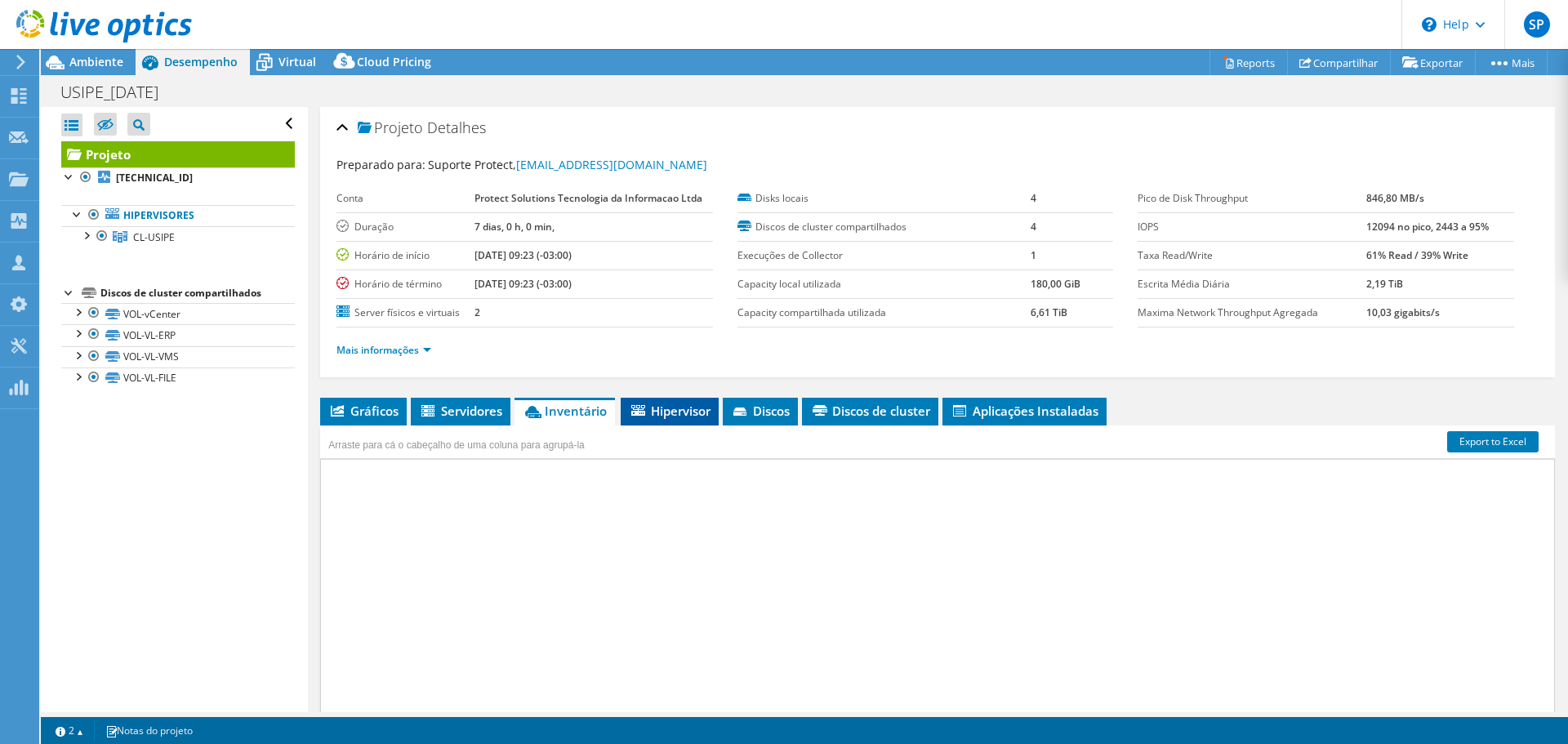
click at [580, 413] on span "Inventário" at bounding box center [564, 411] width 84 height 17
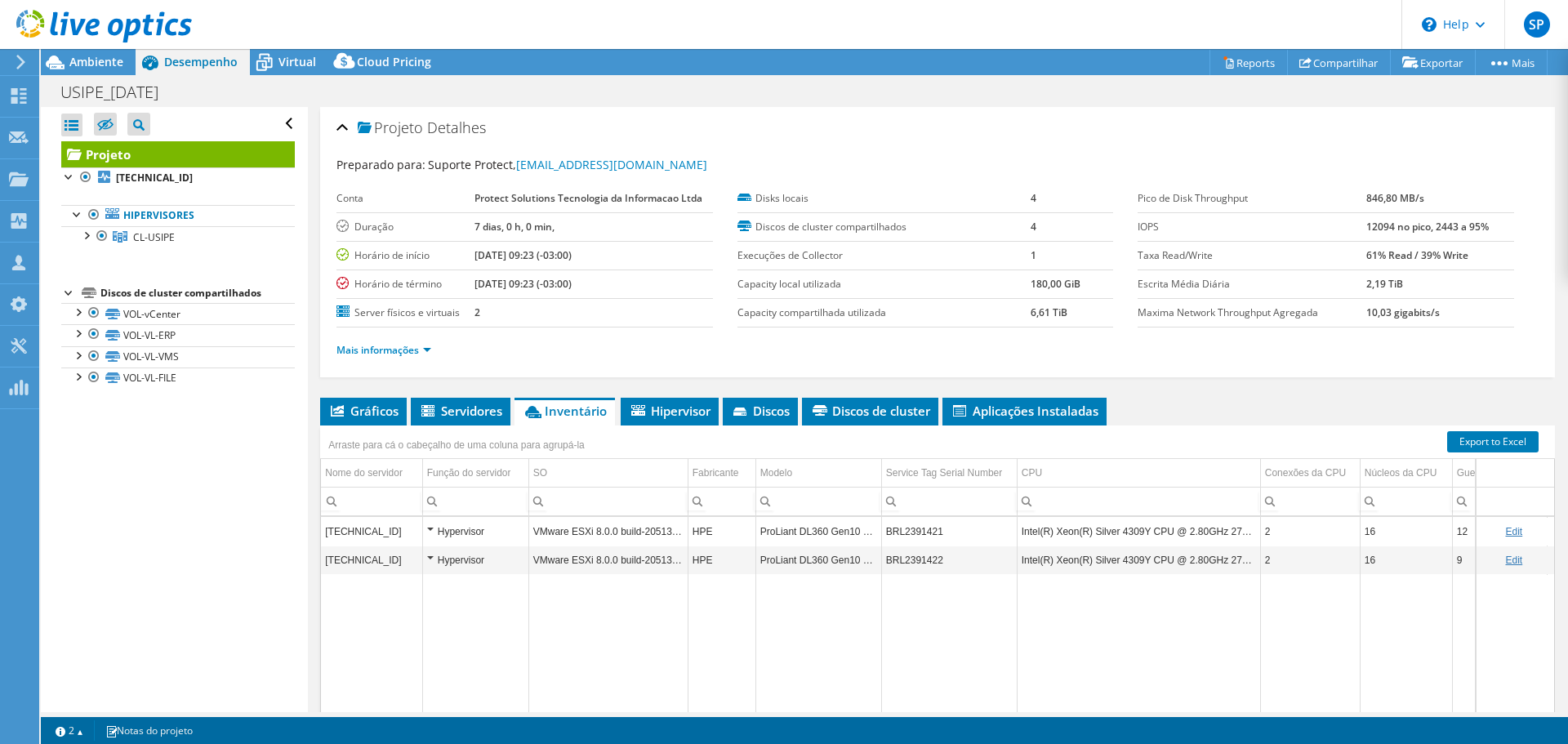
click at [434, 530] on div "Hypervisor" at bounding box center [475, 531] width 97 height 20
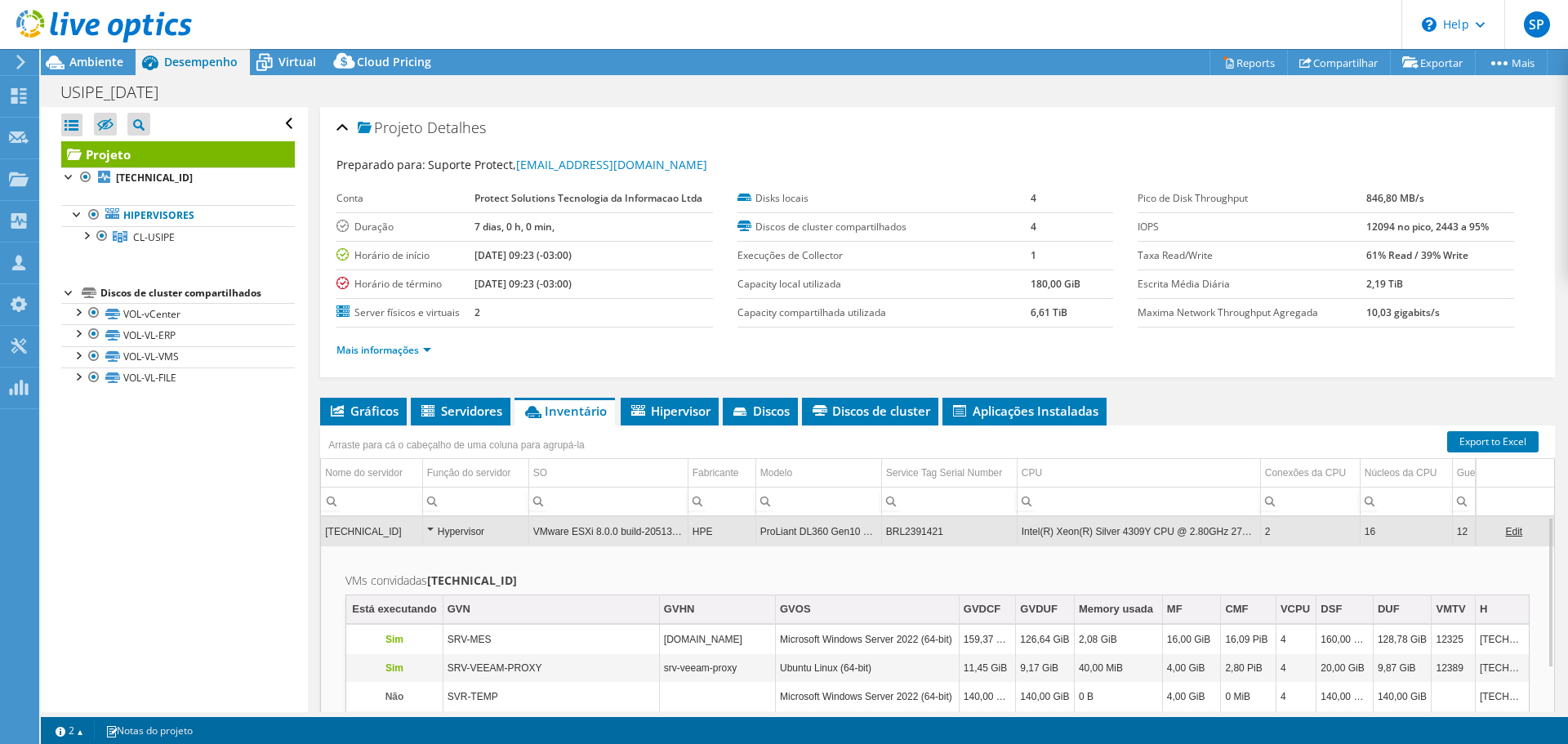
click at [427, 532] on div "Hypervisor" at bounding box center [475, 531] width 97 height 20
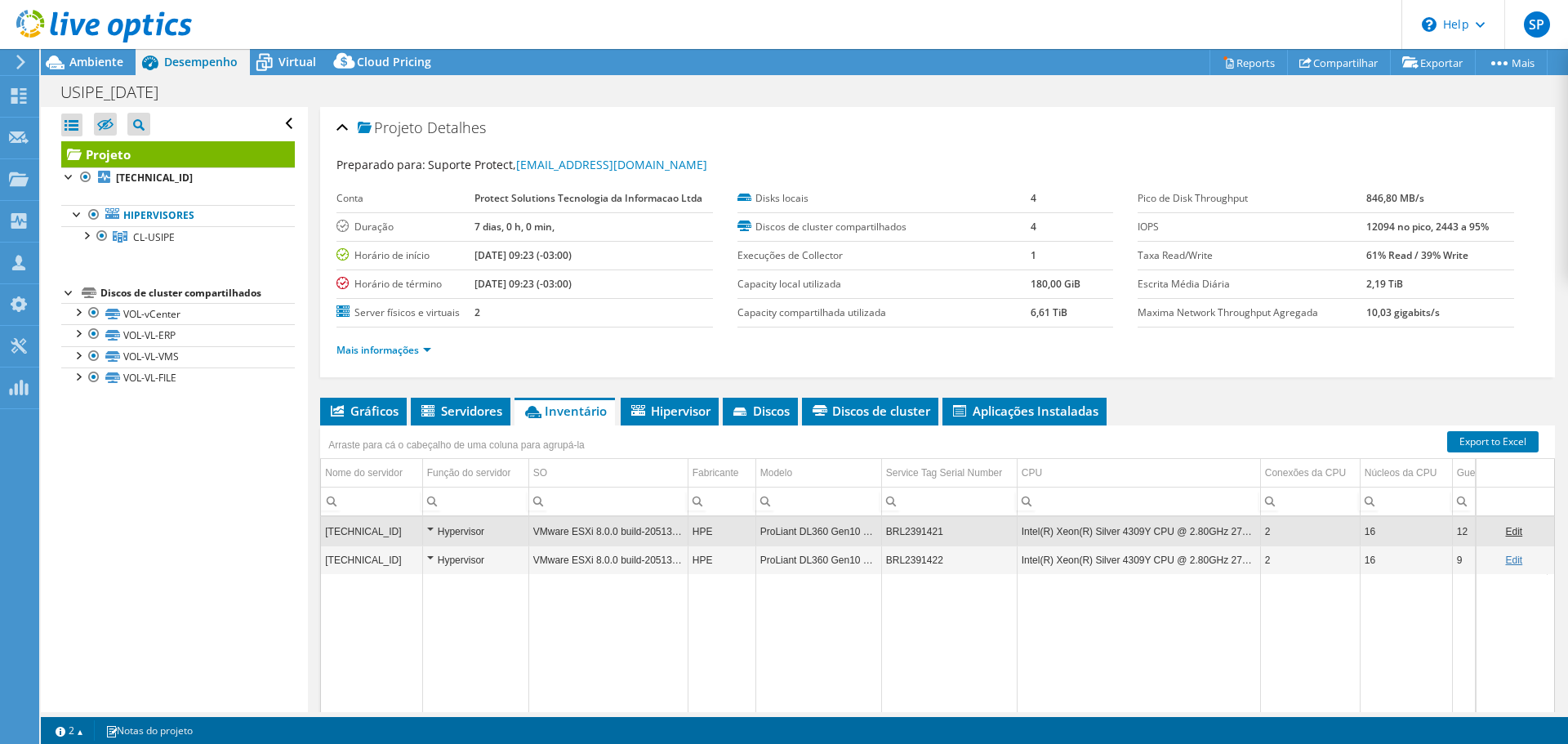
click at [432, 529] on div "Hypervisor" at bounding box center [475, 531] width 97 height 20
click at [435, 557] on div "Hypervisor" at bounding box center [475, 560] width 97 height 20
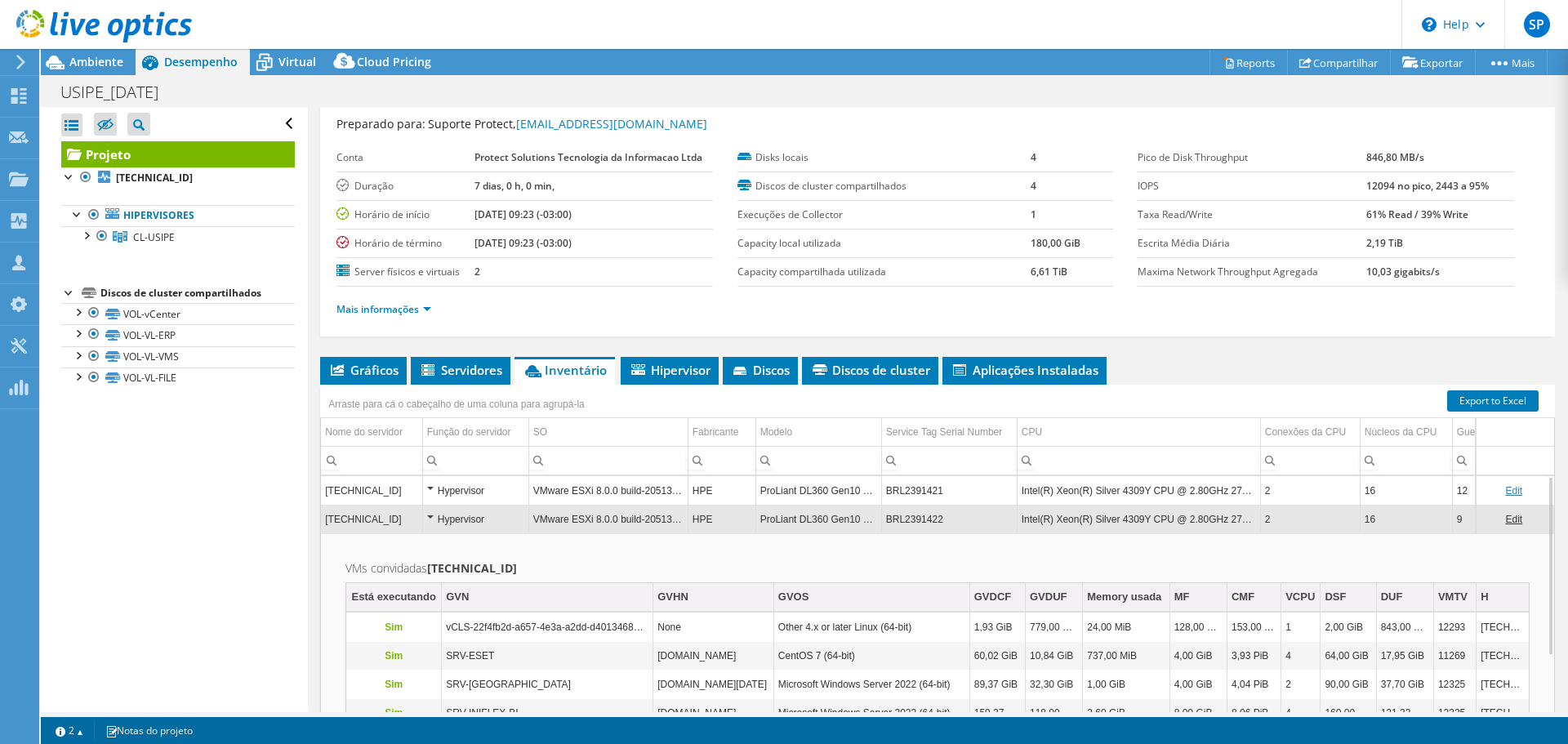
click at [1000, 568] on h2 "VMs convidadas 10.1.1.248" at bounding box center [937, 568] width 1184 height 20
click at [1253, 559] on h2 "VMs convidadas 10.1.1.248" at bounding box center [937, 568] width 1184 height 20
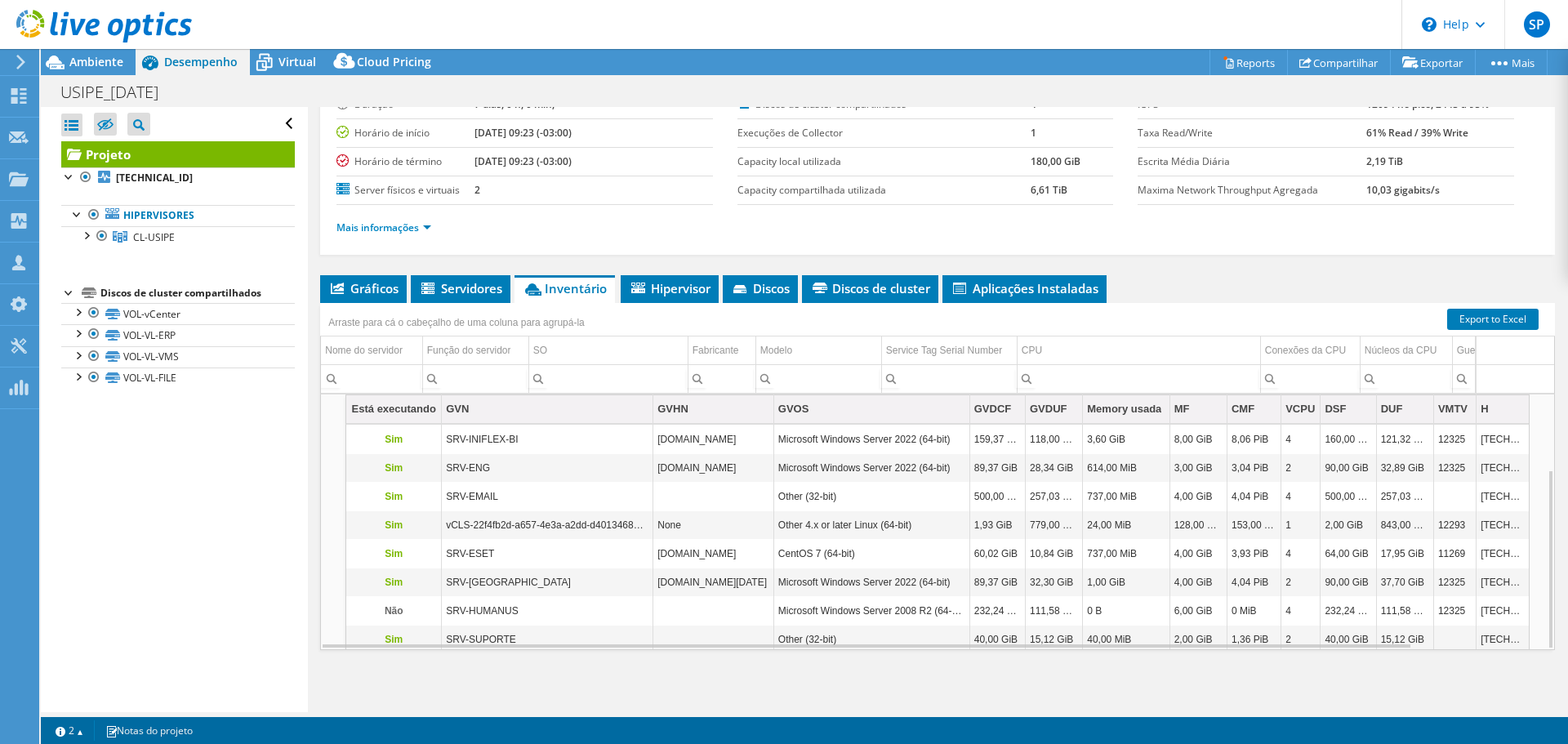
click at [897, 659] on div "Gráficos Servidores Inventário Hipervisor Discos Discos de cluster IOPS" at bounding box center [938, 479] width 1235 height 409
click at [878, 423] on td "GVOS" at bounding box center [871, 410] width 196 height 29
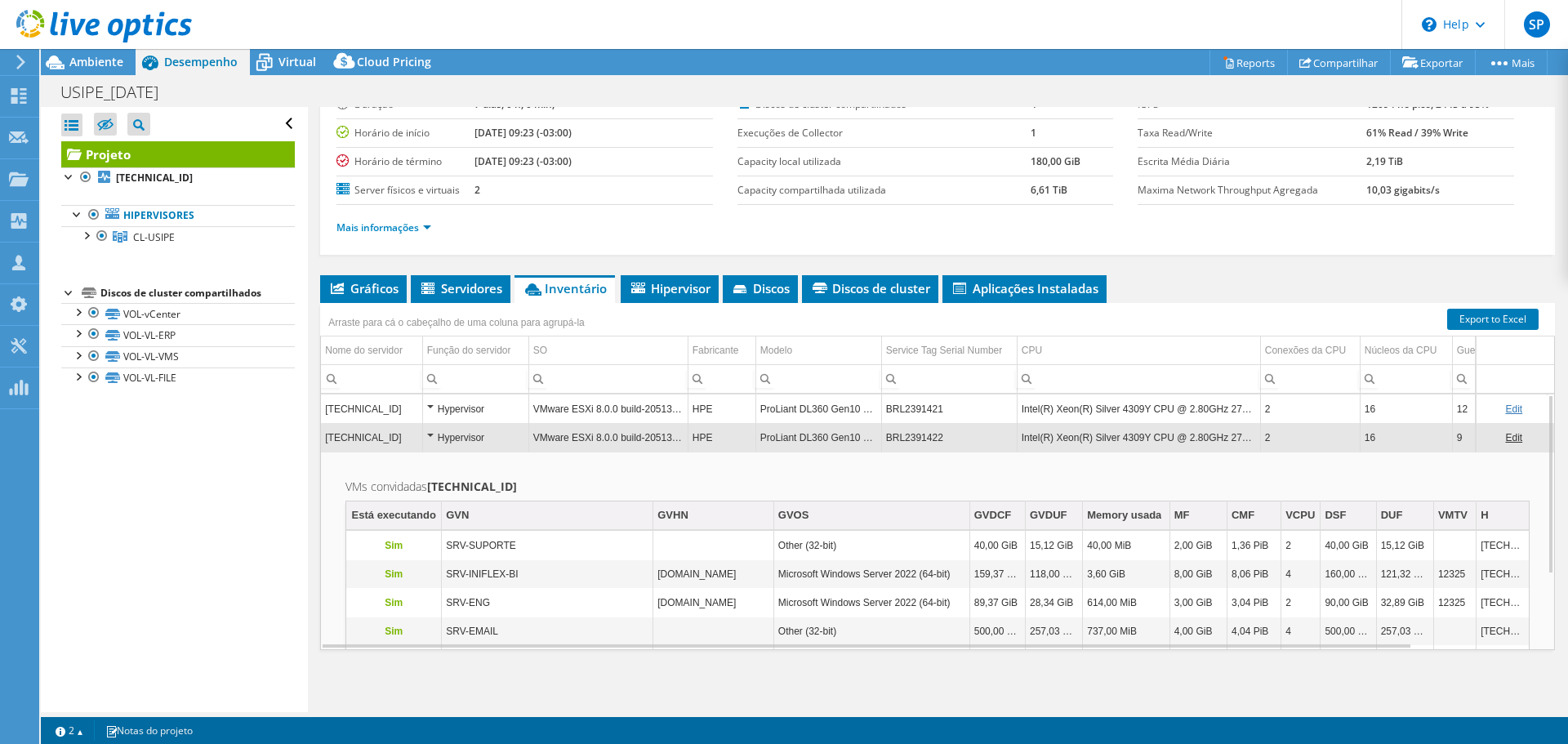
click at [1448, 536] on td "Column VMTV, Value" at bounding box center [1455, 546] width 43 height 29
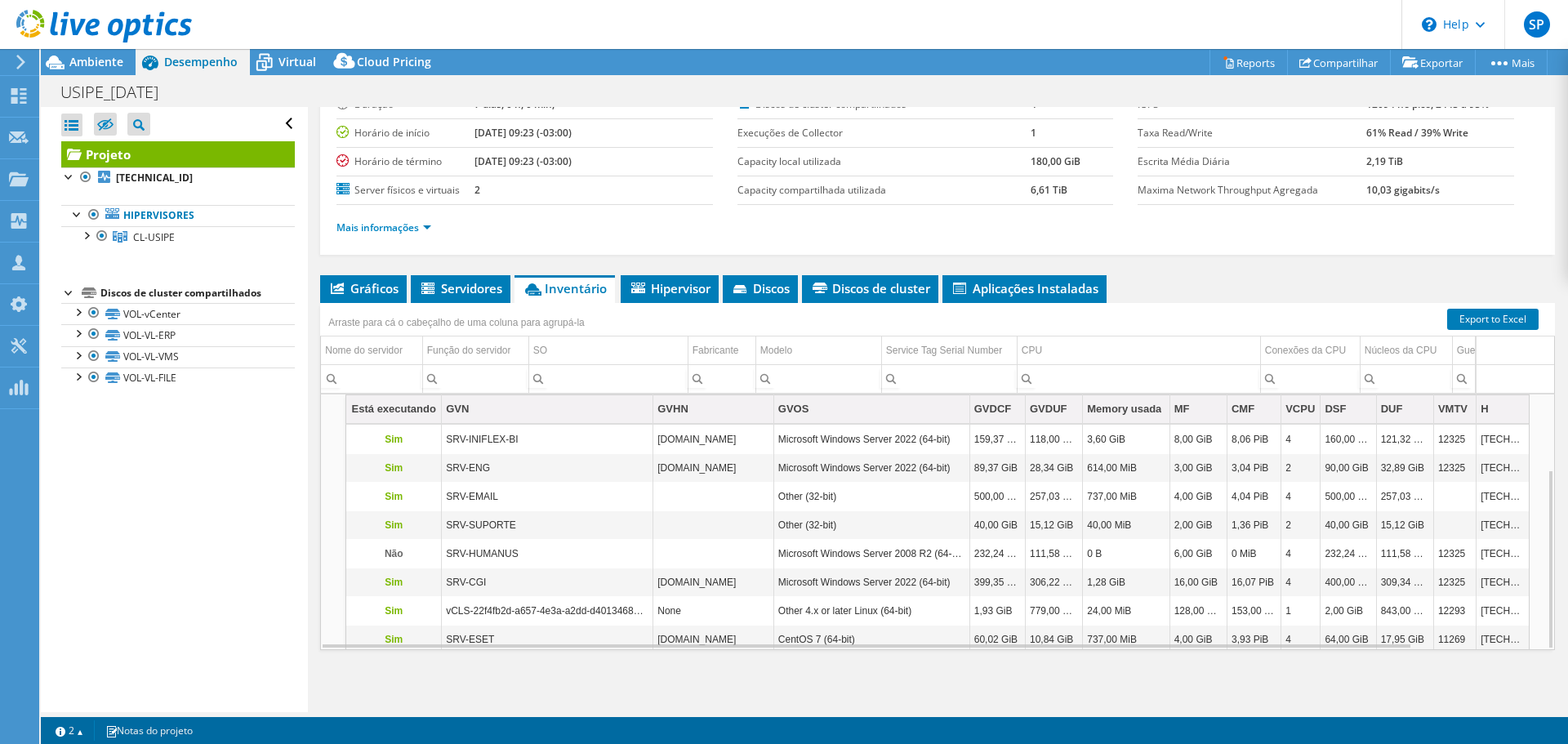
scroll to position [106, 0]
click at [1217, 562] on td "6,00 GiB" at bounding box center [1199, 554] width 58 height 29
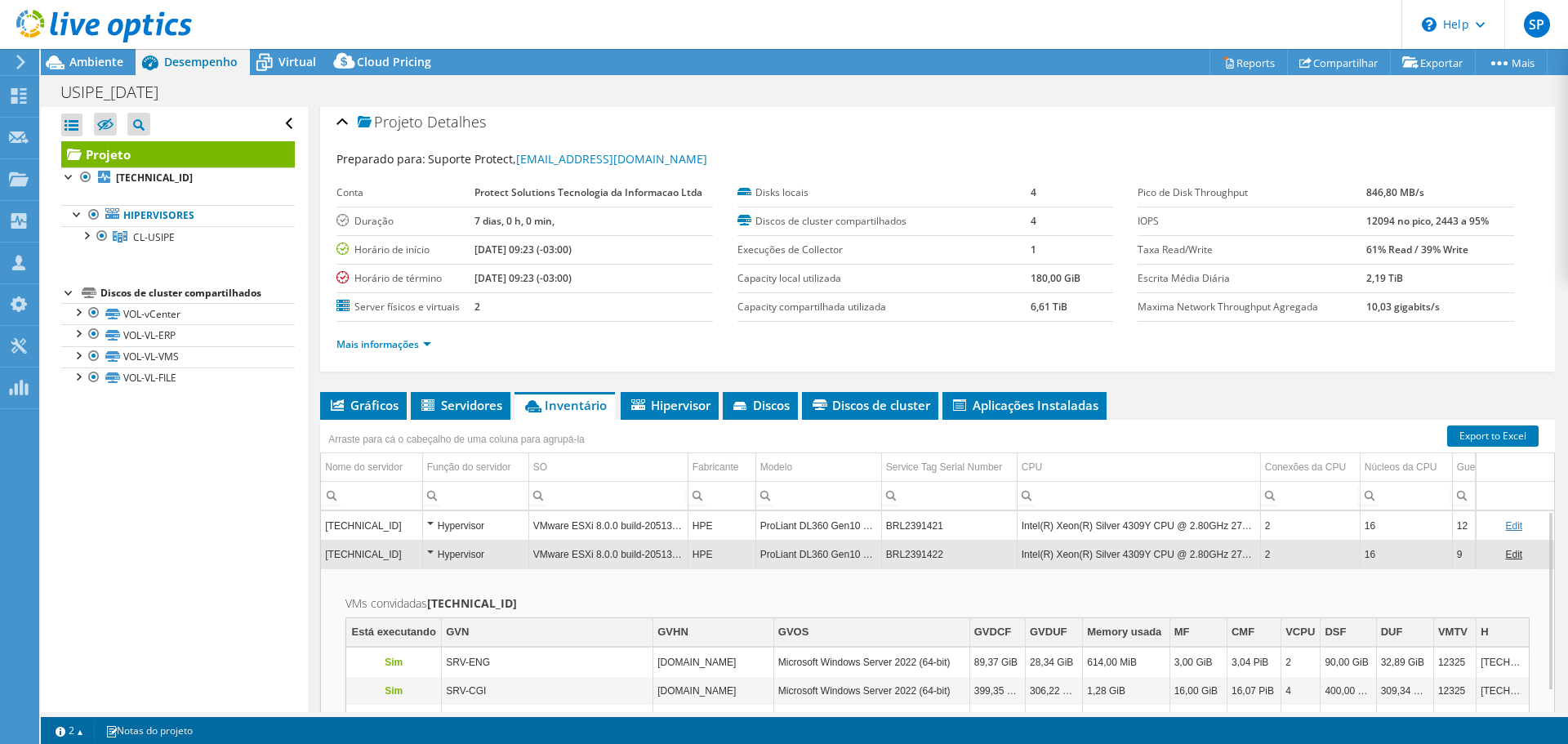
scroll to position [0, 0]
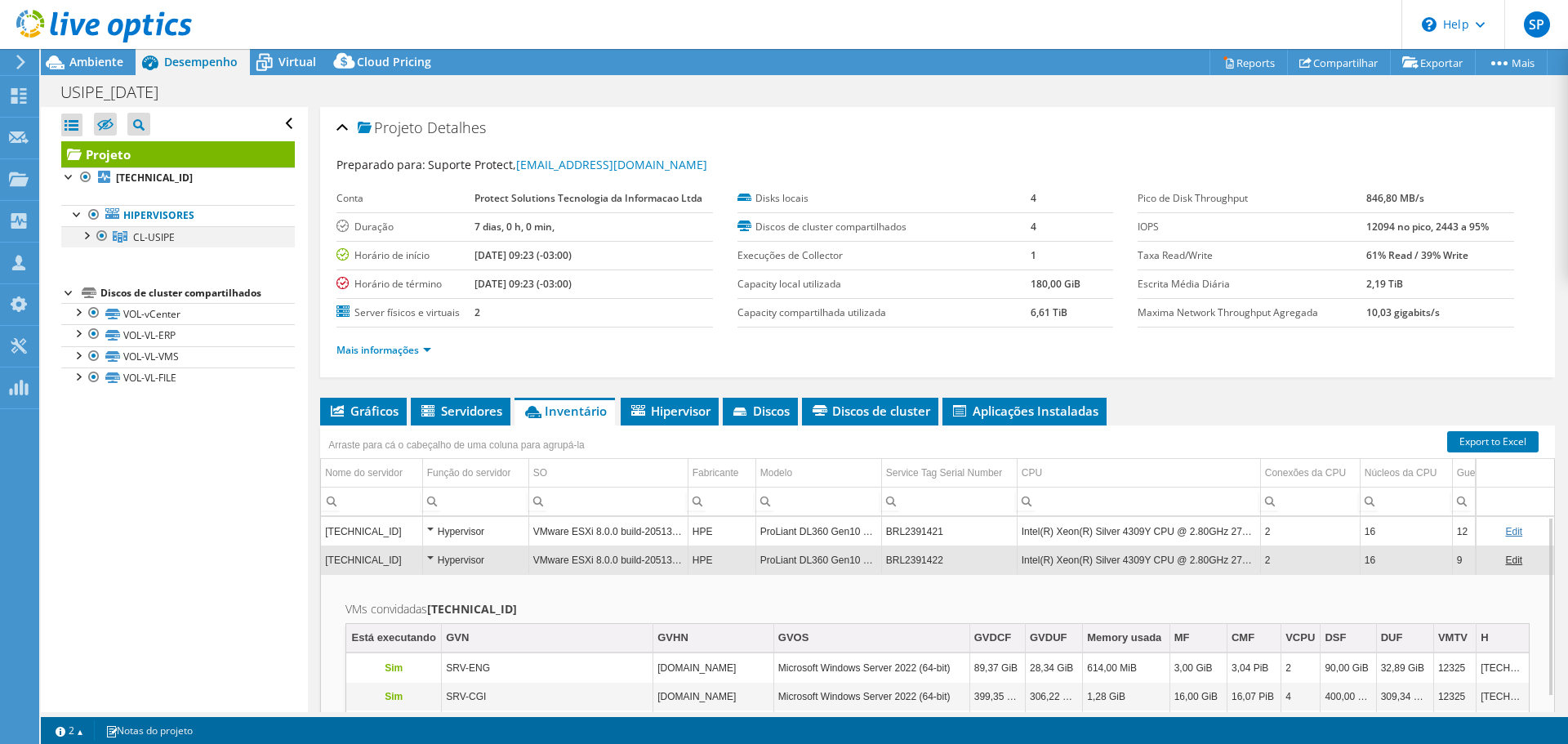
click at [87, 237] on div at bounding box center [86, 235] width 17 height 17
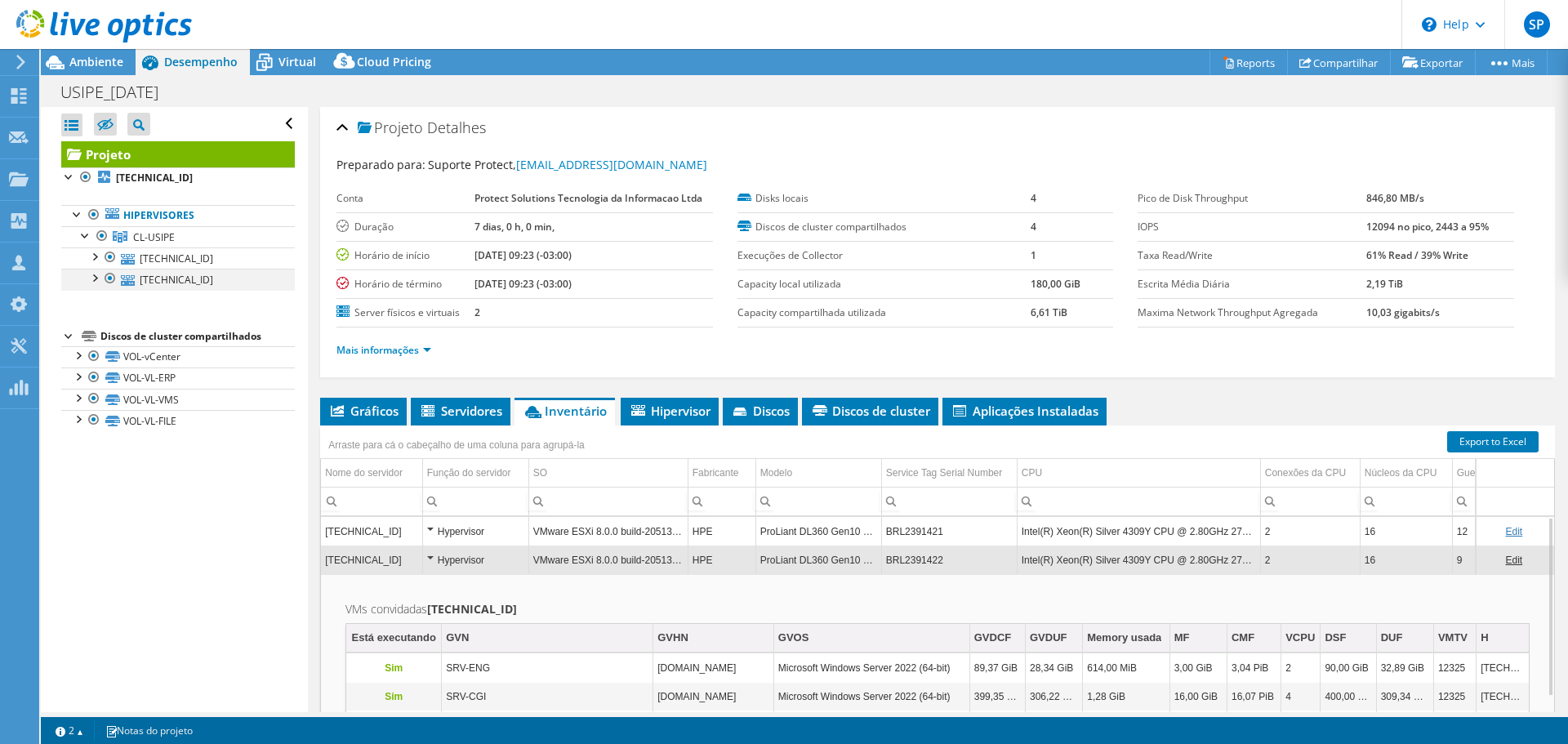
click at [109, 281] on div at bounding box center [110, 278] width 17 height 20
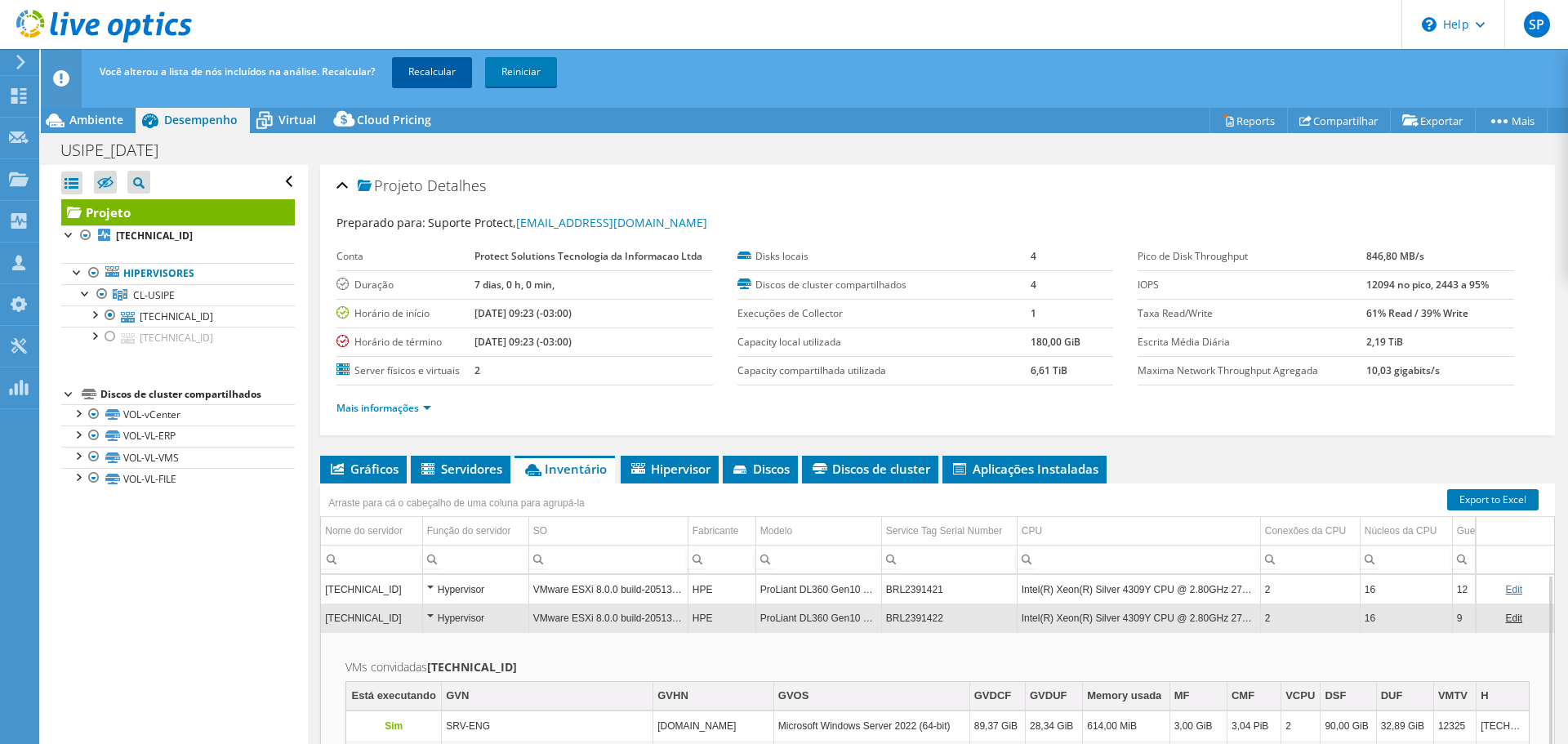
click at [442, 64] on link "Recalcular" at bounding box center [432, 72] width 80 height 30
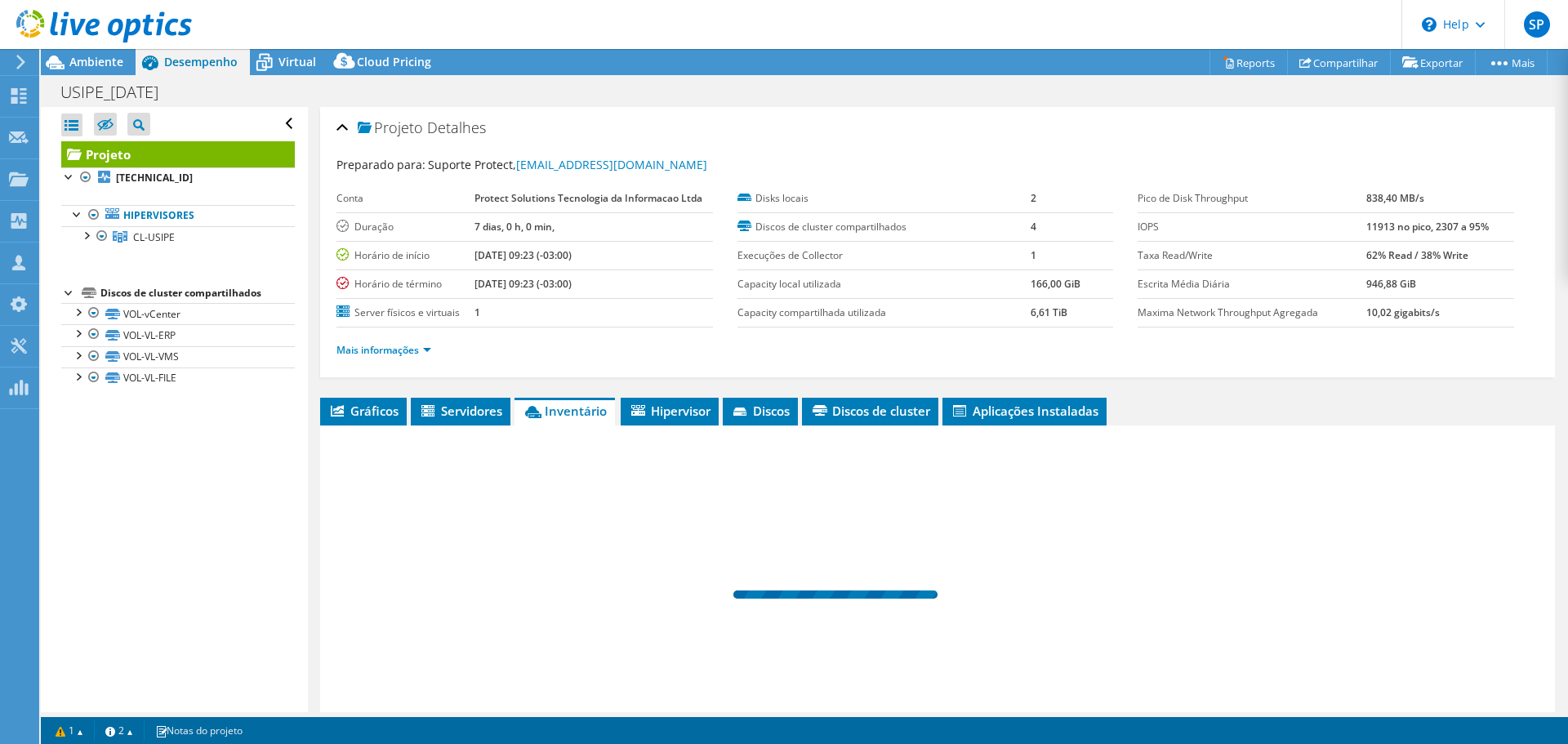
click at [829, 118] on div "Projeto Detalhes" at bounding box center [937, 129] width 1202 height 35
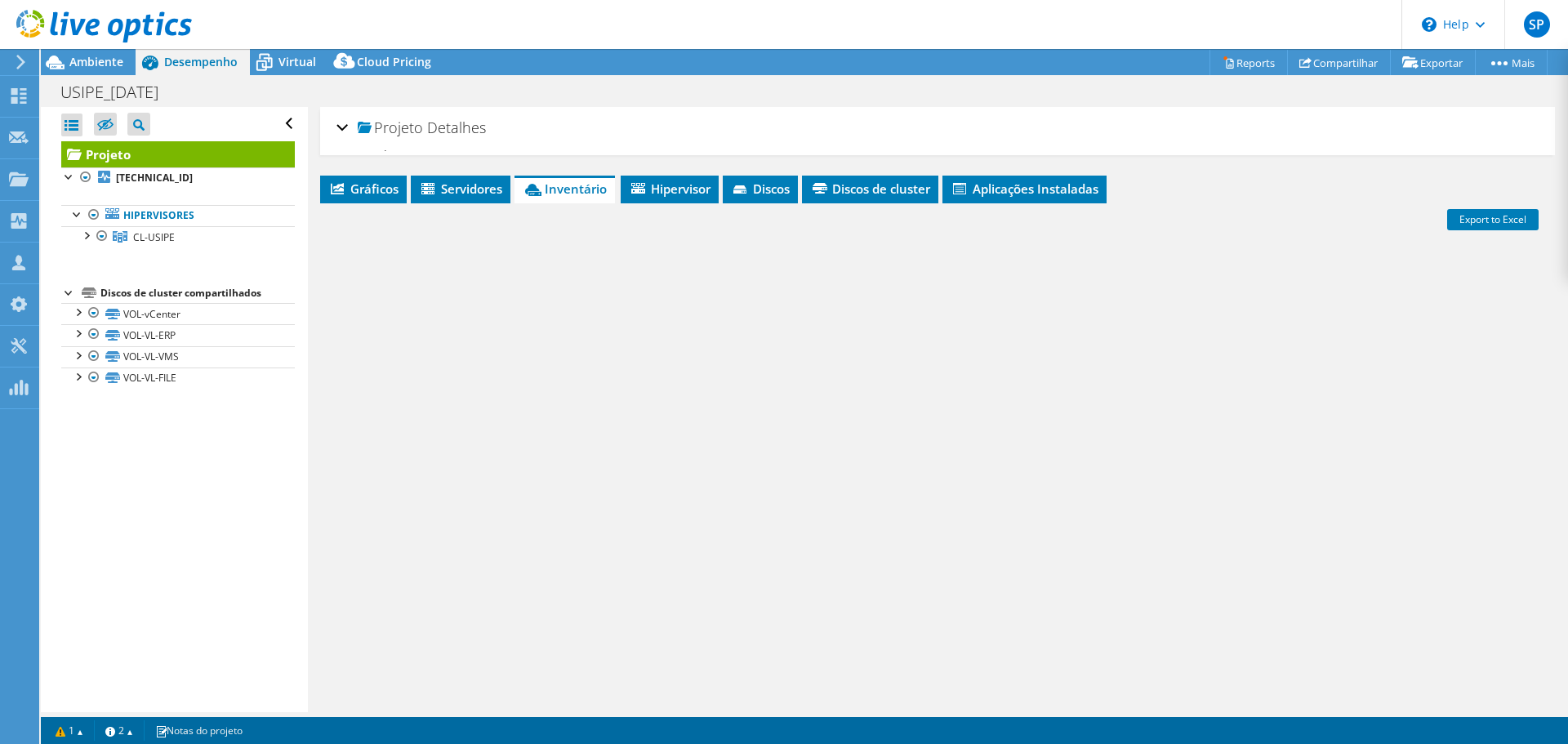
click at [103, 59] on span "Ambiente" at bounding box center [97, 61] width 54 height 16
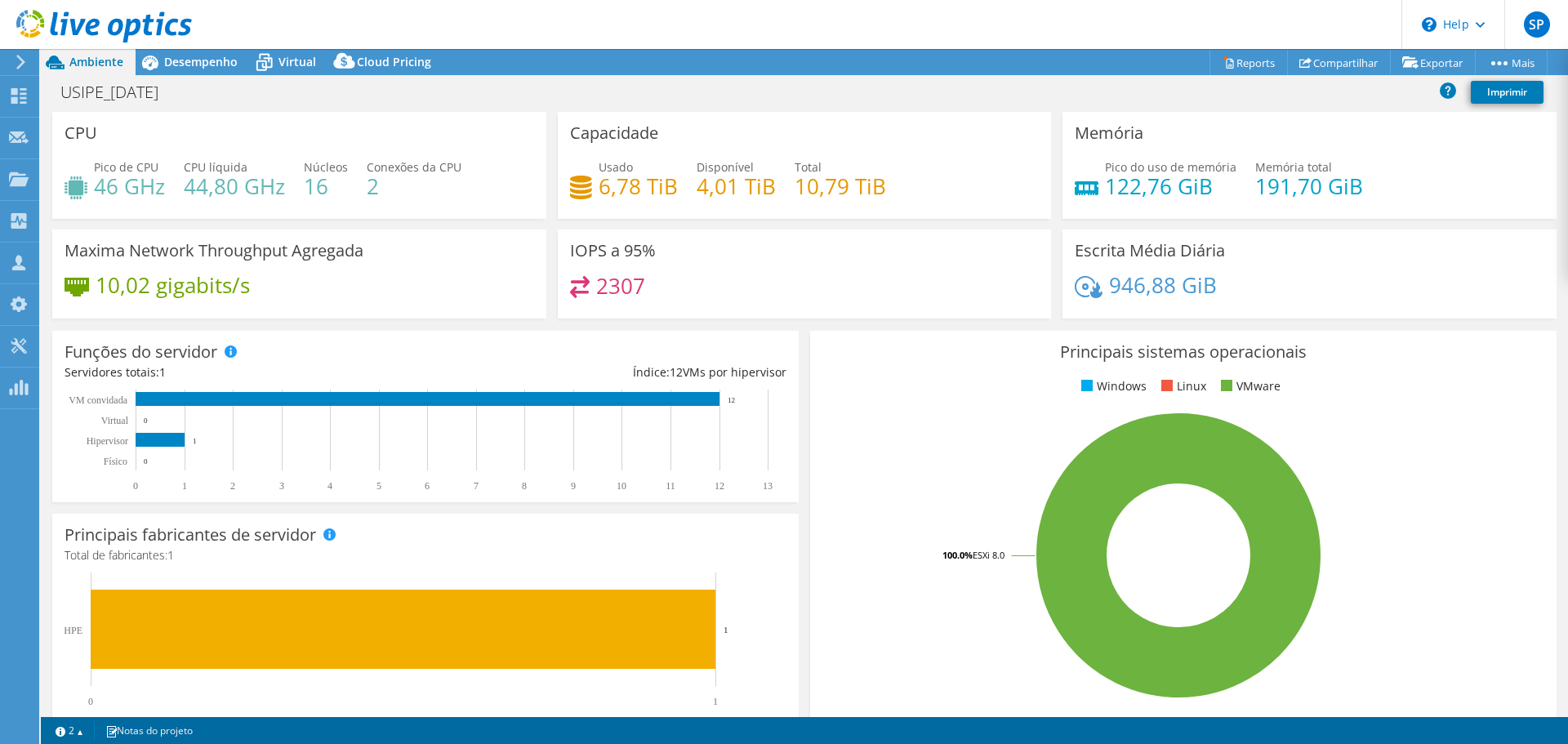
click at [97, 66] on span "Ambiente" at bounding box center [97, 61] width 54 height 16
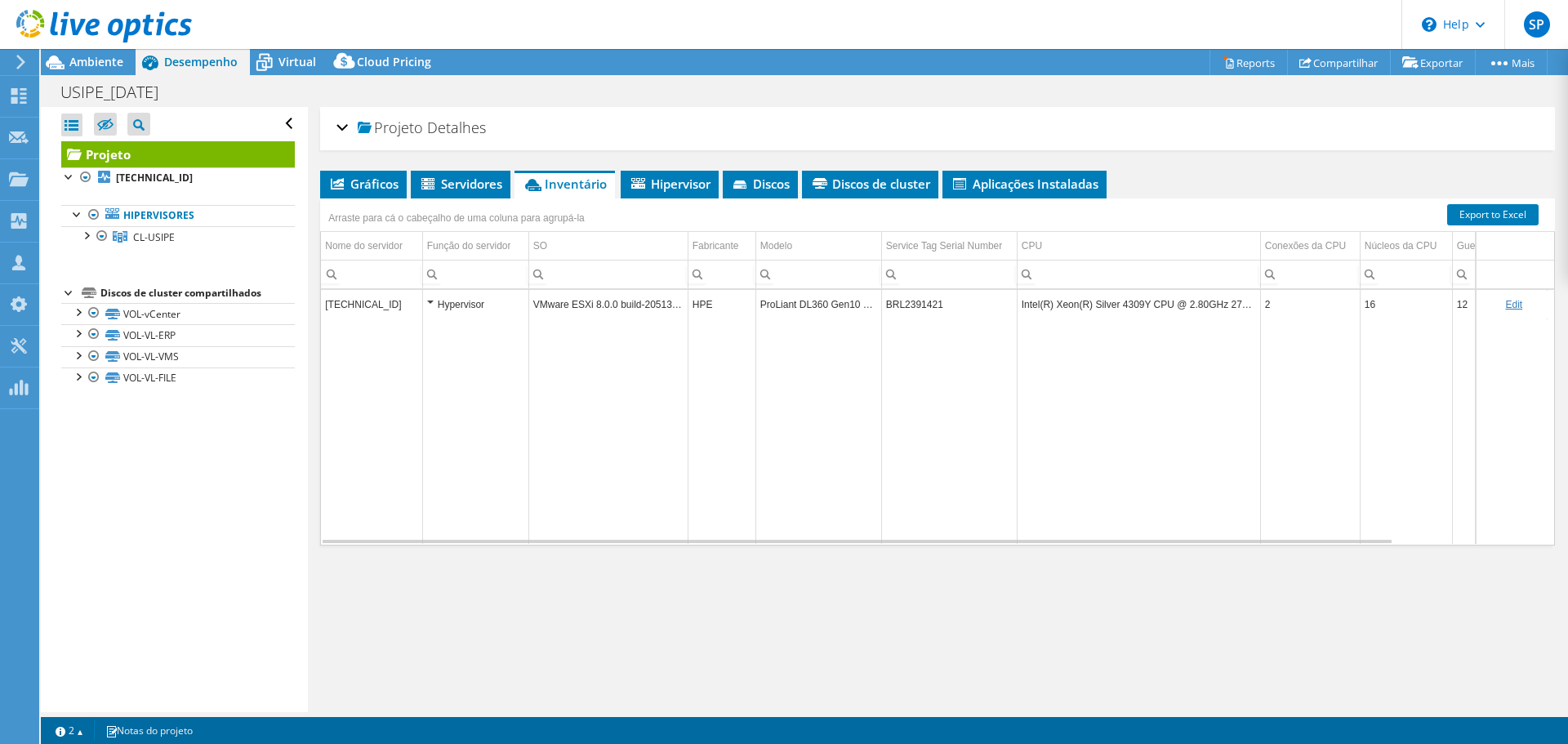
select select "USD"
click at [87, 239] on div at bounding box center [86, 235] width 17 height 17
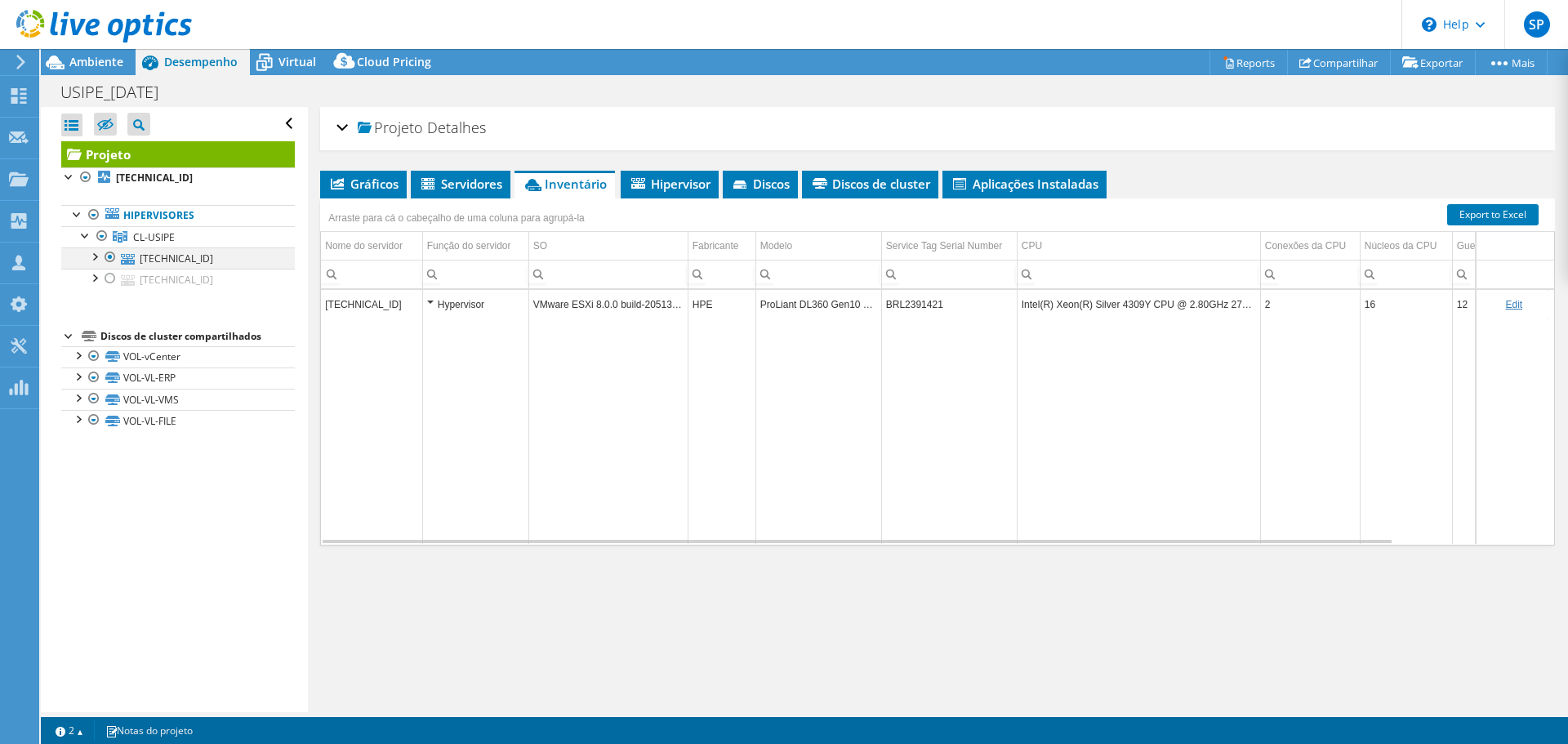
click at [111, 259] on div at bounding box center [110, 257] width 17 height 20
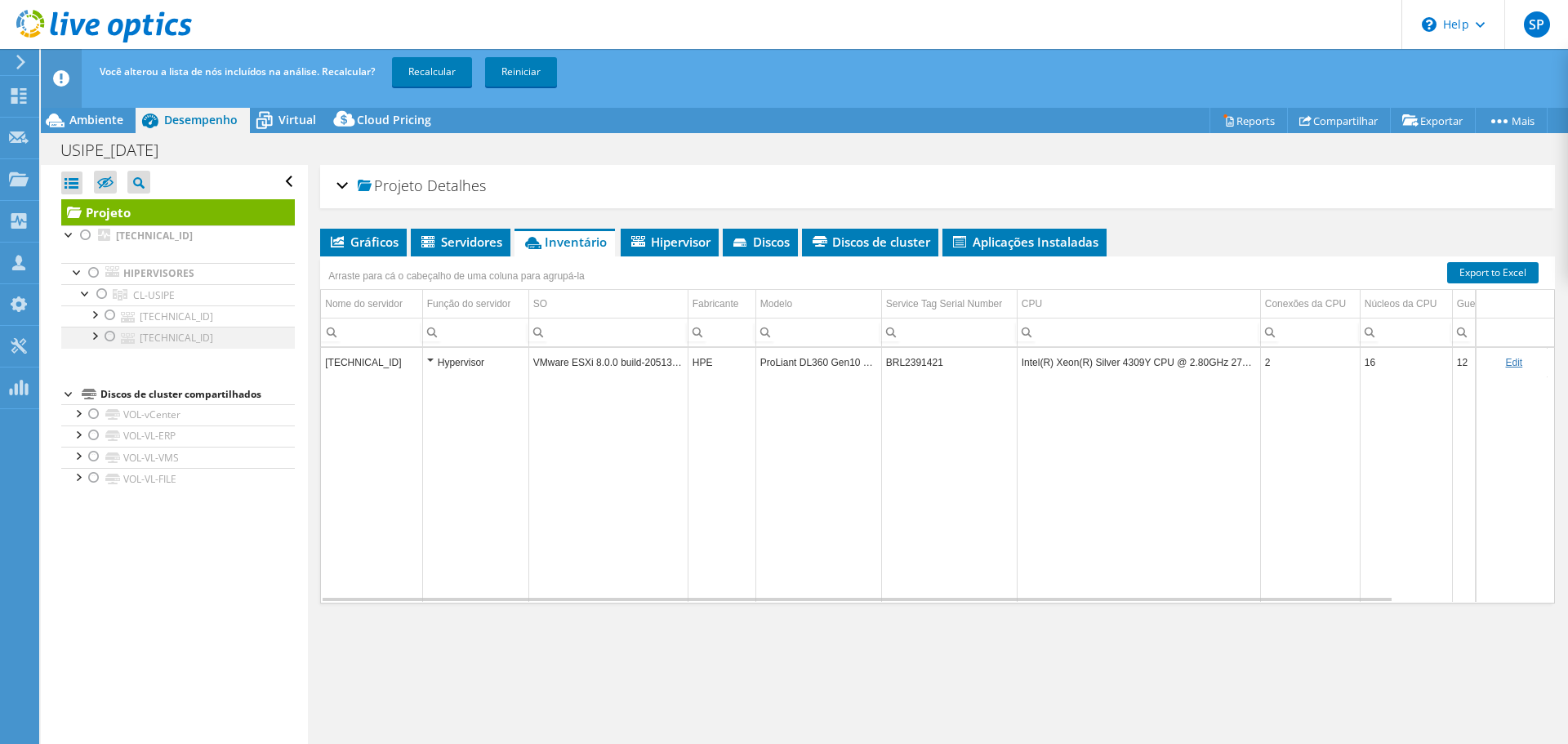
click at [110, 336] on div at bounding box center [110, 336] width 17 height 20
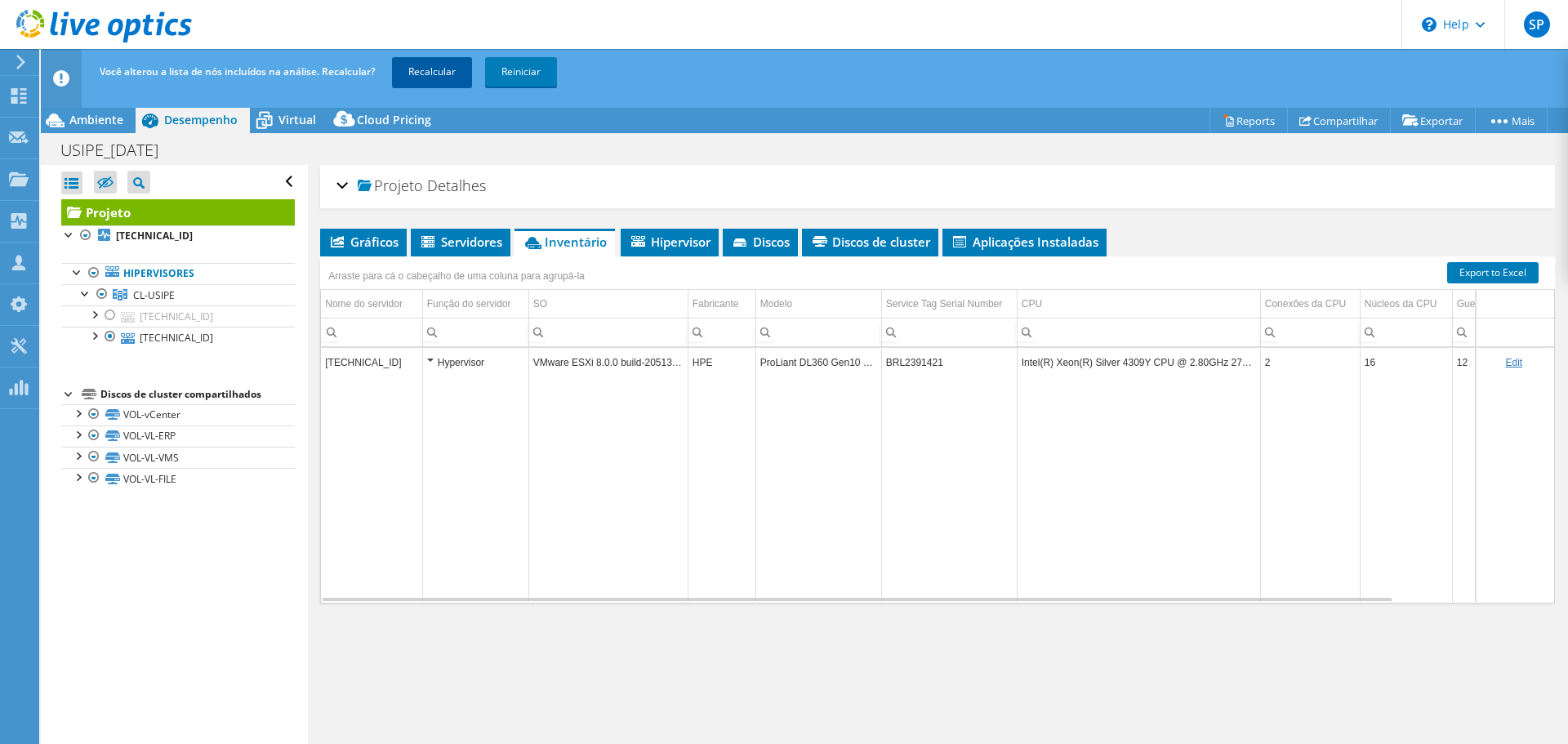
click at [411, 74] on link "Recalcular" at bounding box center [432, 72] width 80 height 30
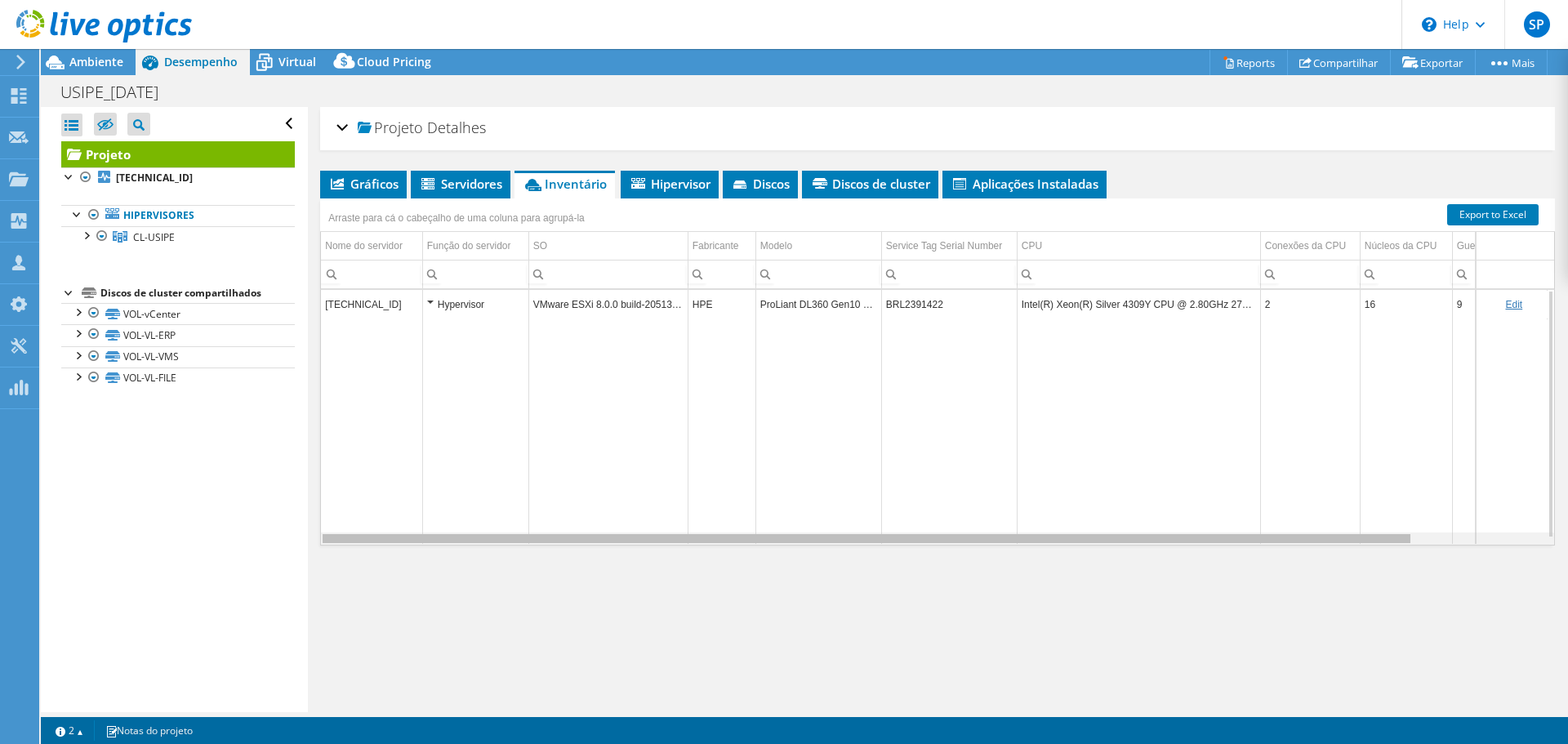
drag, startPoint x: 1174, startPoint y: 542, endPoint x: 1455, endPoint y: 559, distance: 281.5
drag, startPoint x: 1244, startPoint y: 540, endPoint x: 444, endPoint y: 400, distance: 812.2
click at [444, 400] on body "SP Parceiro de Canal Suporte Protect suporte@protectsolutions.com.br Protect So…" at bounding box center [784, 372] width 1568 height 744
click at [431, 299] on div "Hypervisor" at bounding box center [475, 305] width 97 height 20
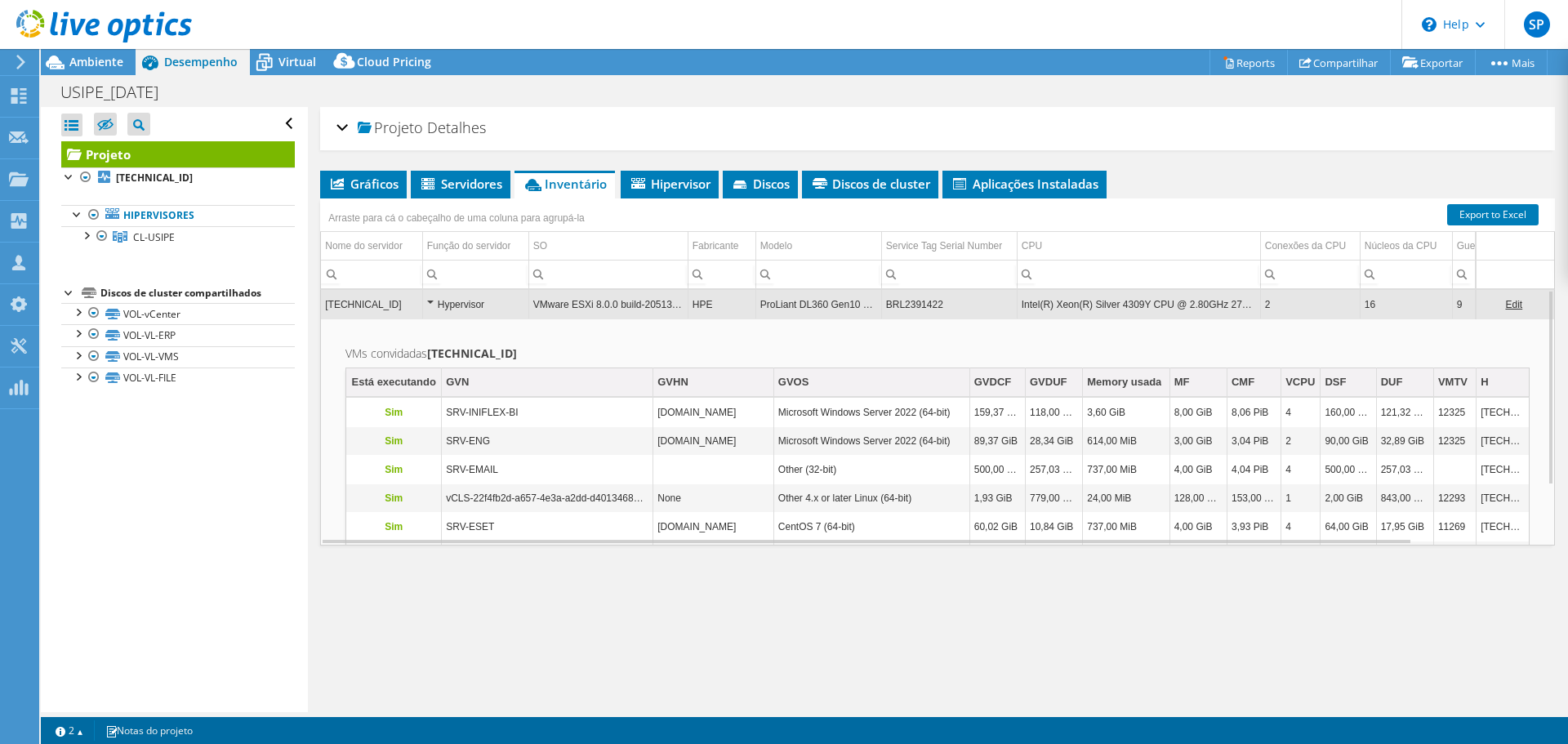
click at [93, 52] on div at bounding box center [96, 27] width 192 height 55
click at [95, 65] on span "Ambiente" at bounding box center [97, 61] width 54 height 16
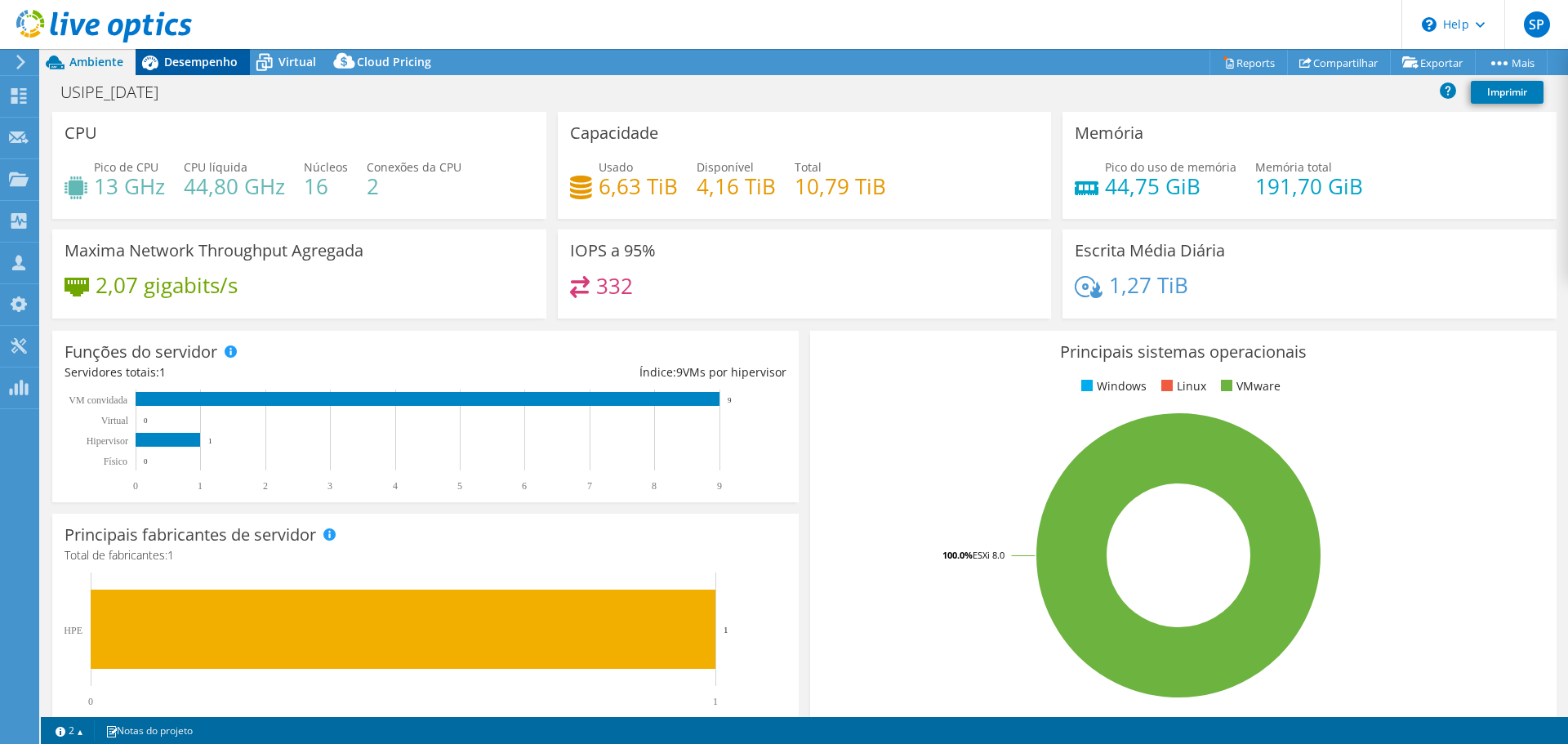
click at [179, 64] on span "Desempenho" at bounding box center [201, 61] width 73 height 16
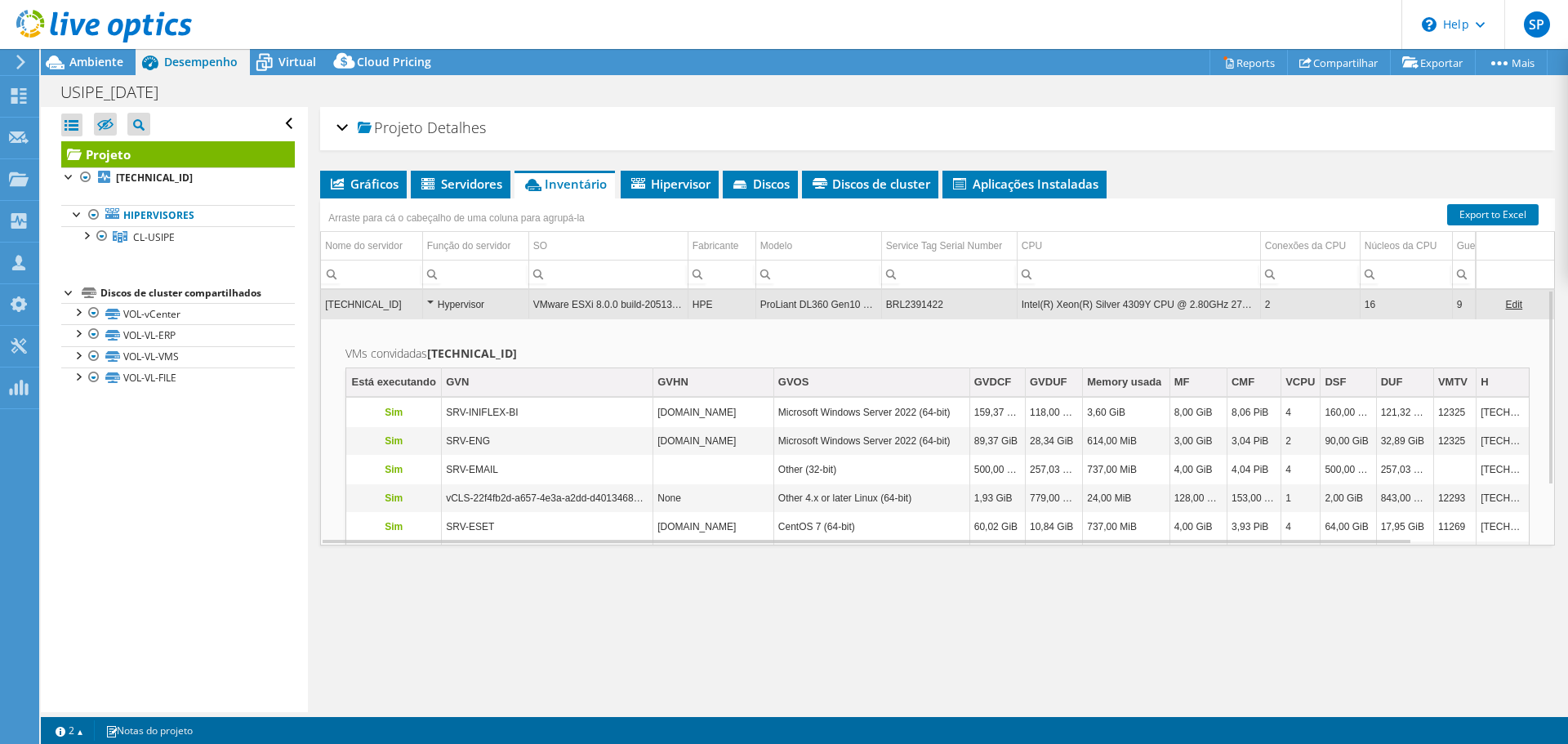
click at [1302, 201] on div "Arraste para cá o cabeçalho de uma coluna para agrupá-la" at bounding box center [938, 209] width 1235 height 21
click at [75, 215] on div at bounding box center [78, 214] width 17 height 17
click at [82, 239] on div at bounding box center [86, 235] width 17 height 17
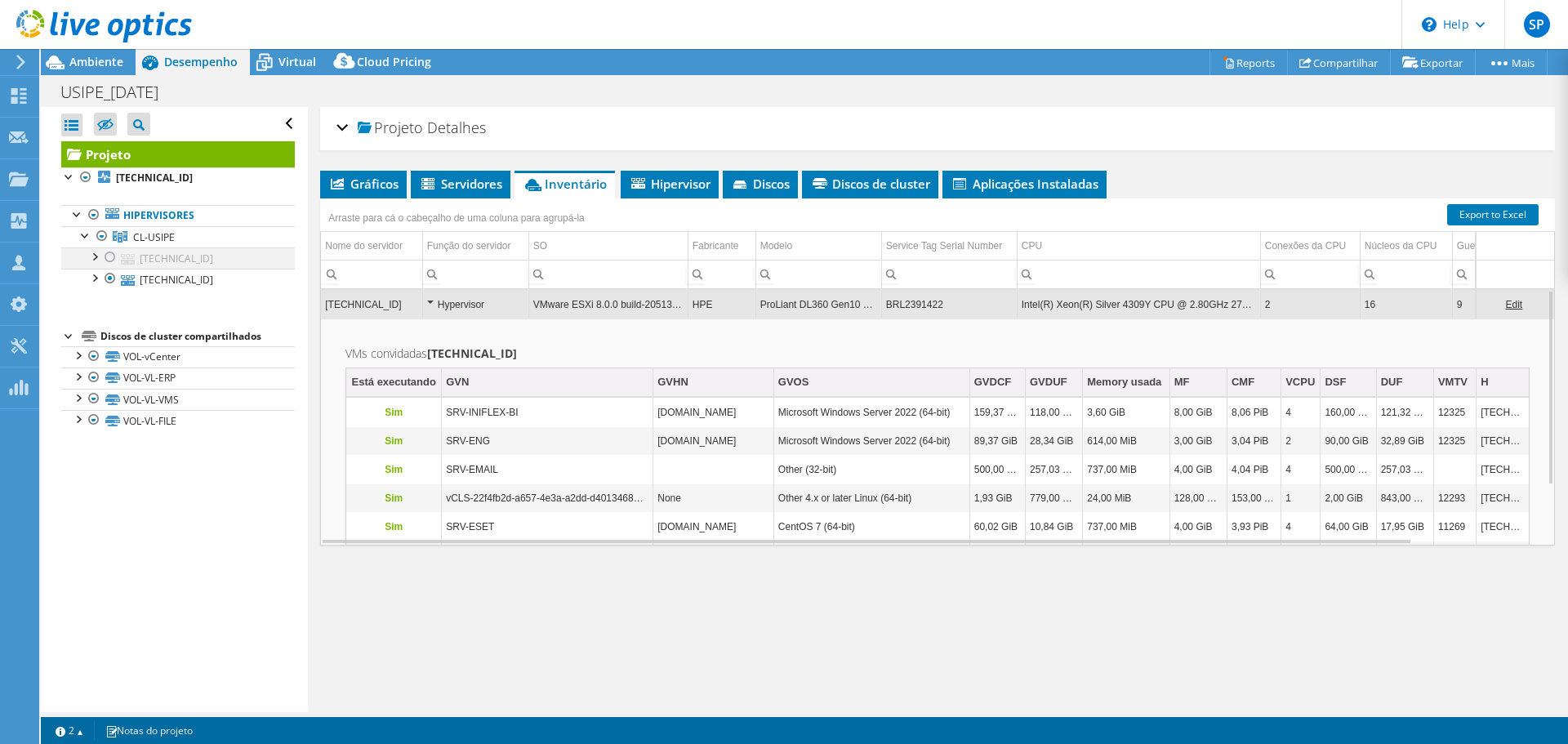
click at [113, 259] on div at bounding box center [110, 257] width 17 height 20
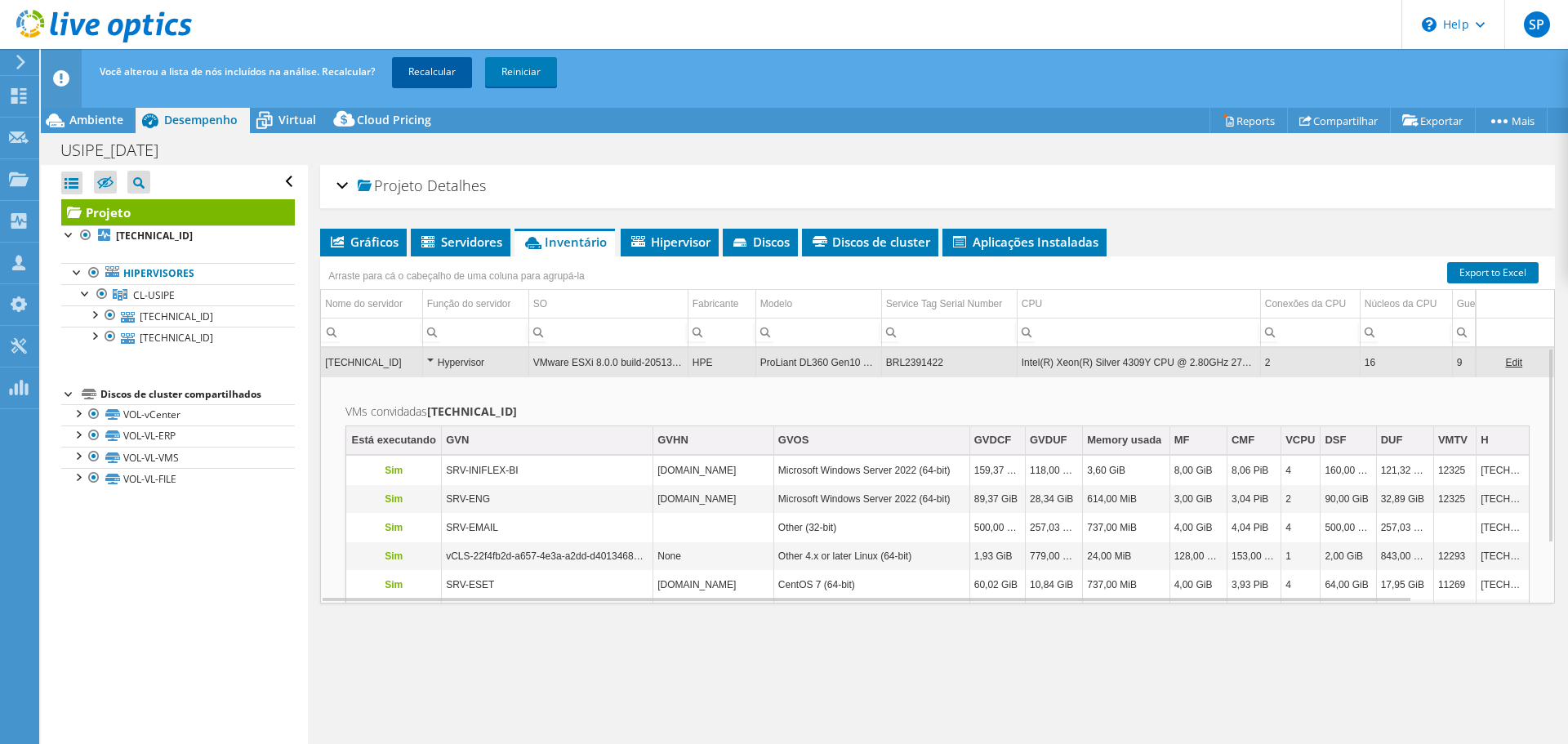
click at [433, 73] on link "Recalcular" at bounding box center [432, 72] width 80 height 30
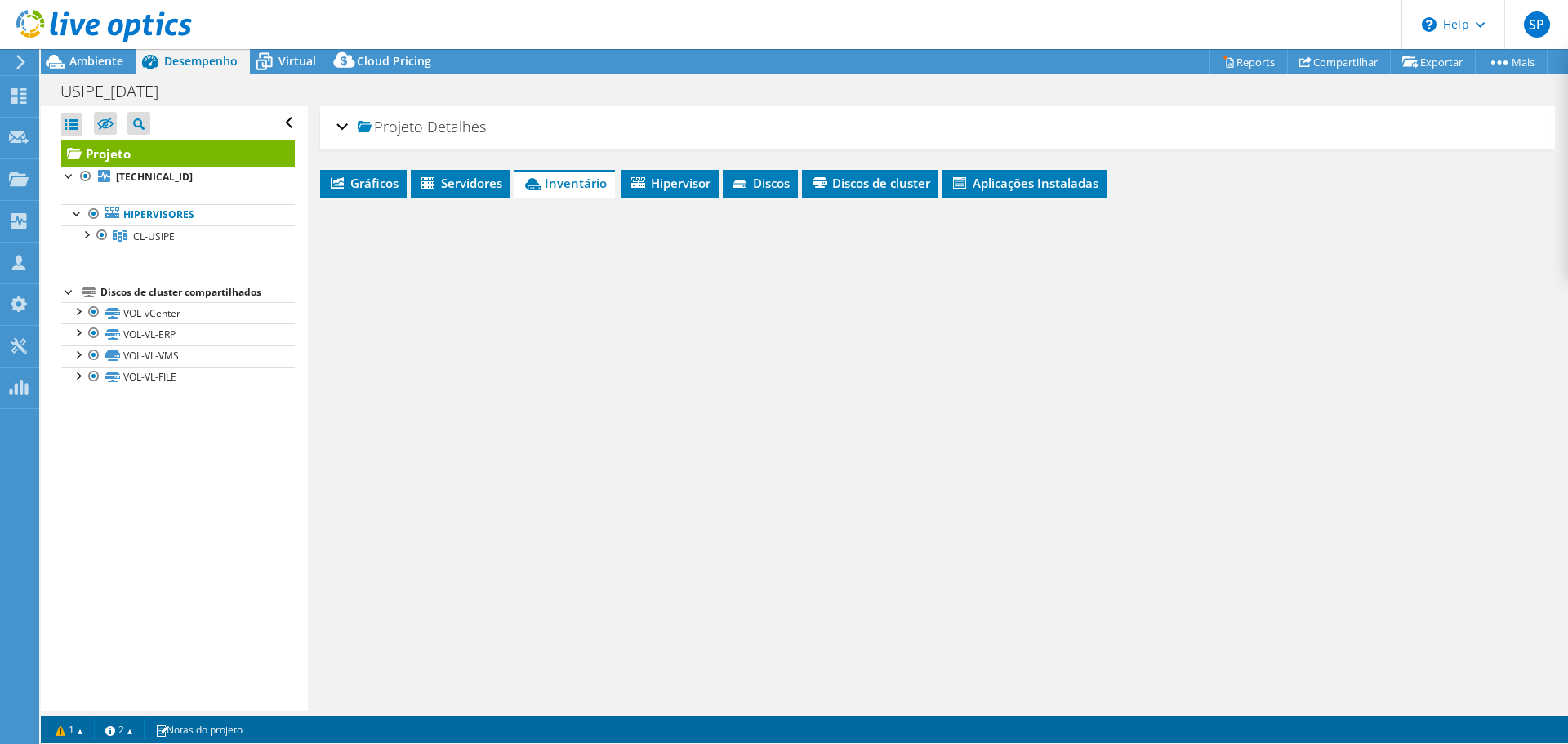
click at [694, 411] on div at bounding box center [938, 372] width 1235 height 347
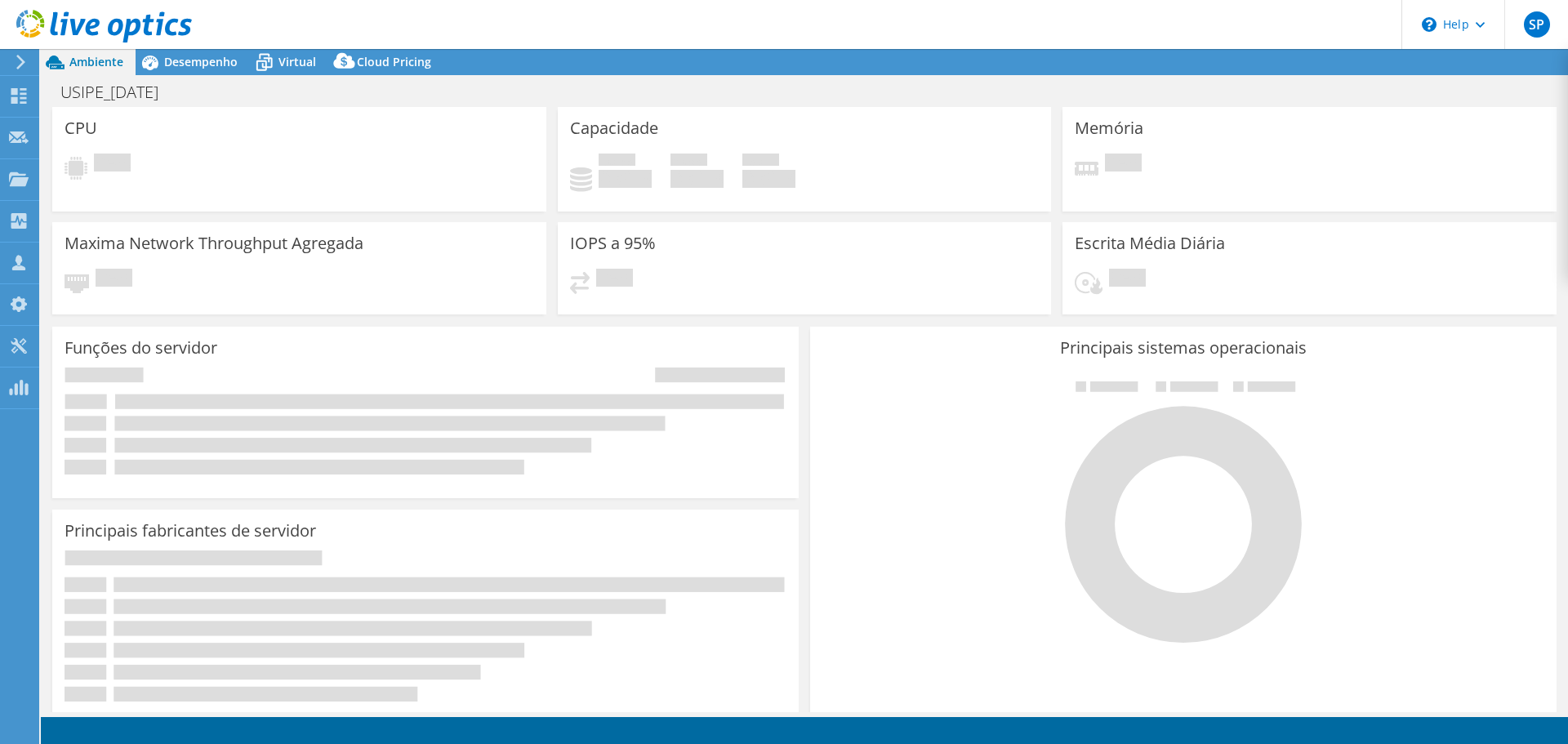
select select "USD"
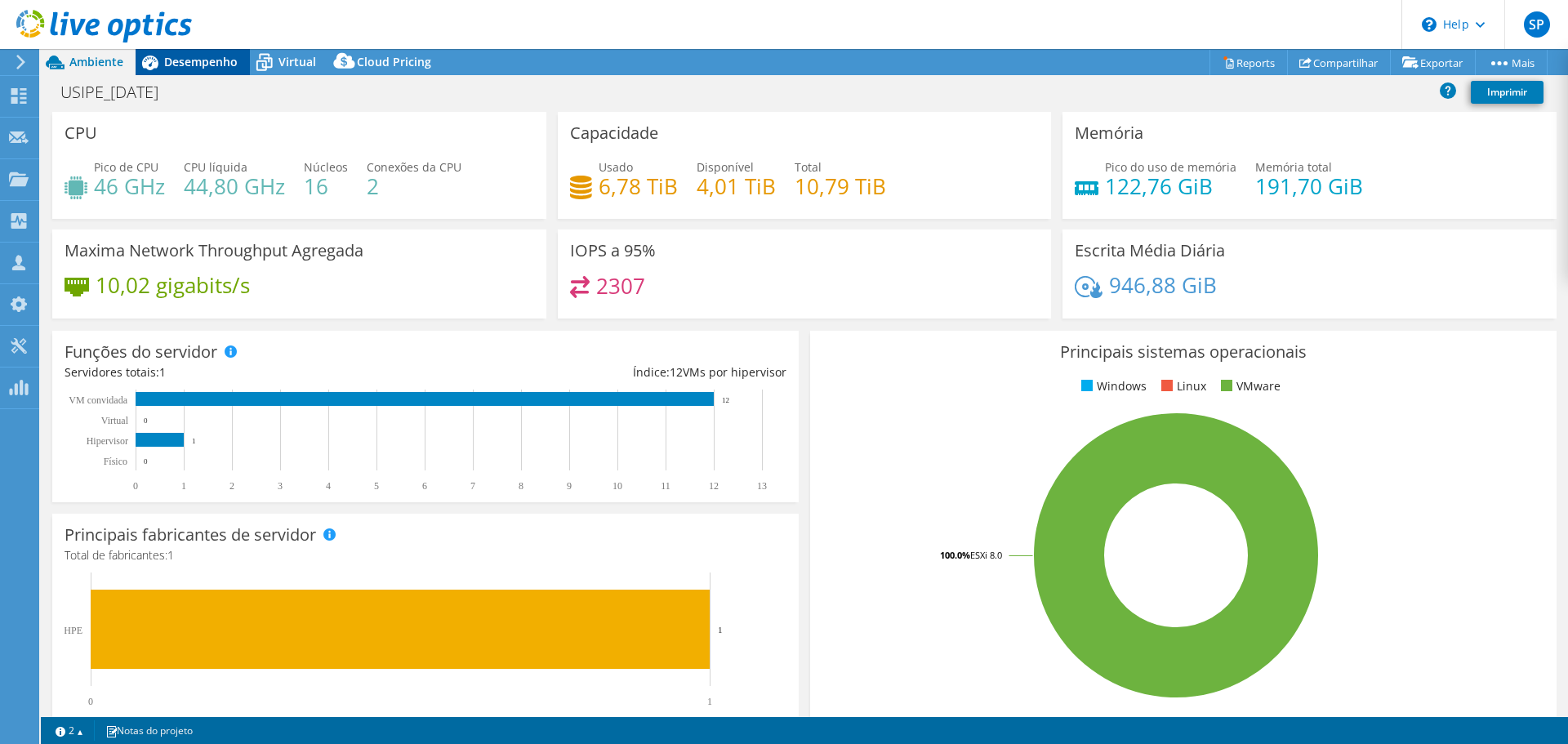
click at [207, 66] on span "Desempenho" at bounding box center [201, 61] width 73 height 16
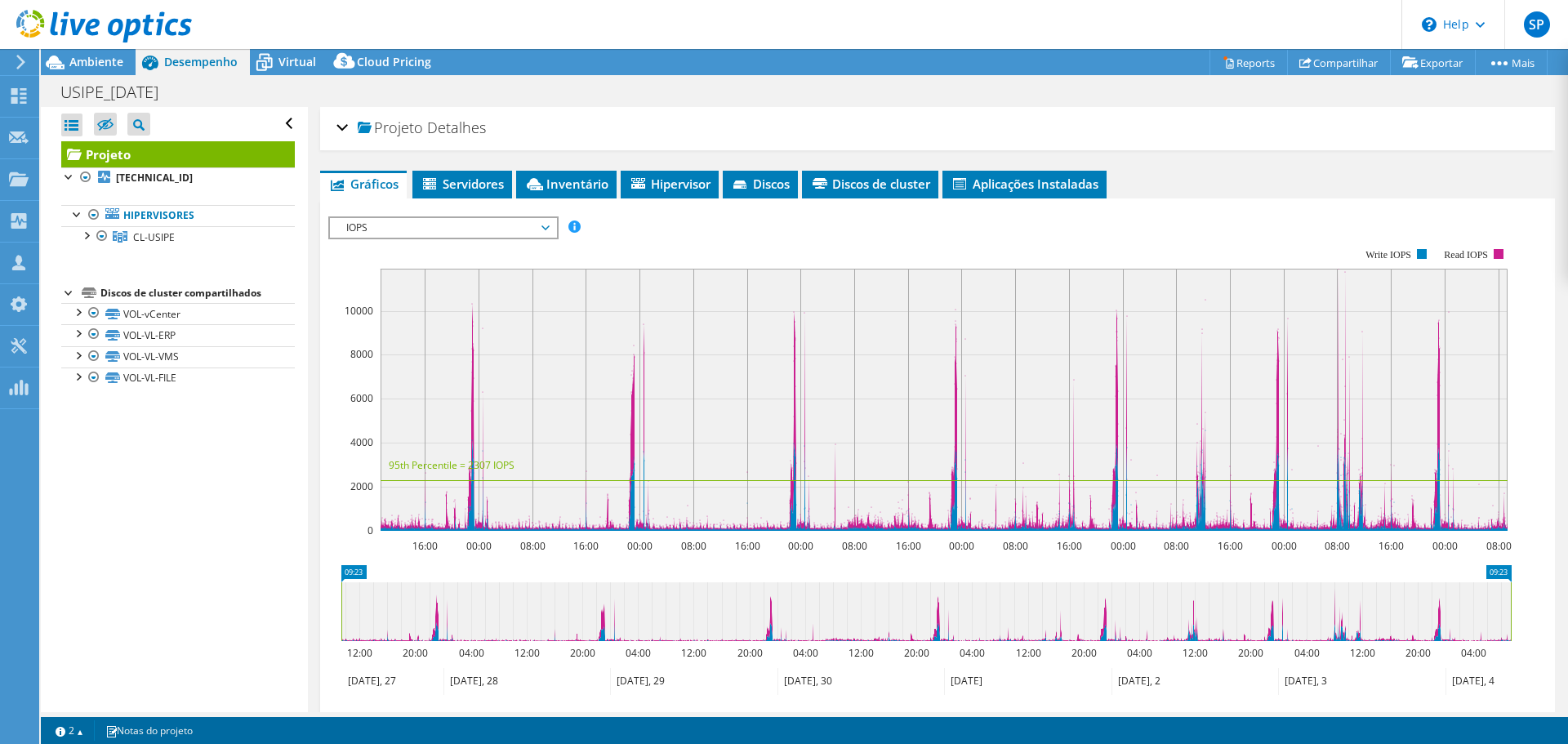
scroll to position [175, 0]
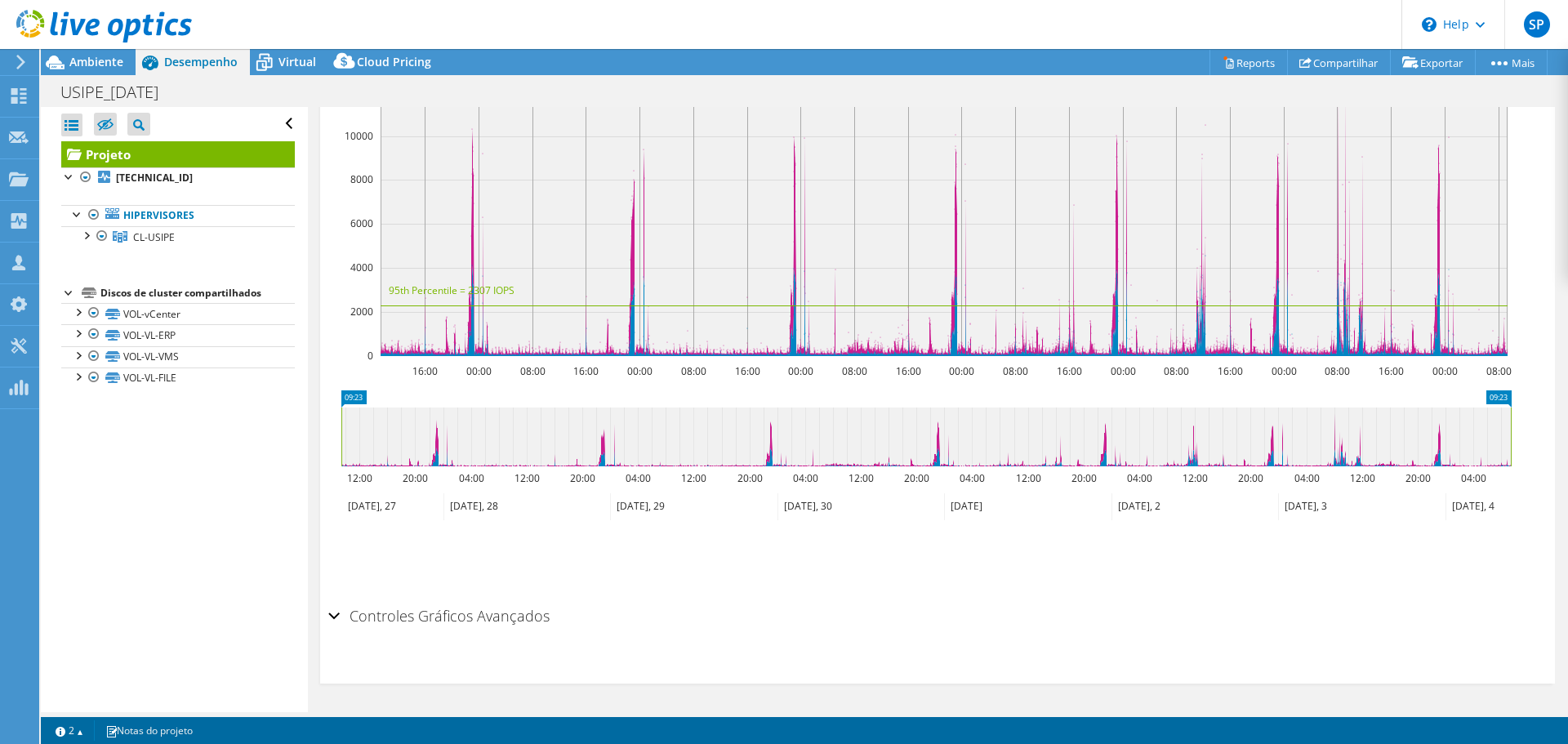
click at [507, 605] on h2 "Controles Gráficos Avançados" at bounding box center [439, 616] width 221 height 33
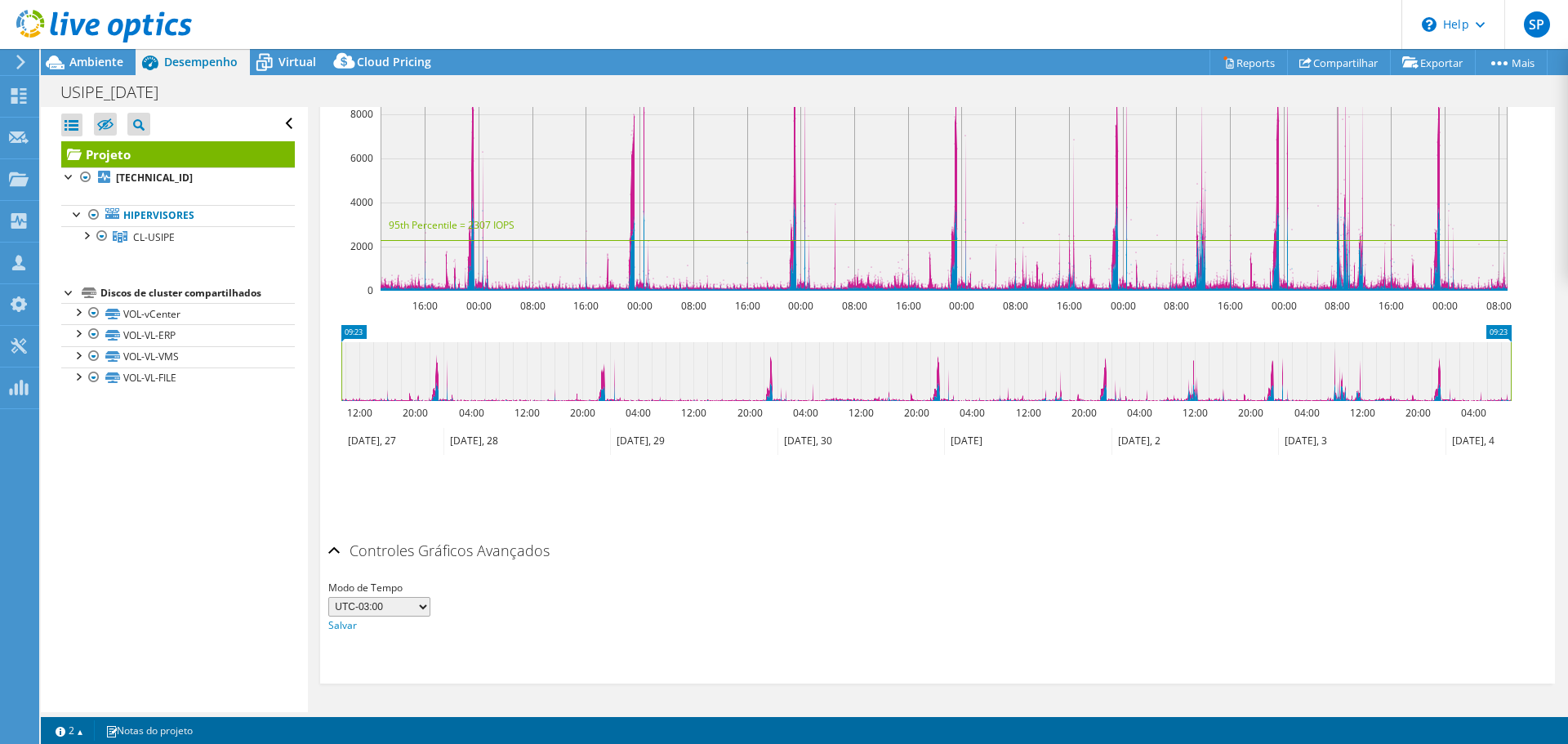
scroll to position [0, 0]
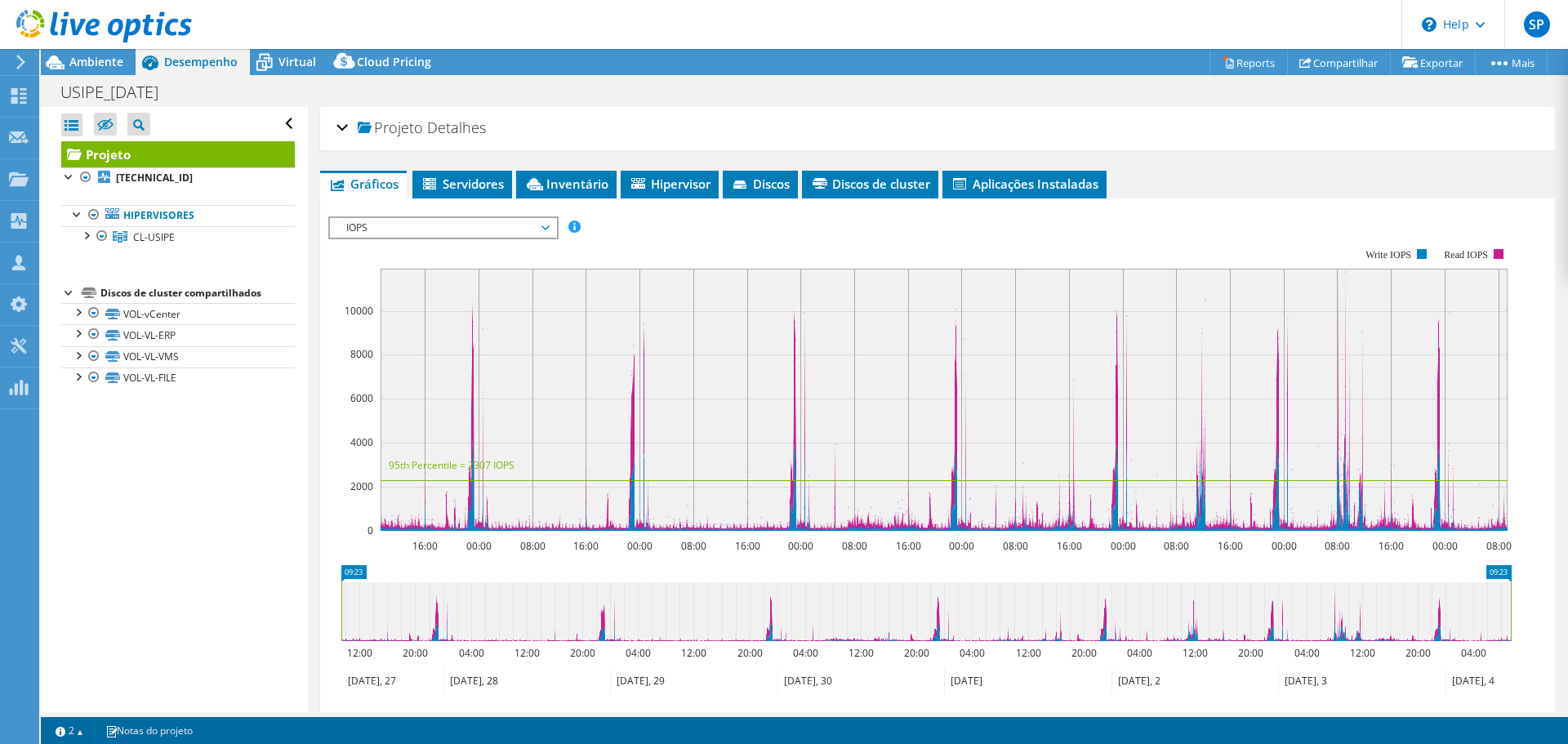
click at [465, 226] on span "IOPS" at bounding box center [443, 228] width 210 height 20
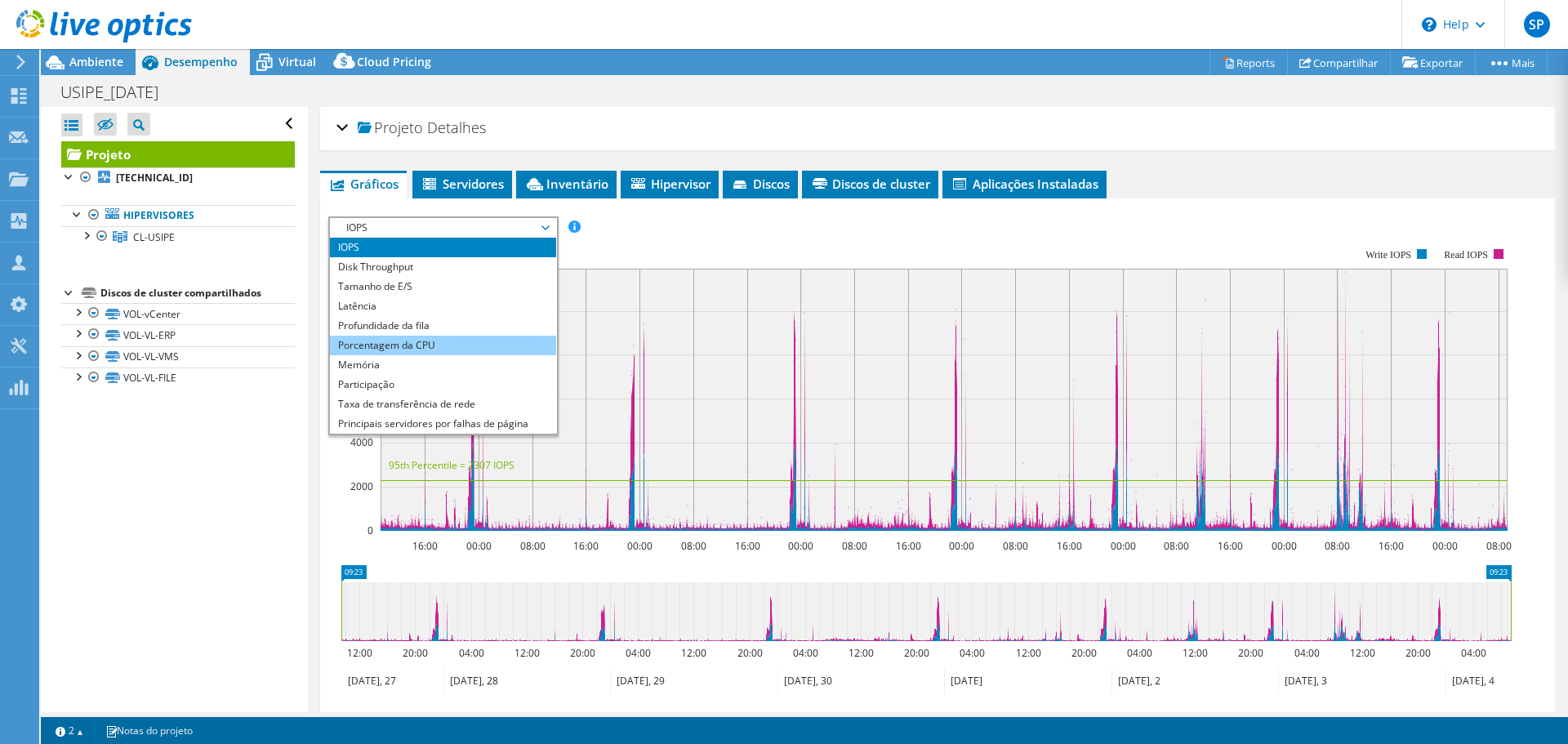
click at [421, 340] on li "Porcentagem da CPU" at bounding box center [443, 346] width 227 height 20
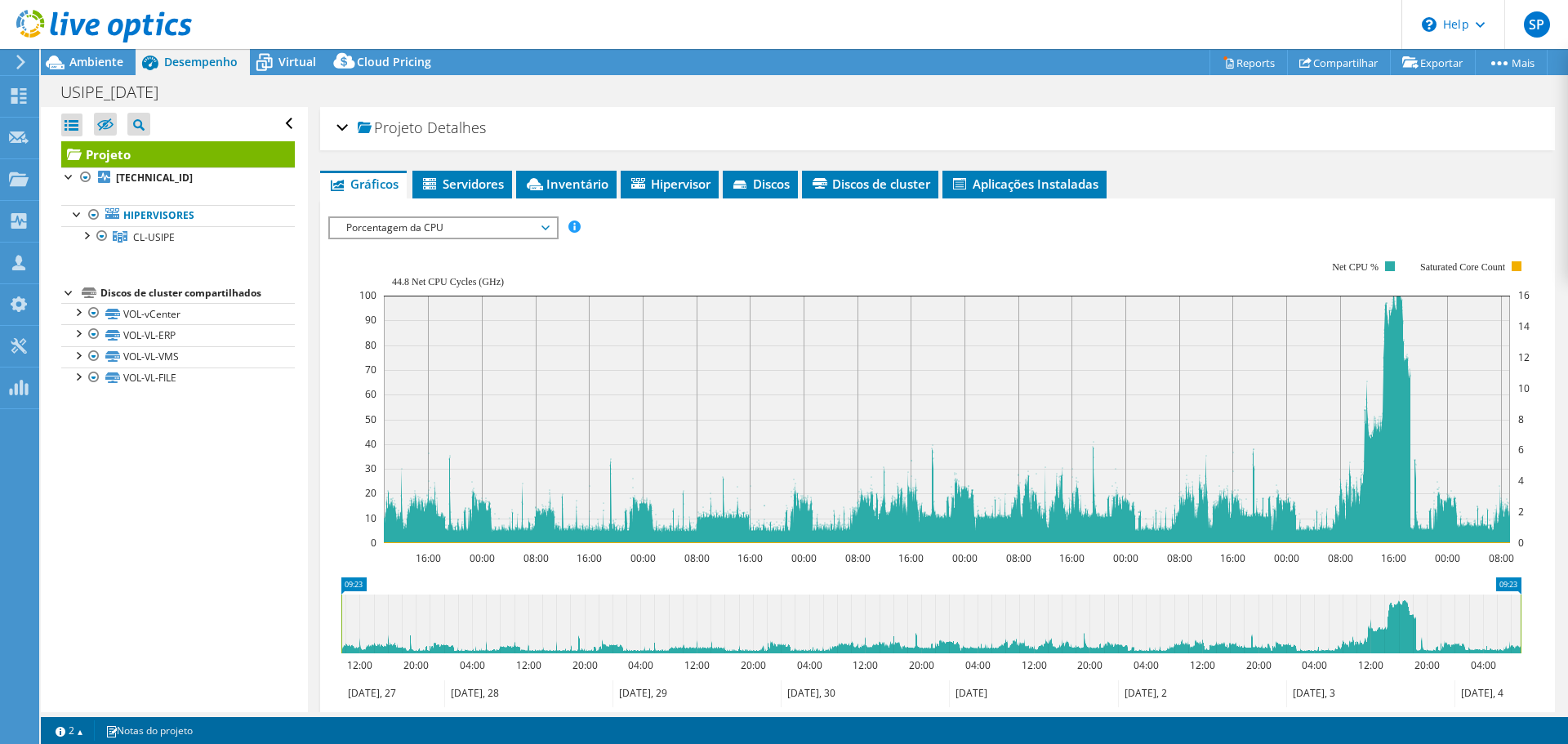
click at [1221, 178] on ul "Gráficos Servidores Inventário Hipervisor Discos Discos de cluster Aplicações I…" at bounding box center [938, 185] width 1235 height 28
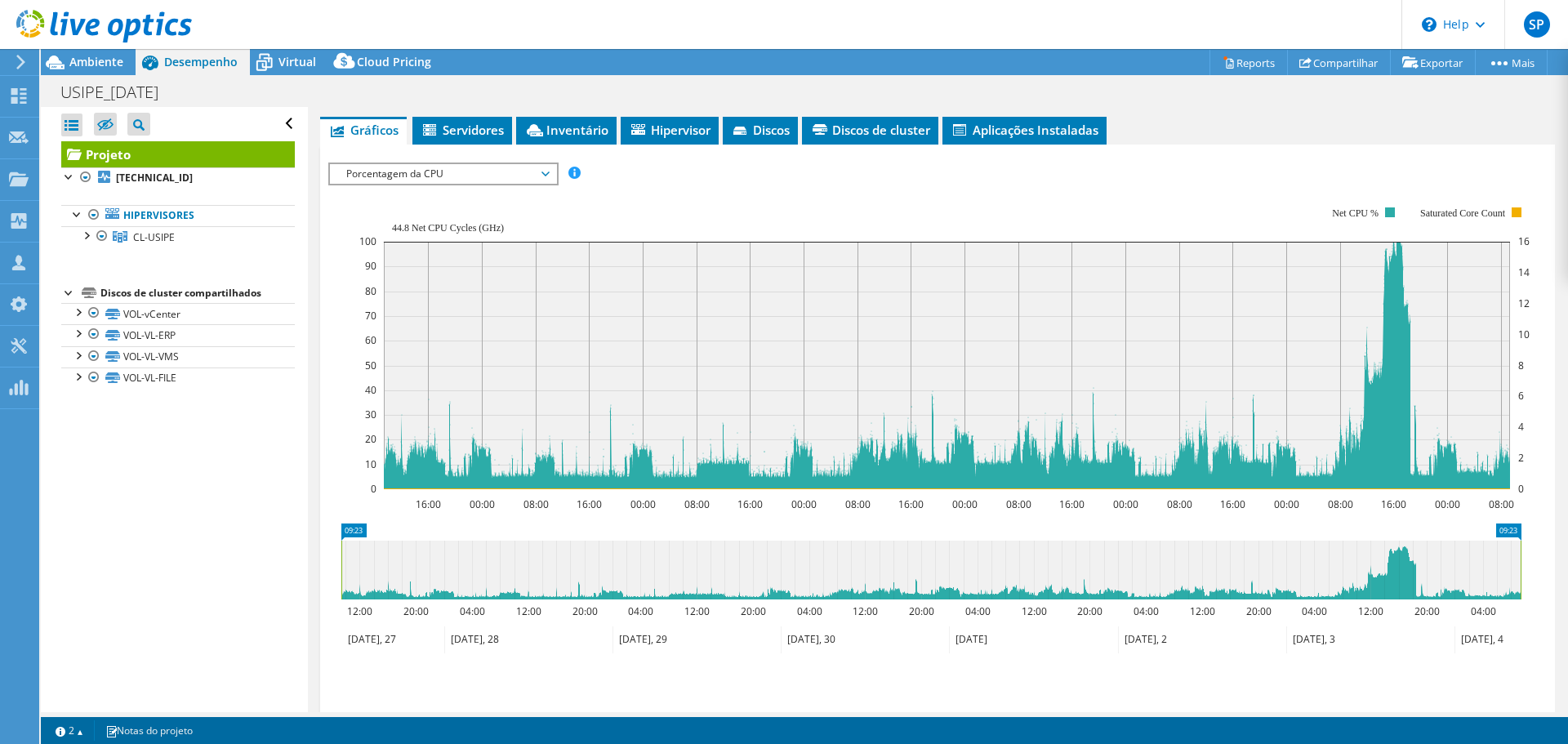
scroll to position [82, 0]
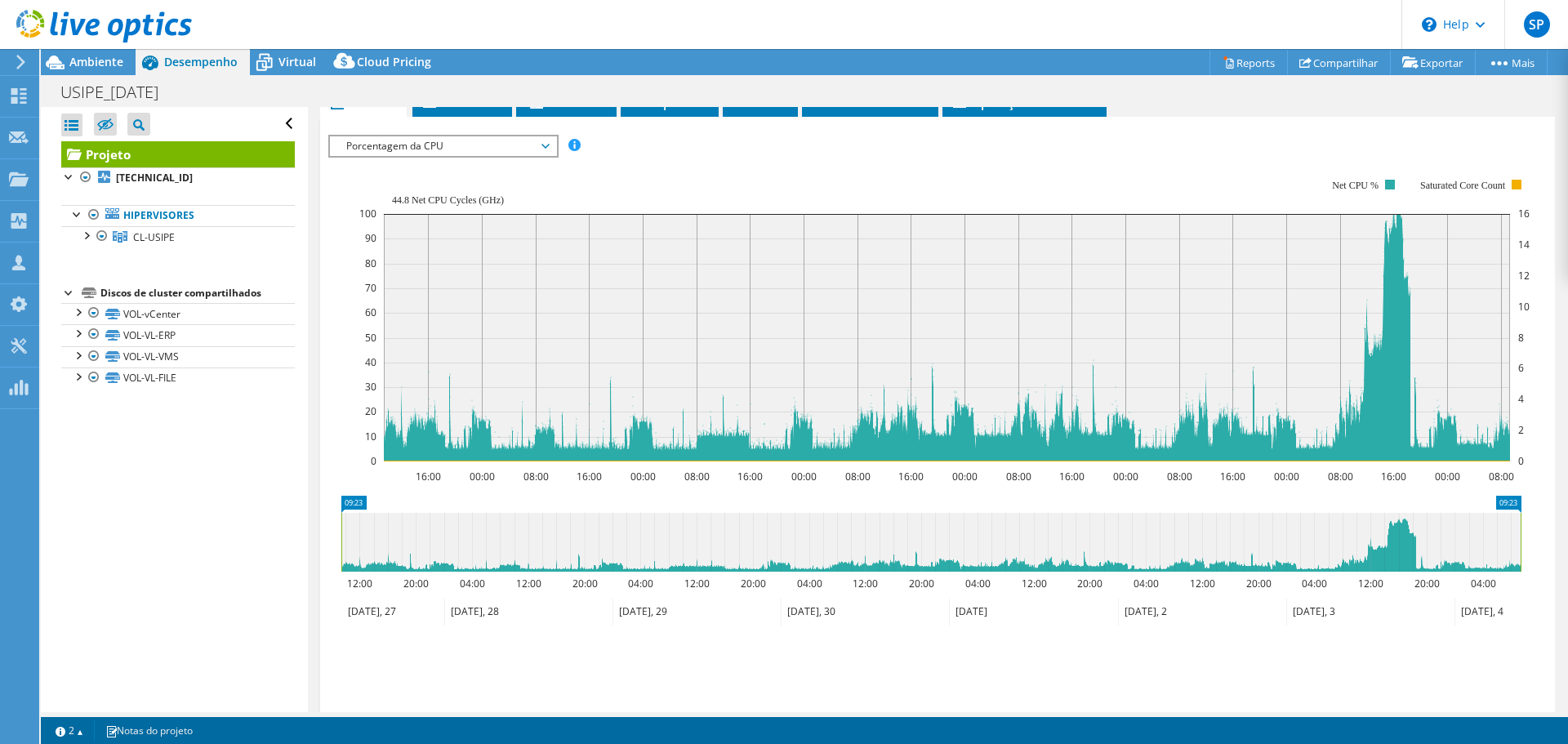
click at [1526, 535] on icon "09:23 09:23 12:00 20:00 04:00 12:00 20:00 04:00 12:00 20:00 04:00 12:00 20:00 0…" at bounding box center [931, 561] width 1205 height 131
click at [638, 505] on icon "09:23 09:23 12:00 20:00 04:00 12:00 20:00 04:00 12:00 20:00 04:00 12:00 20:00 0…" at bounding box center [931, 561] width 1205 height 131
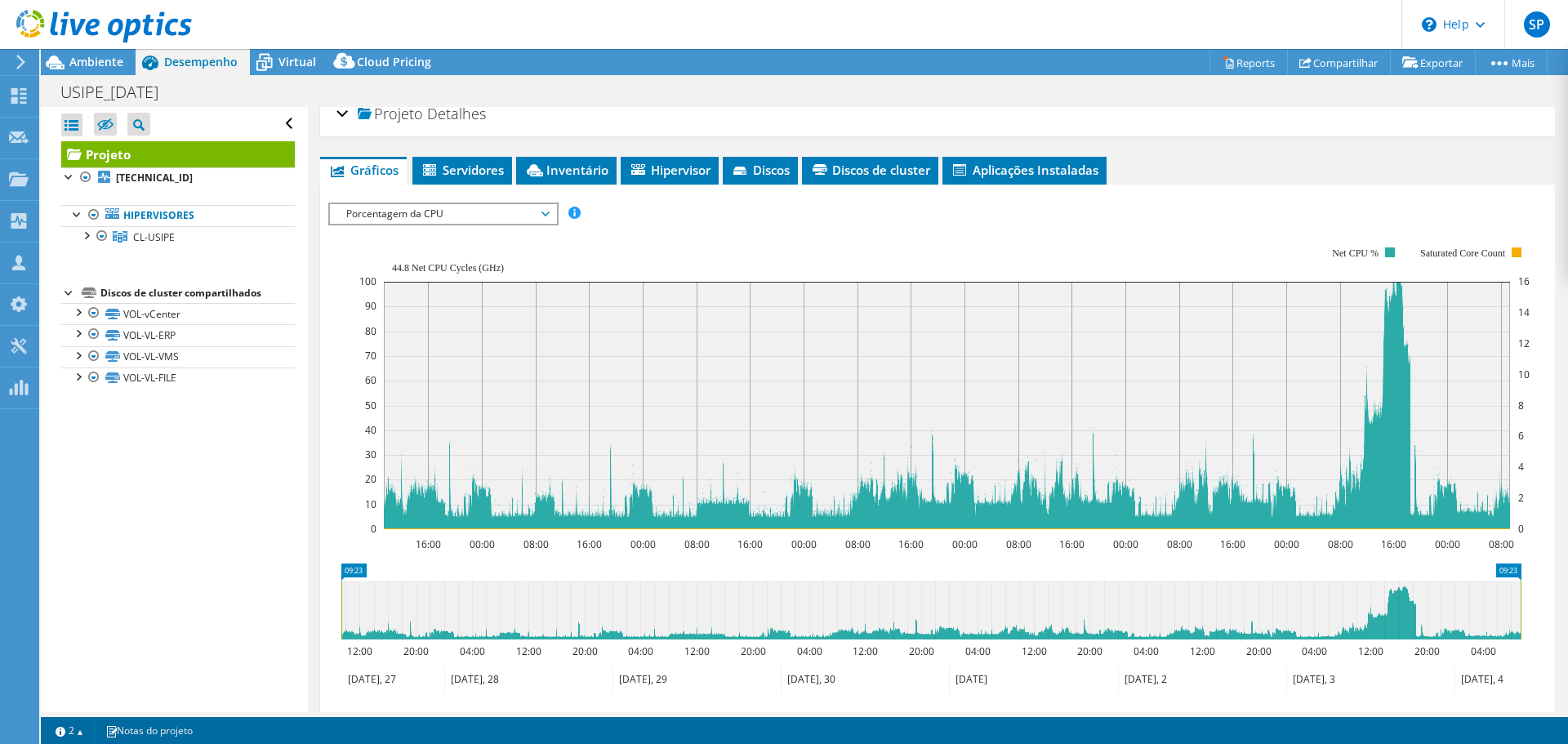
scroll to position [0, 0]
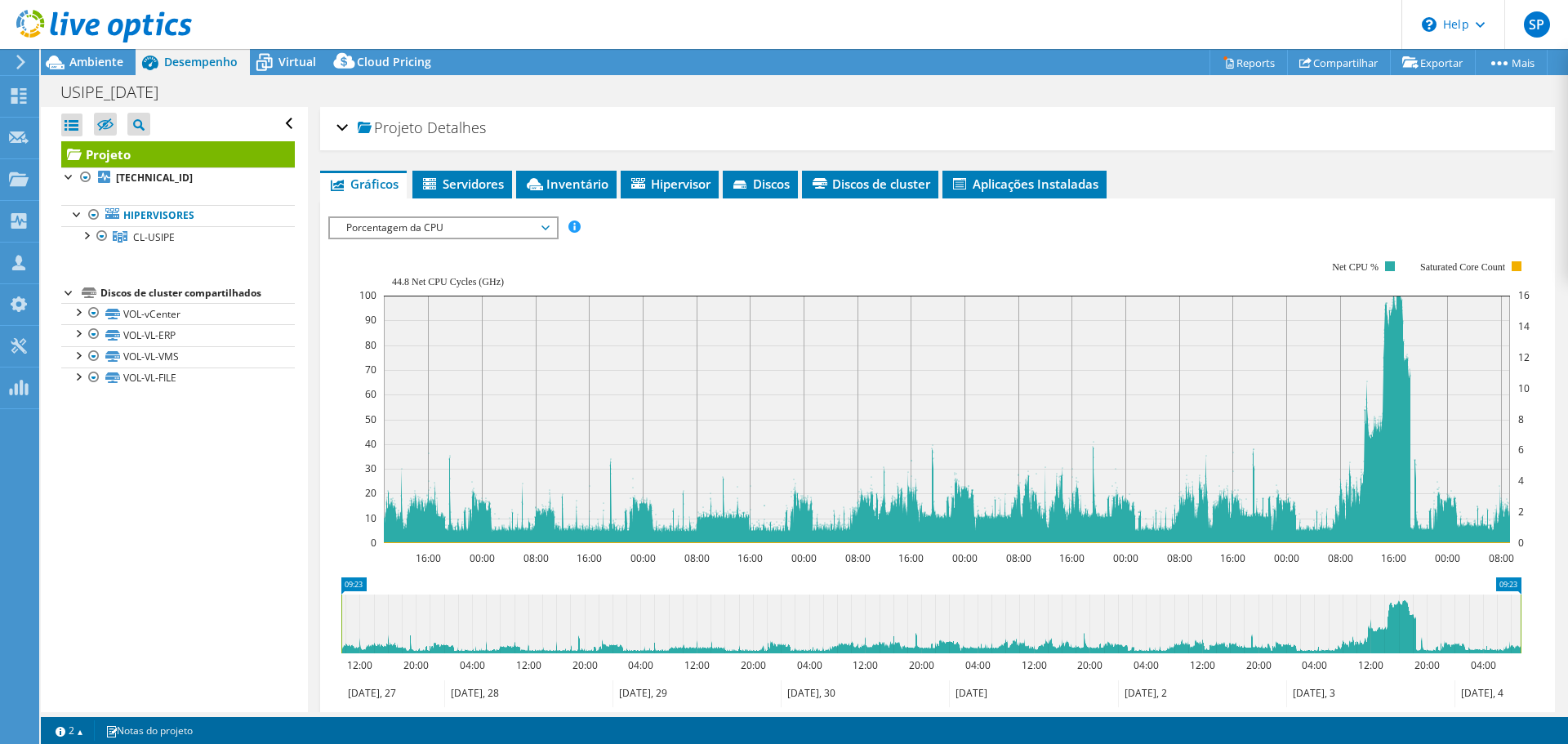
click at [816, 255] on rect at bounding box center [944, 402] width 1170 height 327
click at [759, 281] on rect at bounding box center [944, 402] width 1170 height 327
click at [1012, 586] on icon "09:23 09:23 12:00 20:00 04:00 12:00 20:00 04:00 12:00 20:00 04:00 12:00 20:00 0…" at bounding box center [931, 643] width 1205 height 131
click at [1400, 604] on icon at bounding box center [931, 623] width 1179 height 59
drag, startPoint x: 341, startPoint y: 634, endPoint x: 296, endPoint y: 615, distance: 48.8
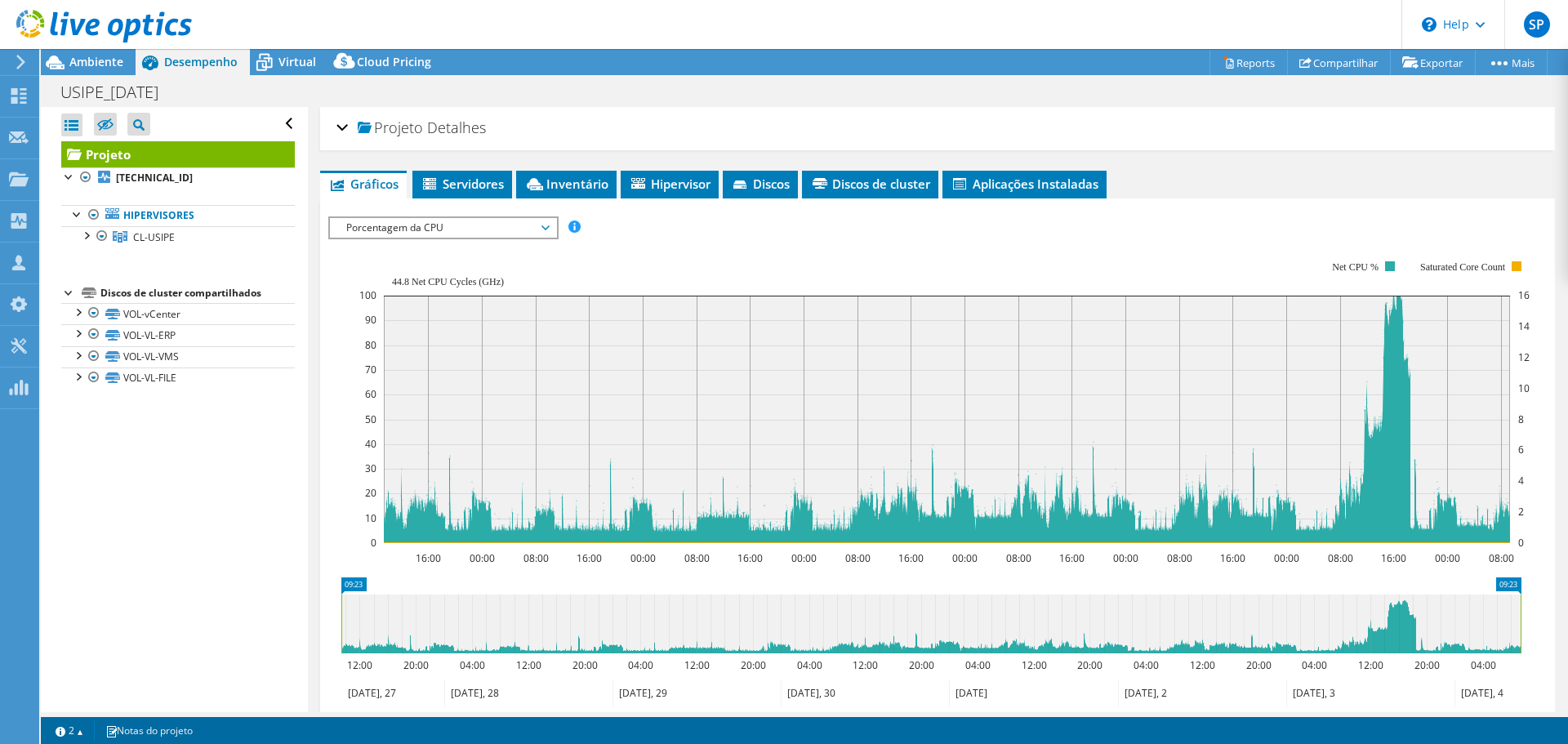
click at [296, 615] on div "Abrir Todos Fechar Todos Ocultar nós excluídos Filtro de árvore do projeto" at bounding box center [804, 410] width 1527 height 606
click at [1322, 228] on div "IOPS Disk Throughput Tamanho de E/S Latência Profundidade da fila Porcentagem d…" at bounding box center [938, 228] width 1218 height 22
click at [1368, 214] on div "IOPS Disk Throughput Tamanho de E/S Latência Profundidade da fila Porcentagem d…" at bounding box center [938, 497] width 1218 height 579
drag, startPoint x: 1543, startPoint y: 248, endPoint x: 1538, endPoint y: 276, distance: 28.4
click at [1539, 274] on div "Projeto Detalhes Preparado para: Suporte Protect, [EMAIL_ADDRESS][DOMAIN_NAME] …" at bounding box center [938, 536] width 1259 height 858
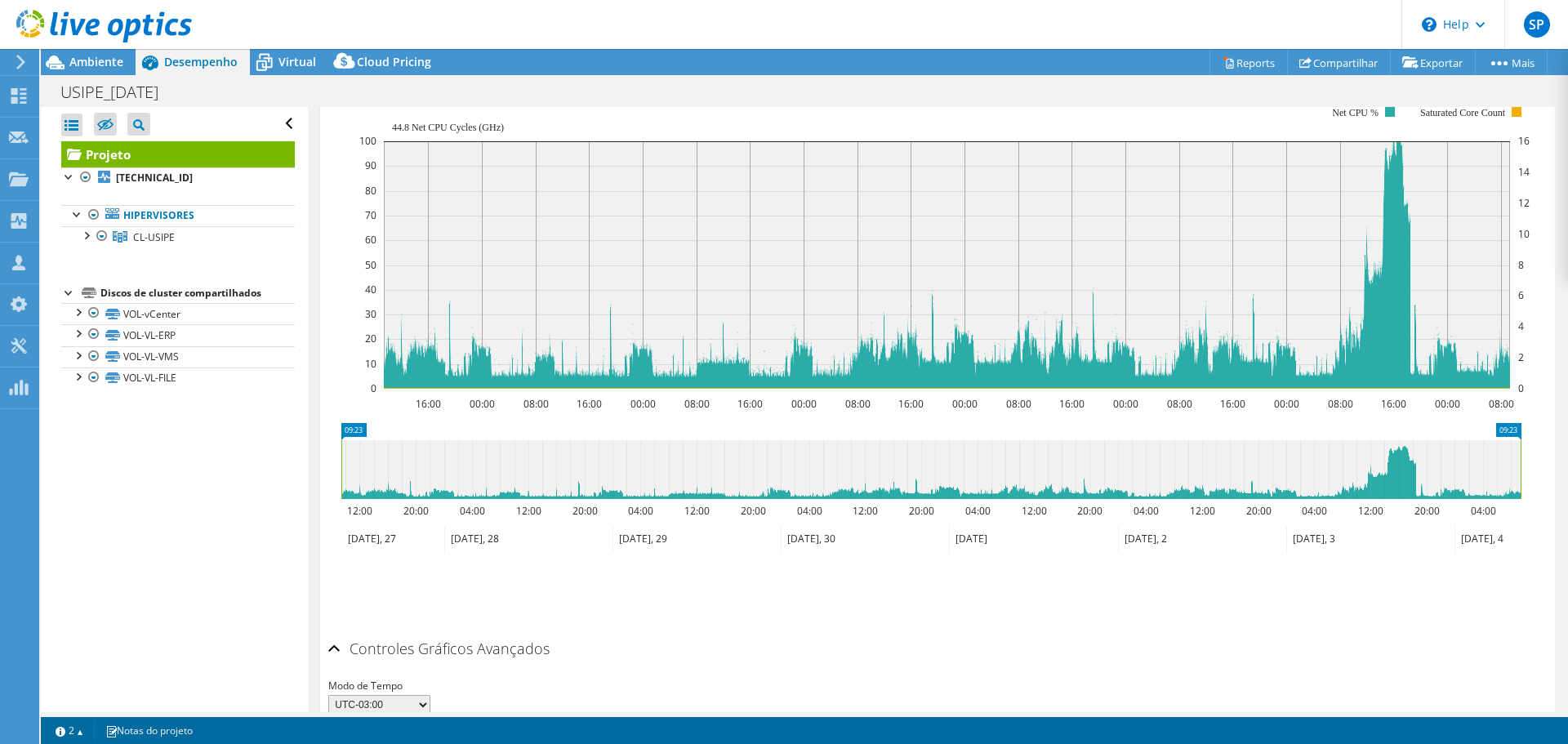
scroll to position [23, 0]
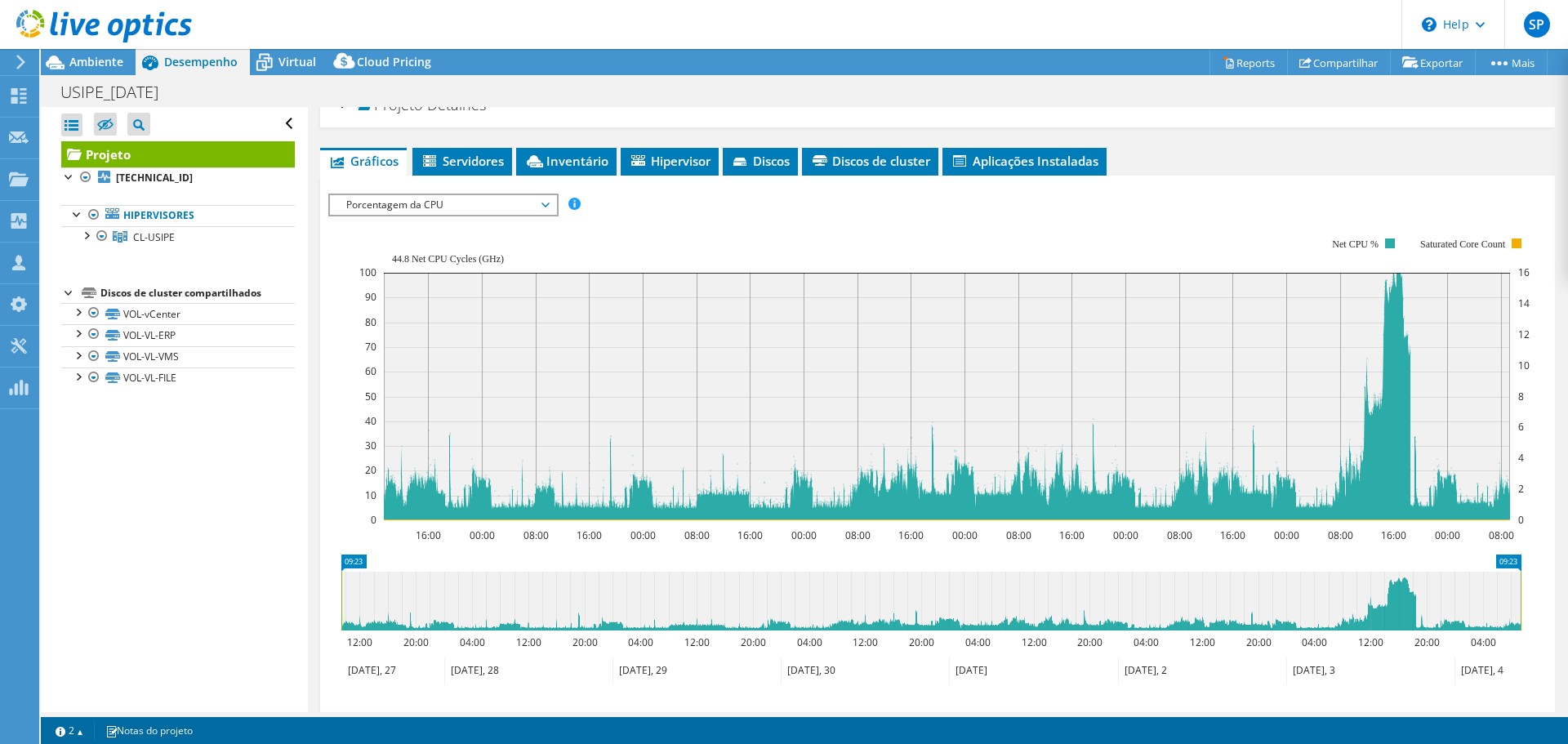
drag, startPoint x: 1552, startPoint y: 265, endPoint x: 1550, endPoint y: 245, distance: 20.1
click at [1550, 245] on div "Projeto Detalhes Preparado para: Suporte Protect, [EMAIL_ADDRESS][DOMAIN_NAME] …" at bounding box center [938, 514] width 1259 height 858
click at [86, 178] on div at bounding box center [86, 176] width 17 height 20
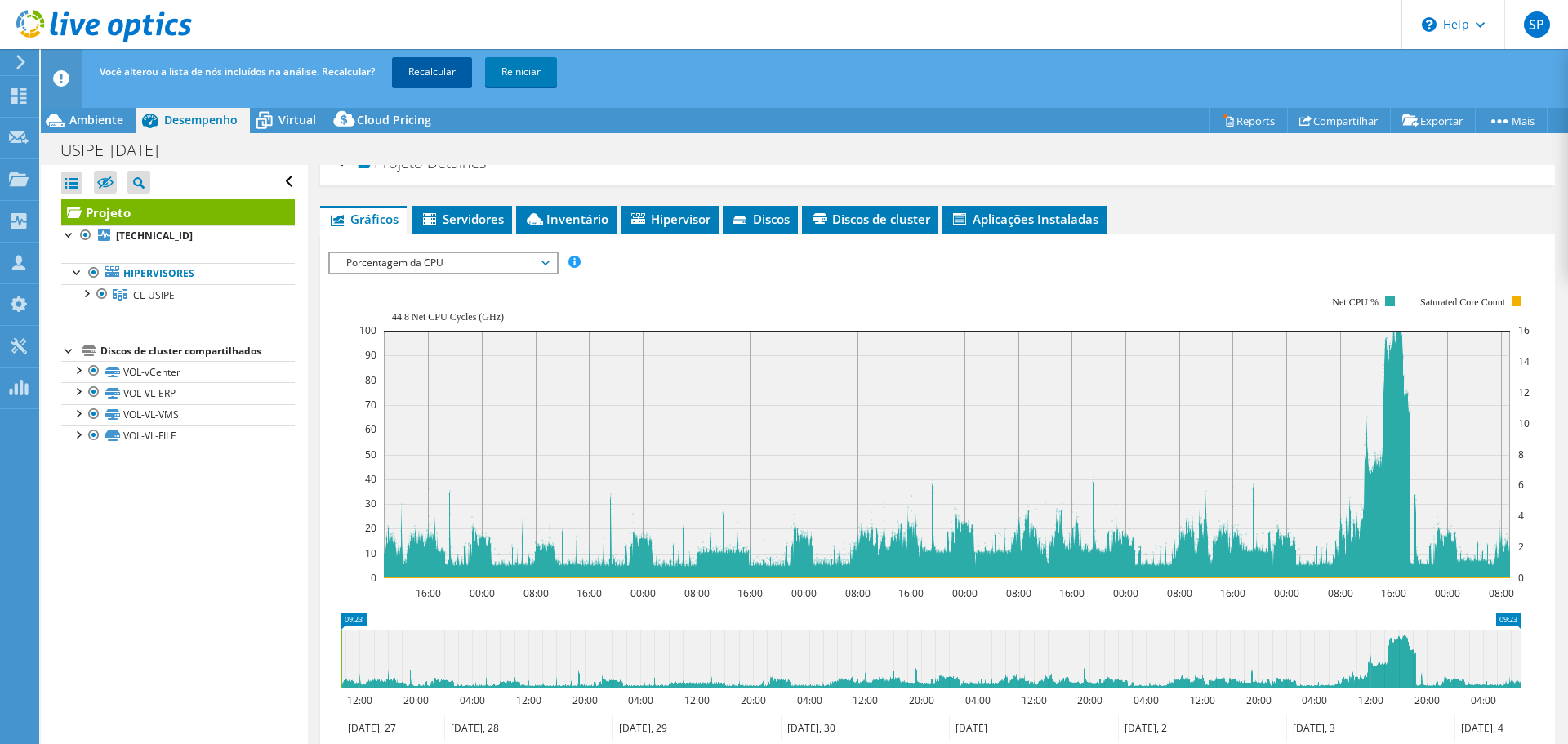
click at [424, 70] on link "Recalcular" at bounding box center [432, 72] width 80 height 30
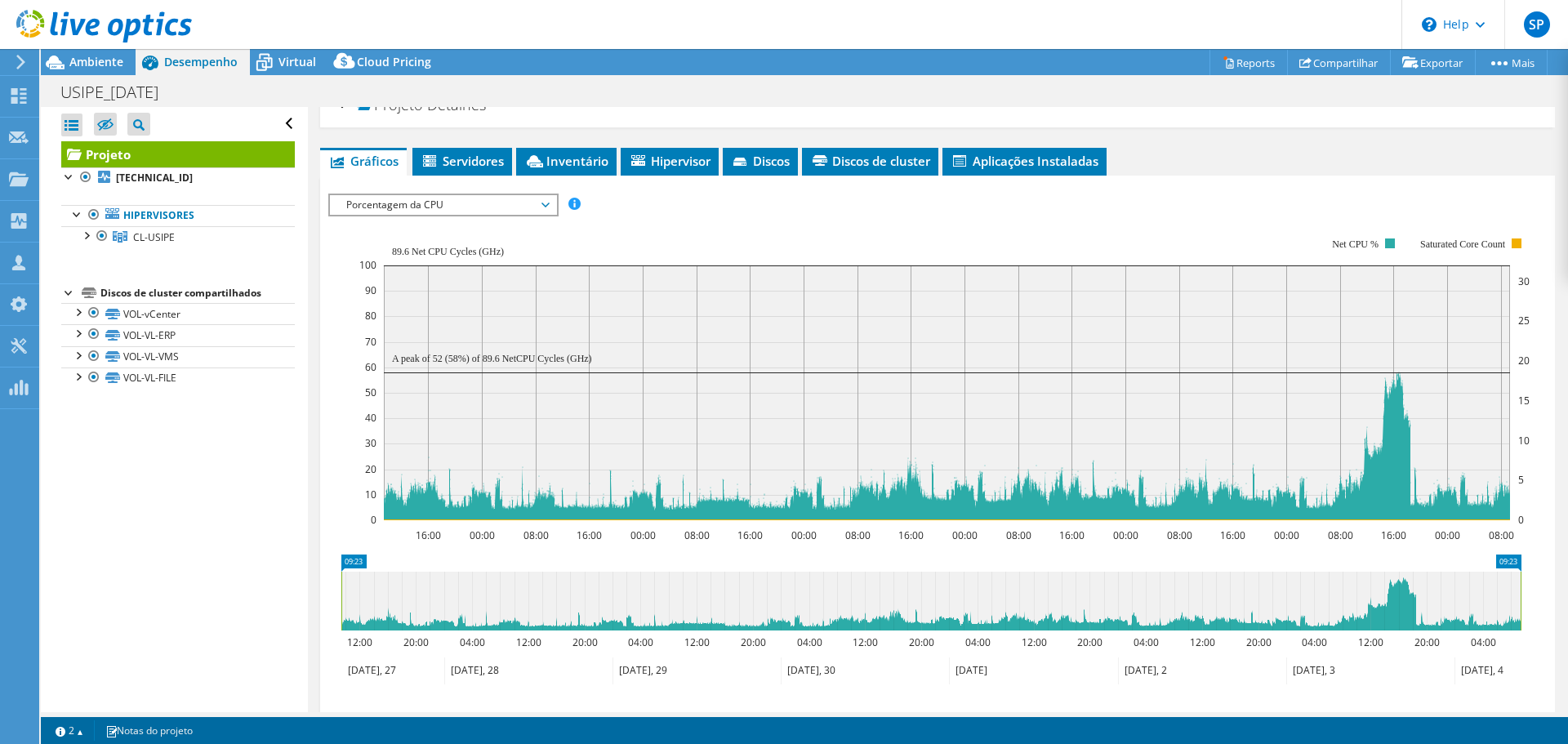
click at [483, 212] on span "Porcentagem da CPU" at bounding box center [443, 204] width 210 height 20
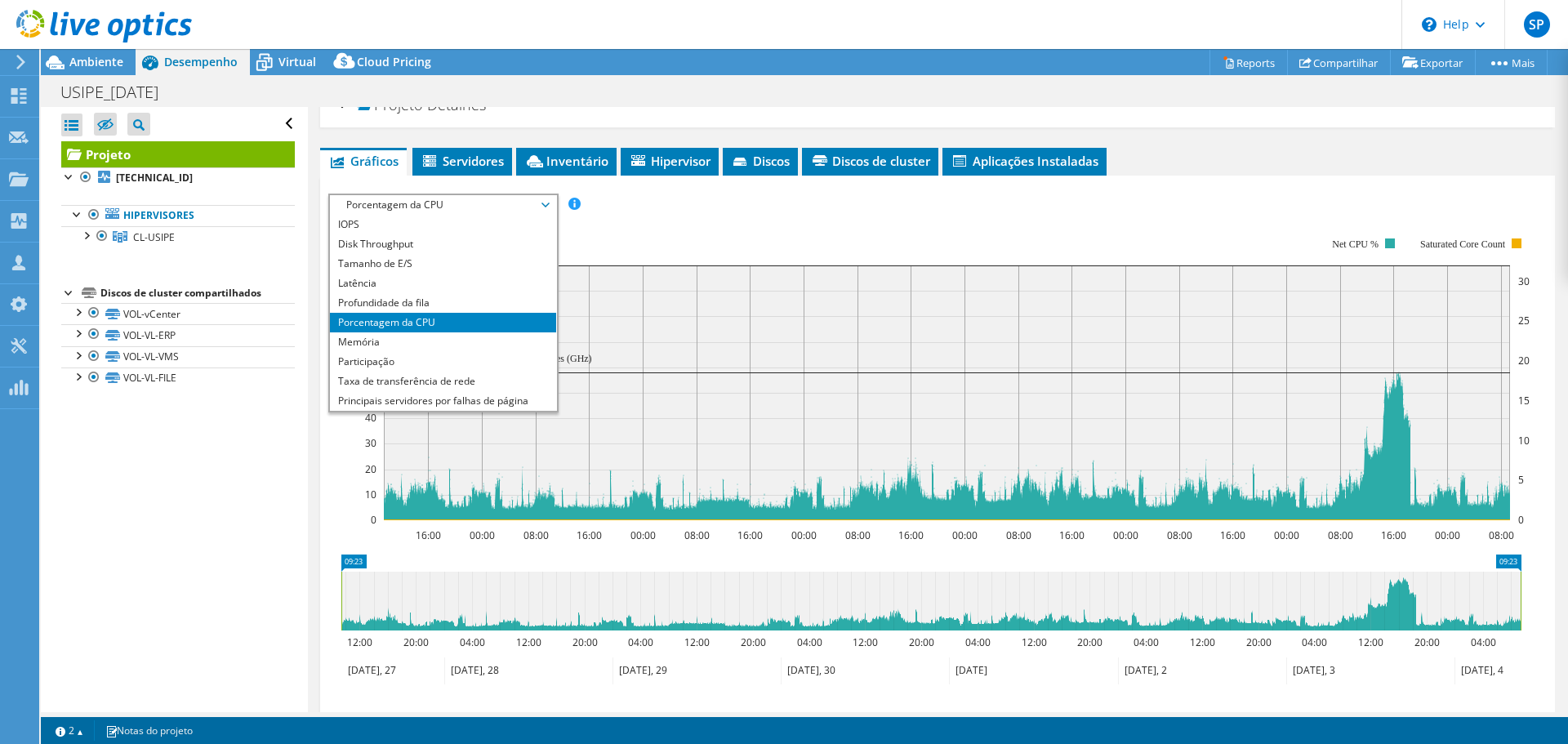
click at [483, 212] on span "Porcentagem da CPU" at bounding box center [443, 204] width 210 height 20
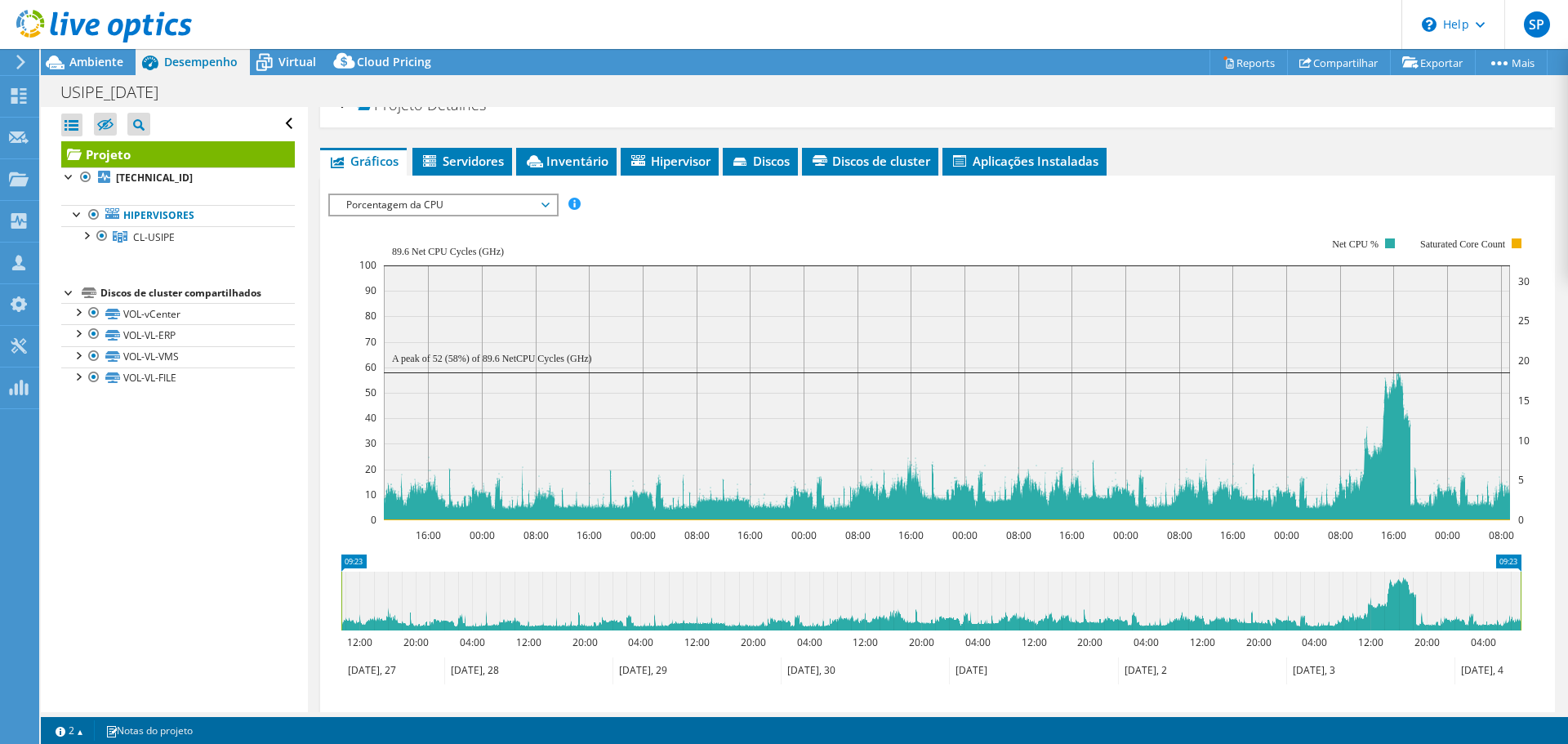
click at [847, 226] on rect at bounding box center [944, 379] width 1170 height 327
click at [1247, 148] on ul "Gráficos Servidores Inventário Hipervisor Discos Discos de cluster Aplicações I…" at bounding box center [938, 162] width 1235 height 28
click at [1081, 240] on rect at bounding box center [944, 379] width 1170 height 327
click at [1095, 200] on div "IOPS Disk Throughput Tamanho de E/S Latência Profundidade da fila Porcentagem d…" at bounding box center [938, 204] width 1218 height 22
click at [536, 203] on span "Porcentagem da CPU" at bounding box center [443, 204] width 210 height 20
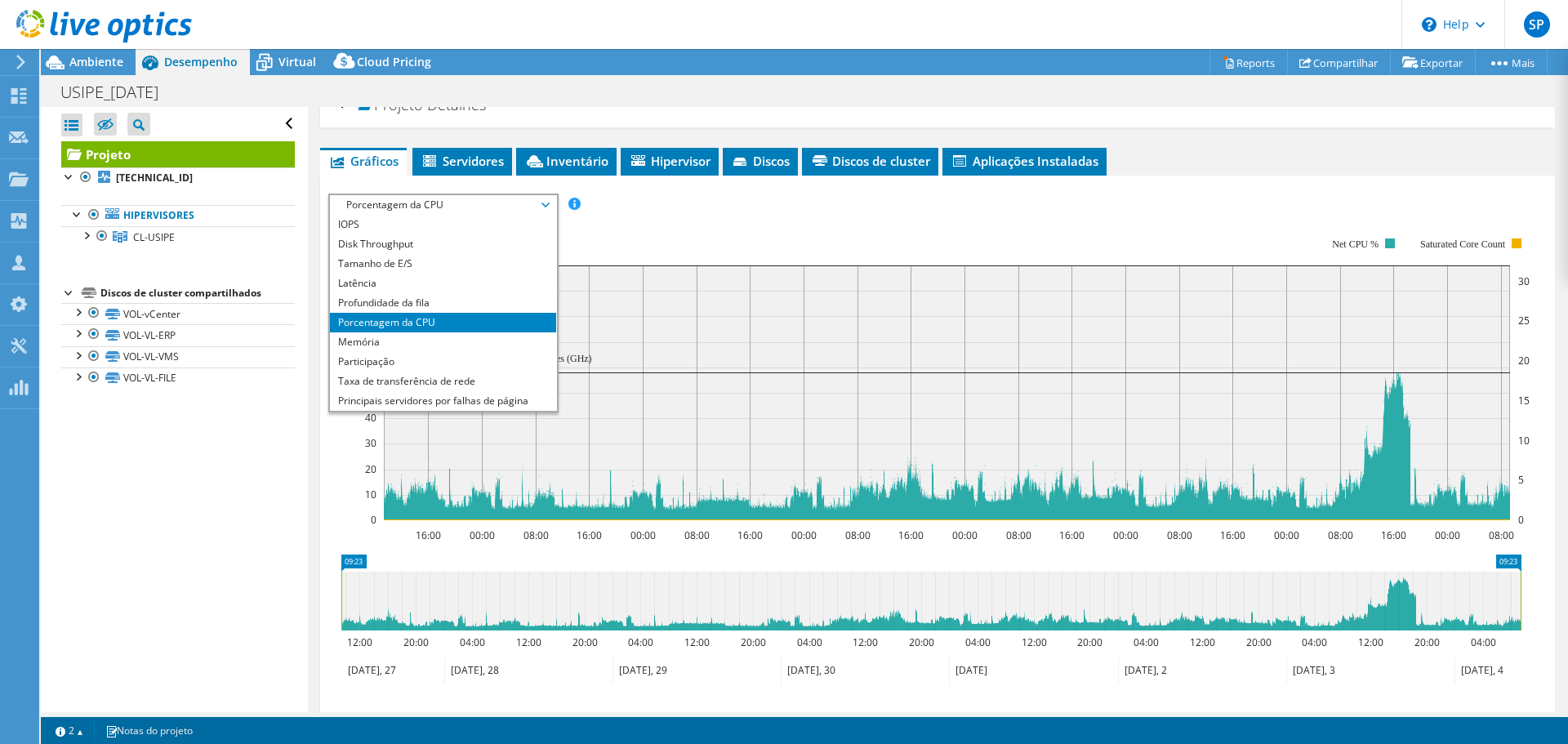
click at [536, 206] on span "Porcentagem da CPU" at bounding box center [443, 204] width 210 height 20
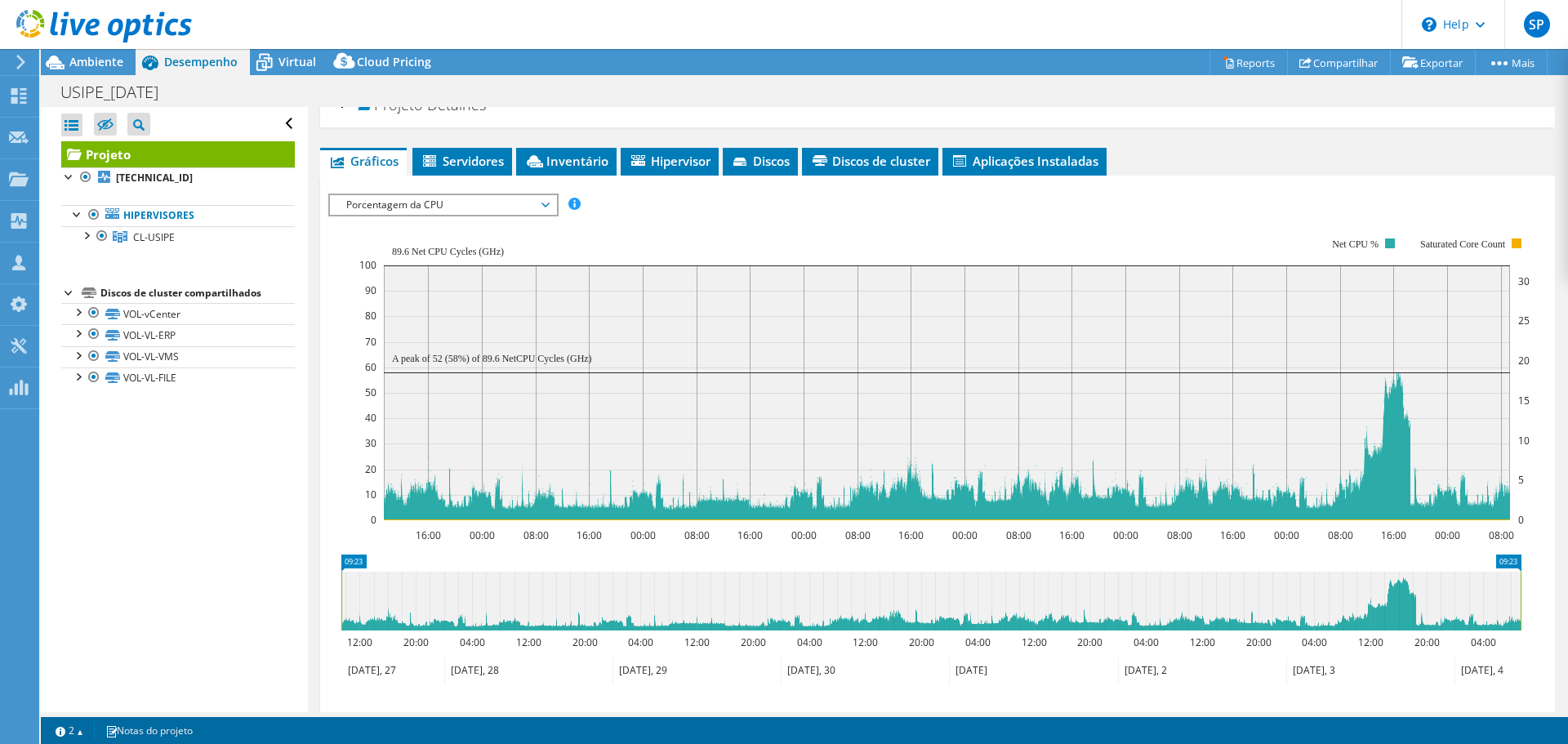
click at [536, 206] on span "Porcentagem da CPU" at bounding box center [443, 204] width 210 height 20
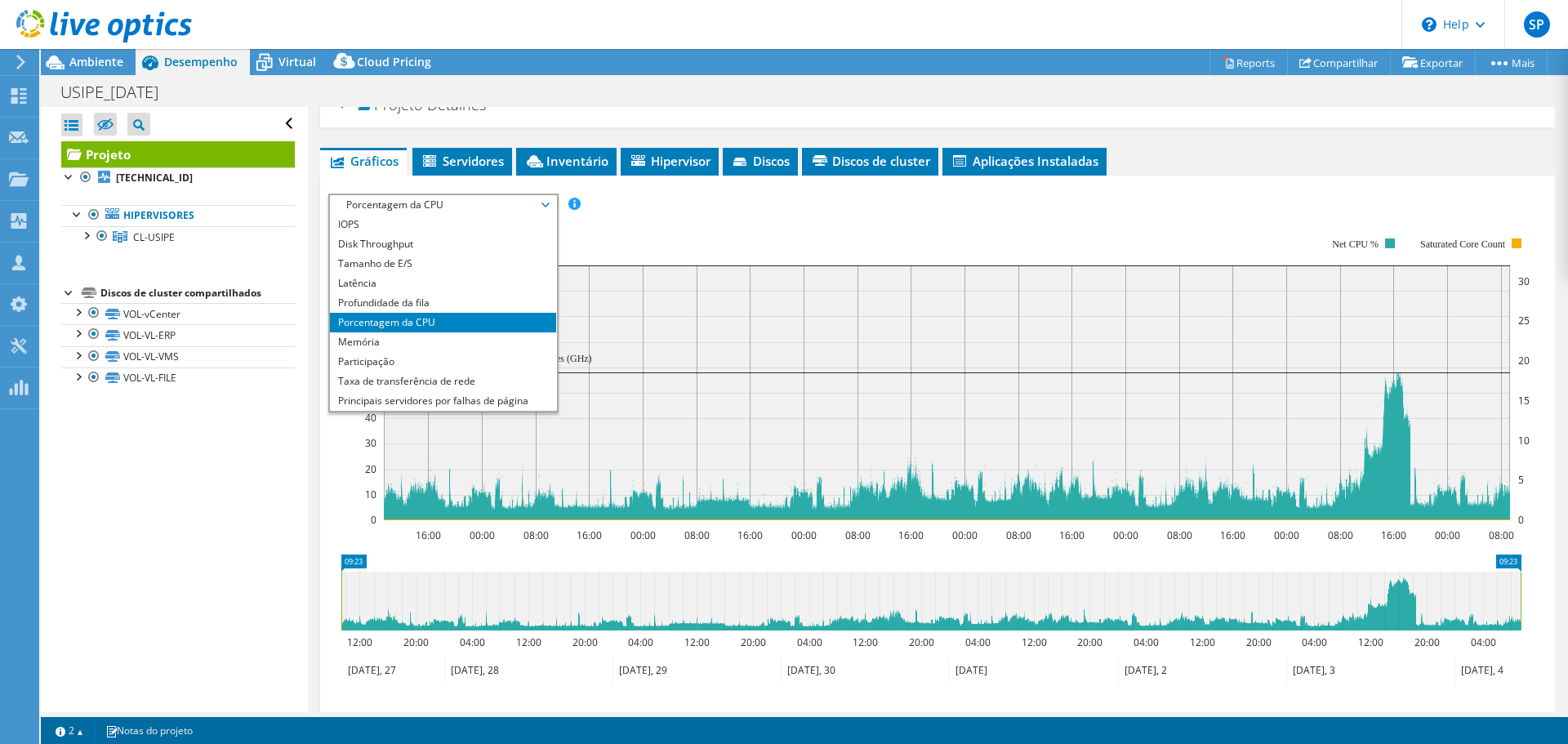
click at [536, 206] on span "Porcentagem da CPU" at bounding box center [443, 204] width 210 height 20
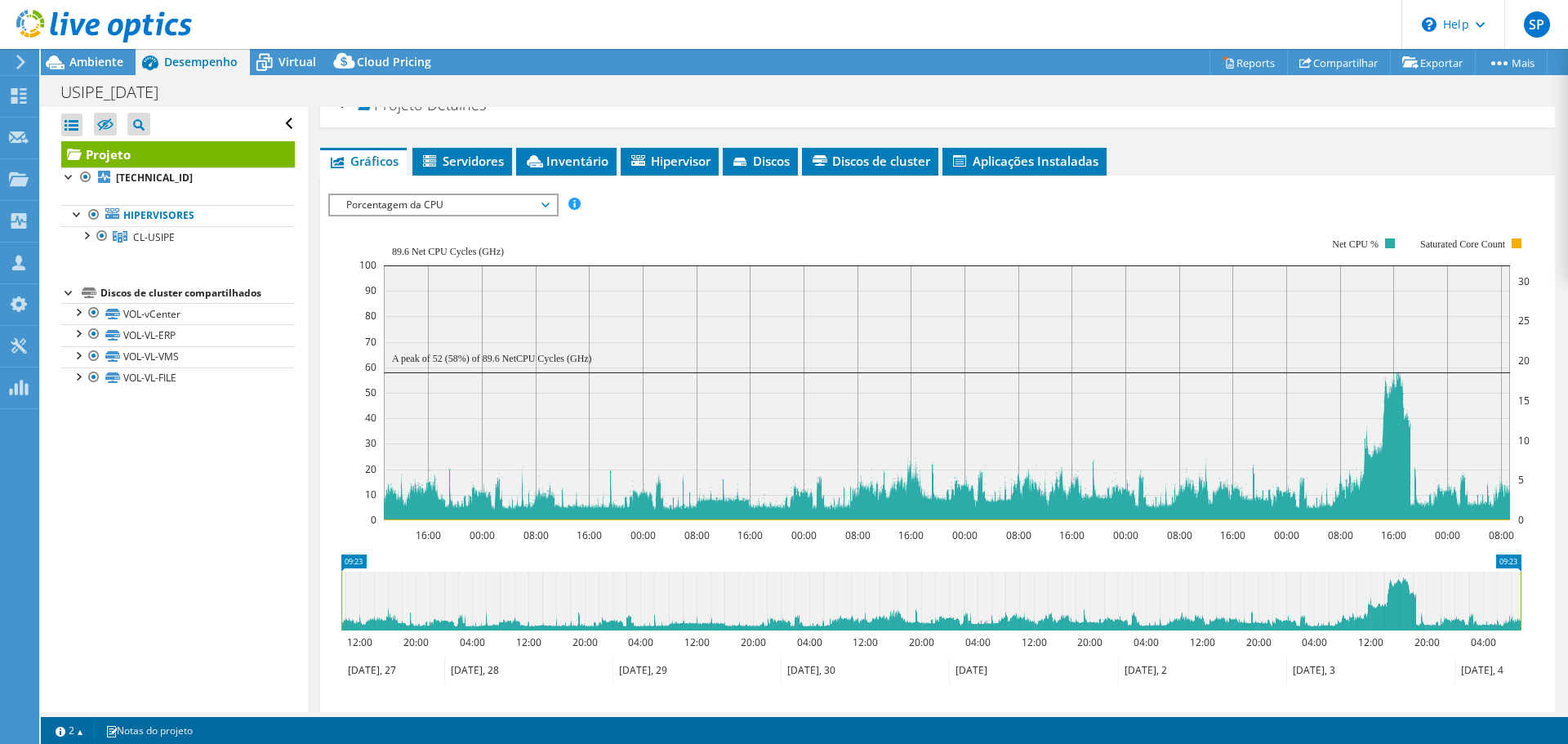
click at [846, 215] on rect at bounding box center [944, 379] width 1170 height 327
click at [83, 240] on div at bounding box center [86, 235] width 17 height 17
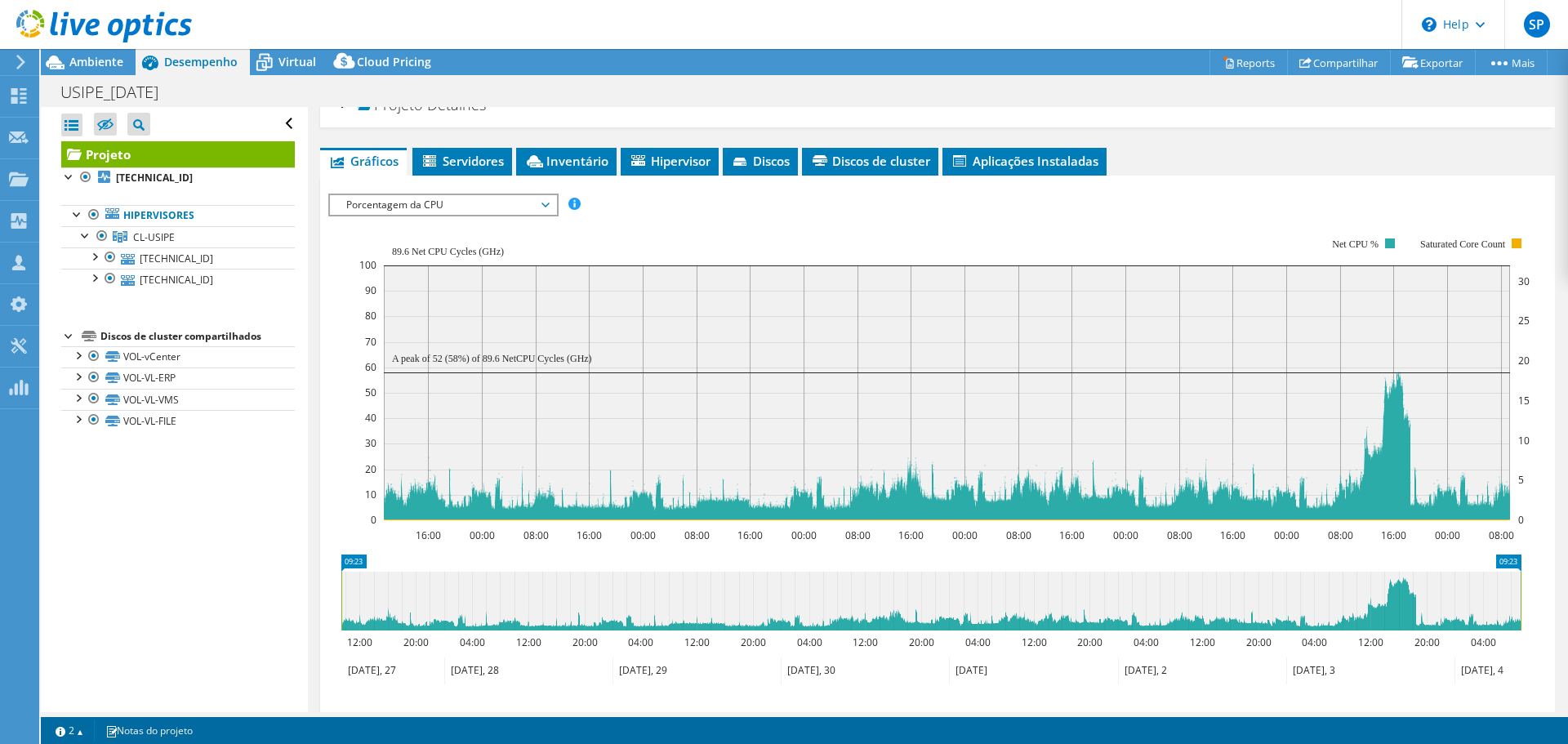
click at [1109, 199] on div "IOPS Disk Throughput Tamanho de E/S Latência Profundidade da fila Porcentagem d…" at bounding box center [938, 204] width 1218 height 22
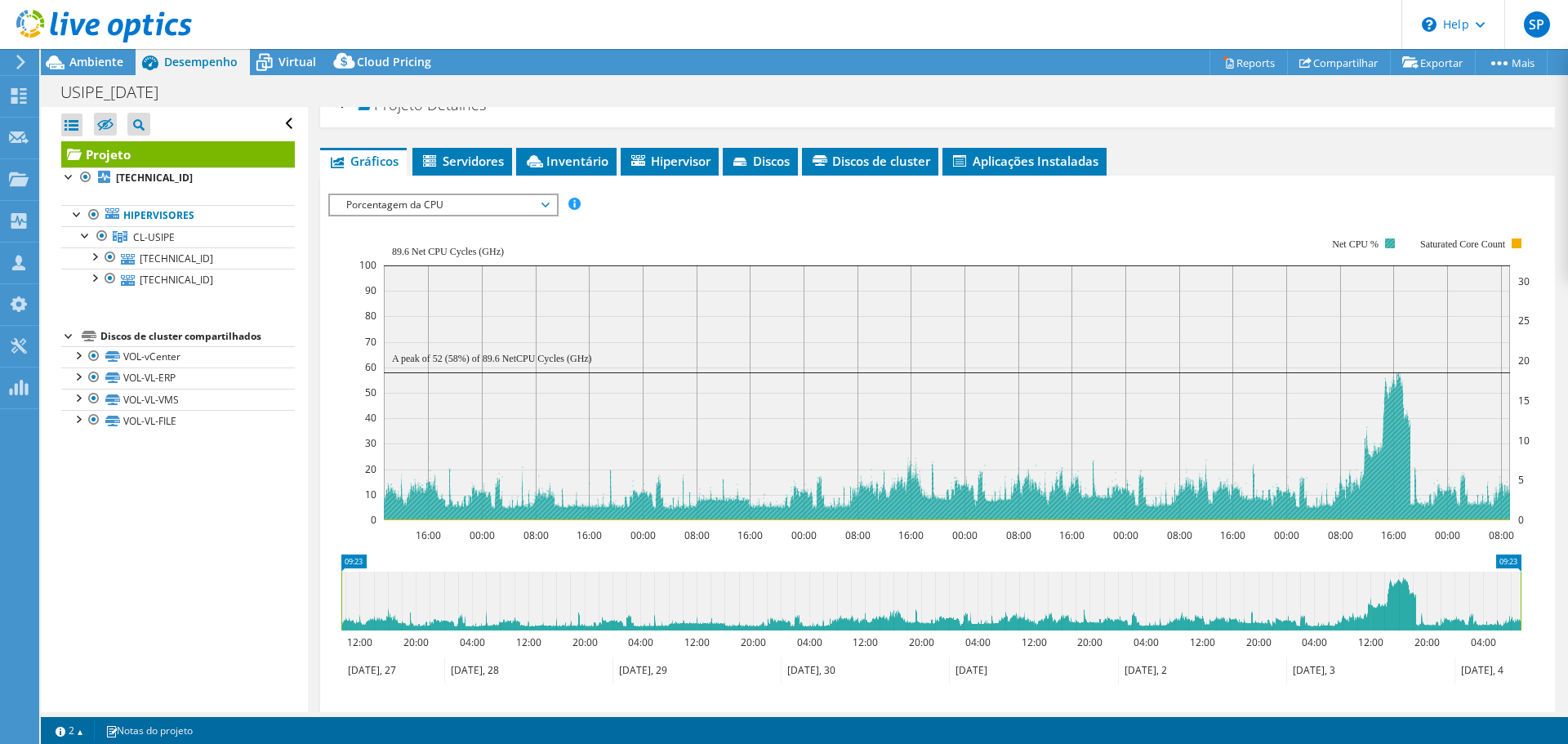
click at [1339, 240] on text "Net CPU %" at bounding box center [1355, 244] width 46 height 11
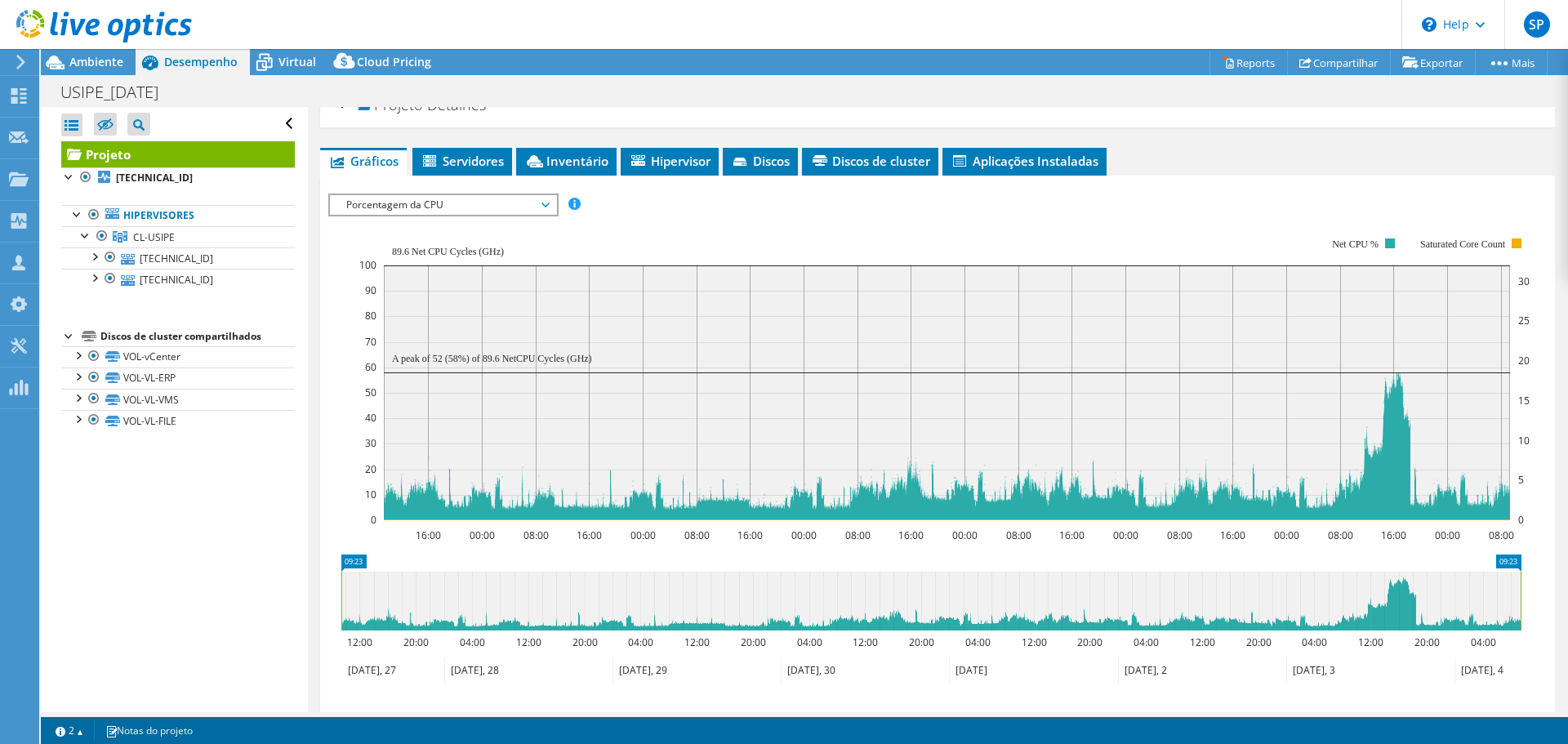
click at [756, 244] on rect at bounding box center [944, 379] width 1170 height 327
click at [485, 214] on span "Porcentagem da CPU" at bounding box center [443, 204] width 210 height 20
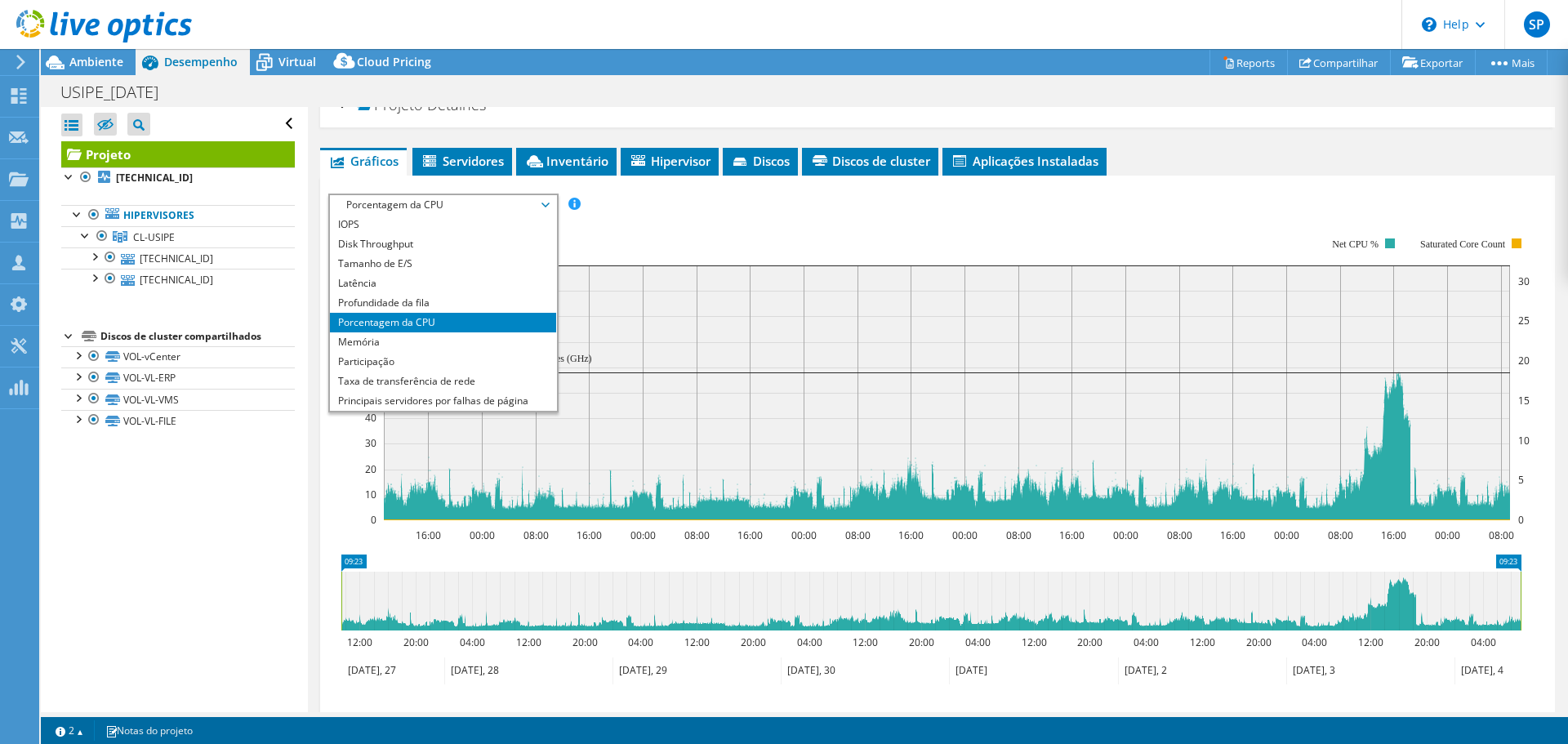
click at [485, 214] on span "Porcentagem da CPU" at bounding box center [443, 204] width 210 height 20
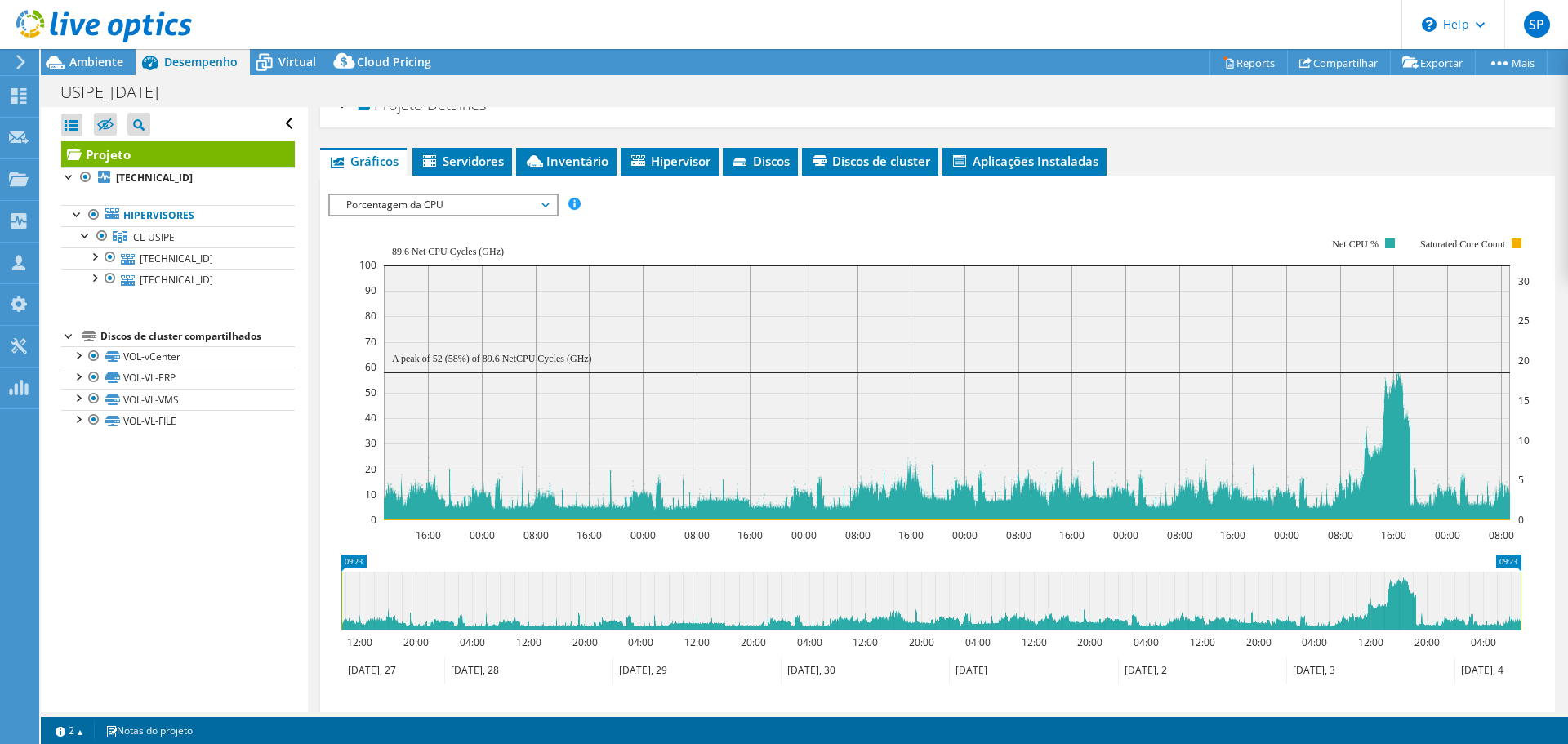
click at [485, 214] on span "Porcentagem da CPU" at bounding box center [443, 204] width 210 height 20
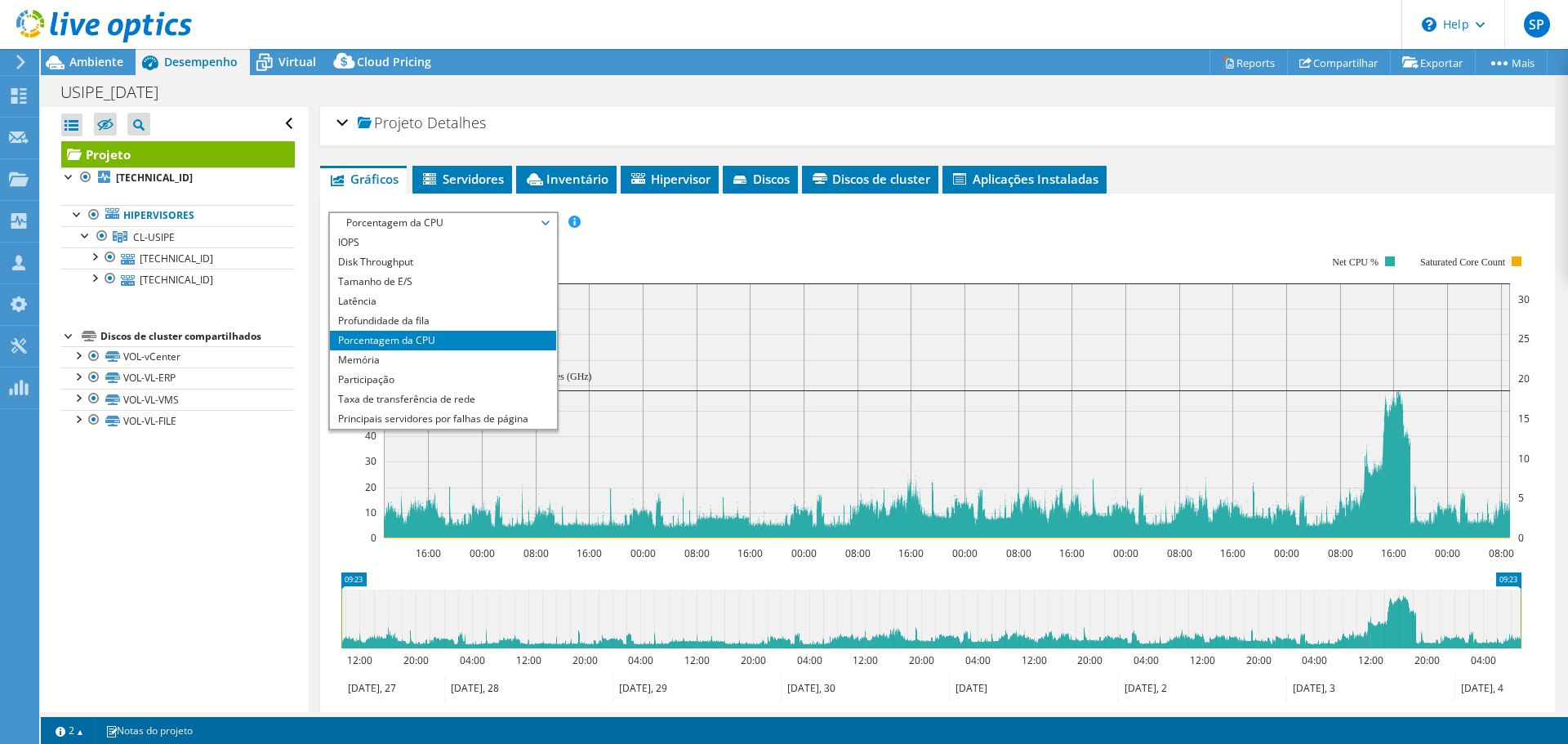
scroll to position [0, 0]
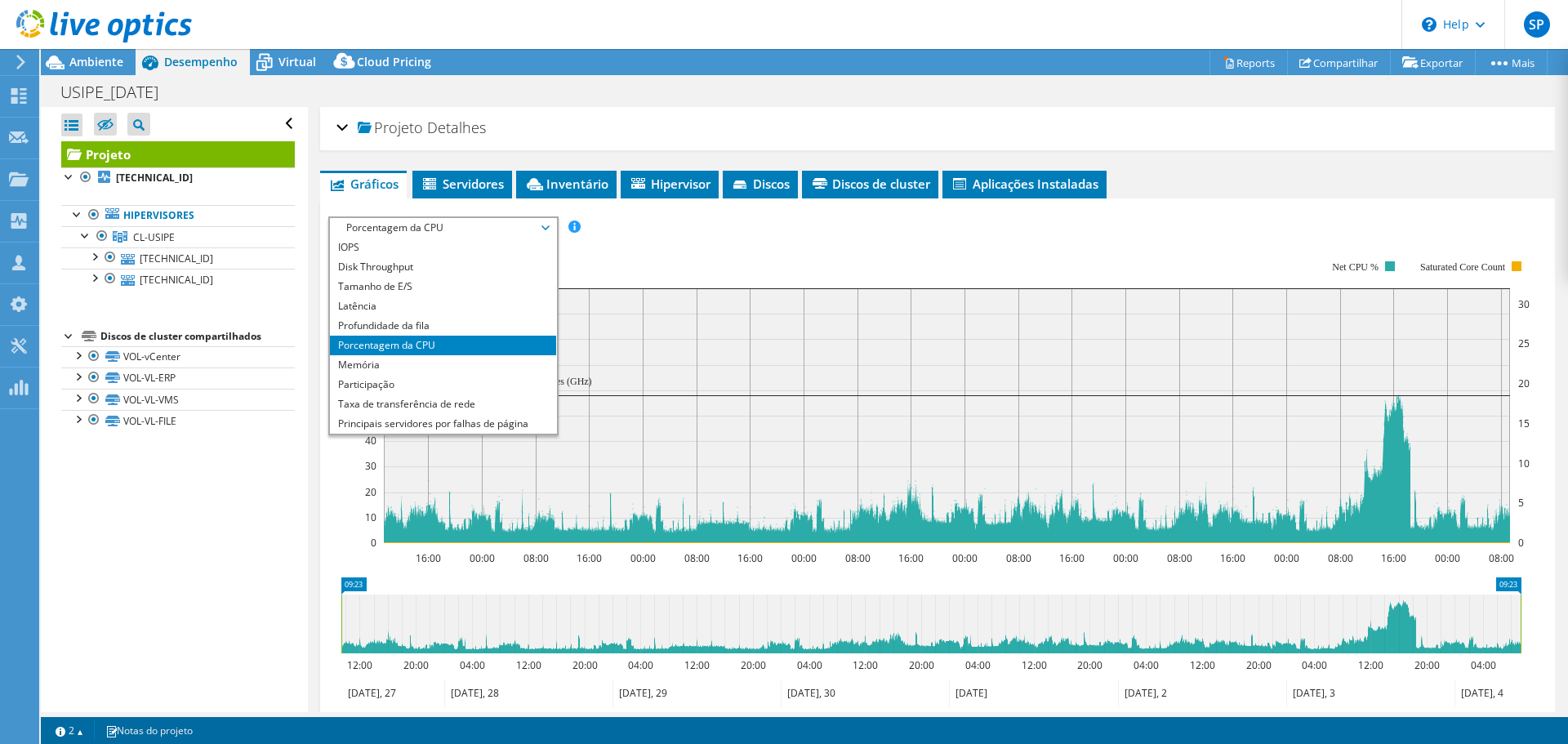
click at [1225, 217] on div "IOPS Disk Throughput Tamanho de E/S Latência Profundidade da fila Porcentagem d…" at bounding box center [938, 228] width 1218 height 22
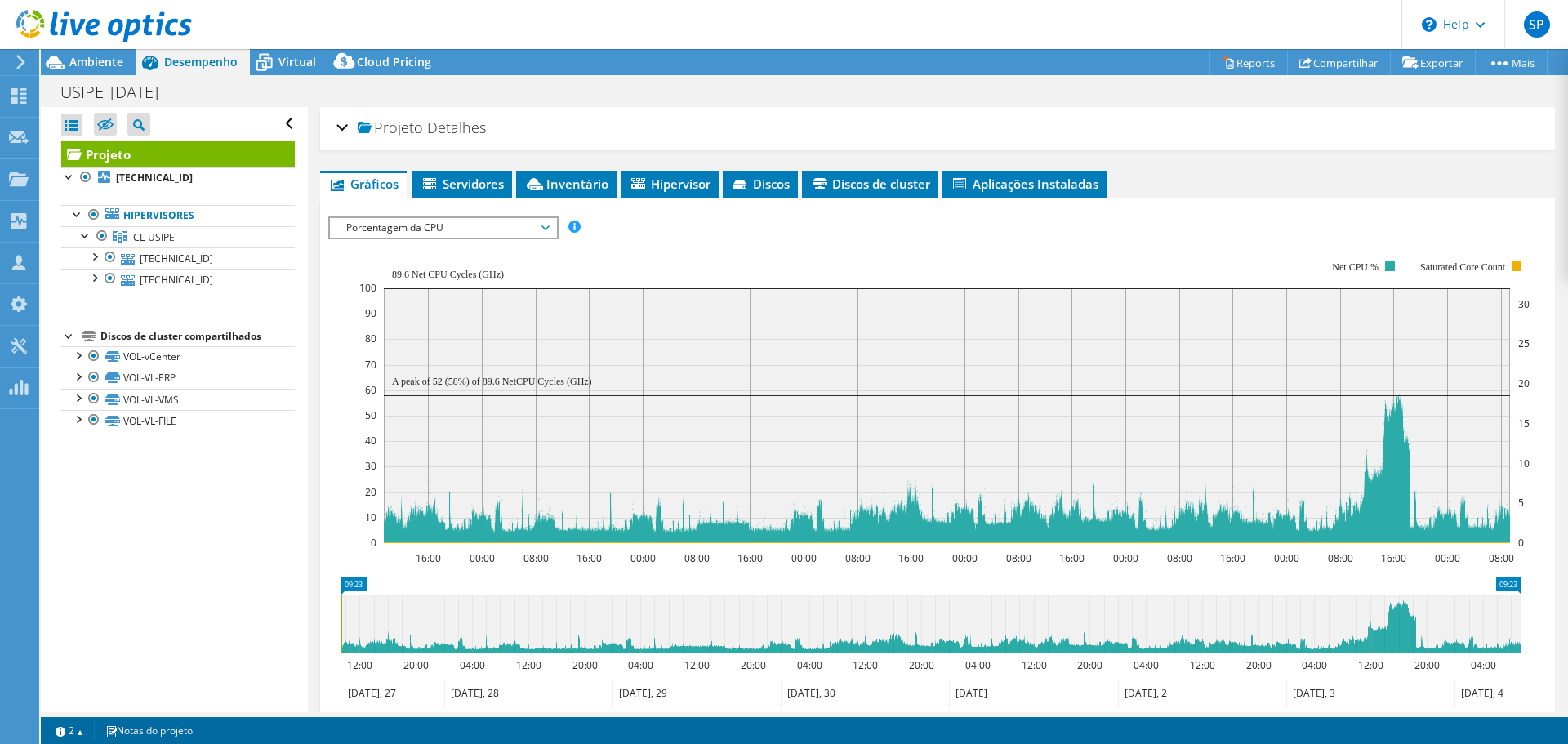
click at [1195, 249] on rect at bounding box center [944, 402] width 1170 height 327
click at [1107, 234] on div "IOPS Disk Throughput Tamanho de E/S Latência Profundidade da fila Porcentagem d…" at bounding box center [938, 228] width 1218 height 22
click at [1332, 190] on ul "Gráficos Servidores Inventário Hipervisor Discos Discos de cluster Aplicações I…" at bounding box center [938, 185] width 1235 height 28
click at [512, 228] on span "Porcentagem da CPU" at bounding box center [443, 228] width 210 height 20
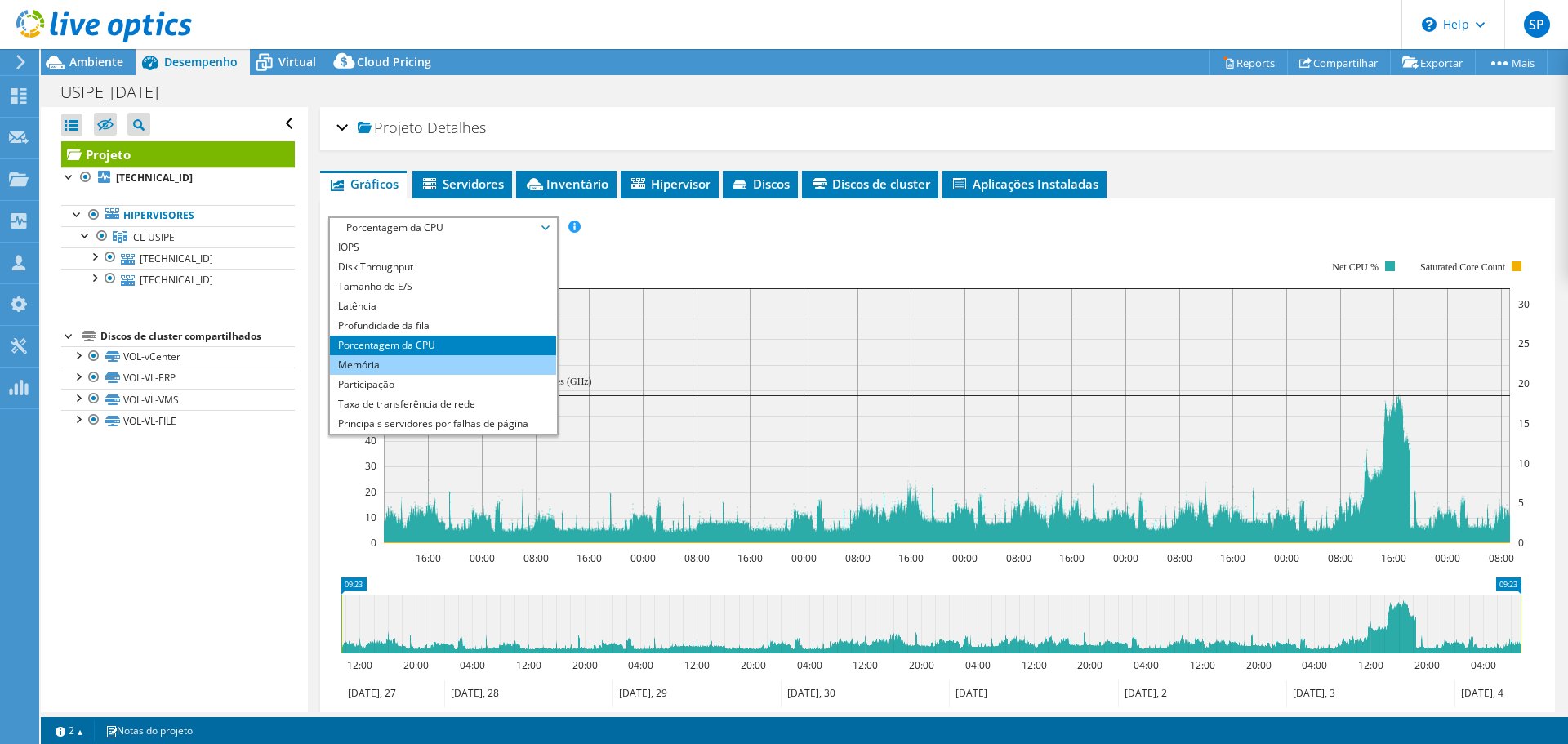
click at [412, 371] on li "Memória" at bounding box center [443, 365] width 227 height 20
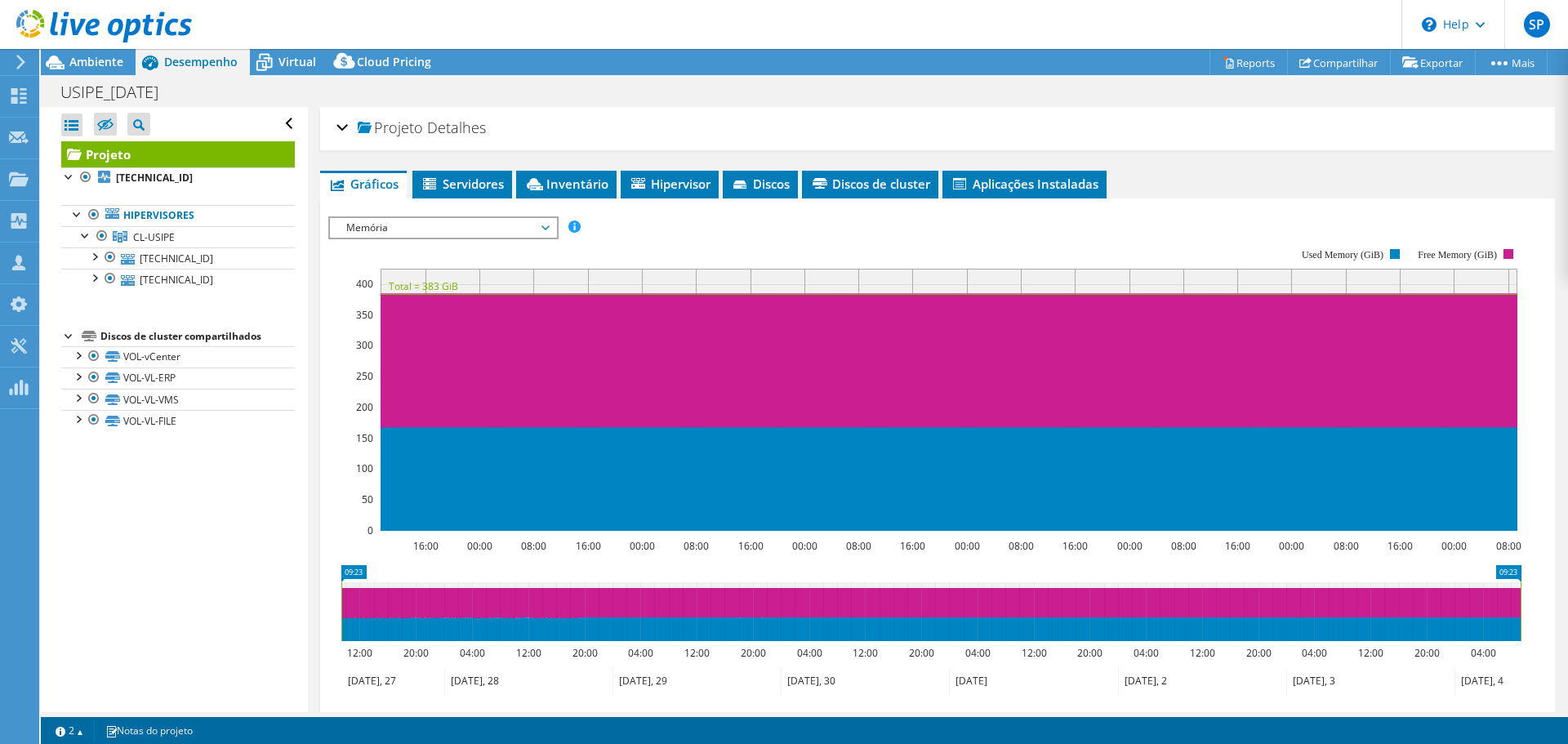
click at [464, 228] on span "Memória" at bounding box center [443, 228] width 210 height 20
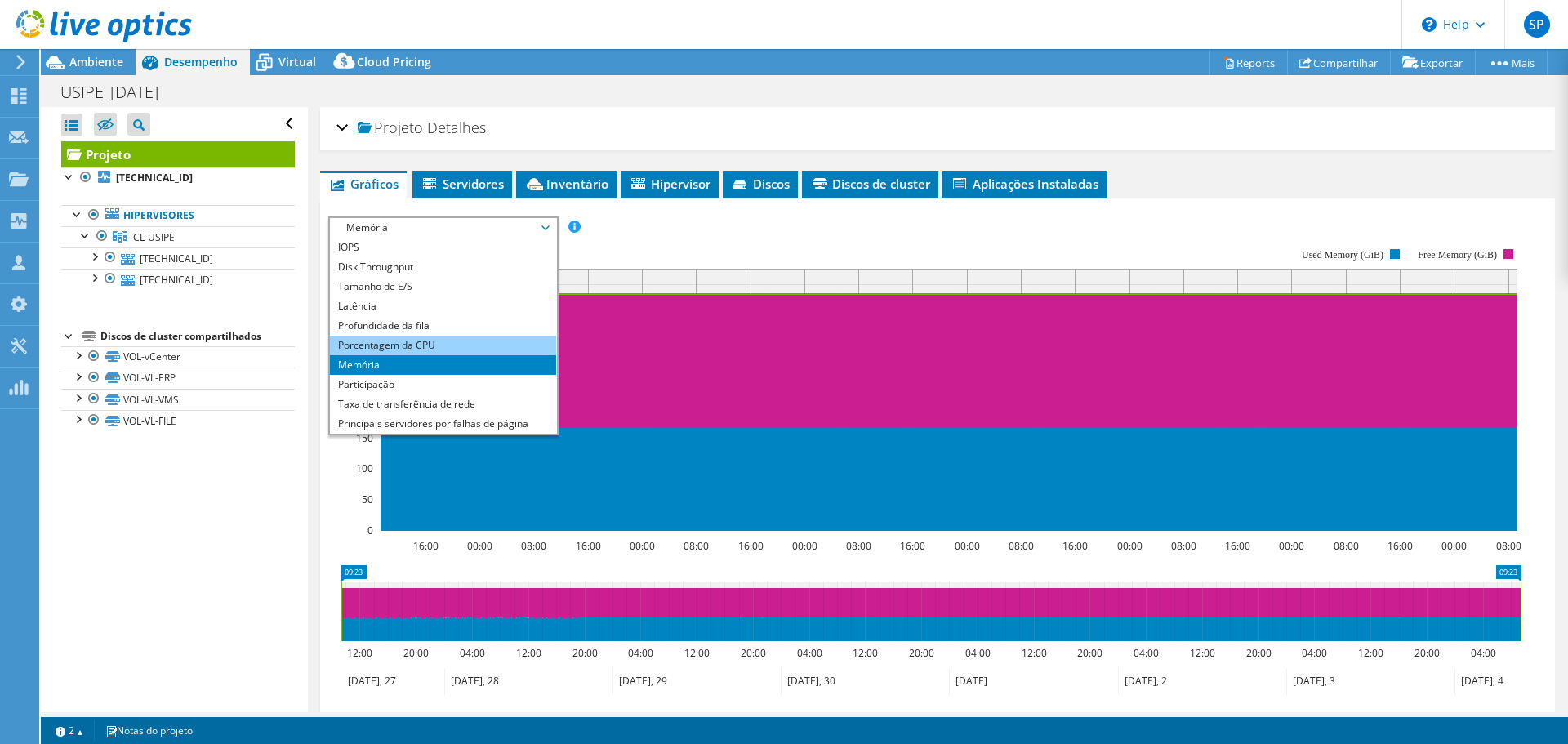
click at [445, 349] on li "Porcentagem da CPU" at bounding box center [443, 346] width 227 height 20
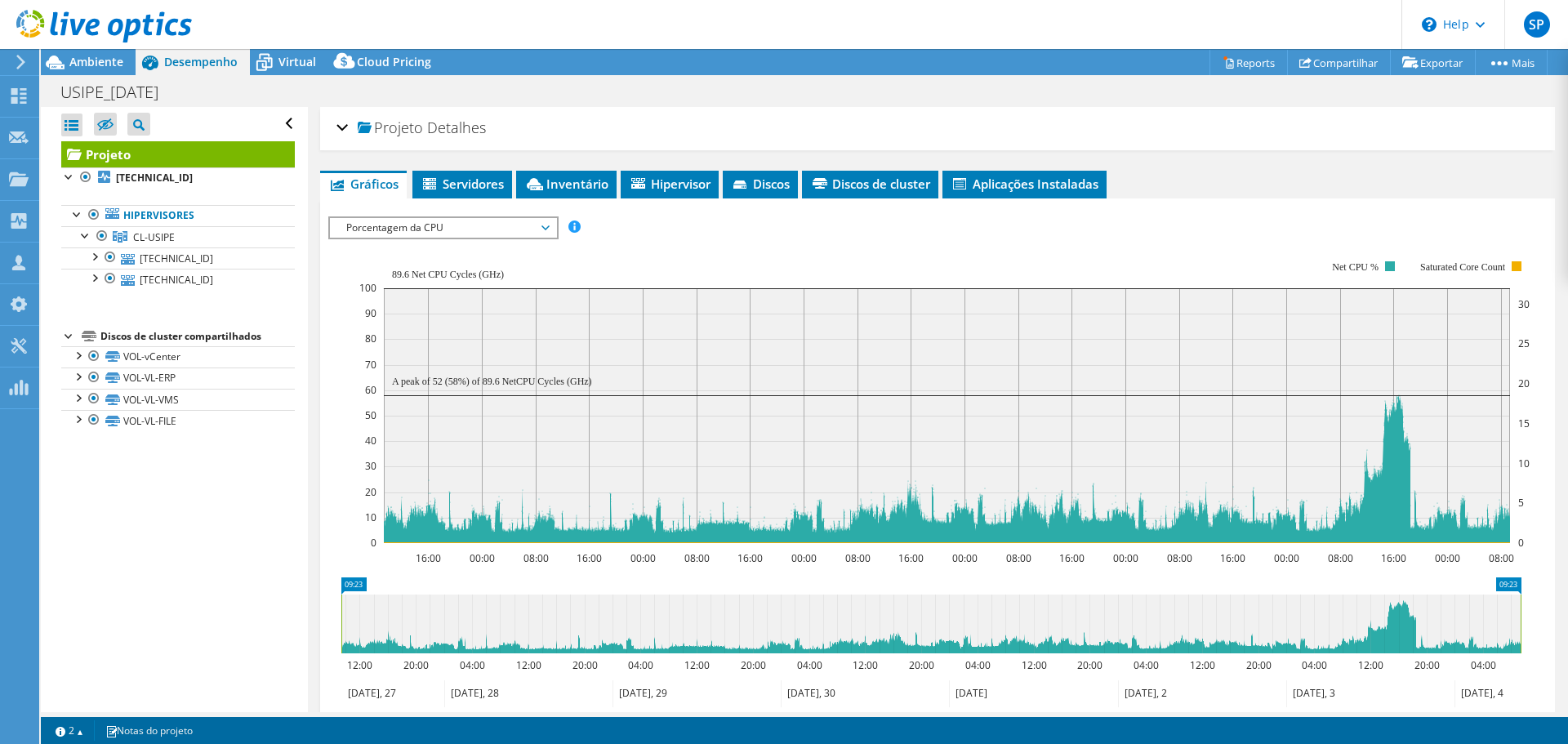
click at [1253, 220] on div "IOPS Disk Throughput Tamanho de E/S Latência Profundidade da fila Porcentagem d…" at bounding box center [938, 228] width 1218 height 22
click at [1163, 226] on div "IOPS Disk Throughput Tamanho de E/S Latência Profundidade da fila Porcentagem d…" at bounding box center [938, 228] width 1218 height 22
click at [1223, 263] on rect at bounding box center [944, 402] width 1170 height 327
click at [1163, 217] on div "IOPS Disk Throughput Tamanho de E/S Latência Profundidade da fila Porcentagem d…" at bounding box center [938, 228] width 1218 height 22
click at [688, 265] on rect at bounding box center [944, 402] width 1170 height 327
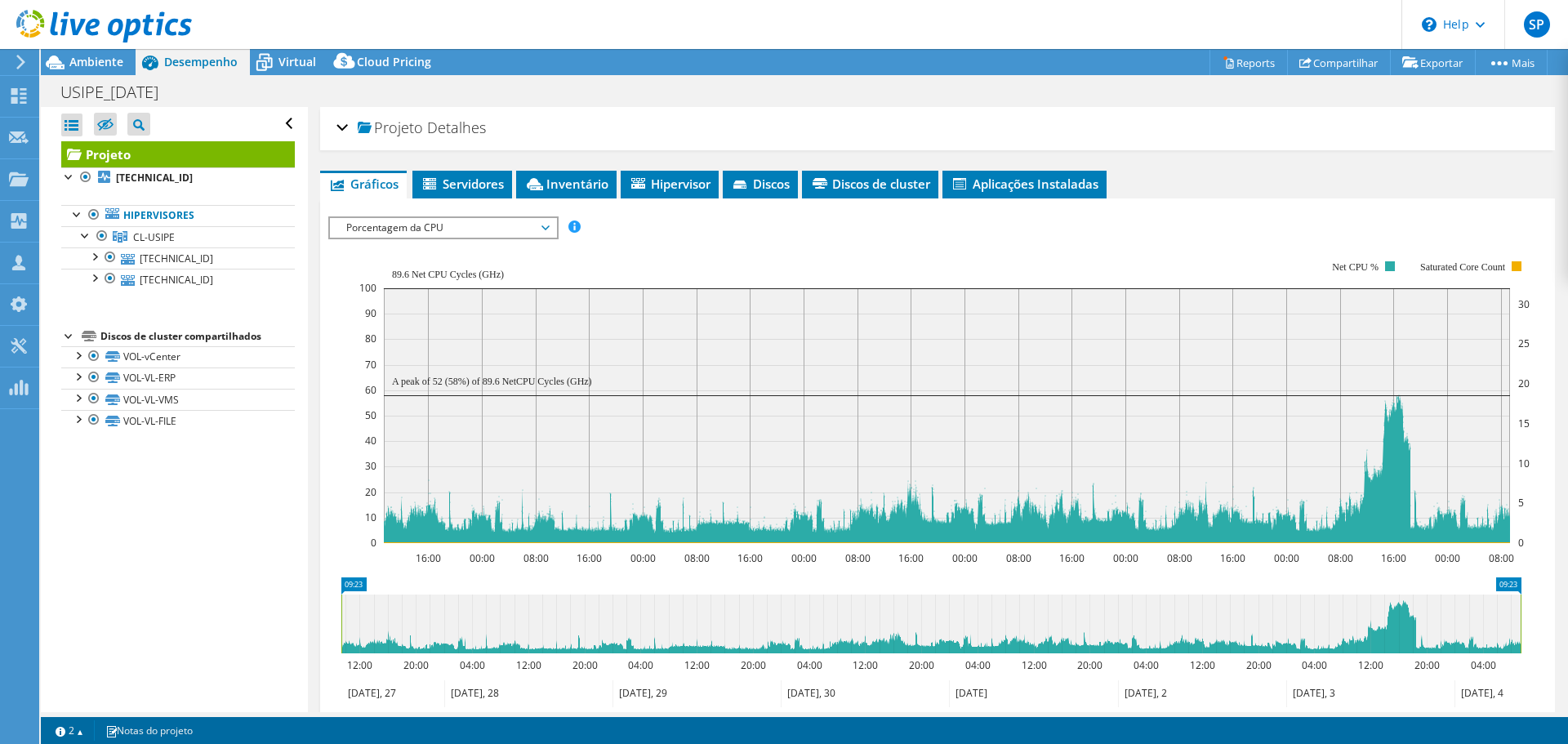
click at [534, 143] on div "Projeto Detalhes" at bounding box center [937, 129] width 1202 height 35
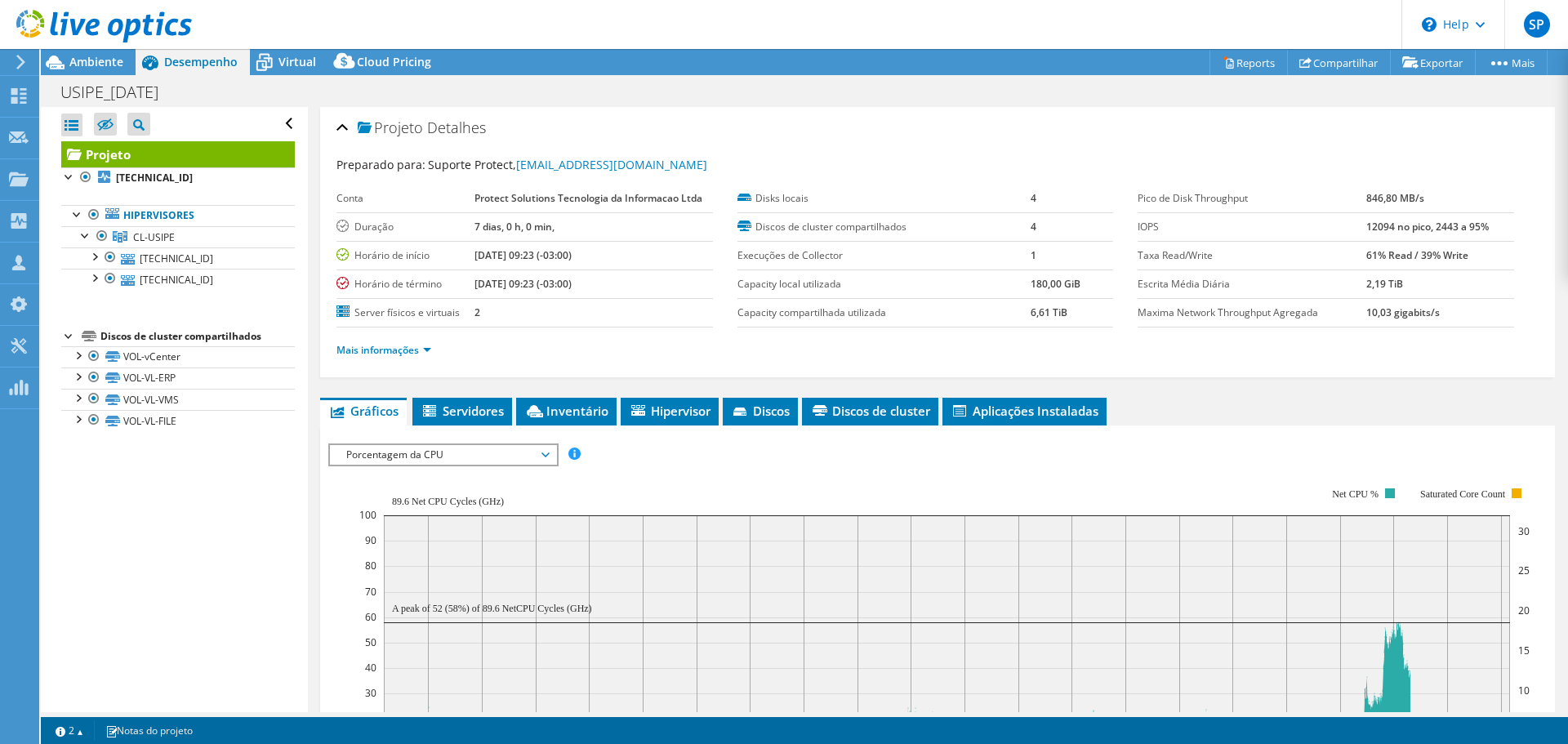
click at [534, 143] on div "Projeto Detalhes" at bounding box center [937, 129] width 1202 height 35
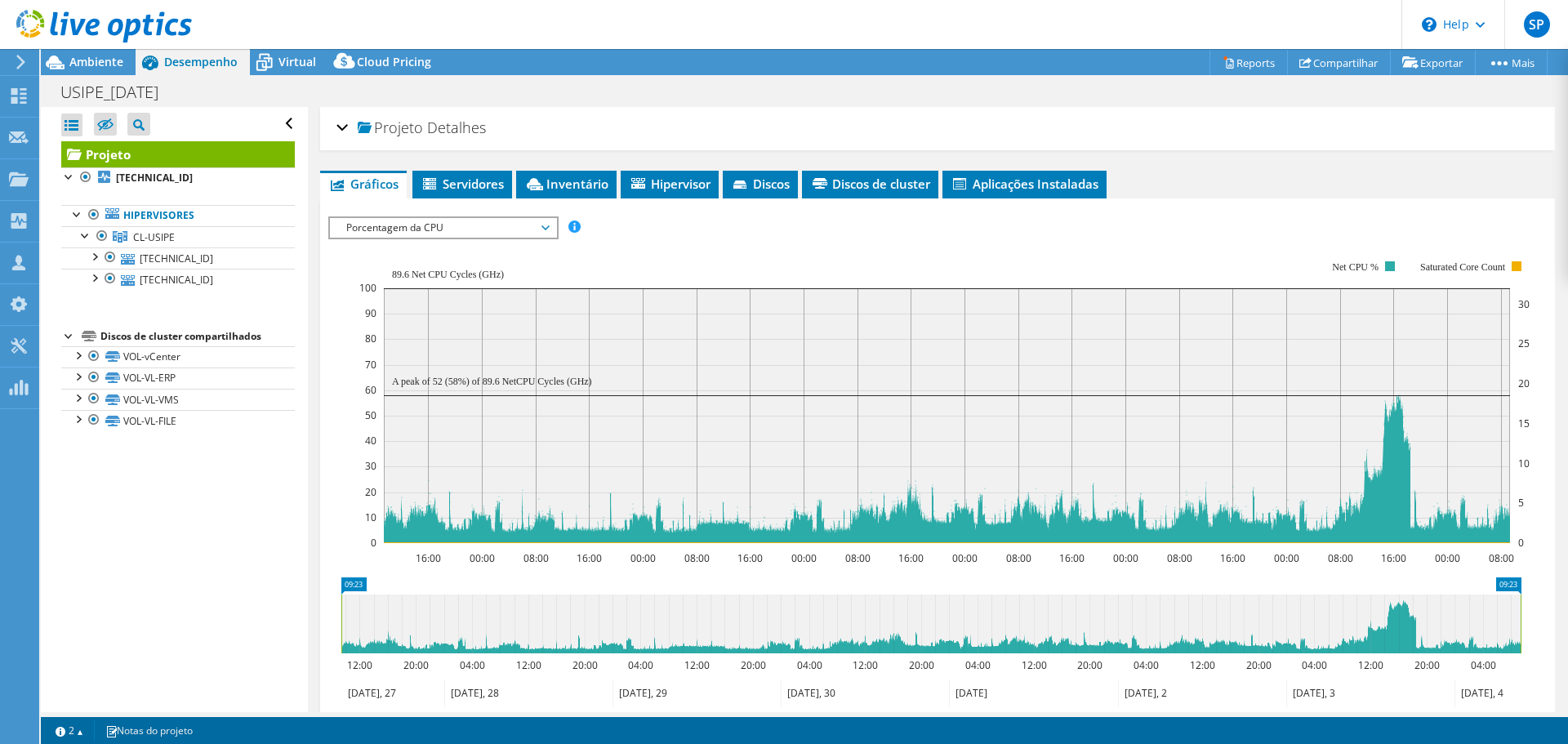
click at [430, 130] on span "Detalhes" at bounding box center [456, 127] width 58 height 20
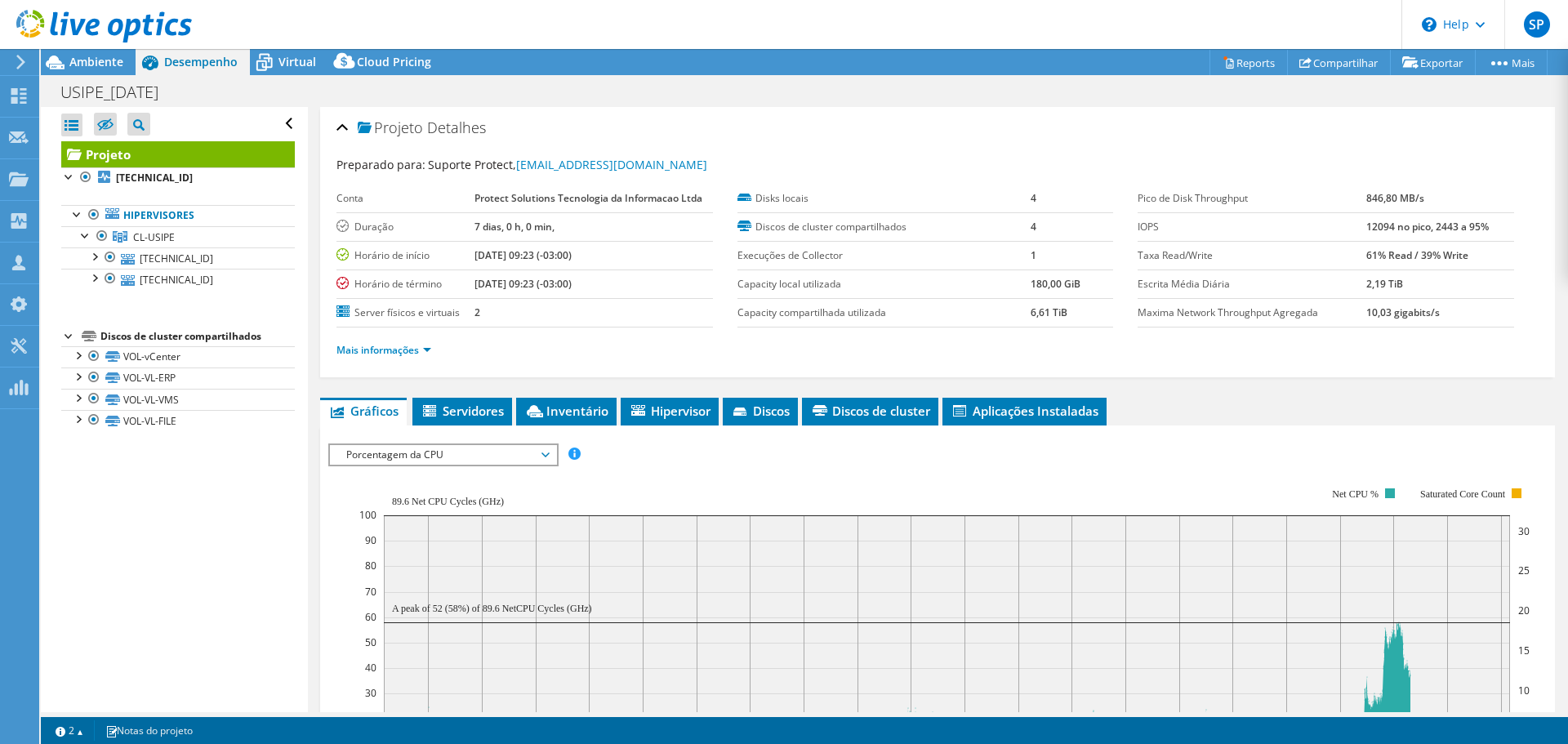
click at [392, 134] on span "Projeto" at bounding box center [390, 128] width 65 height 17
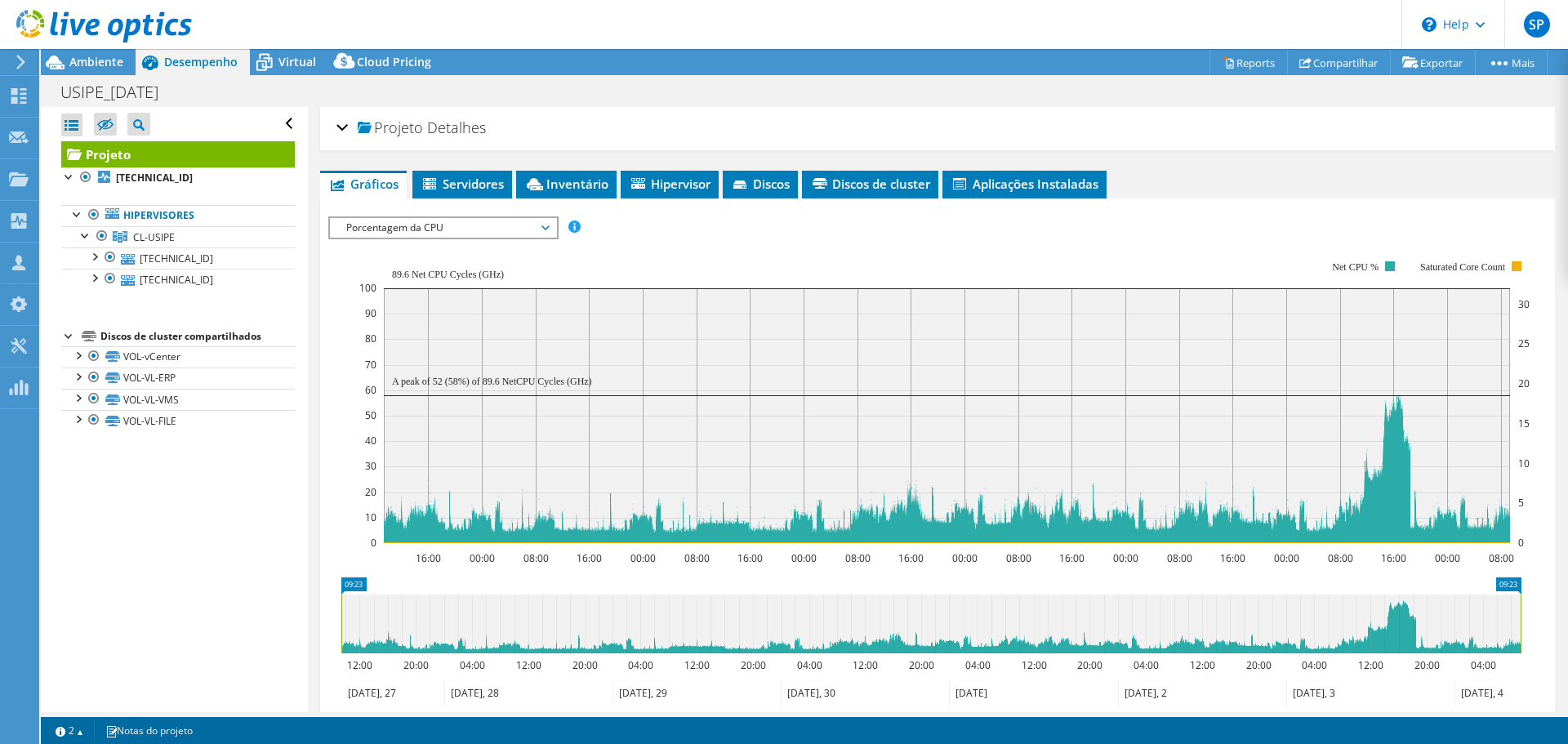
click at [390, 135] on span "Projeto" at bounding box center [390, 128] width 65 height 17
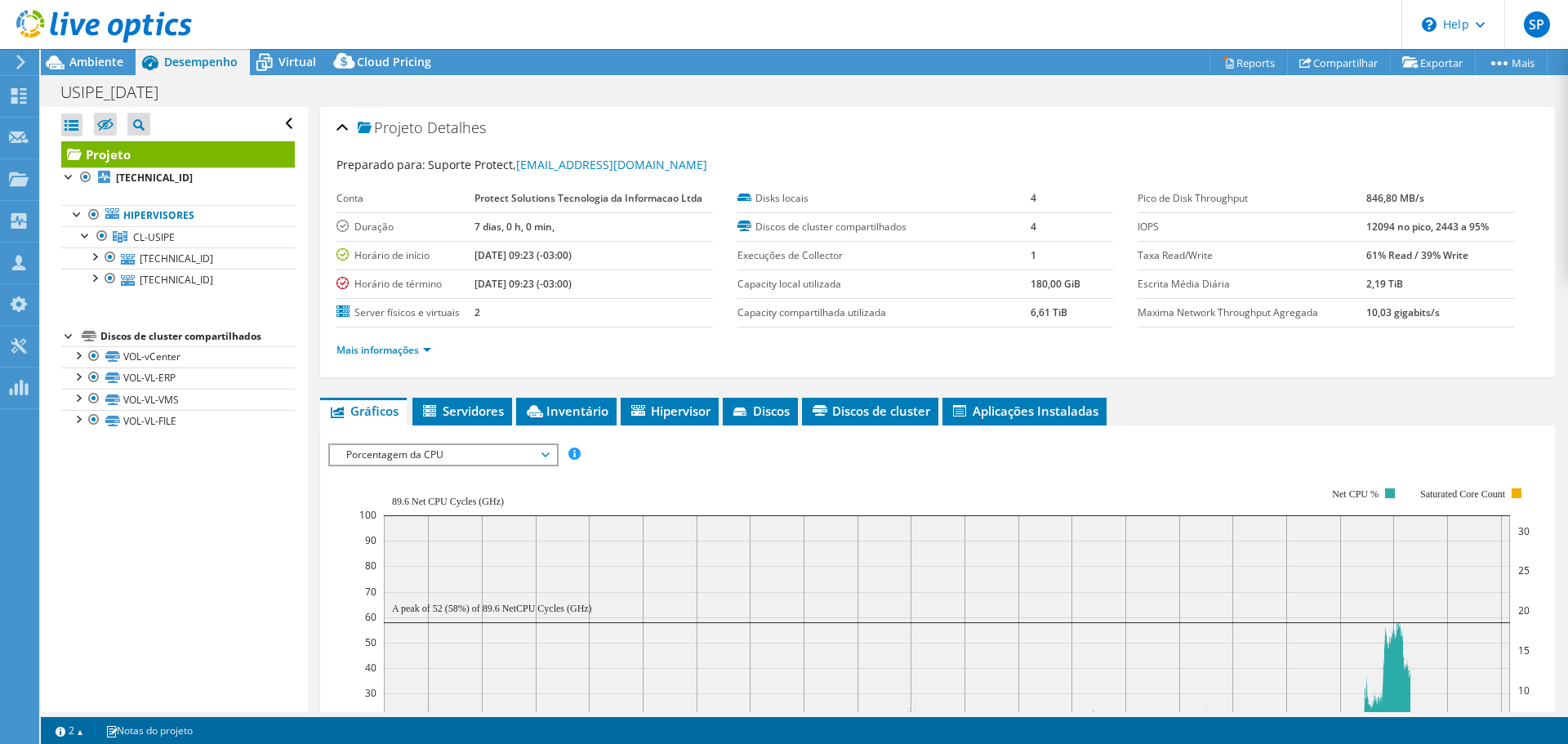
click at [1263, 419] on ul "Gráficos Servidores Inventário Hipervisor Discos Discos de cluster Aplicações I…" at bounding box center [938, 411] width 1235 height 28
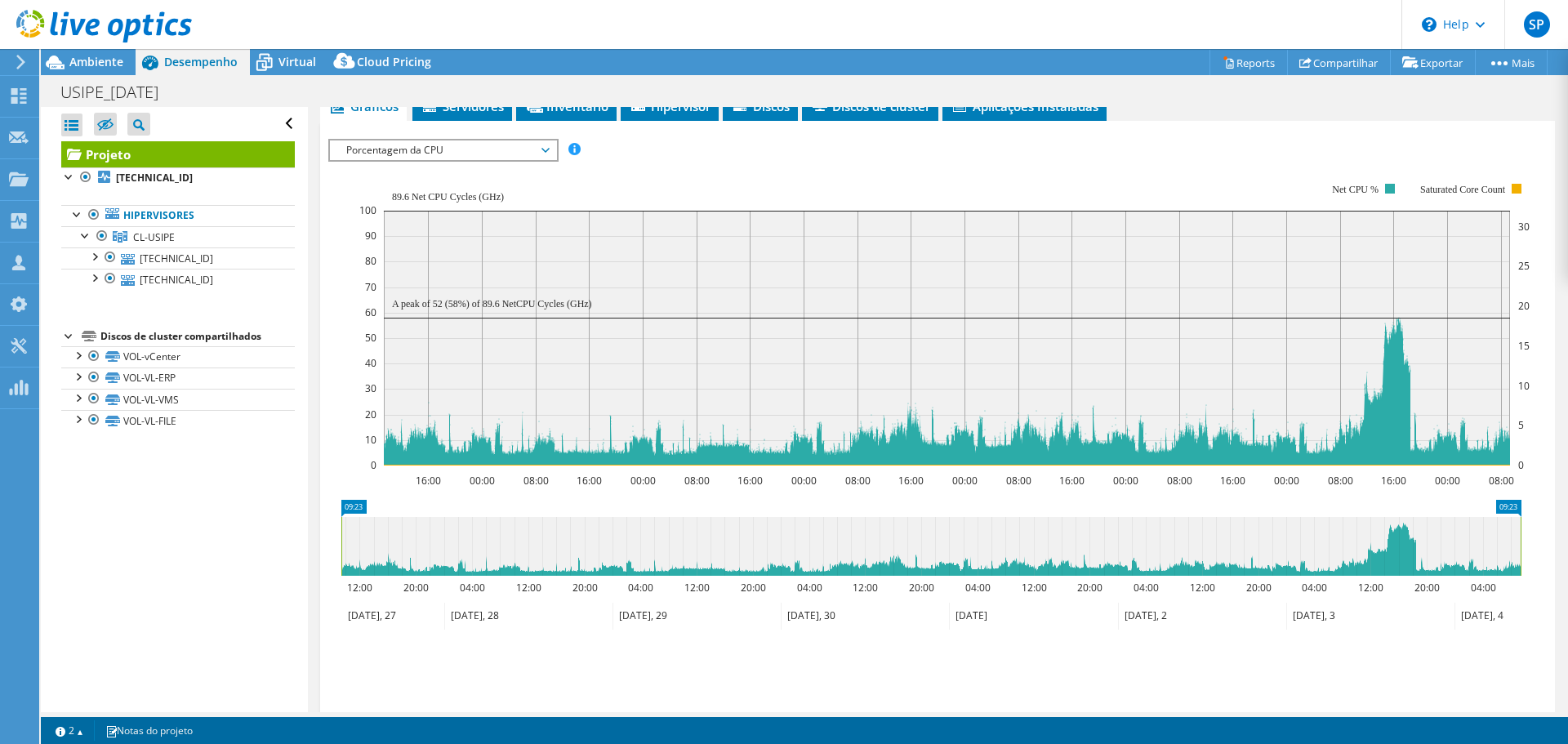
scroll to position [327, 0]
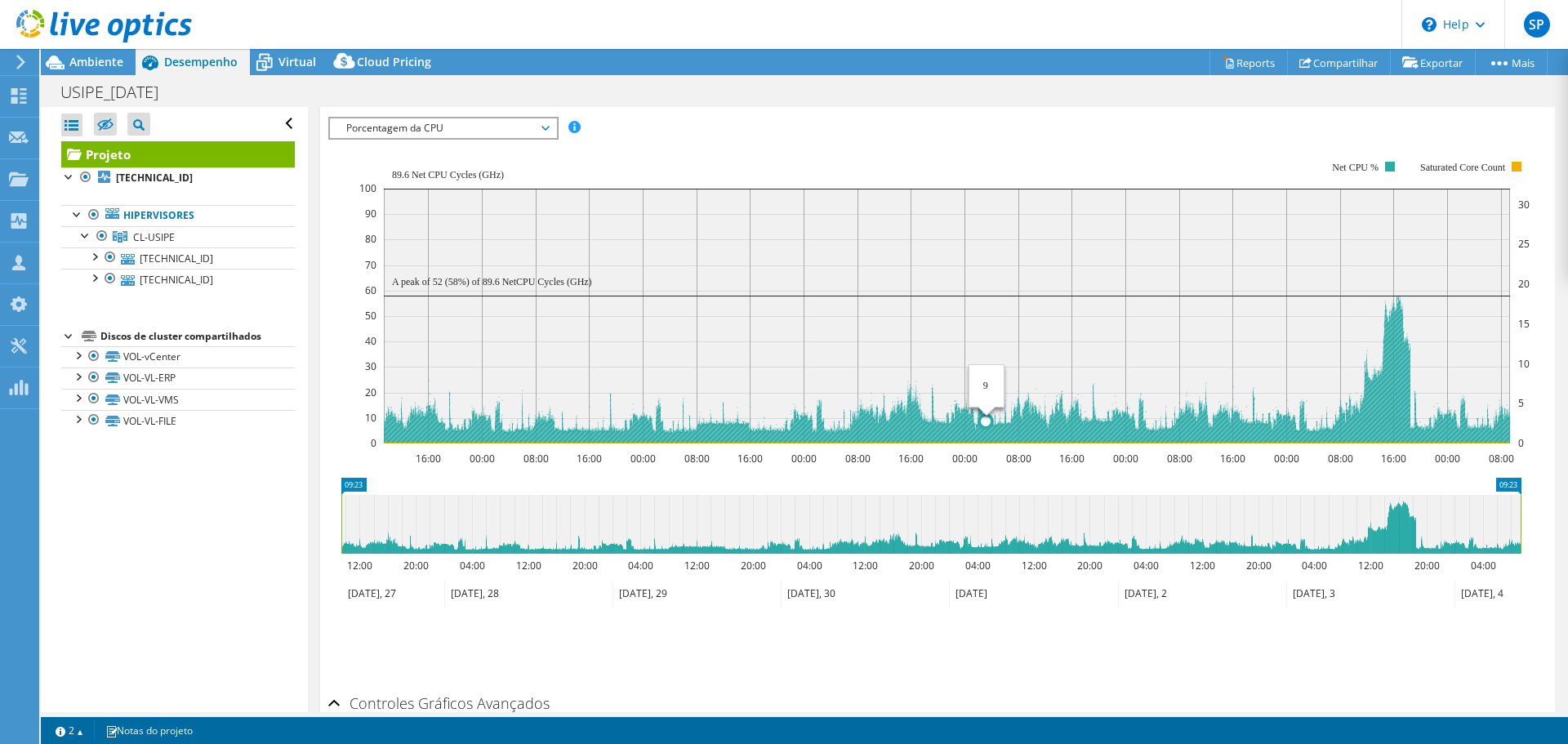
click at [946, 349] on rect at bounding box center [946, 316] width 1126 height 255
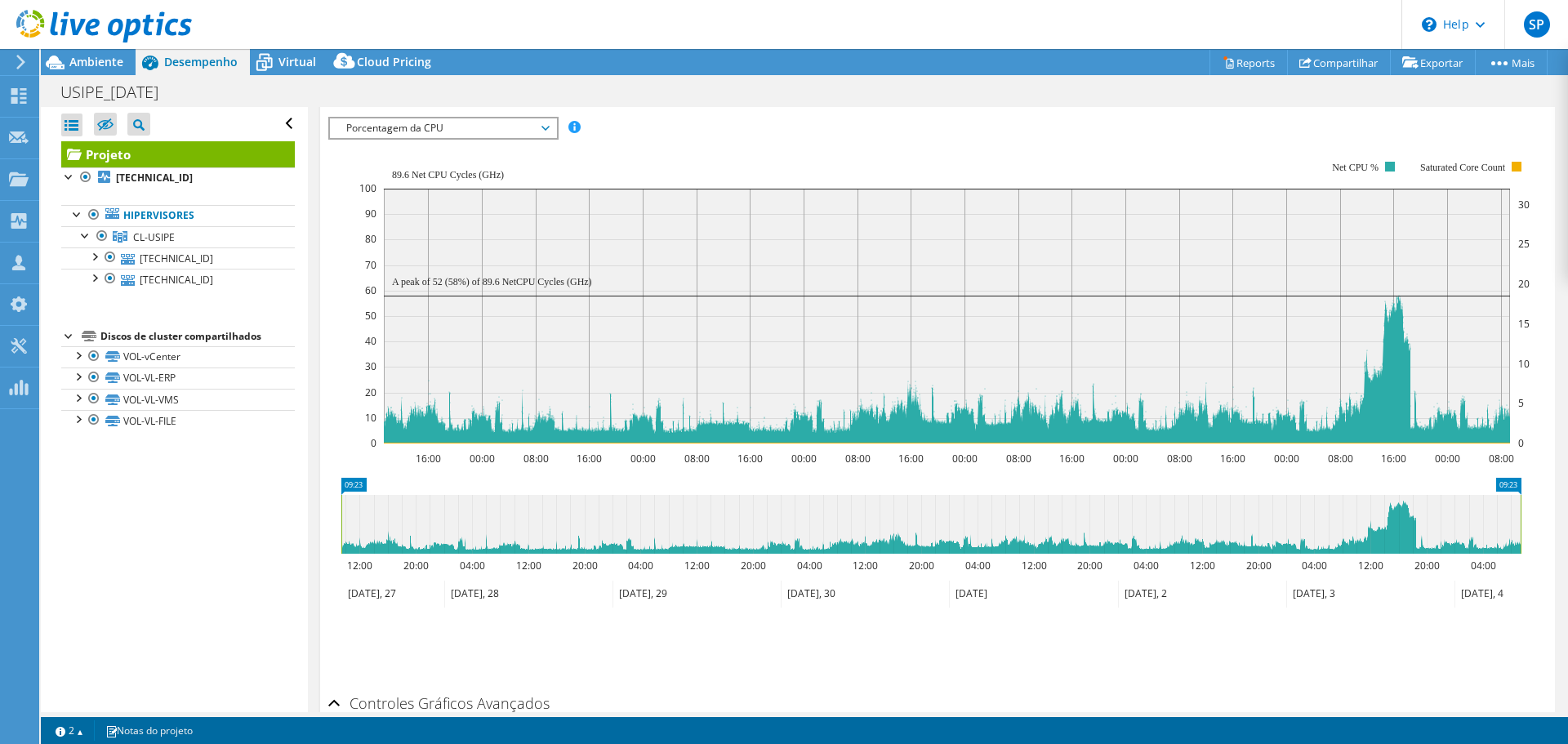
click at [1048, 125] on div "IOPS Disk Throughput Tamanho de E/S Latência Profundidade da fila Porcentagem d…" at bounding box center [938, 128] width 1218 height 22
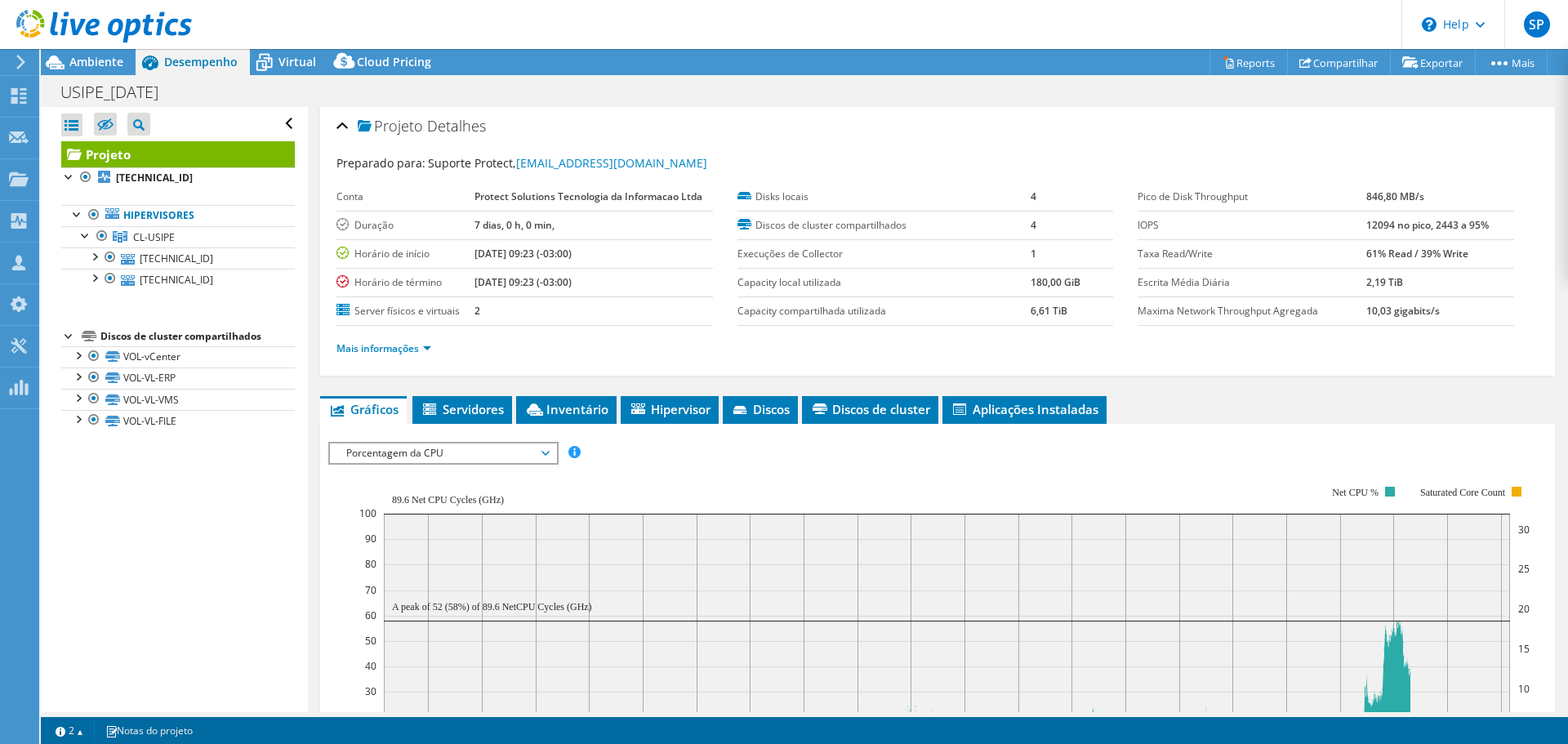
scroll to position [0, 0]
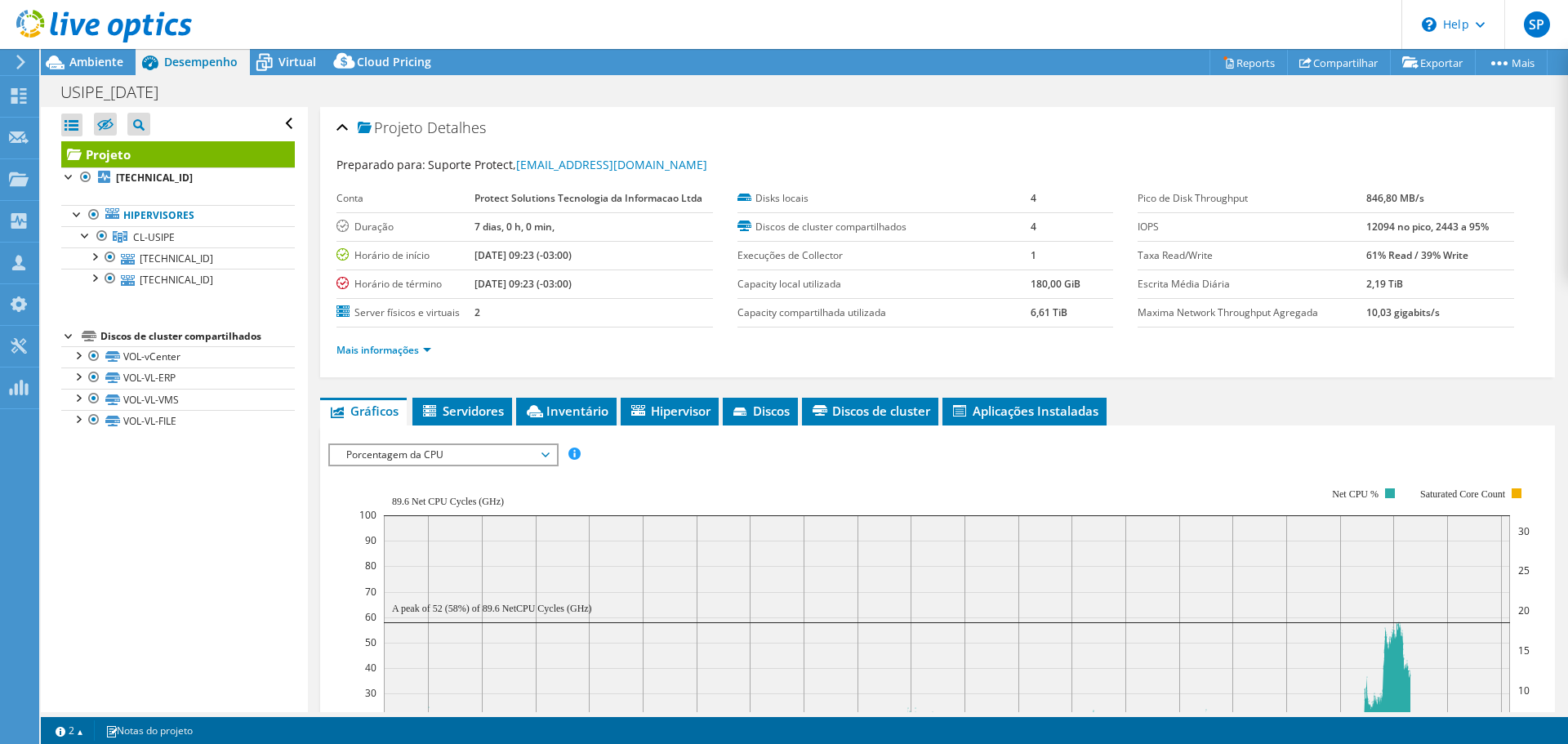
click at [546, 376] on div "Projeto Detalhes Preparado para: Suporte Protect, [EMAIL_ADDRESS][DOMAIN_NAME] …" at bounding box center [938, 241] width 1235 height 270
click at [422, 360] on div "Mais informações" at bounding box center [937, 350] width 1202 height 46
click at [421, 355] on link "Mais informações" at bounding box center [383, 349] width 95 height 14
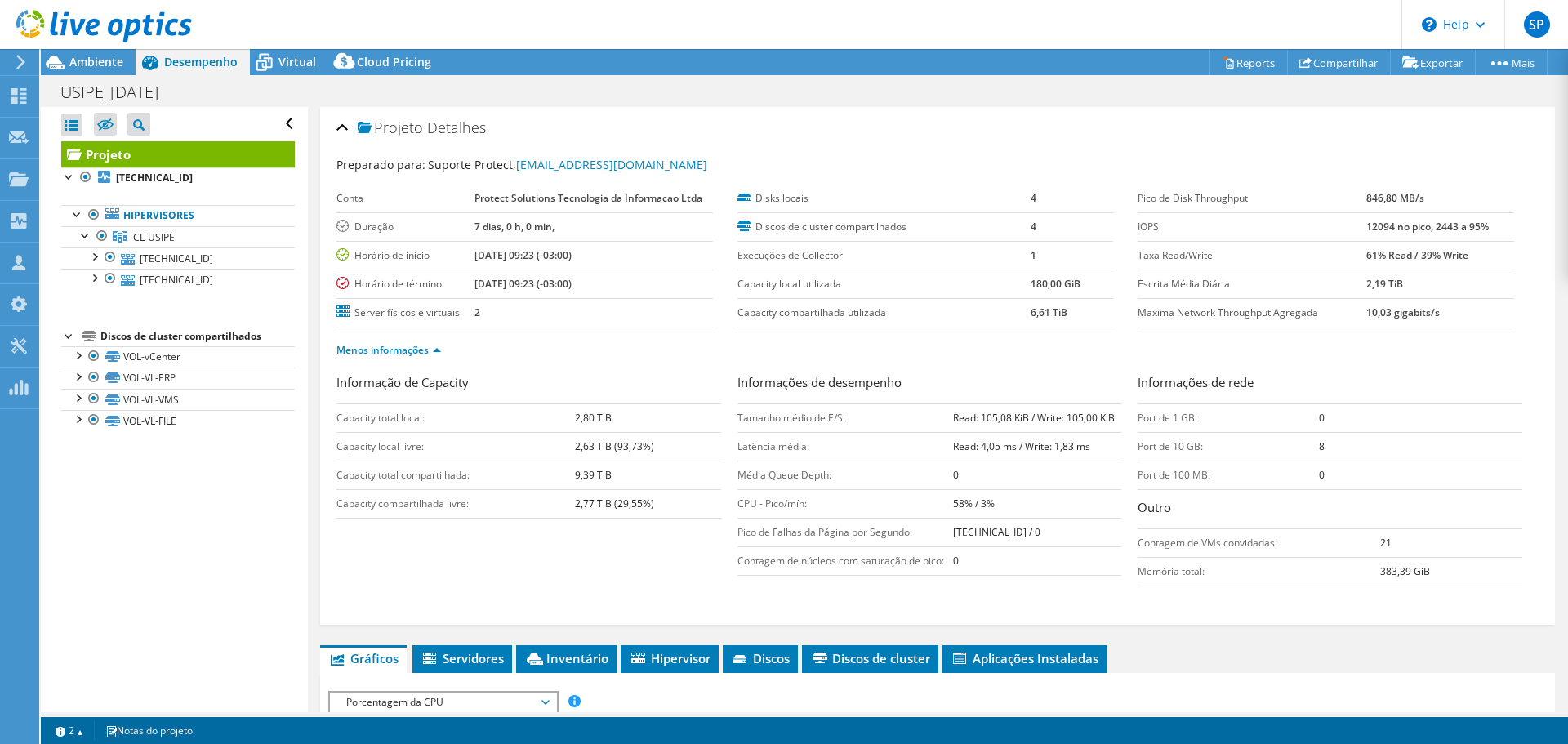
click at [640, 343] on ul "Menos informações" at bounding box center [937, 348] width 1202 height 22
click at [65, 59] on icon at bounding box center [55, 62] width 29 height 29
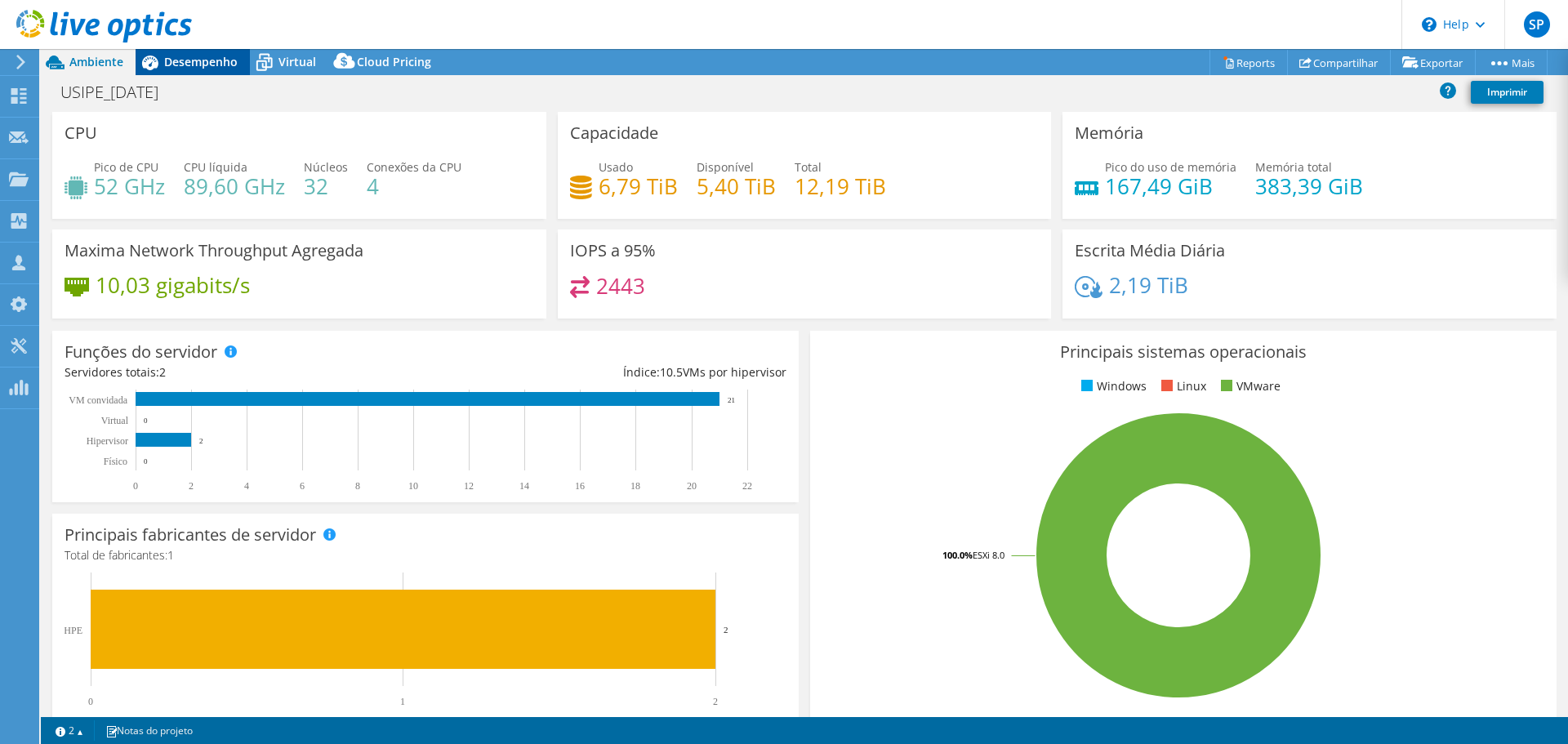
click at [215, 63] on span "Desempenho" at bounding box center [201, 61] width 73 height 16
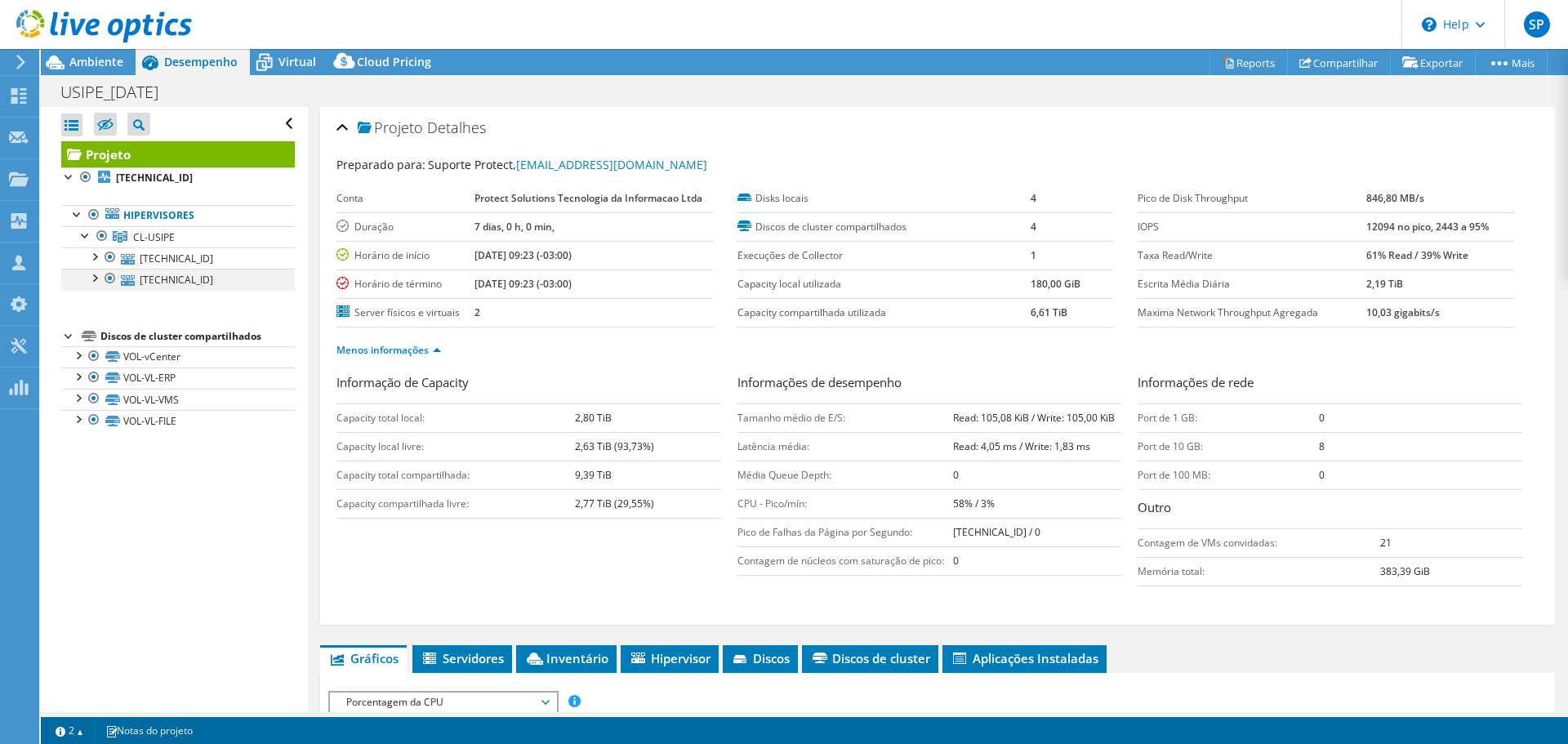
click at [109, 279] on div at bounding box center [110, 278] width 17 height 20
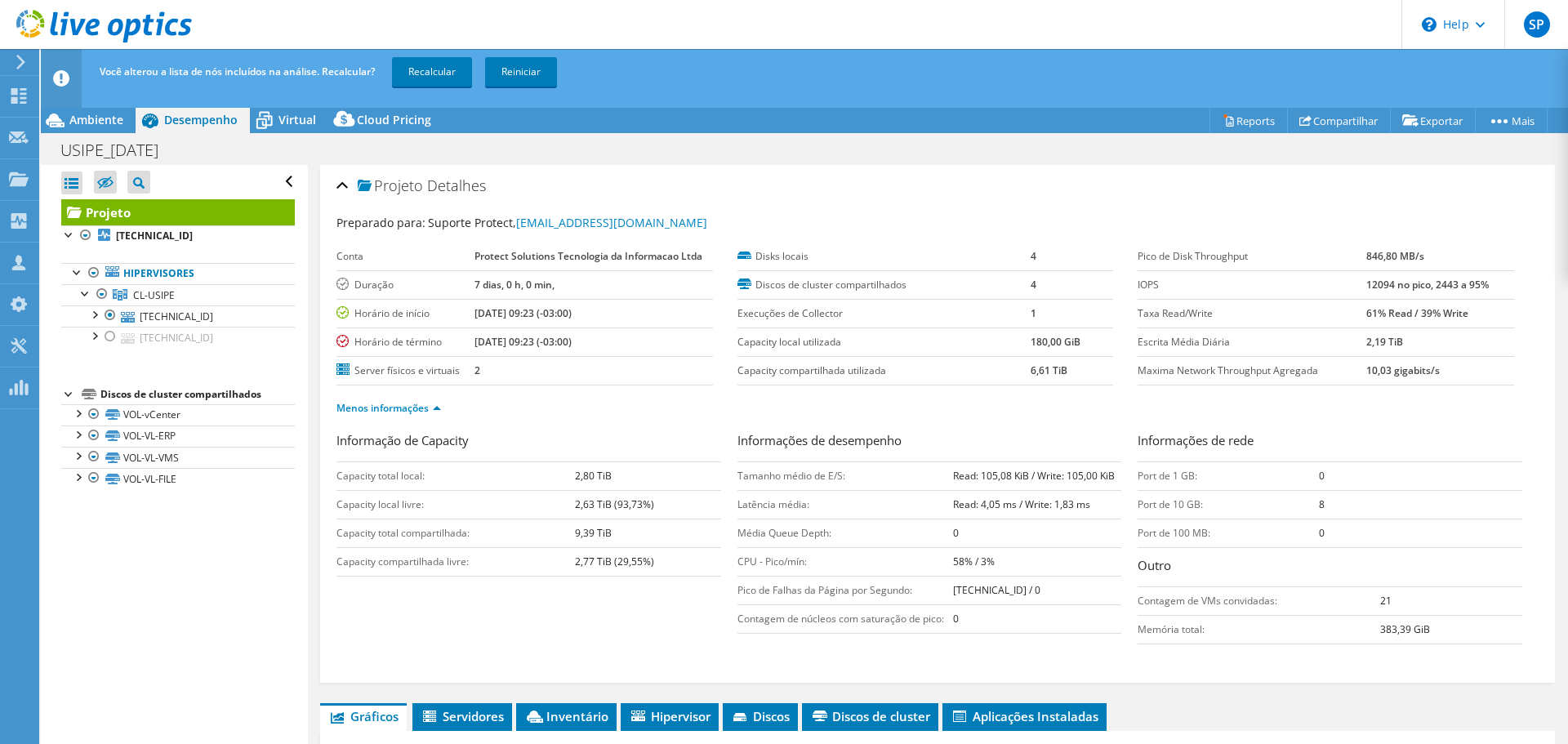
click at [421, 55] on div "Você alterou a lista de nós incluídos na análise. Recalcular? Recalcular Reinic…" at bounding box center [835, 72] width 1478 height 46
click at [424, 67] on link "Recalcular" at bounding box center [432, 72] width 80 height 30
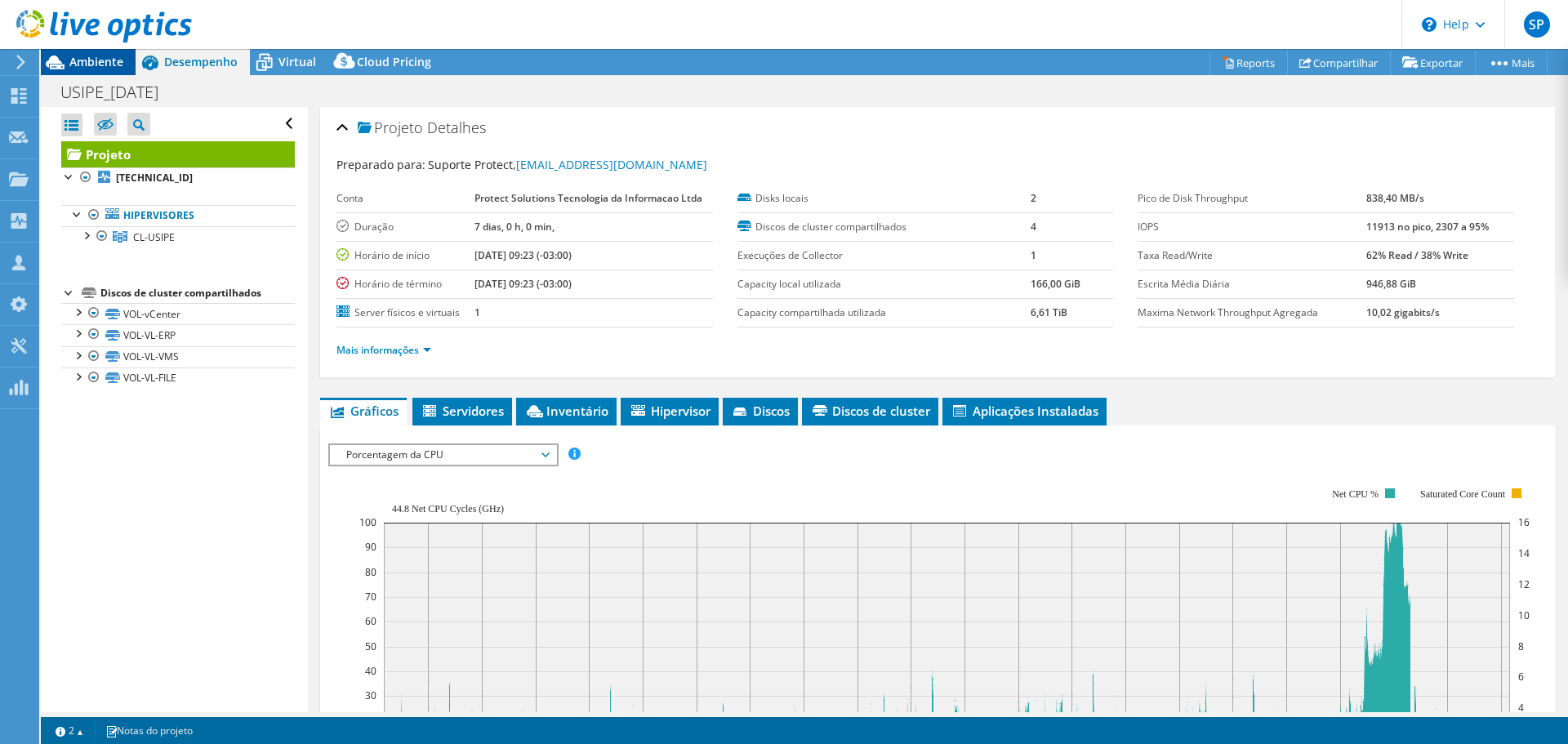
click at [114, 64] on span "Ambiente" at bounding box center [97, 61] width 54 height 16
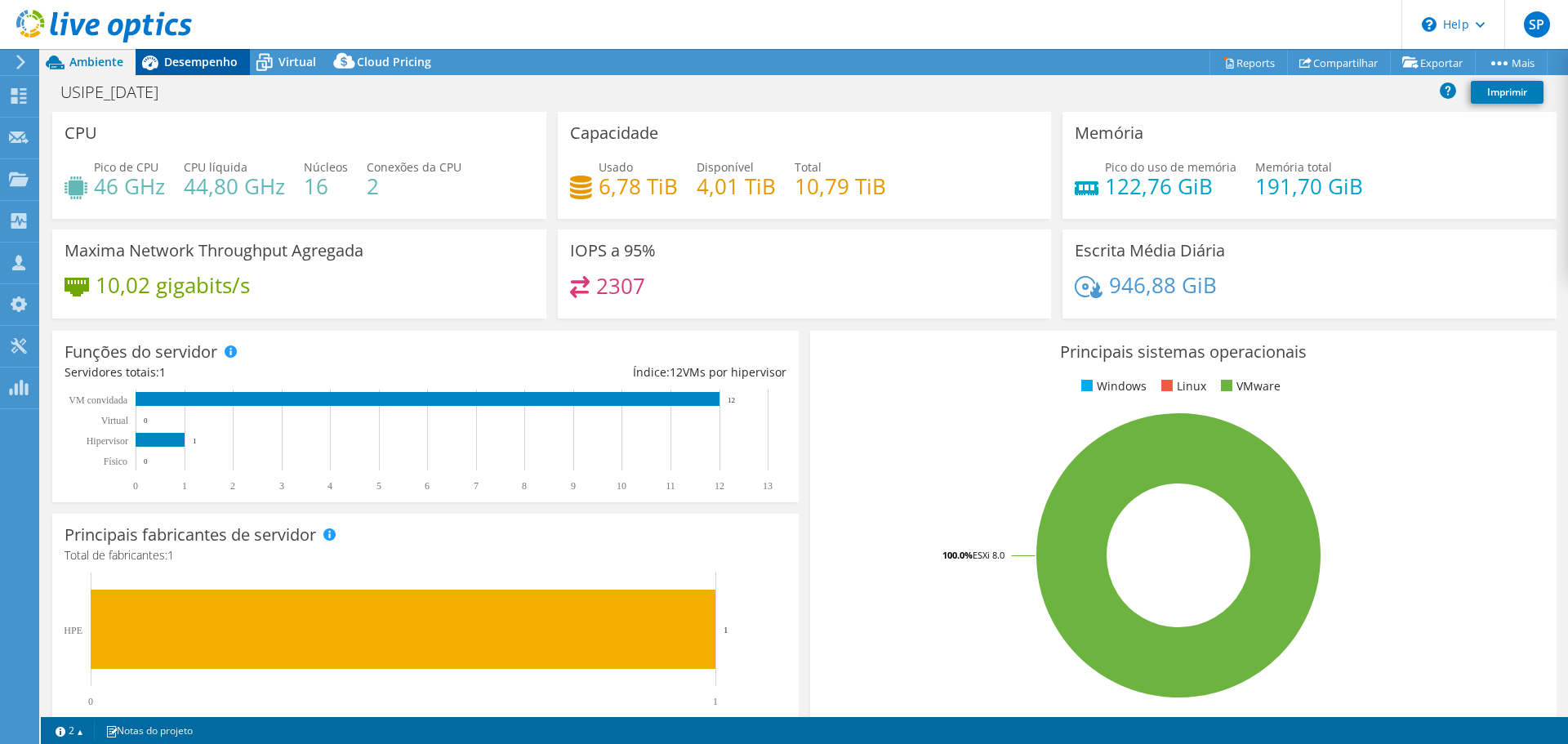
click at [151, 59] on icon at bounding box center [150, 63] width 17 height 15
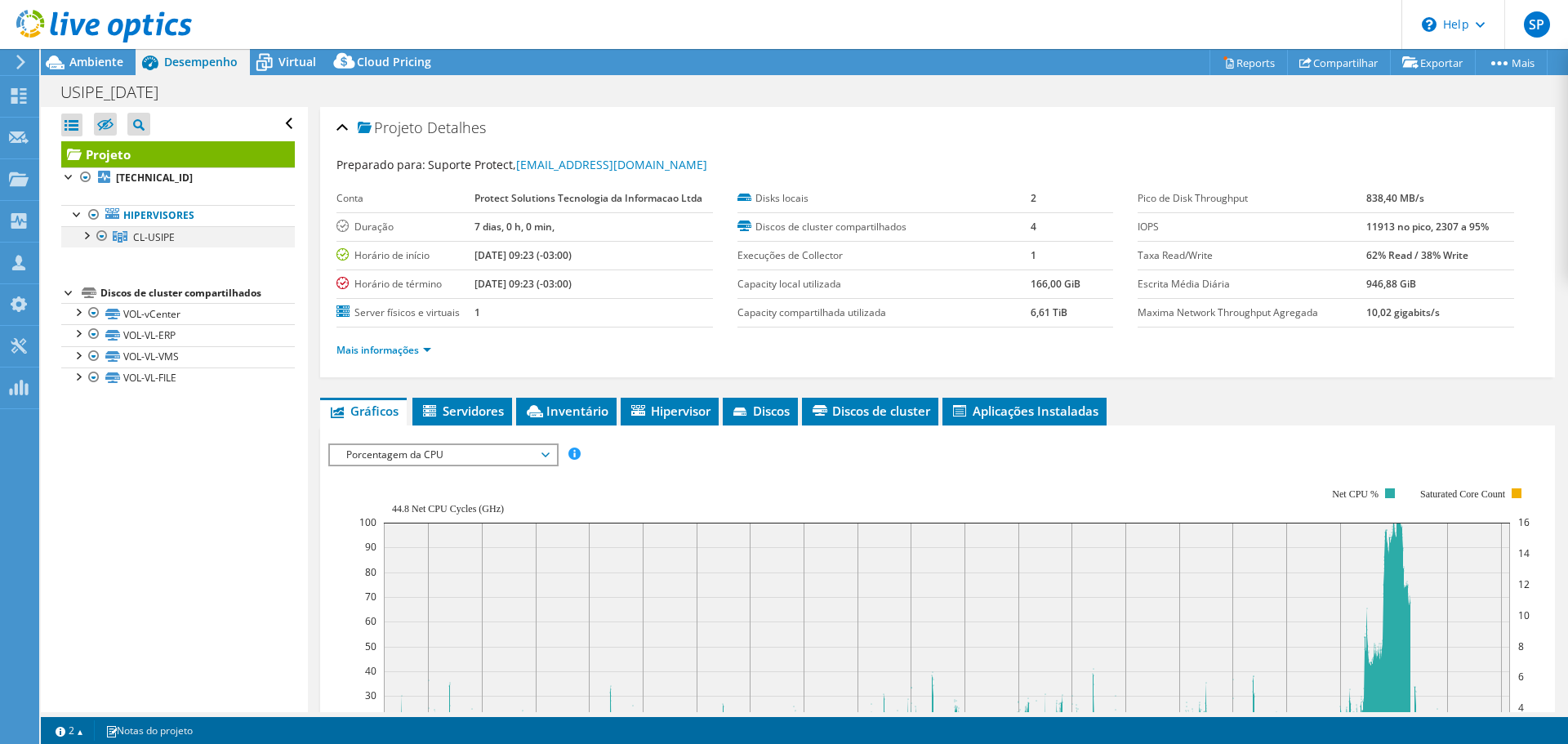
click at [102, 233] on div at bounding box center [102, 236] width 17 height 20
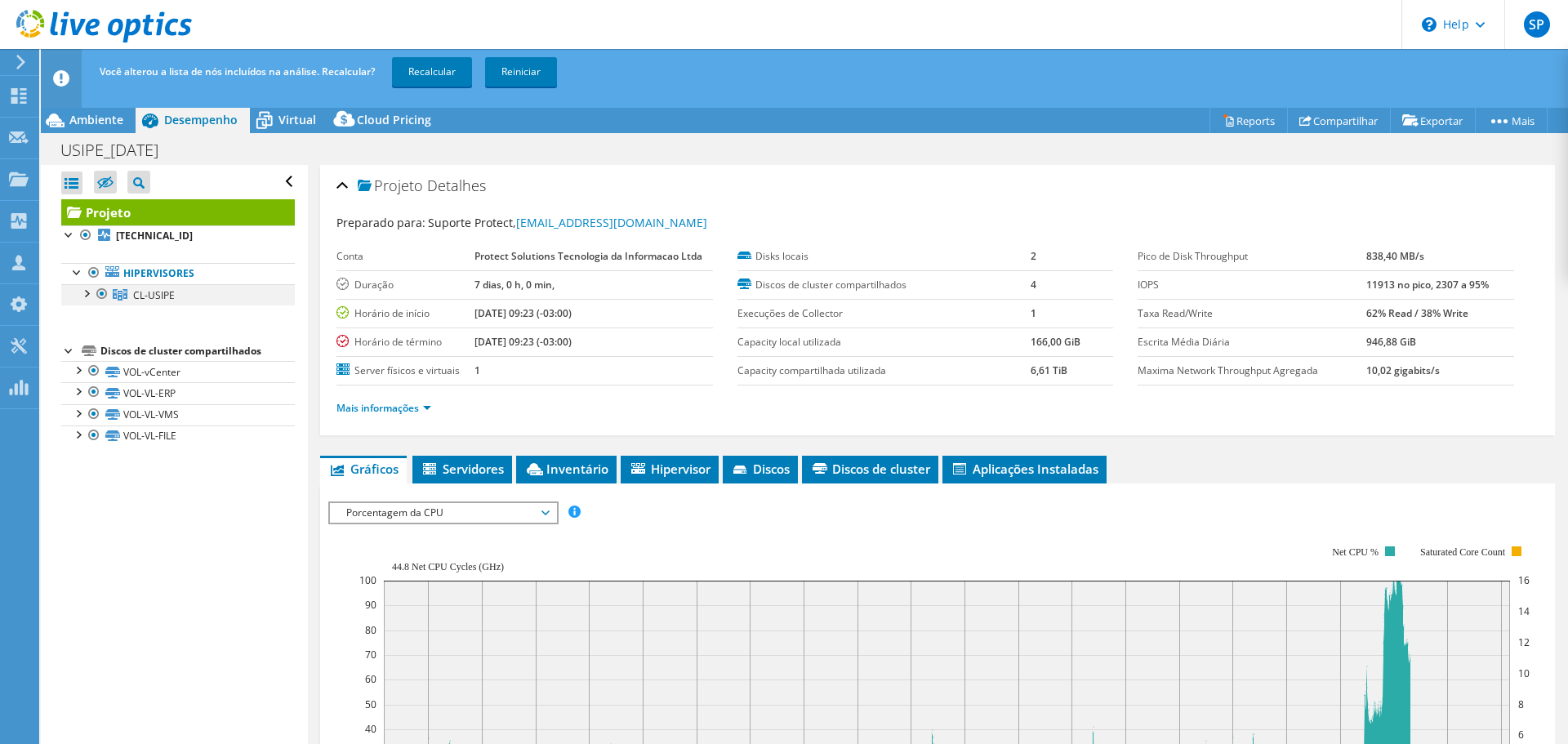
click at [84, 300] on div at bounding box center [86, 293] width 17 height 17
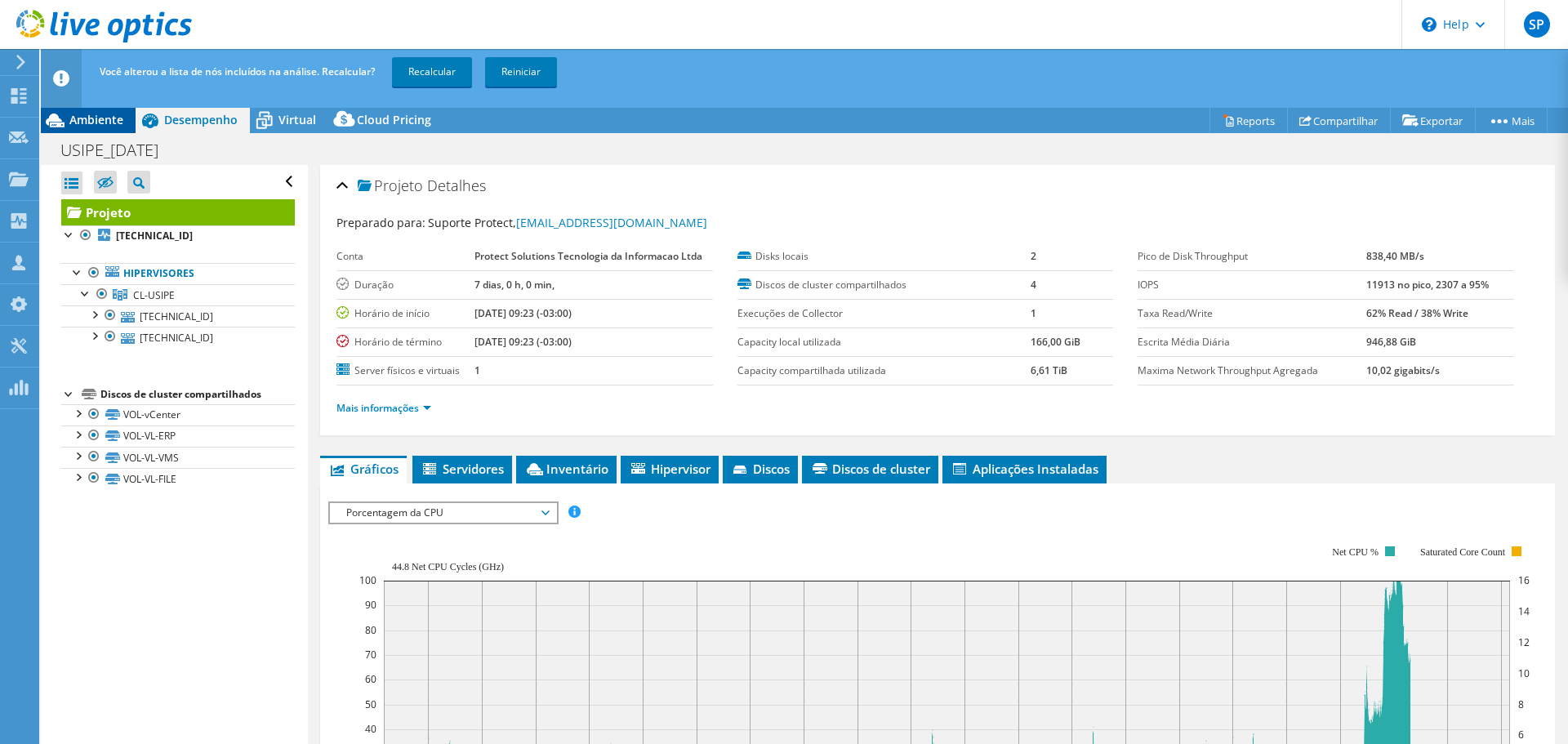
click at [92, 121] on span "Ambiente" at bounding box center [97, 120] width 54 height 16
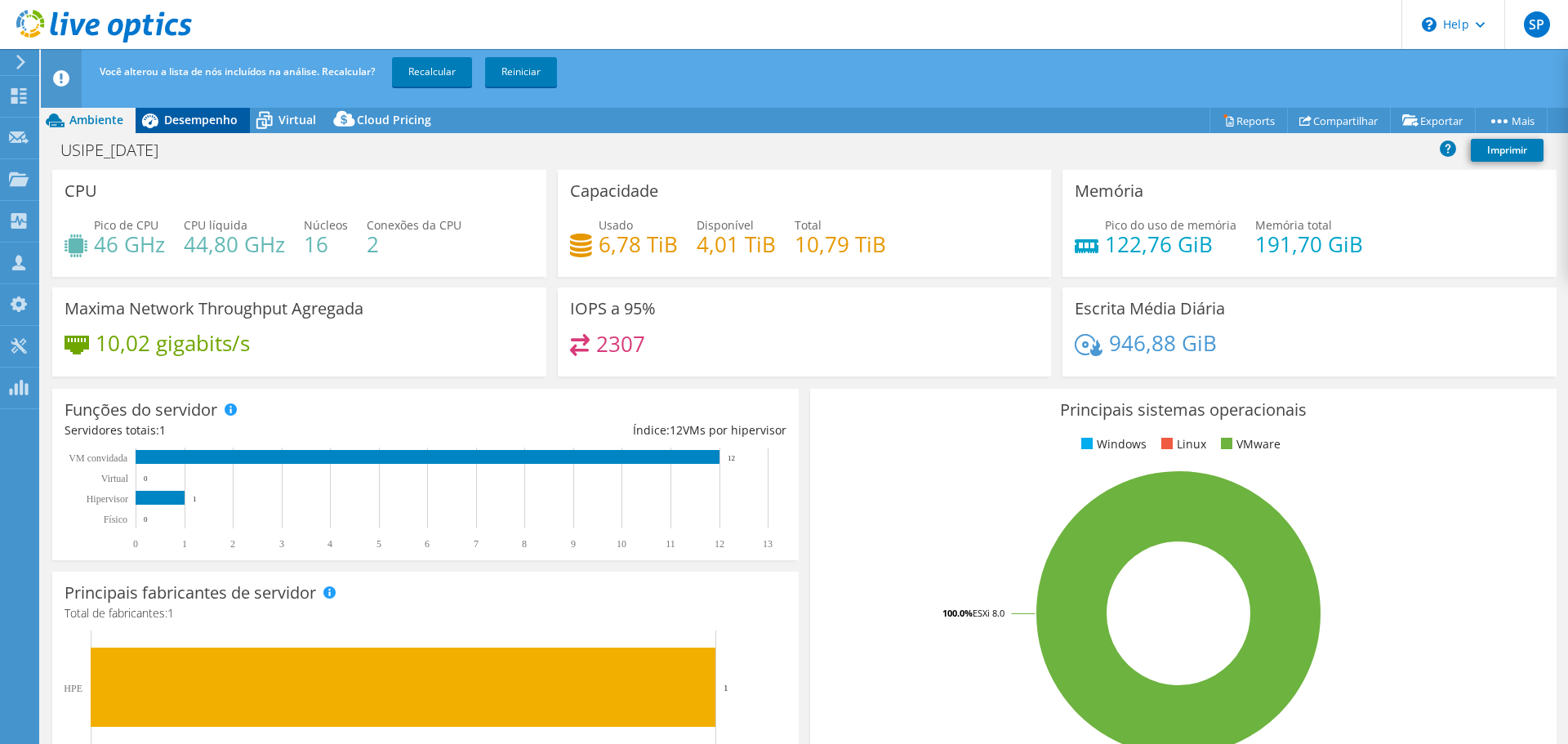
click at [214, 123] on span "Desempenho" at bounding box center [201, 120] width 73 height 16
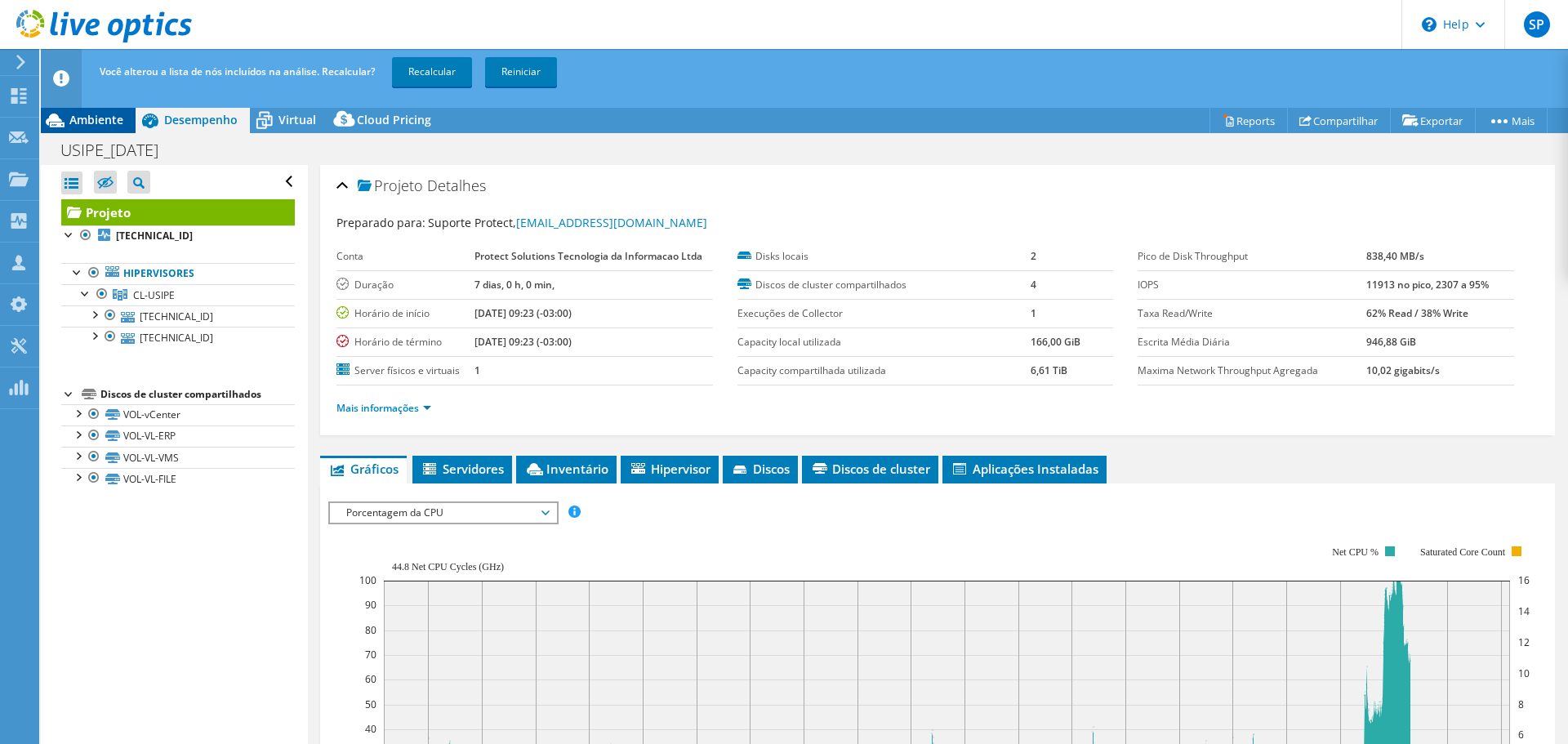
click at [84, 121] on span "Ambiente" at bounding box center [97, 120] width 54 height 16
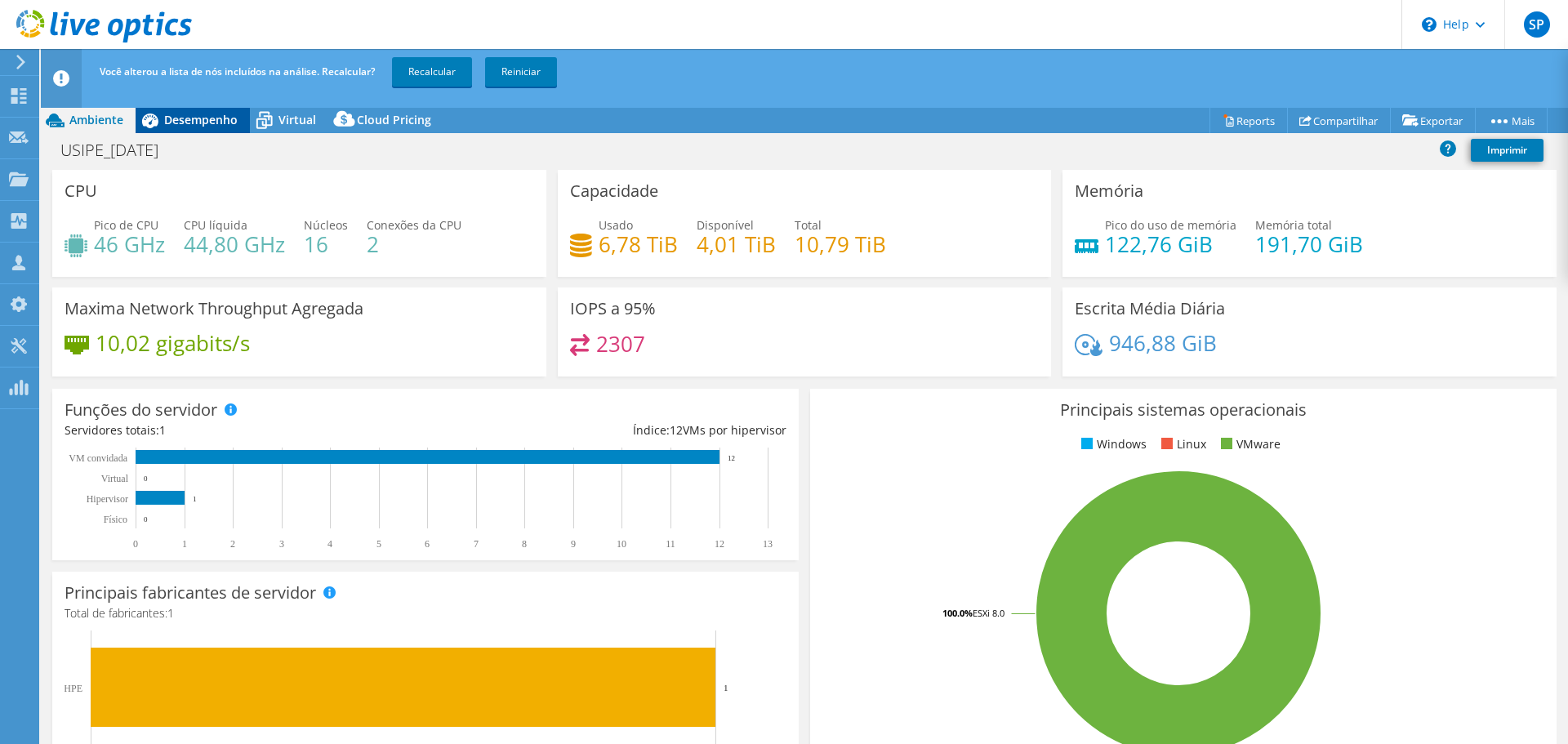
click at [205, 115] on span "Desempenho" at bounding box center [201, 120] width 73 height 16
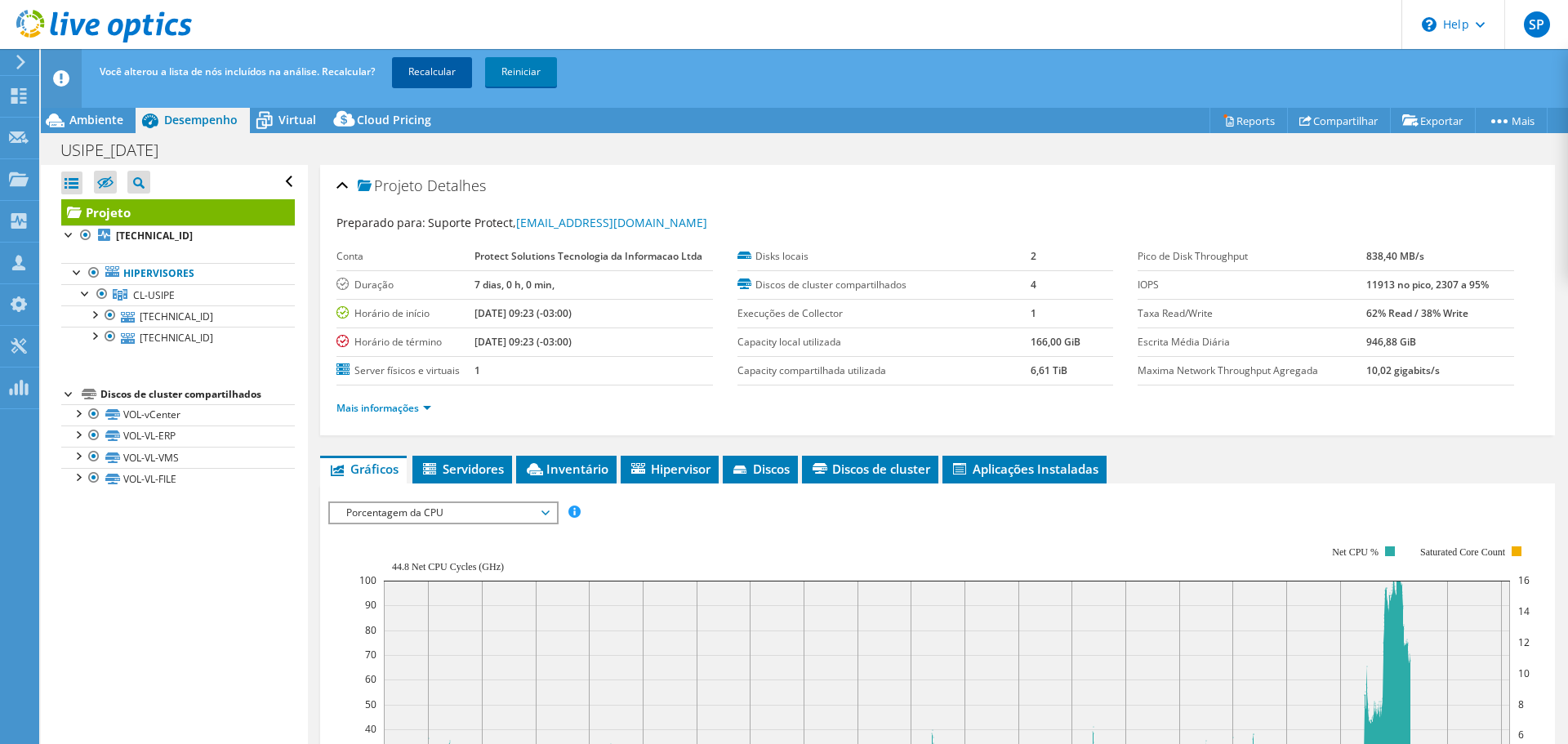
click at [417, 73] on link "Recalcular" at bounding box center [432, 72] width 80 height 30
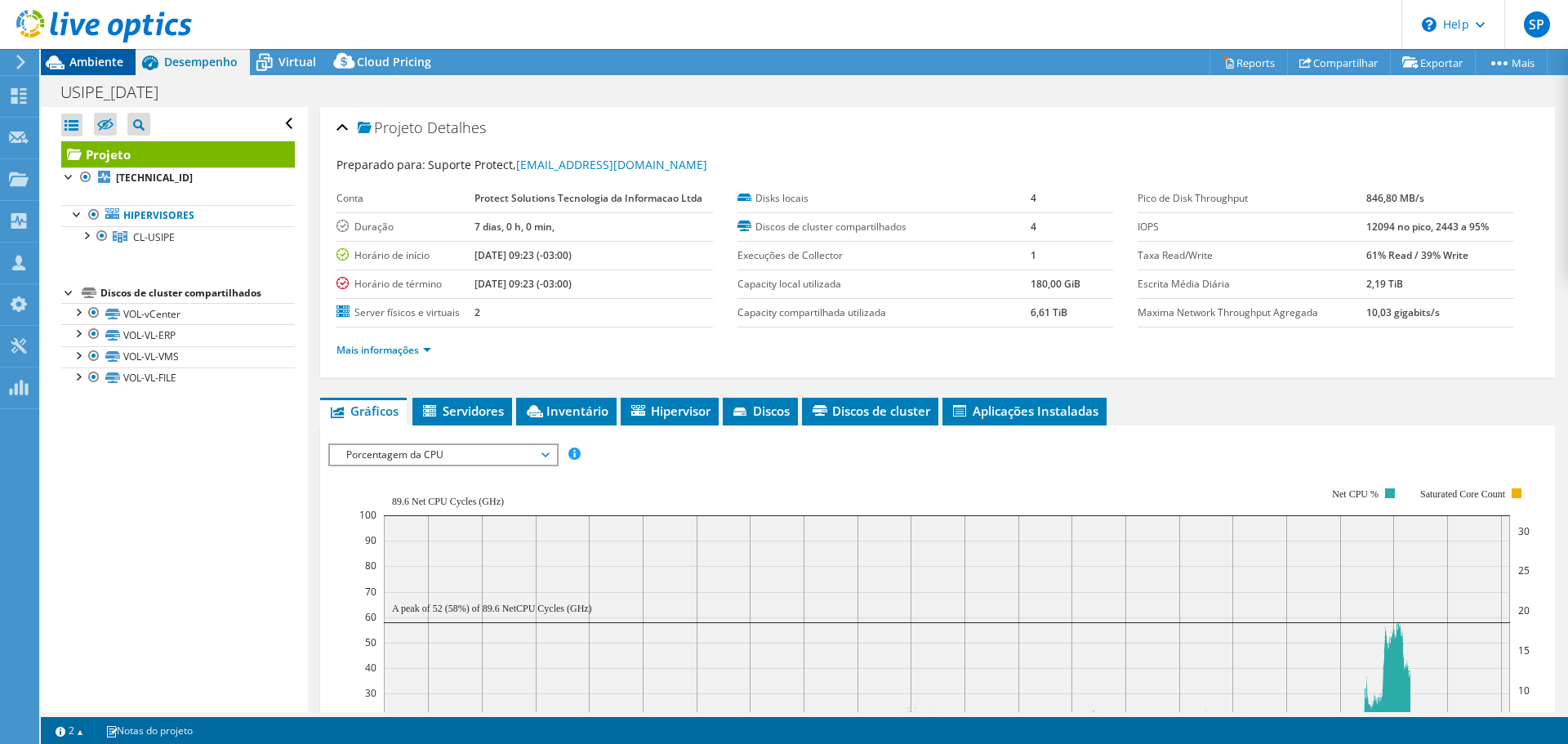
click at [124, 69] on div "Ambiente" at bounding box center [88, 62] width 95 height 26
